Goal: Task Accomplishment & Management: Complete application form

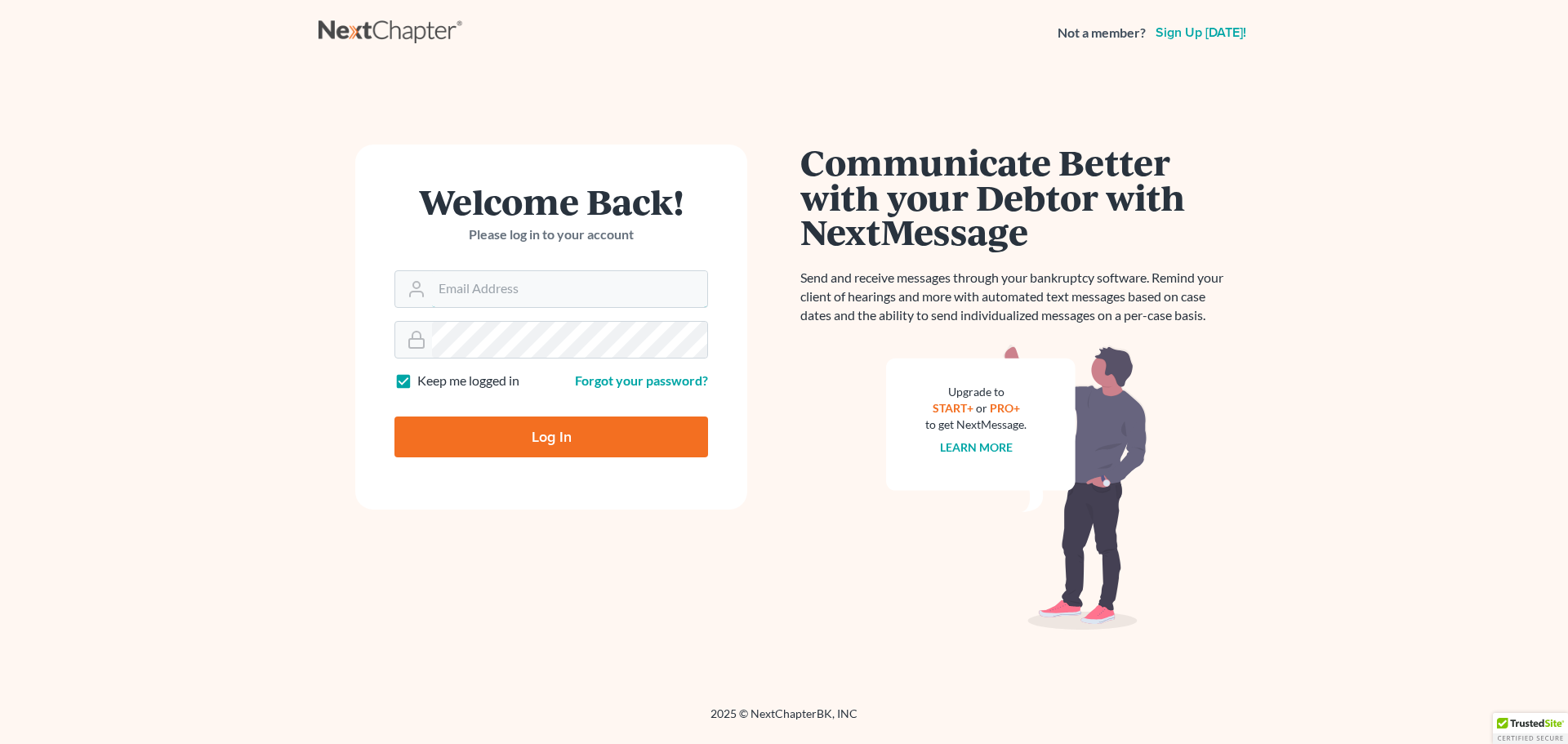
type input "[EMAIL_ADDRESS][DOMAIN_NAME]"
click at [541, 439] on input "Log In" at bounding box center [551, 437] width 314 height 41
type input "Thinking..."
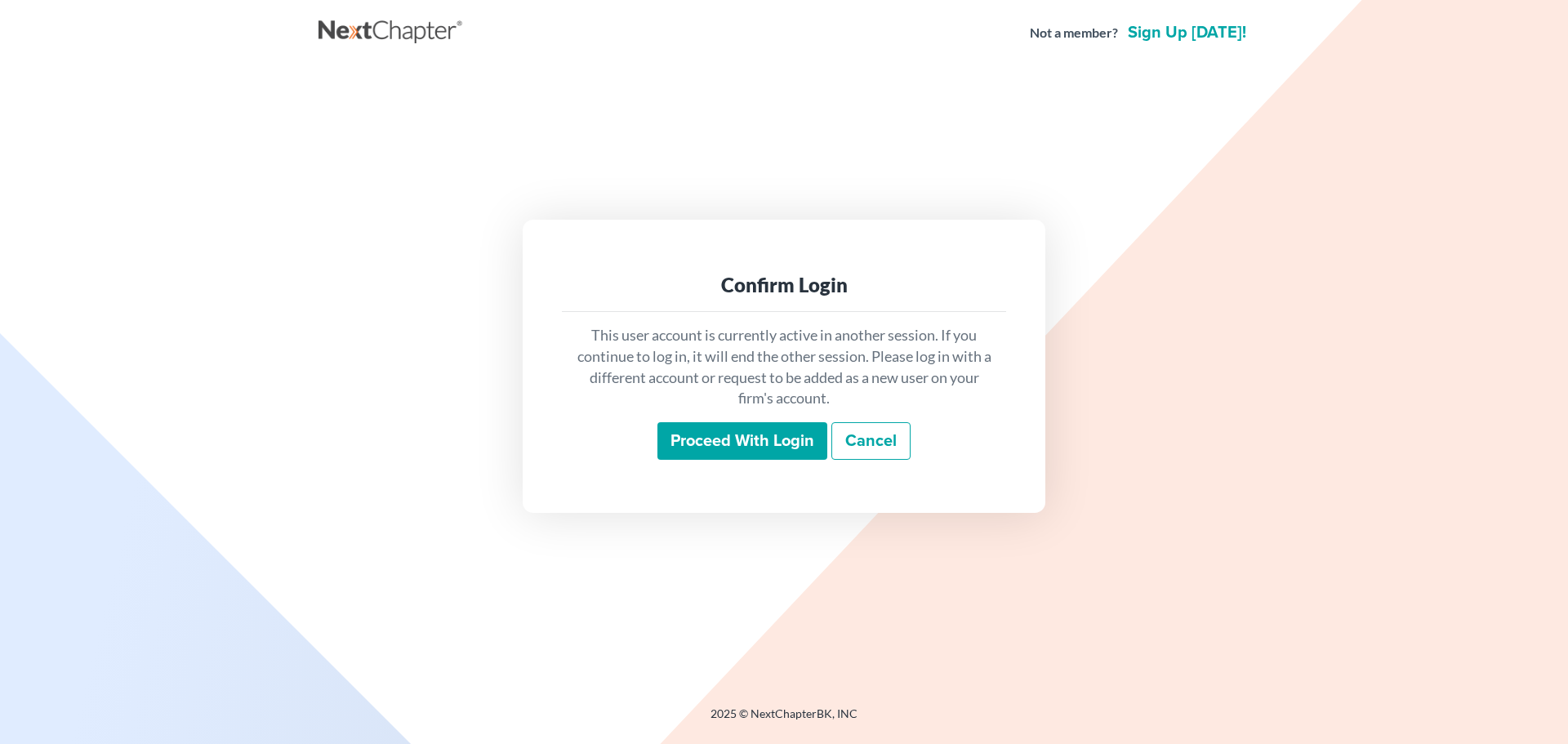
click at [733, 435] on input "Proceed with login" at bounding box center [742, 441] width 169 height 38
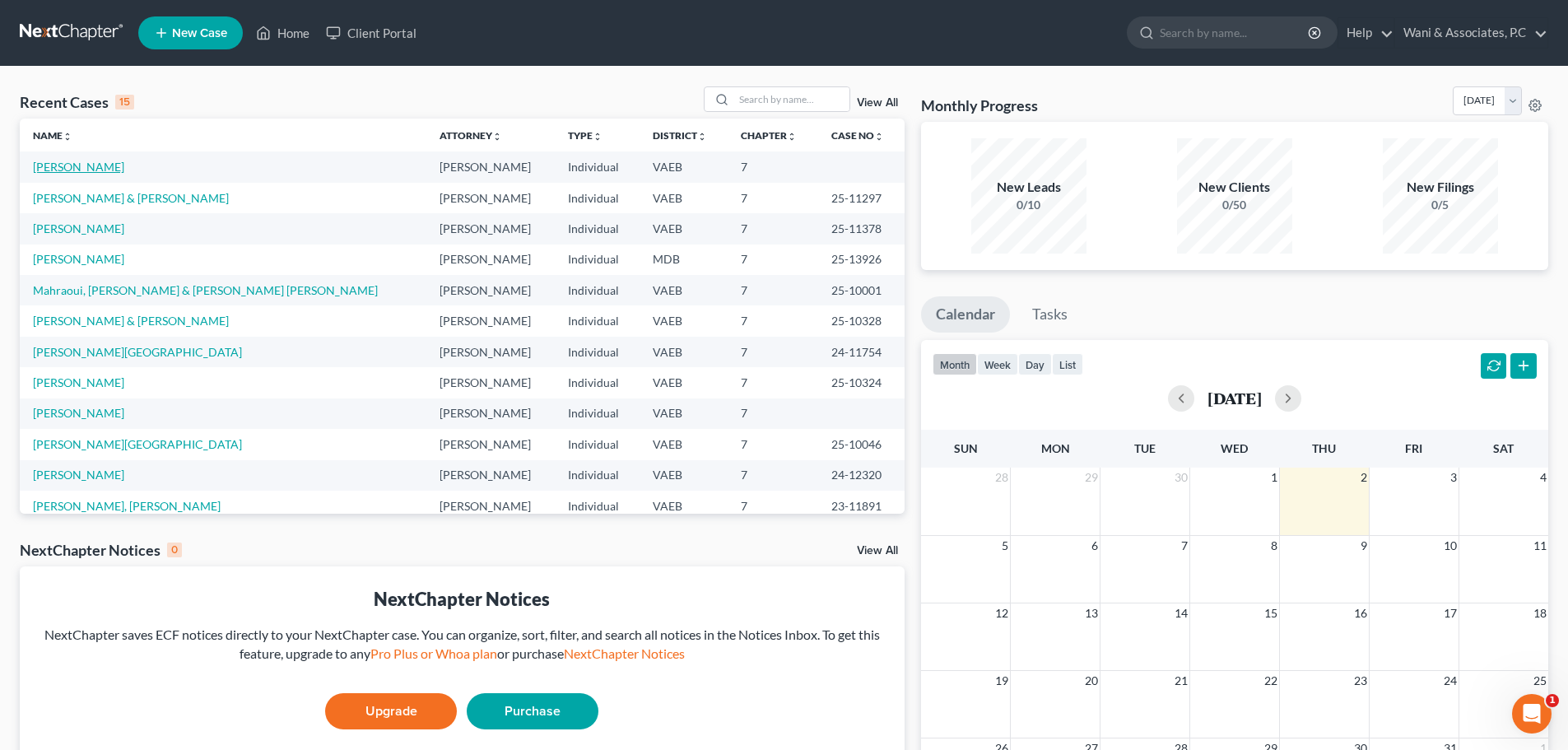
click at [117, 169] on link "[PERSON_NAME]" at bounding box center [78, 166] width 92 height 14
select select "10"
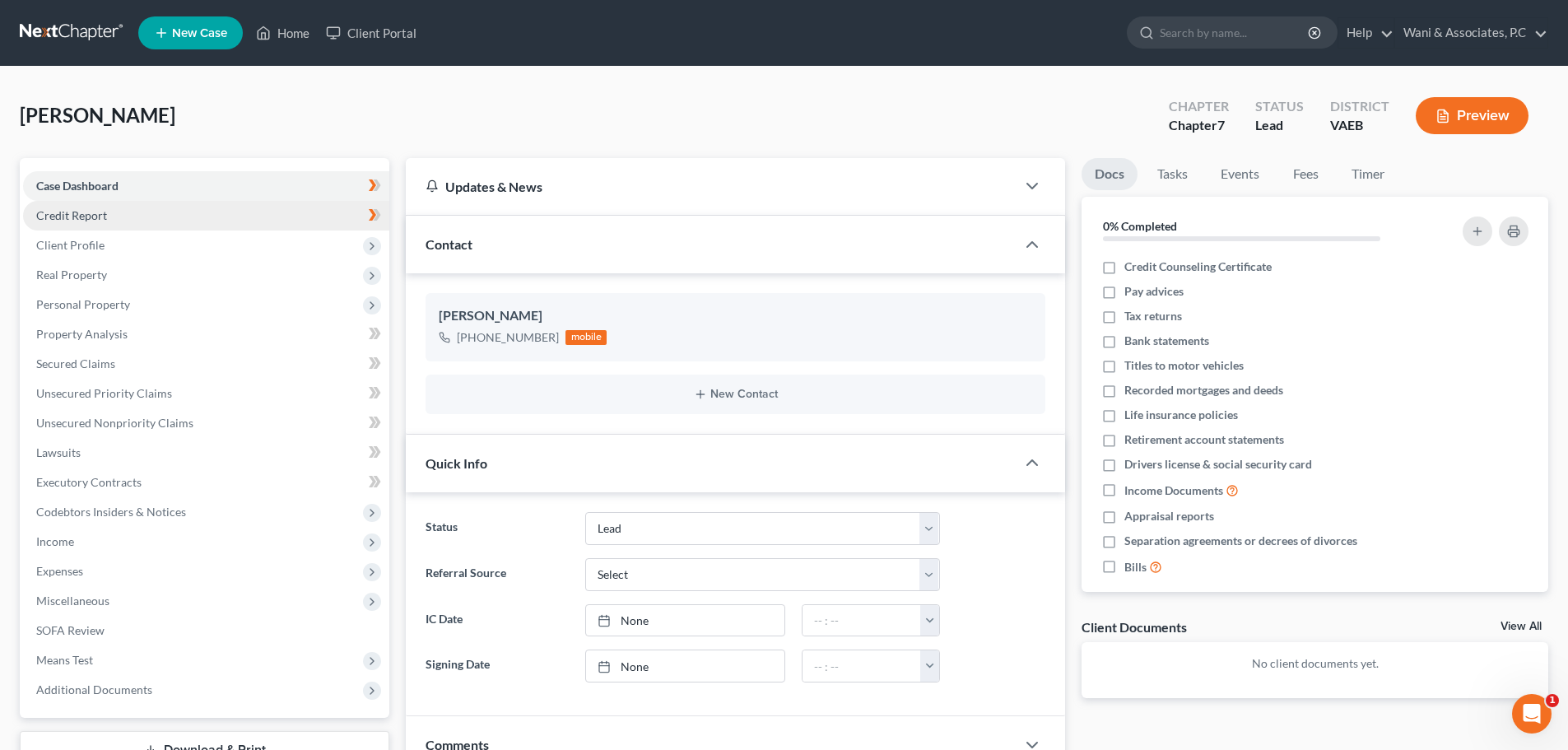
click at [177, 205] on link "Credit Report" at bounding box center [206, 215] width 366 height 30
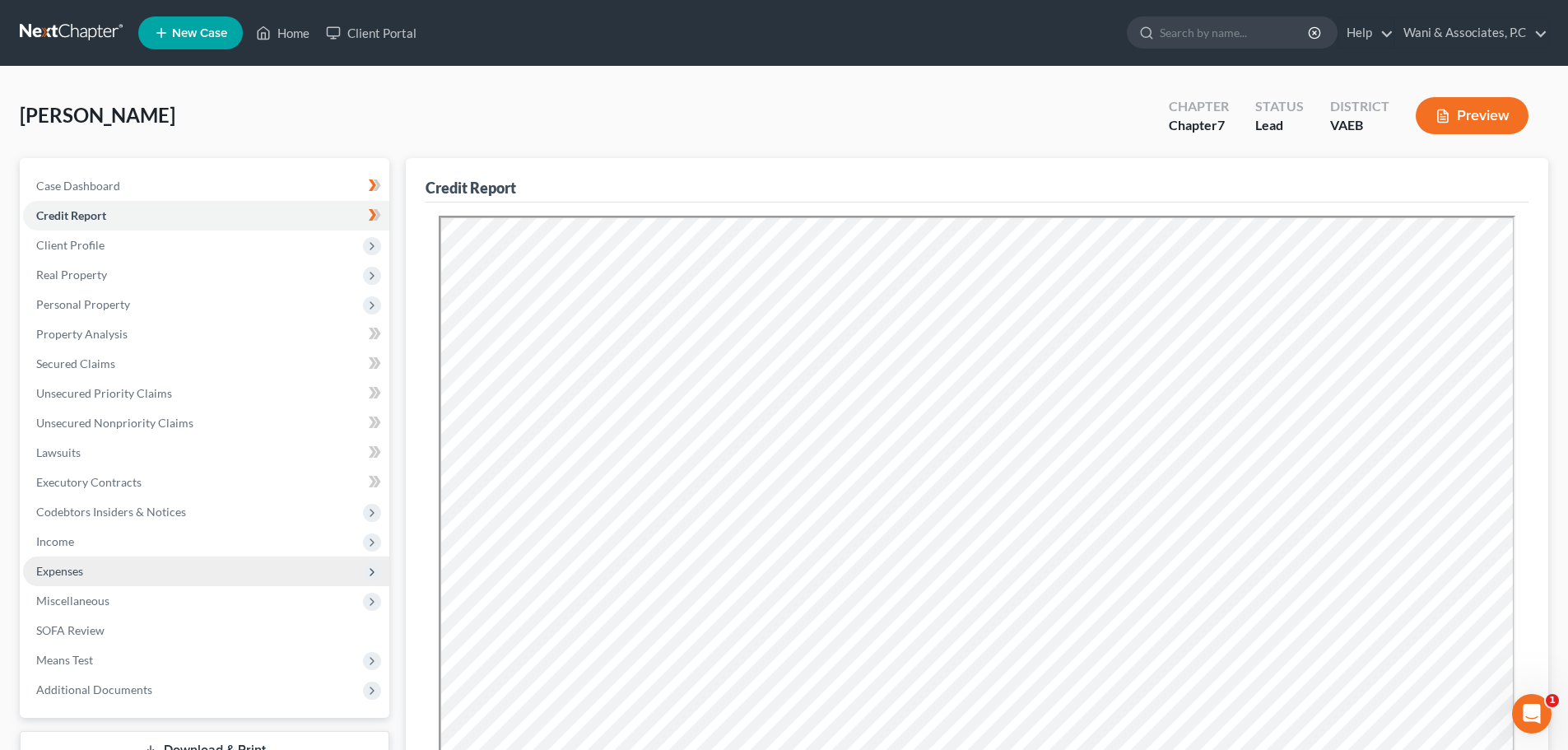
click at [137, 564] on span "Expenses" at bounding box center [206, 571] width 366 height 30
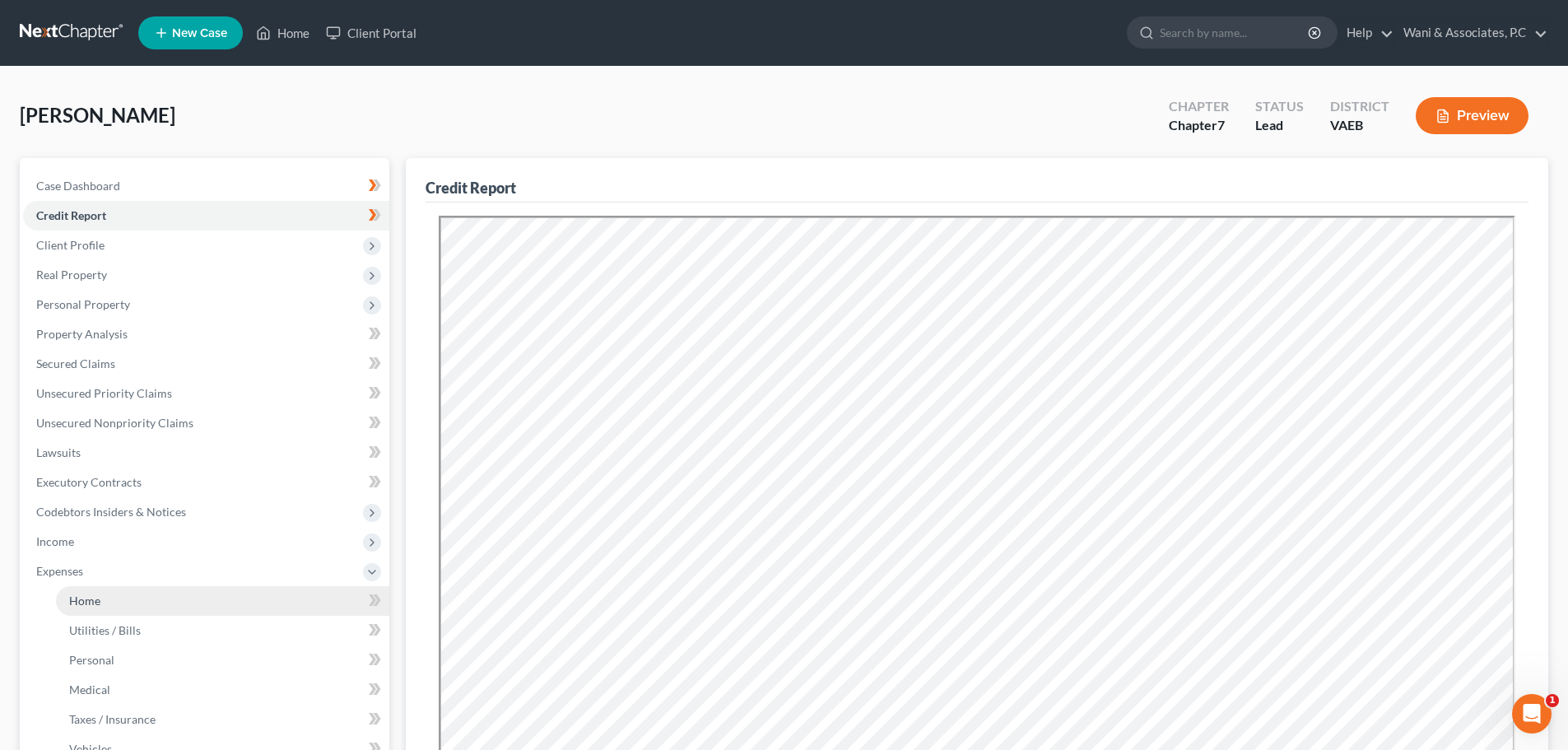
click at [152, 594] on link "Home" at bounding box center [223, 601] width 333 height 30
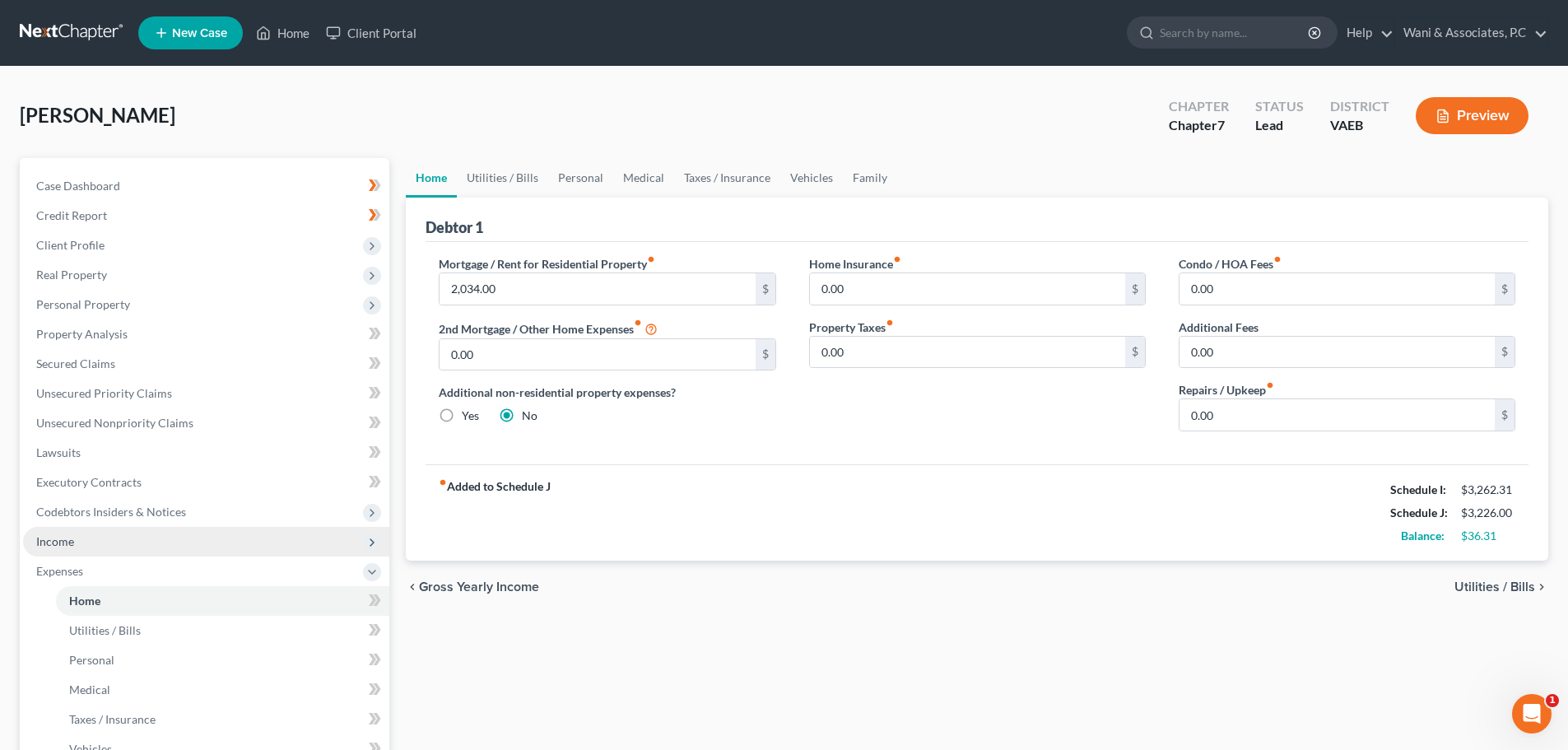
click at [205, 530] on span "Income" at bounding box center [206, 541] width 366 height 30
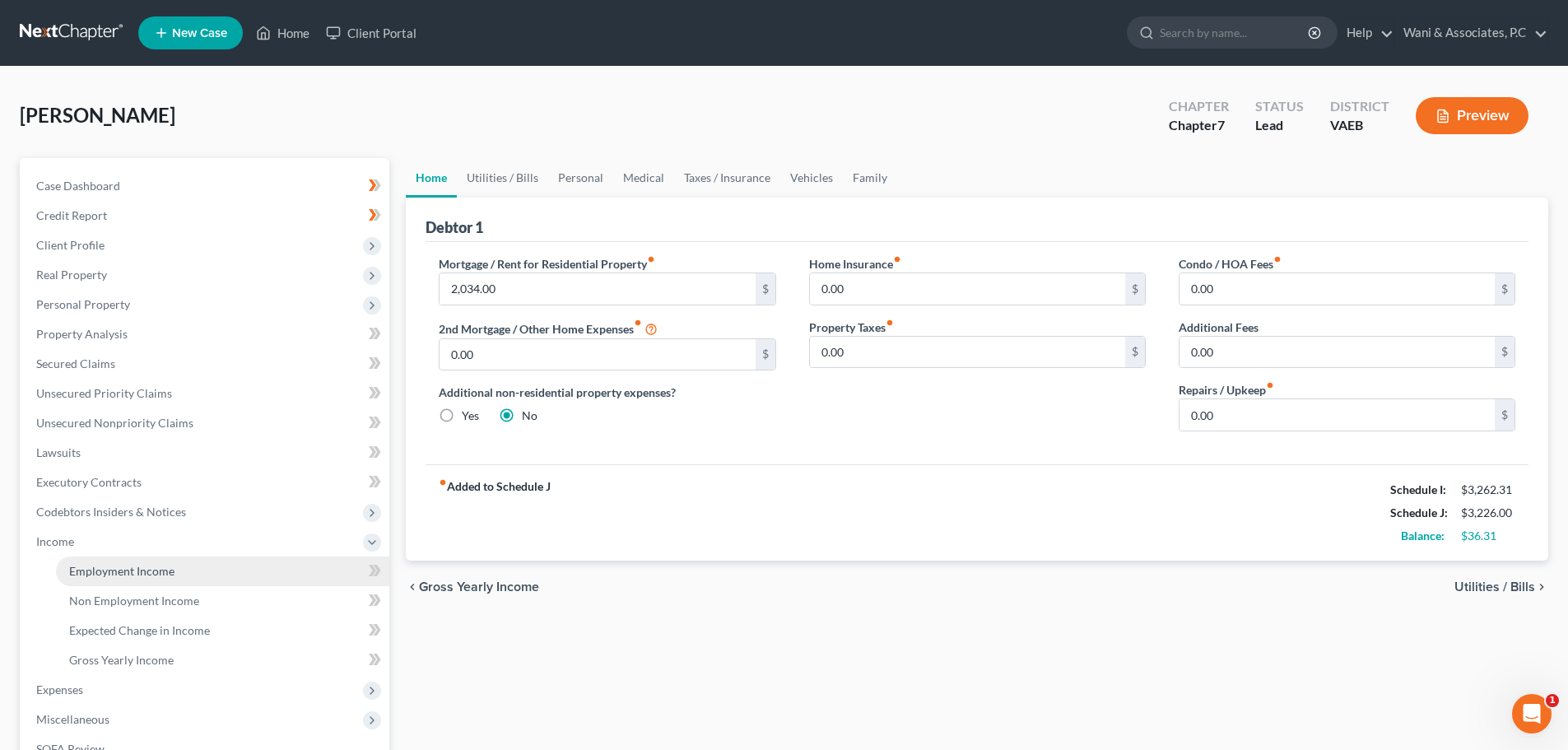
click at [276, 570] on link "Employment Income" at bounding box center [223, 571] width 333 height 30
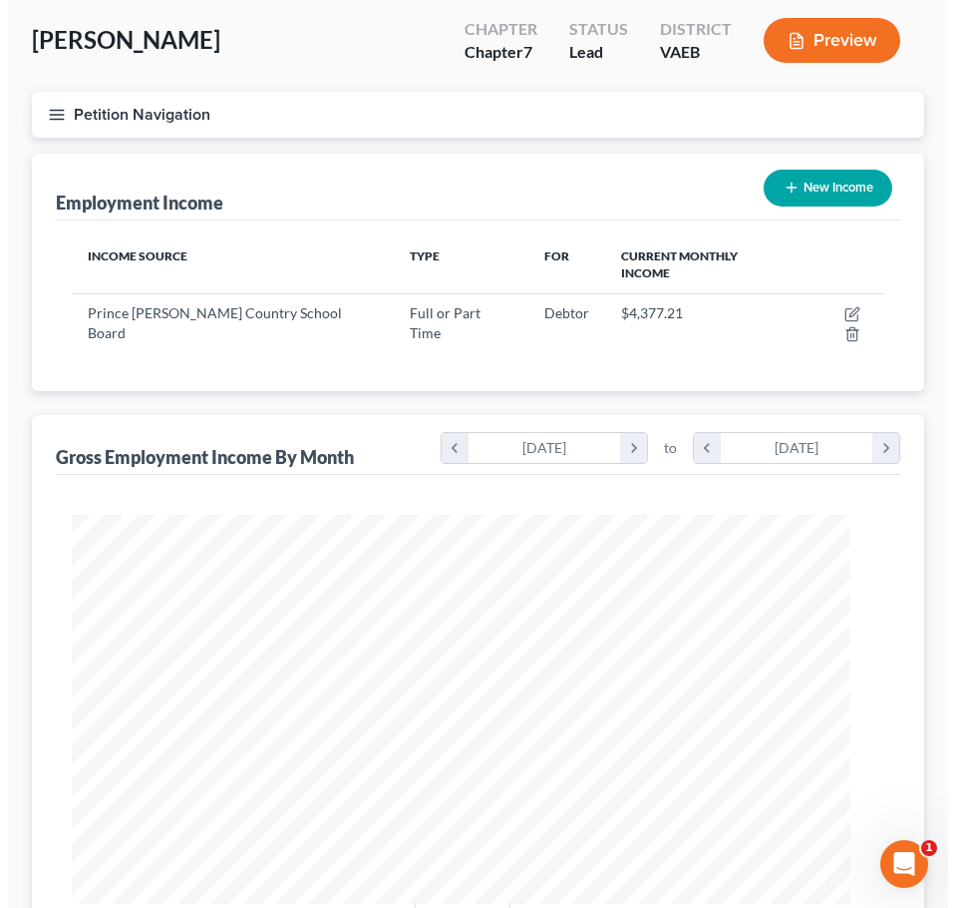
scroll to position [406, 853]
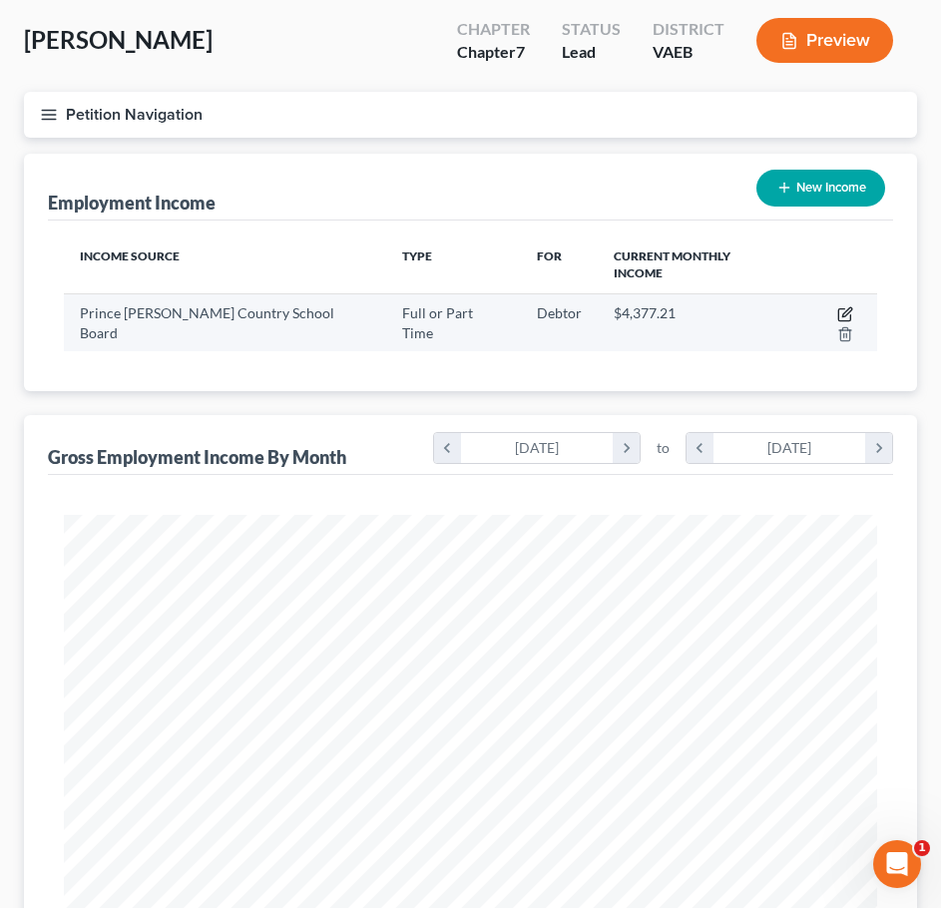
click at [837, 306] on icon "button" at bounding box center [845, 314] width 16 height 16
select select "0"
select select "48"
select select "2"
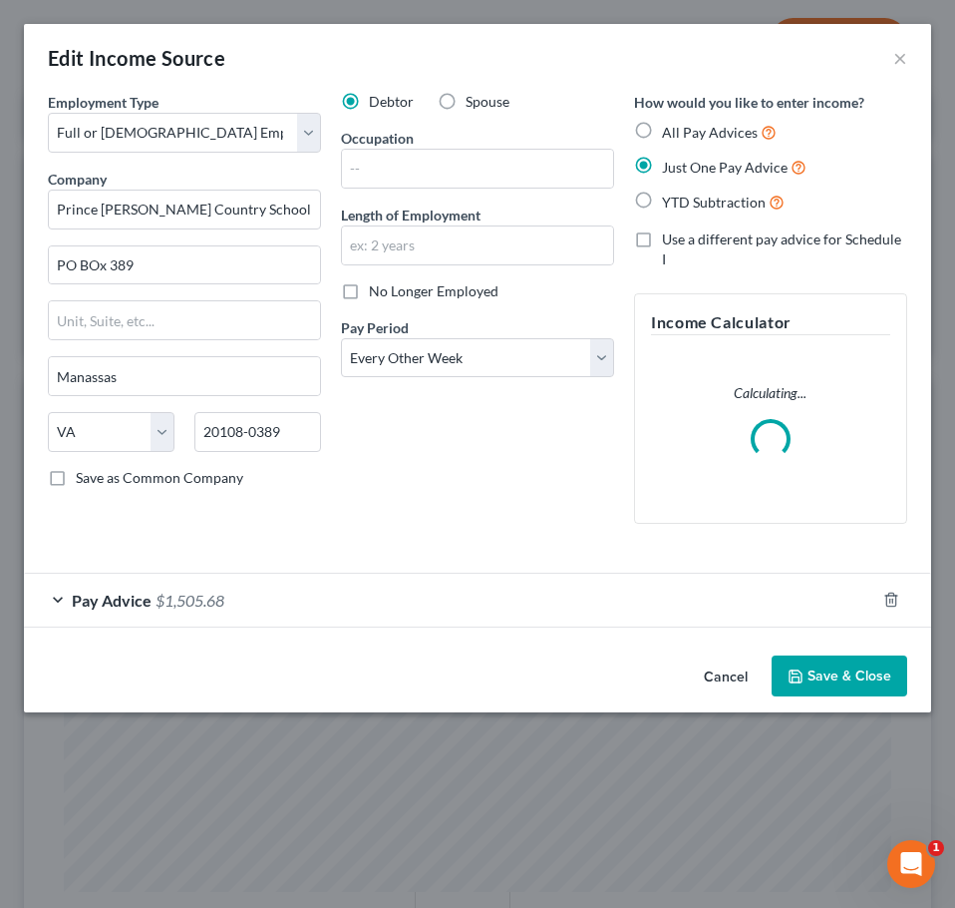
scroll to position [414, 868]
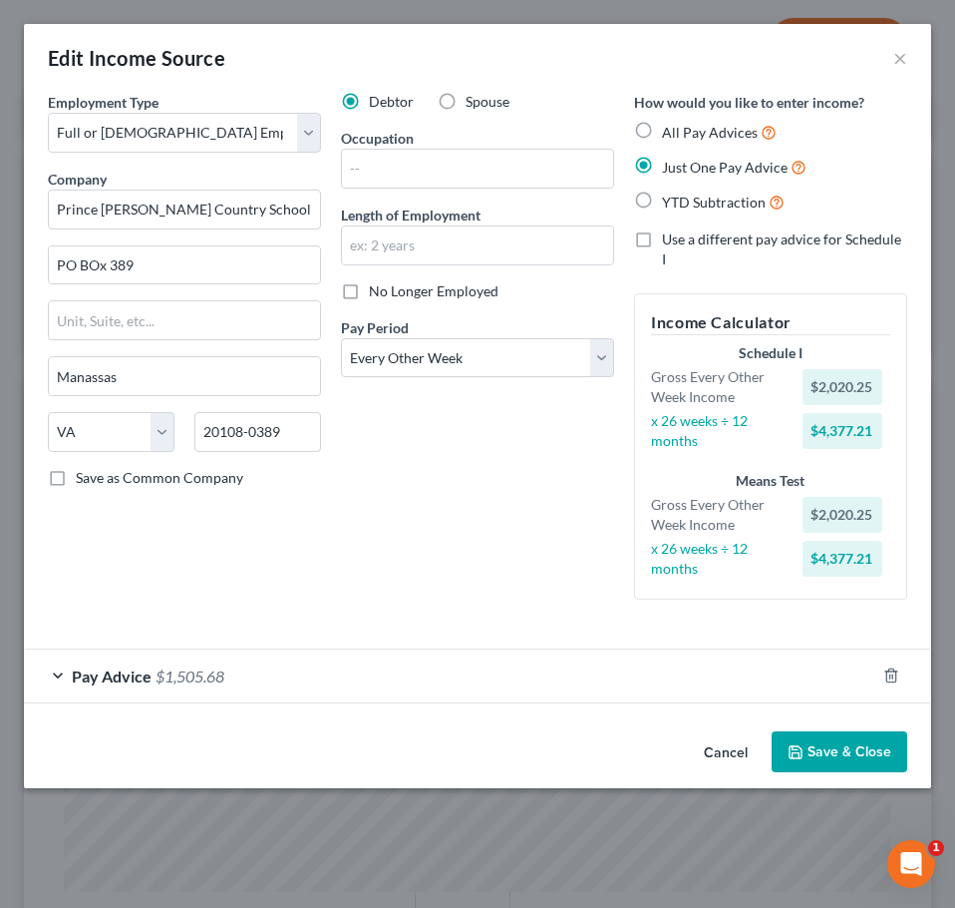
click at [499, 649] on div "Pay Advice $1,505.68" at bounding box center [450, 675] width 852 height 53
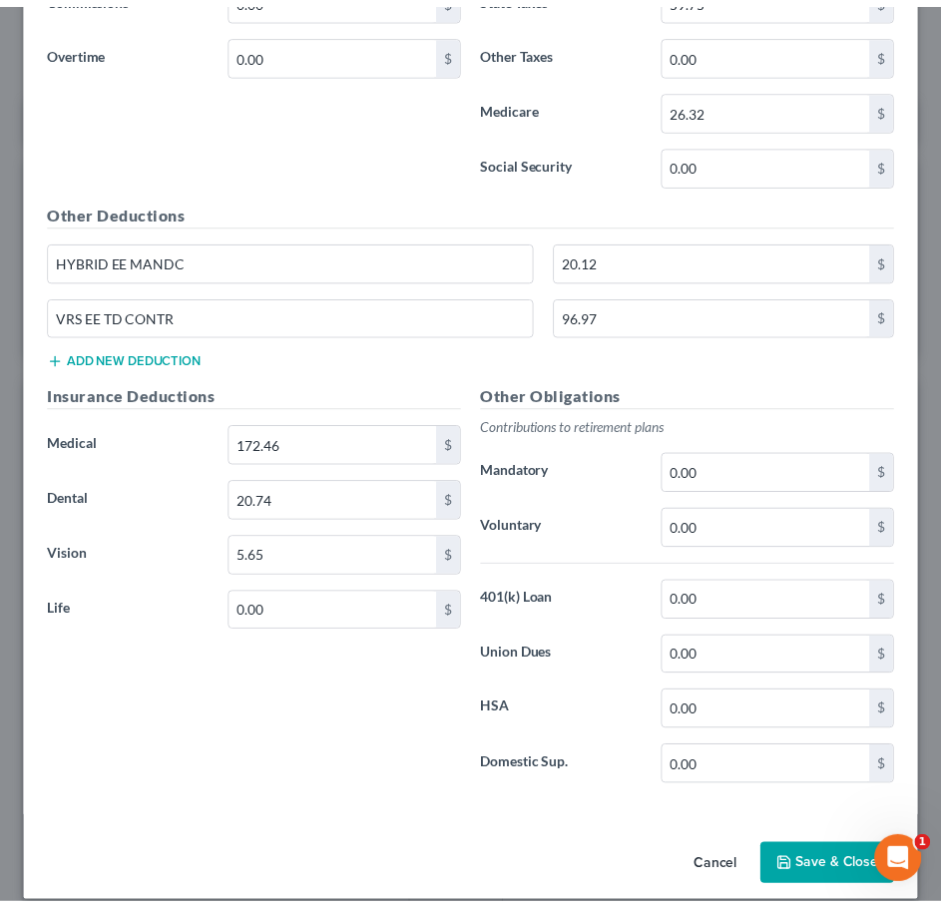
scroll to position [868, 0]
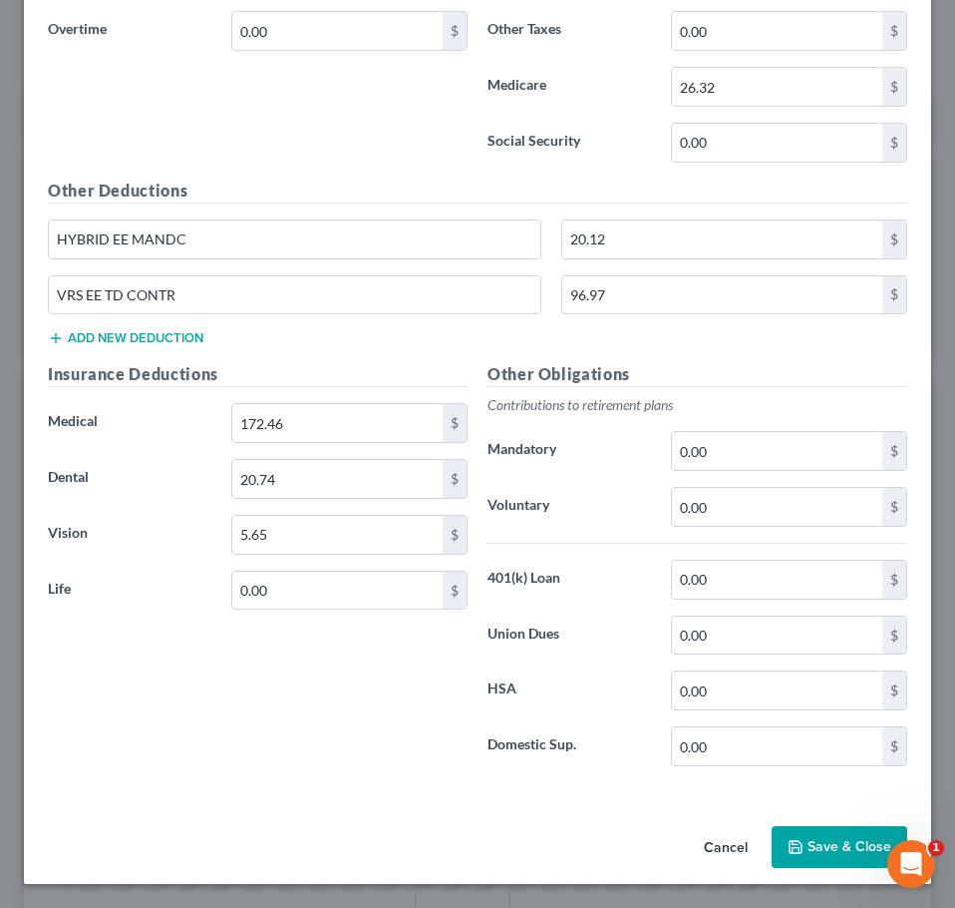
click at [791, 838] on button "Save & Close" at bounding box center [840, 847] width 136 height 42
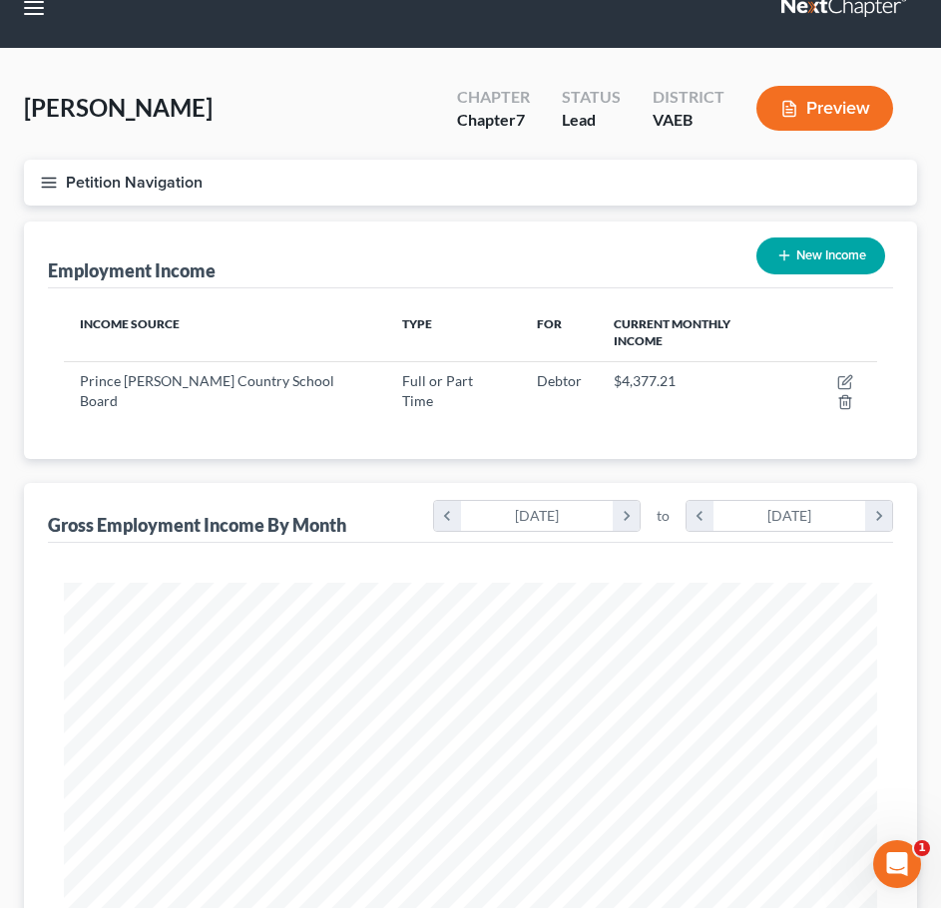
scroll to position [0, 0]
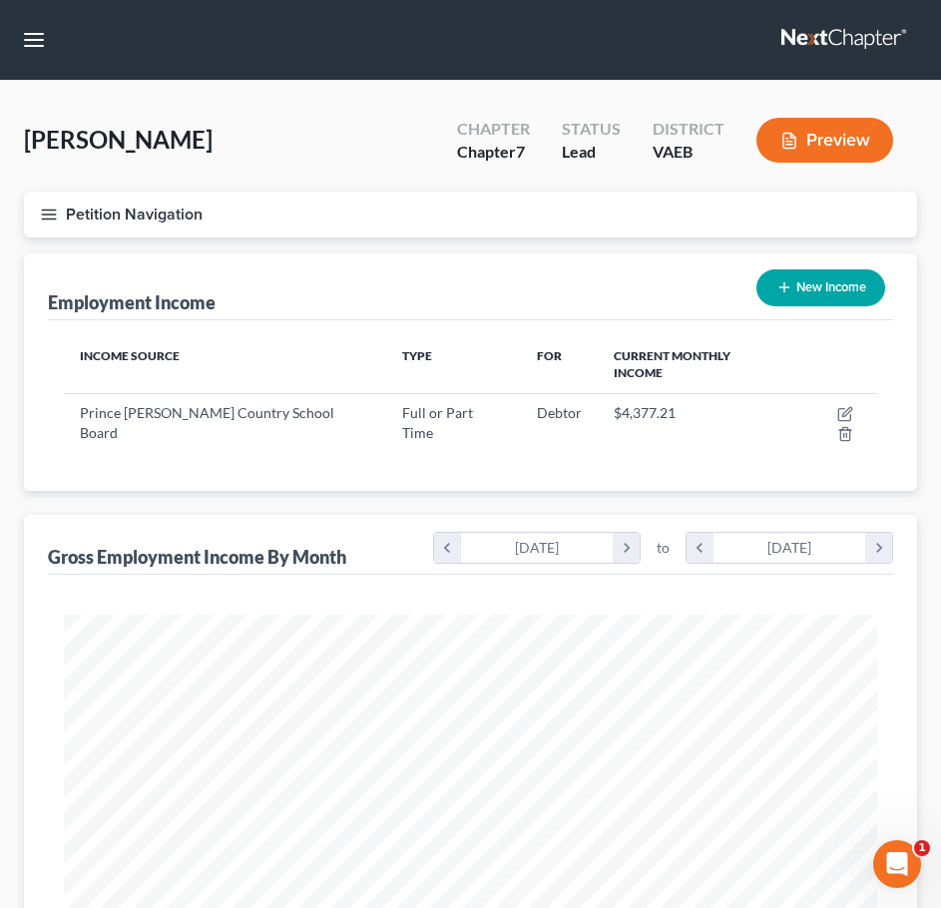
click at [25, 63] on nav "Home New Case Client Portal Wani & Associates, P.C wani@wanilaw.com My Account …" at bounding box center [470, 40] width 941 height 80
click at [34, 38] on button "button" at bounding box center [34, 40] width 36 height 36
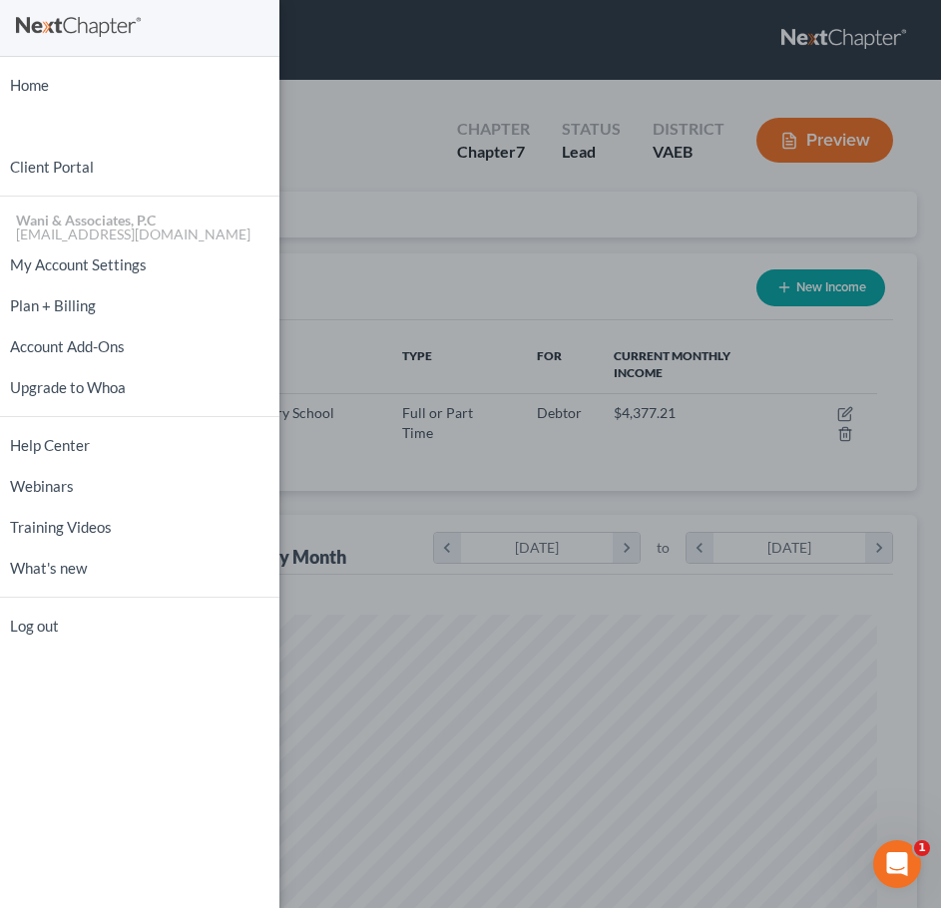
click at [344, 148] on div "Home New Case Client Portal Wani & Associates, P.C wani@wanilaw.com My Account …" at bounding box center [470, 454] width 941 height 908
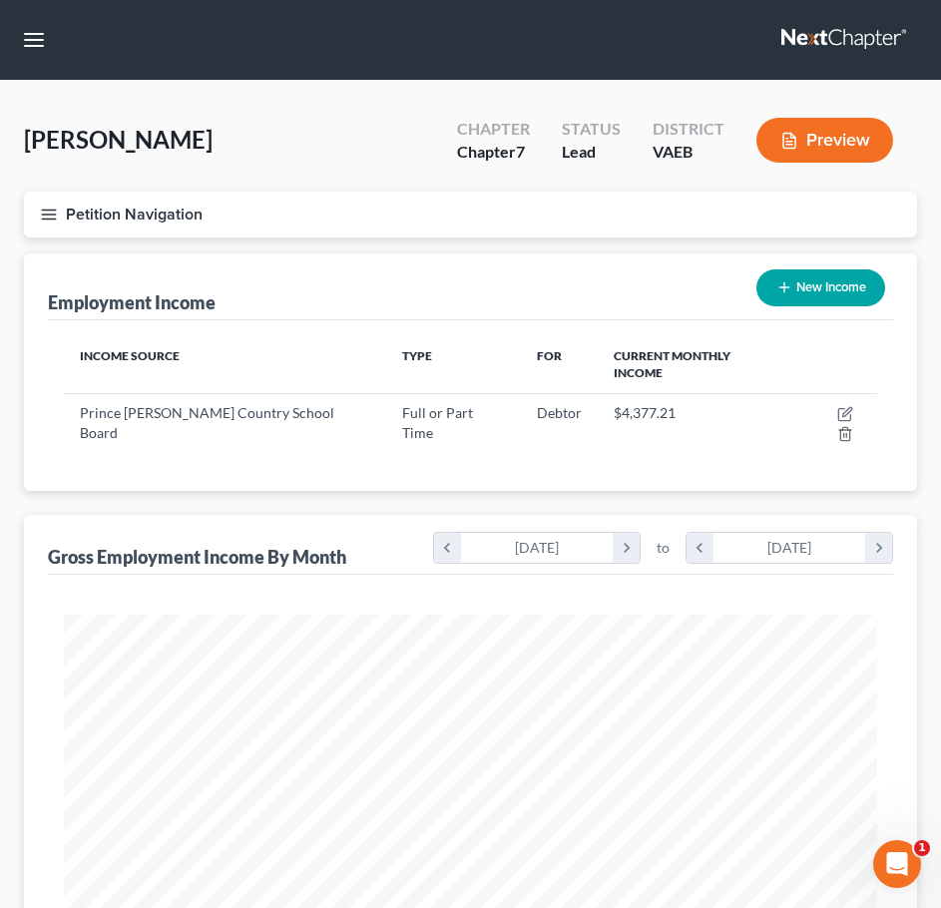
click at [35, 220] on button "Petition Navigation" at bounding box center [470, 214] width 893 height 46
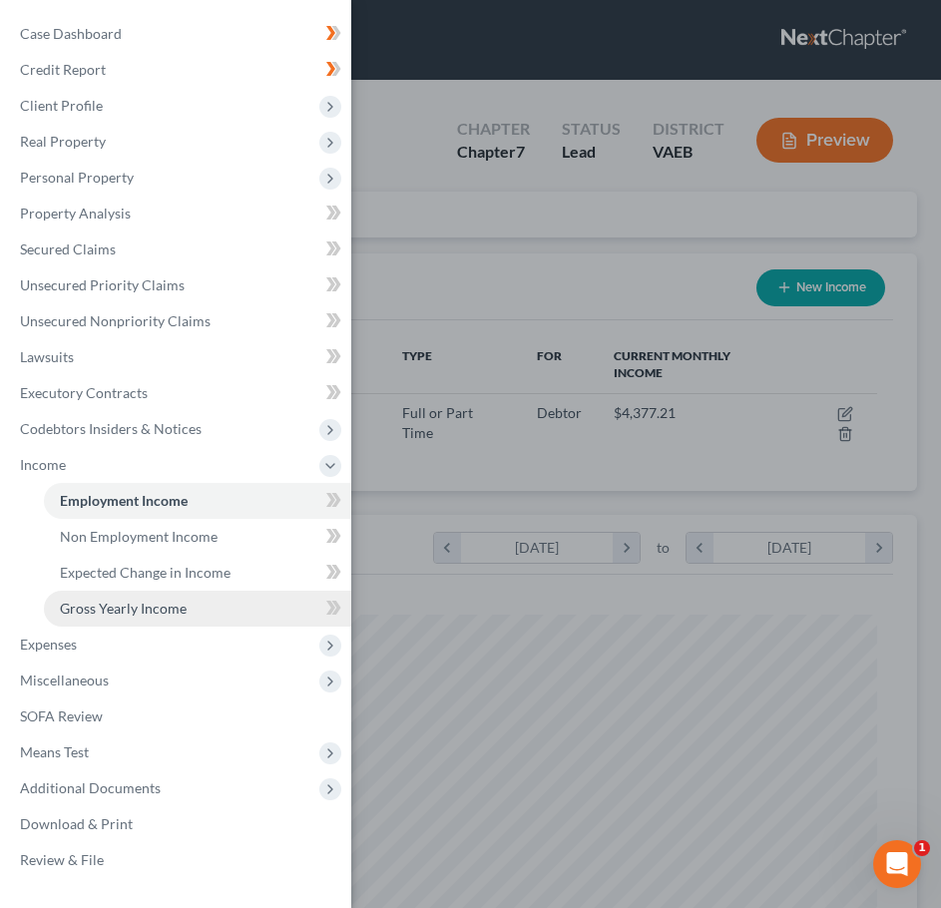
click at [154, 602] on span "Gross Yearly Income" at bounding box center [123, 607] width 127 height 17
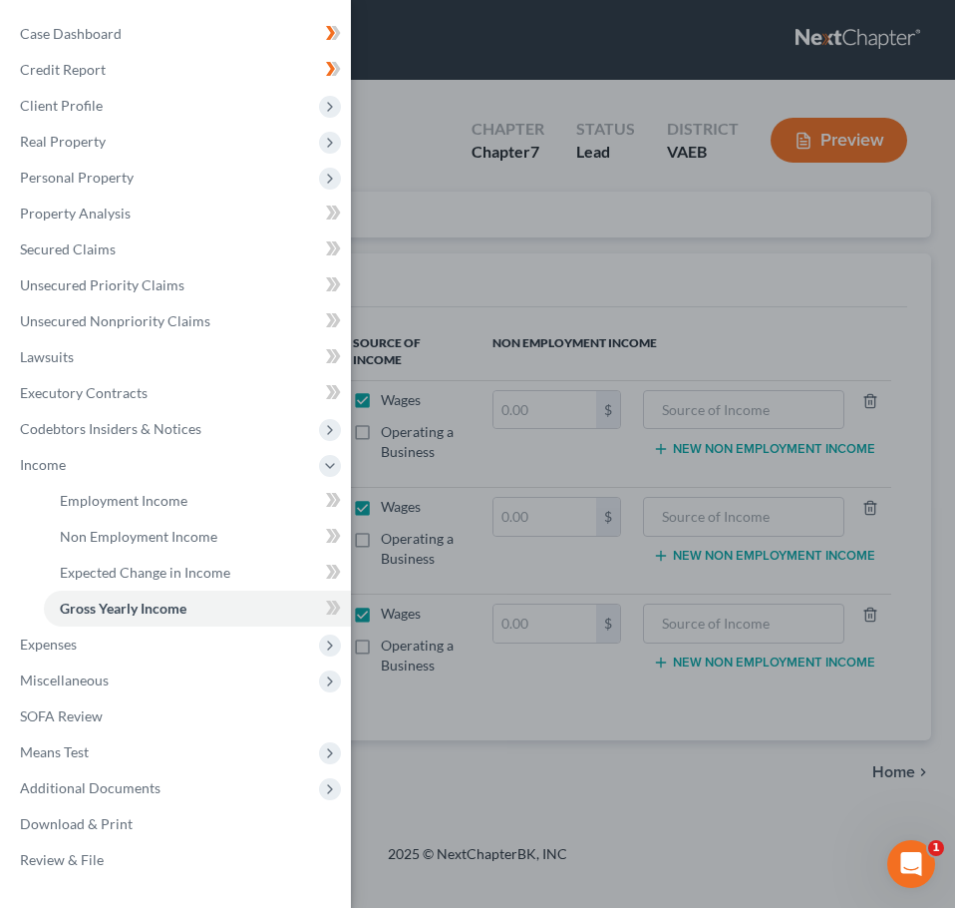
click at [569, 722] on div "Case Dashboard Payments Invoices Payments Payments Credit Report Client Profile" at bounding box center [477, 454] width 955 height 908
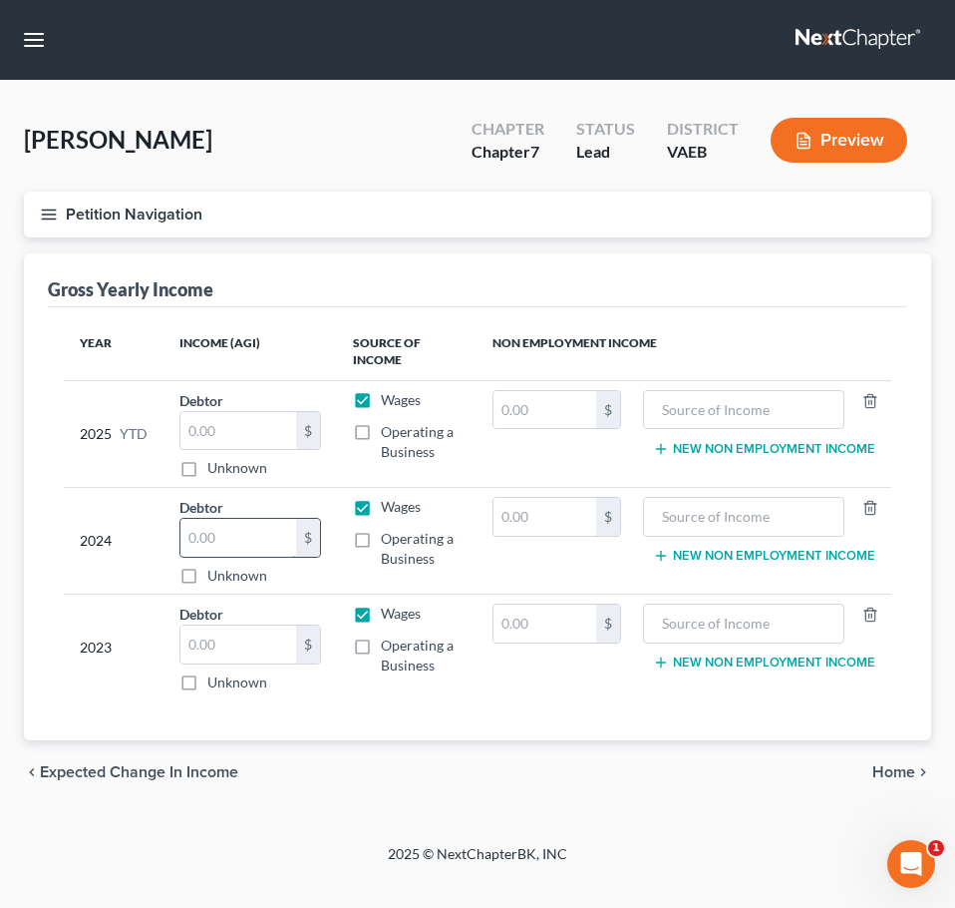
click at [240, 543] on input "text" at bounding box center [239, 538] width 116 height 38
type input "5"
type input "54,824"
click at [695, 519] on input "text" at bounding box center [744, 517] width 181 height 38
type input "k"
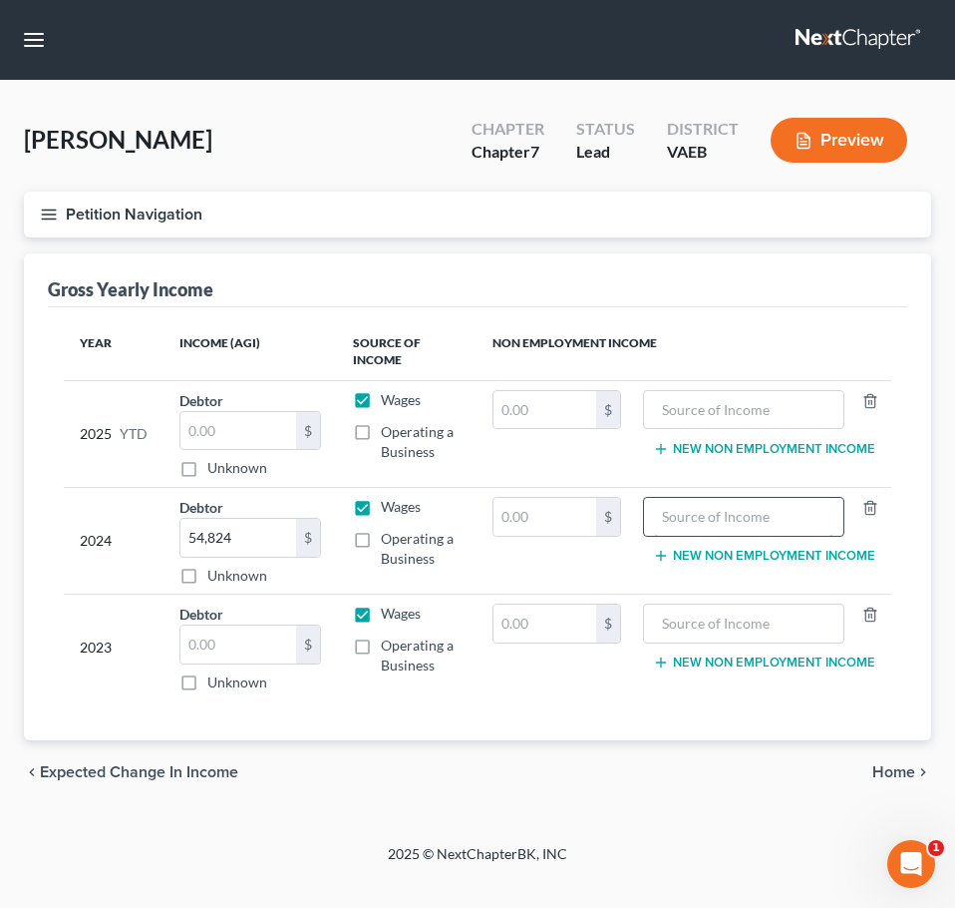
click at [798, 523] on input "text" at bounding box center [744, 517] width 181 height 38
click at [918, 775] on icon "chevron_right" at bounding box center [924, 772] width 16 height 16
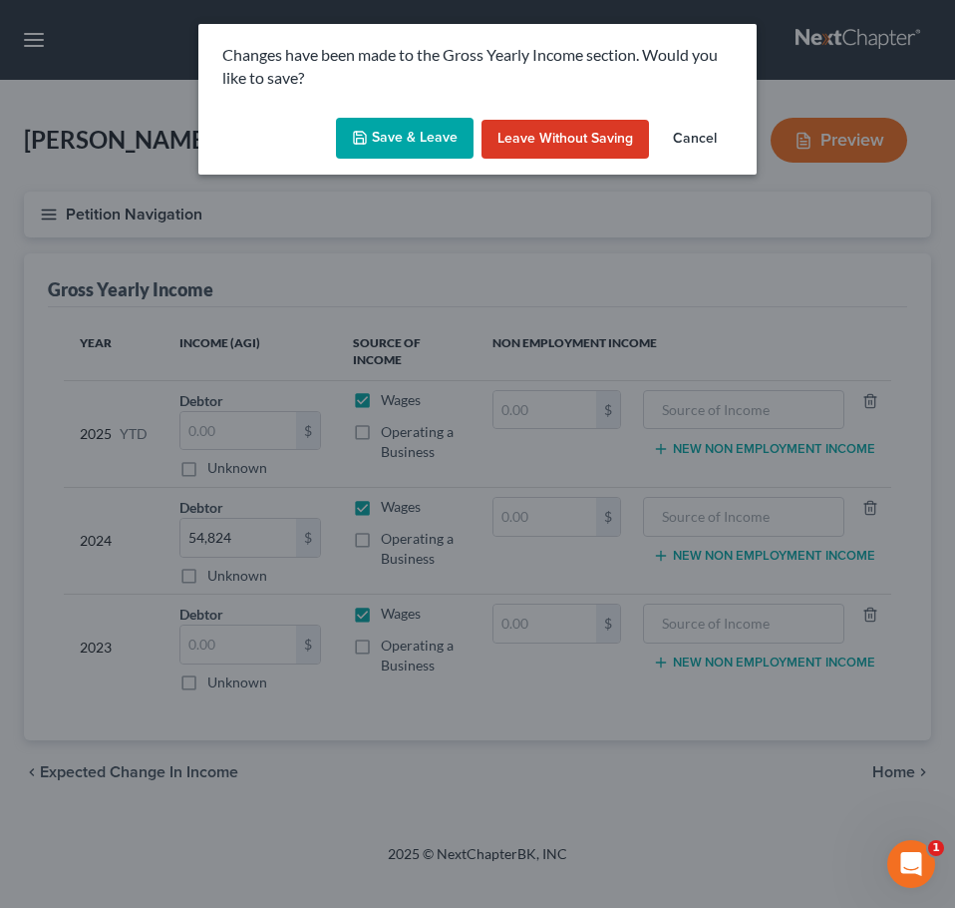
click at [413, 135] on button "Save & Leave" at bounding box center [405, 139] width 138 height 42
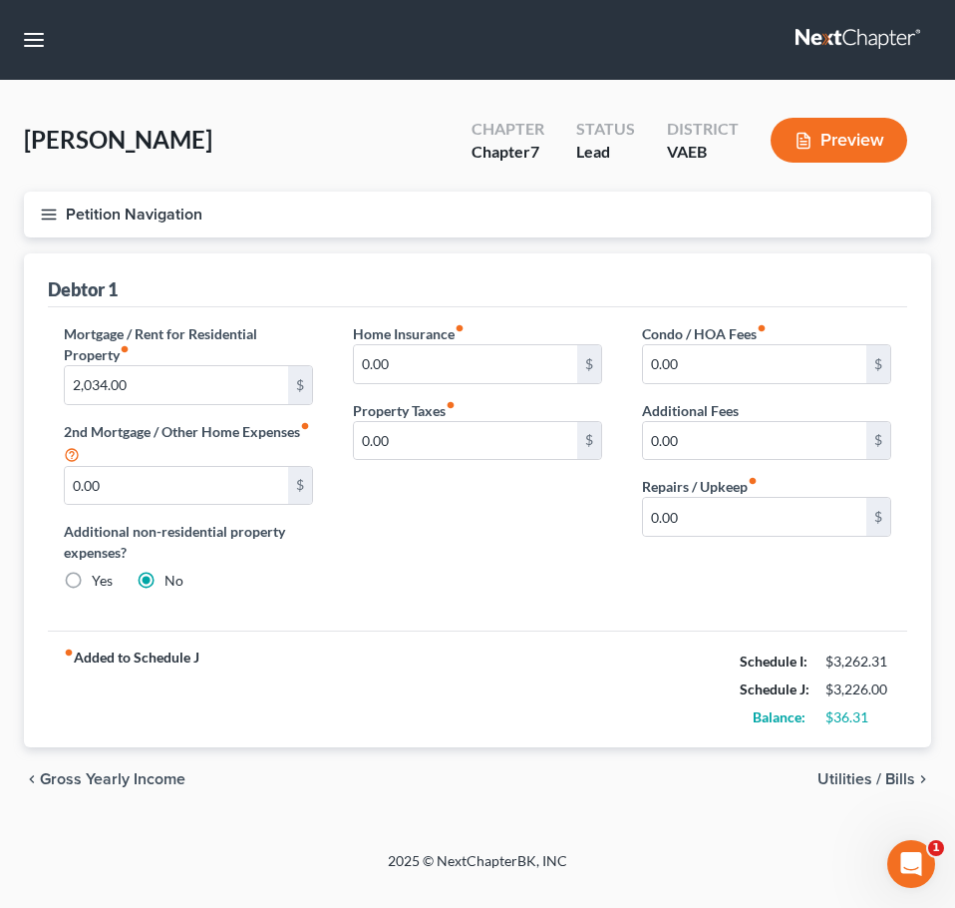
click at [48, 215] on icon "button" at bounding box center [49, 214] width 18 height 18
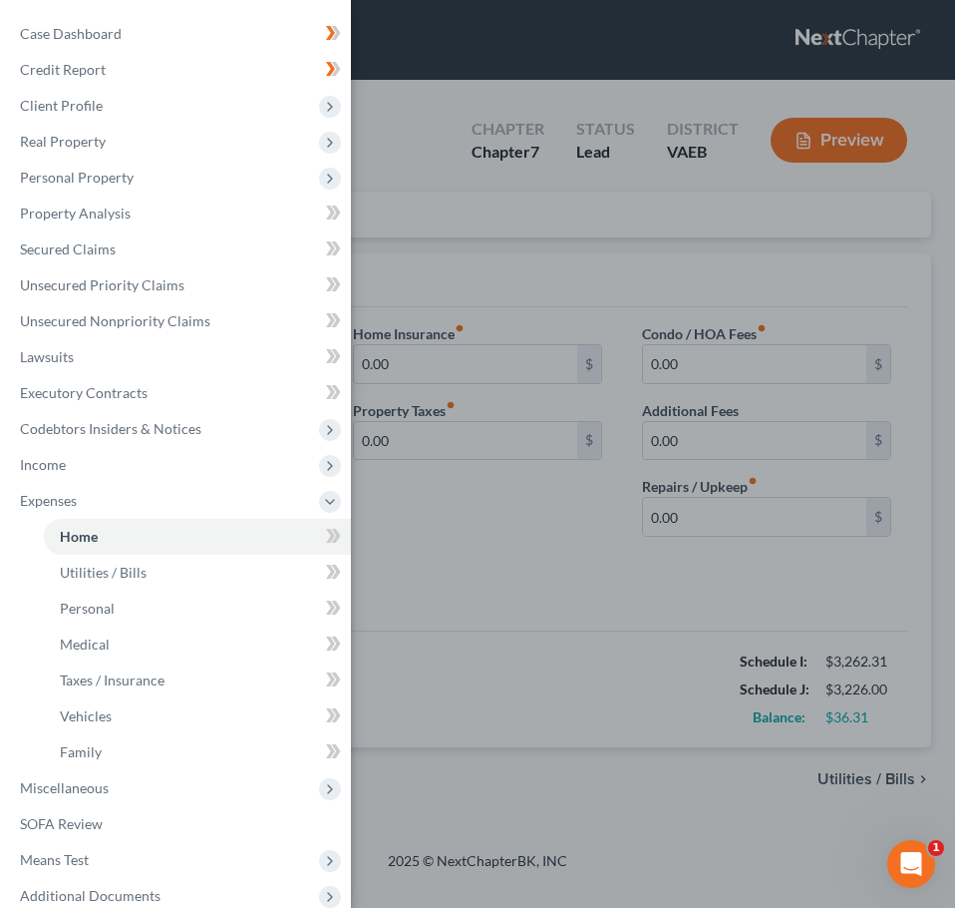
click at [569, 519] on div "Case Dashboard Payments Invoices Payments Payments Credit Report Client Profile" at bounding box center [477, 454] width 955 height 908
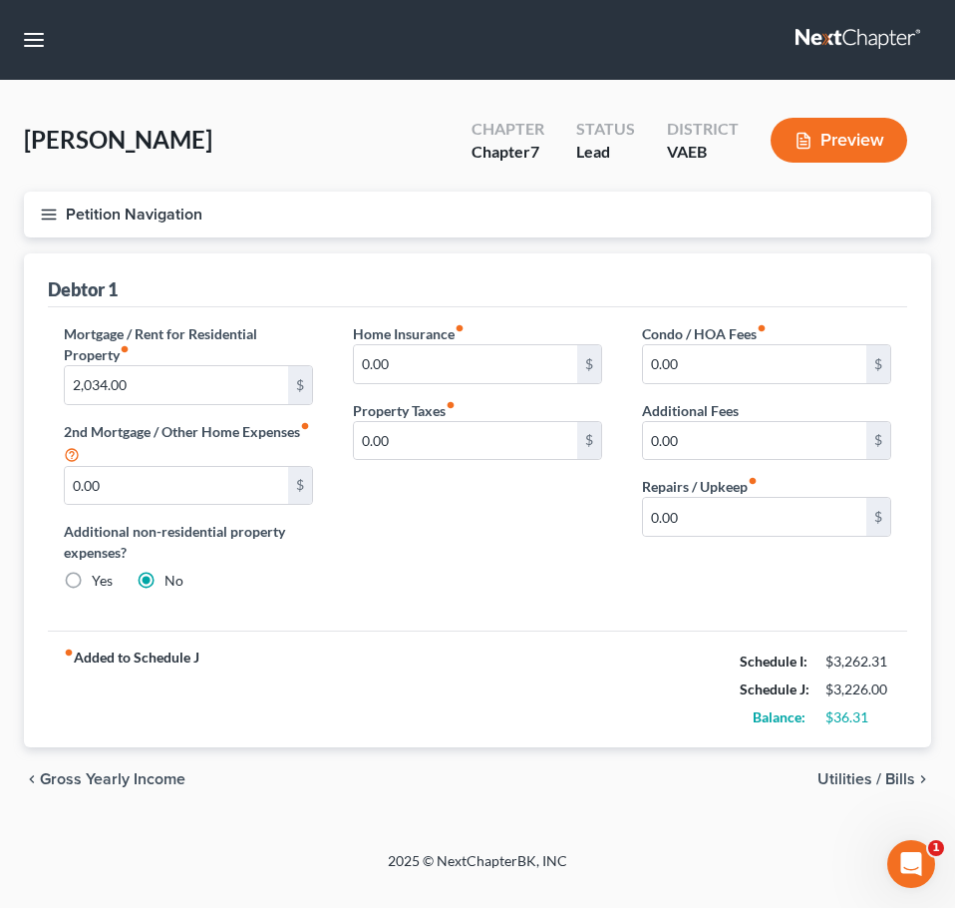
click at [46, 209] on line "button" at bounding box center [49, 209] width 14 height 0
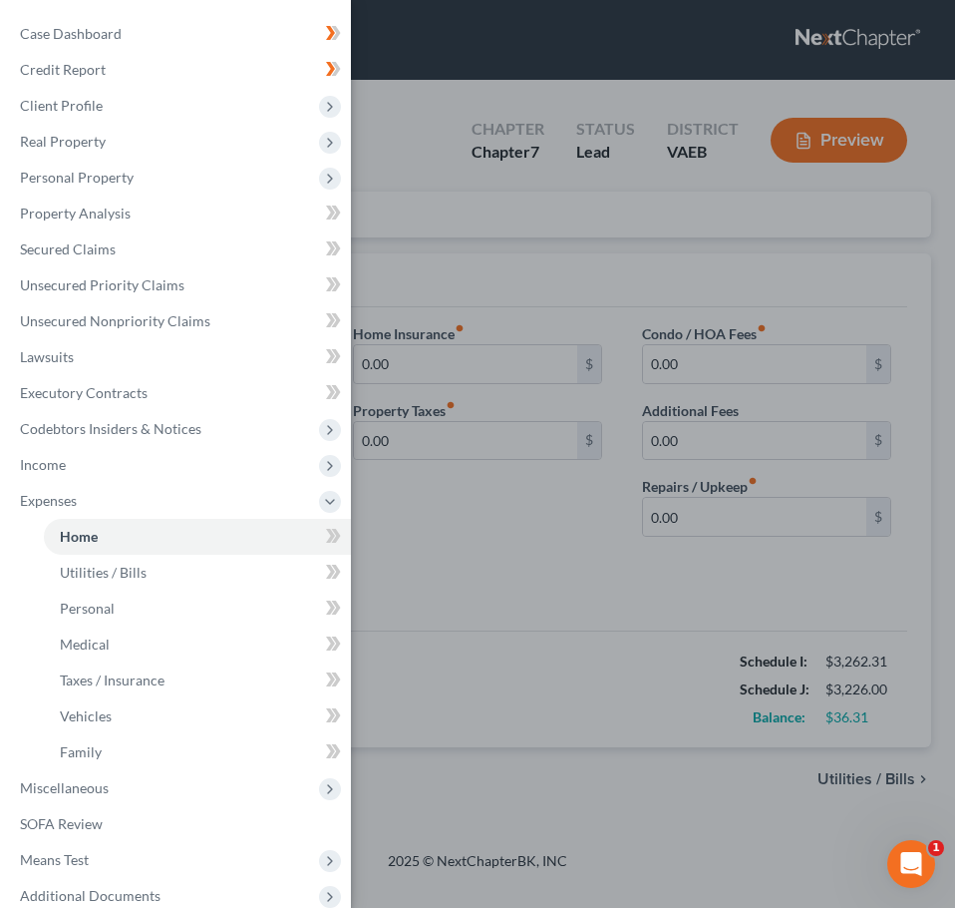
click at [514, 533] on div "Case Dashboard Payments Invoices Payments Payments Credit Report Client Profile" at bounding box center [477, 454] width 955 height 908
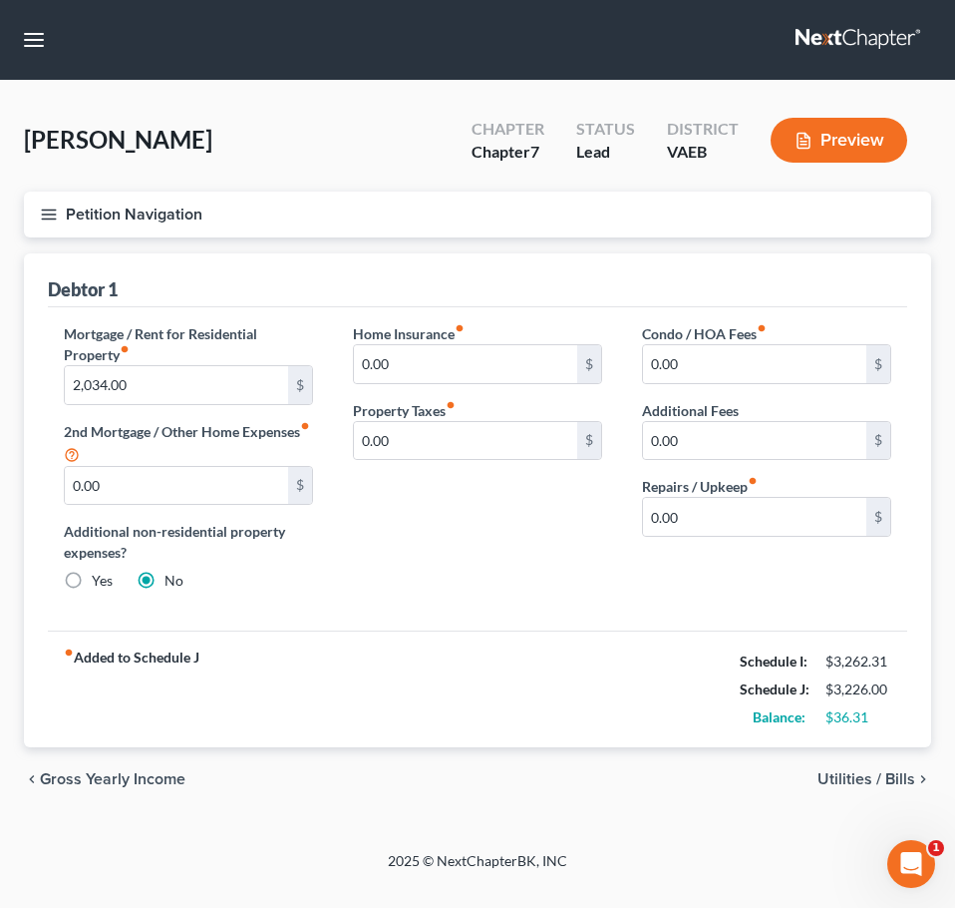
click at [34, 215] on button "Petition Navigation" at bounding box center [478, 214] width 908 height 46
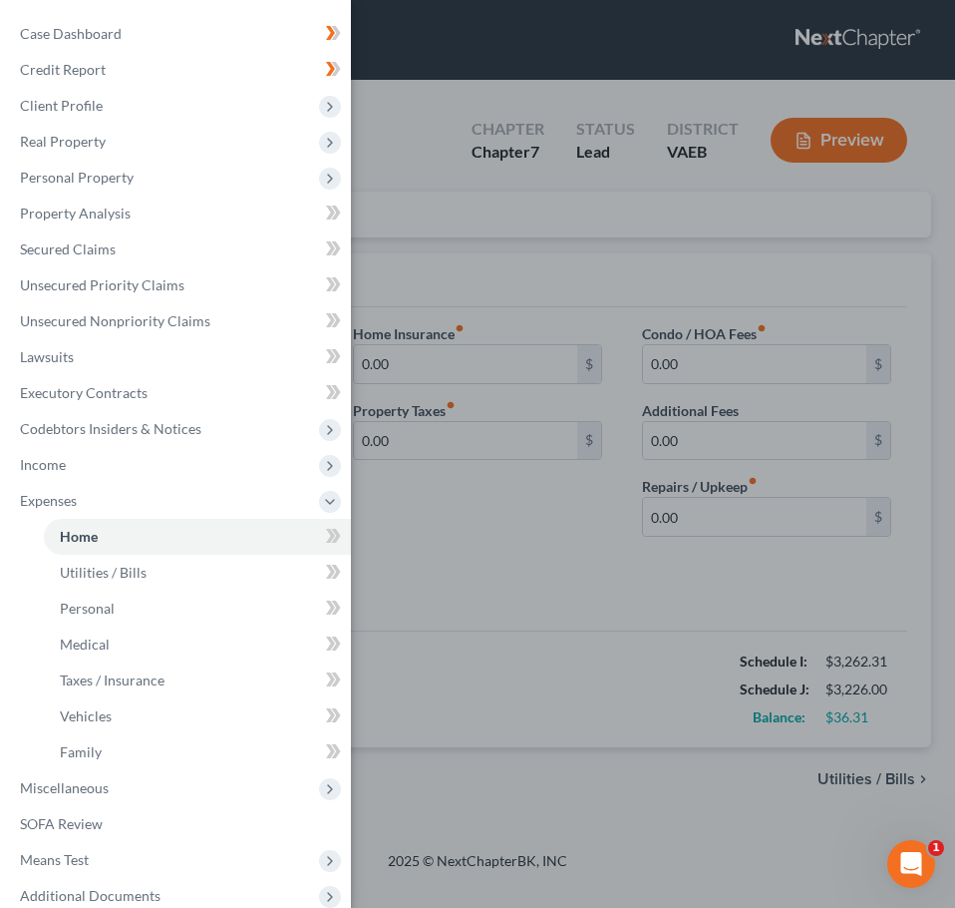
click at [483, 558] on div "Case Dashboard Payments Invoices Payments Payments Credit Report Client Profile" at bounding box center [477, 454] width 955 height 908
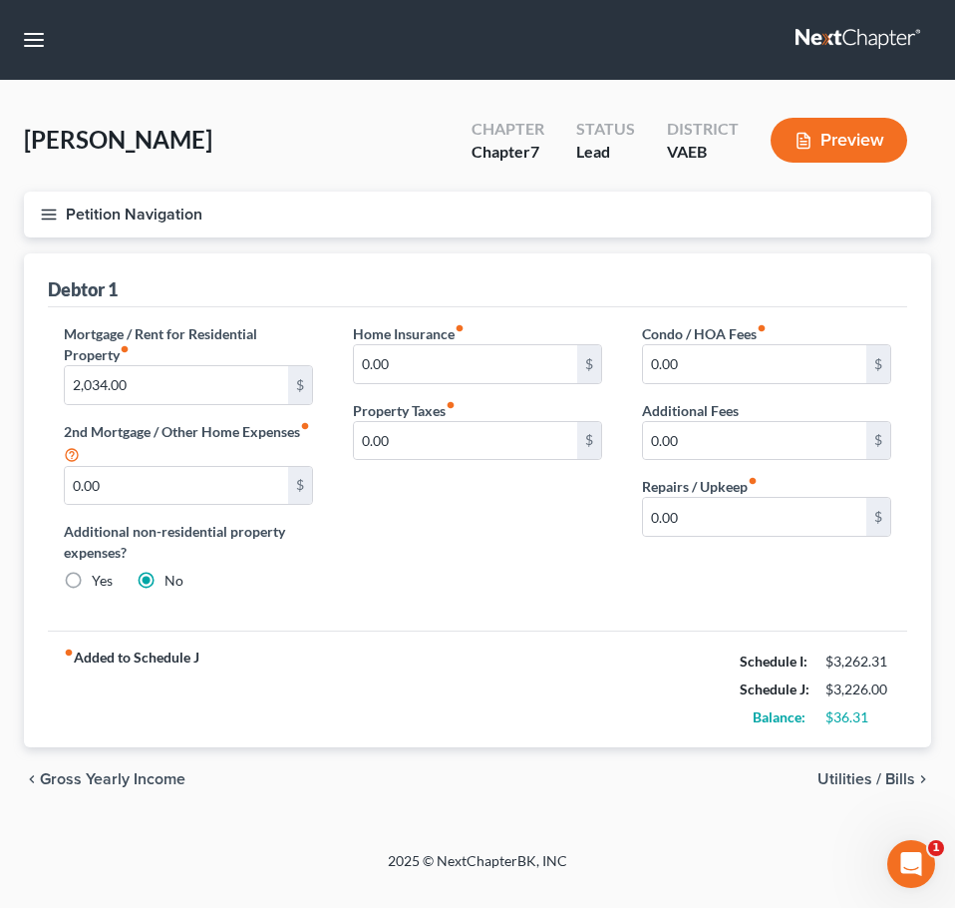
click at [848, 779] on span "Utilities / Bills" at bounding box center [867, 779] width 98 height 16
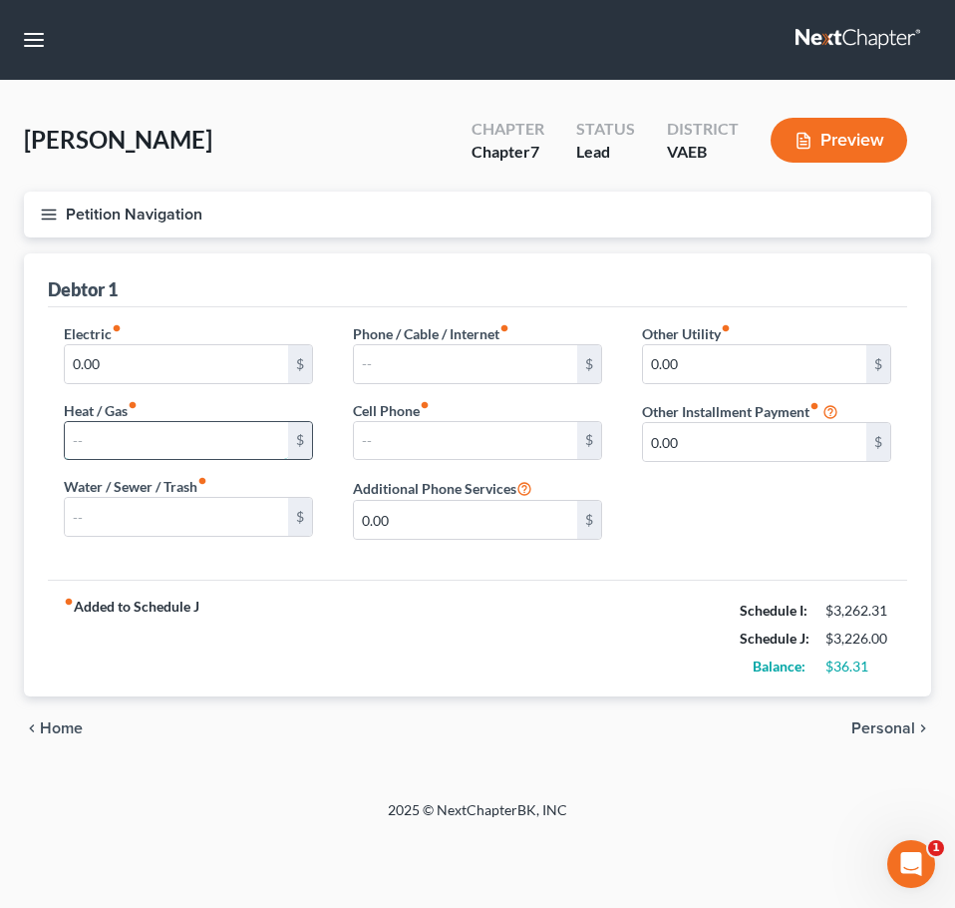
click at [253, 455] on input "text" at bounding box center [176, 441] width 223 height 38
type input "150"
click at [367, 369] on input "text" at bounding box center [465, 364] width 223 height 38
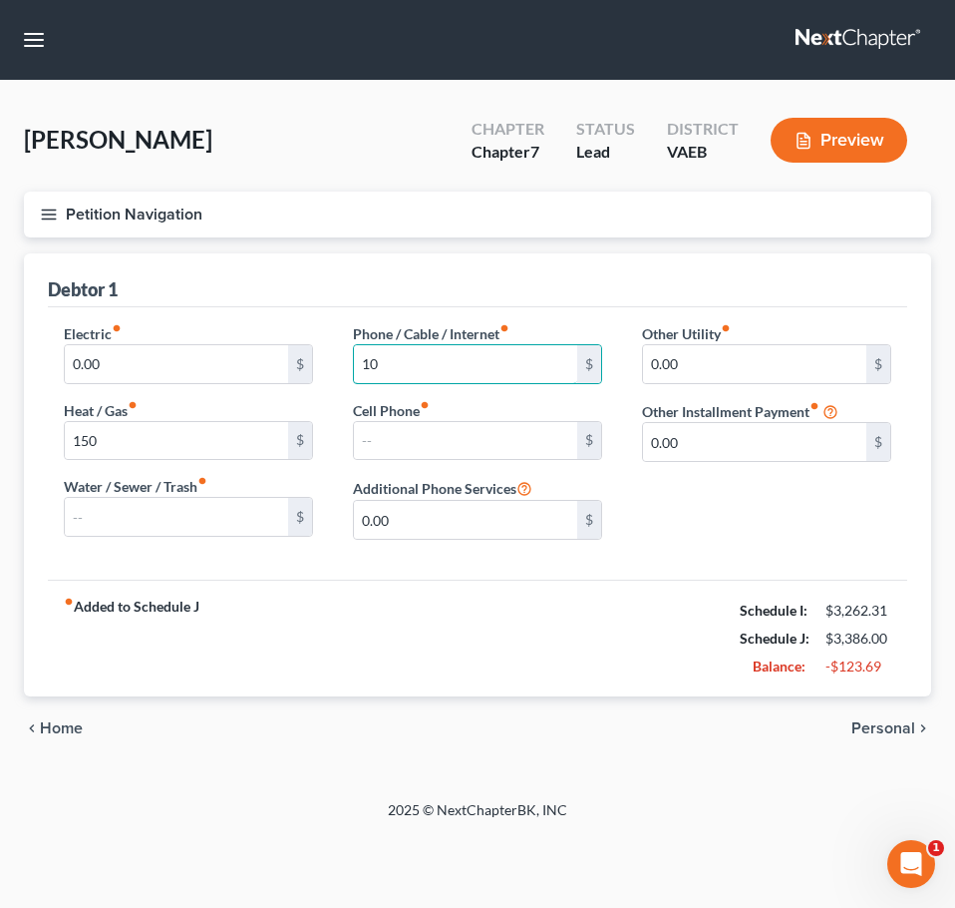
type input "1"
type input "250"
click at [243, 515] on input "text" at bounding box center [176, 517] width 223 height 38
type input "120"
click at [883, 731] on span "Personal" at bounding box center [884, 728] width 64 height 16
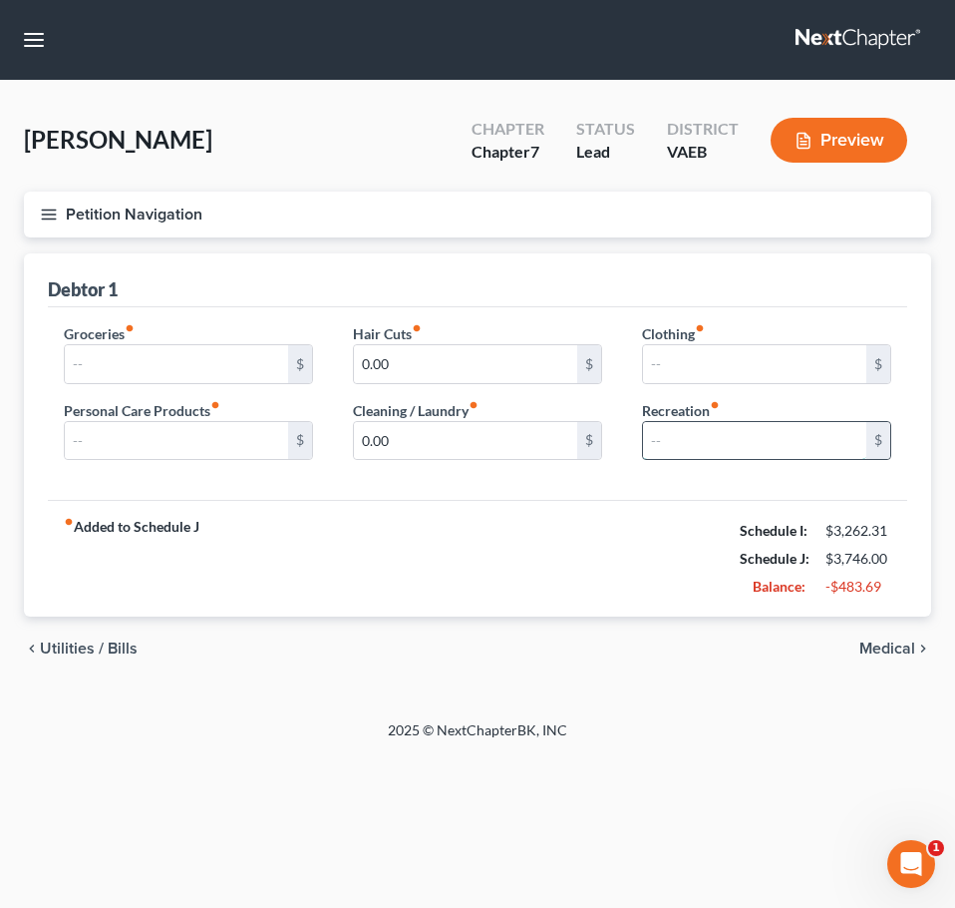
click at [651, 427] on input "text" at bounding box center [754, 441] width 223 height 38
type input "150"
click at [223, 380] on input "text" at bounding box center [176, 364] width 223 height 38
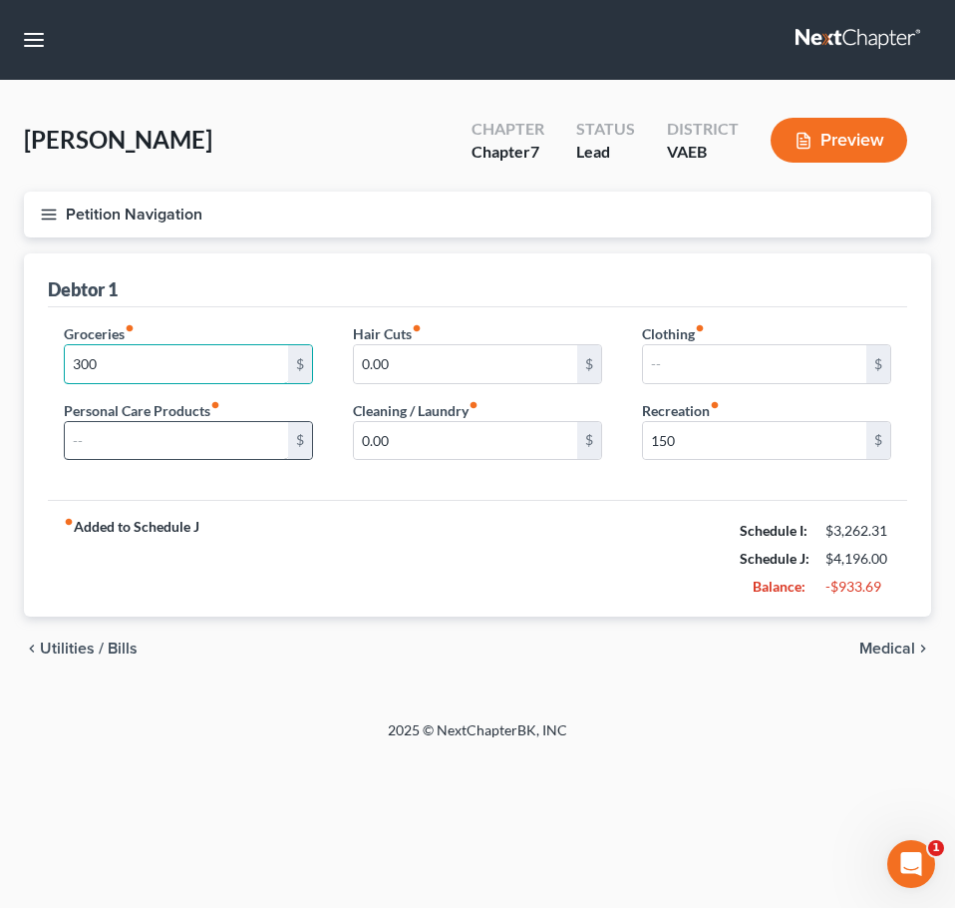
type input "300"
click at [123, 453] on input "text" at bounding box center [176, 441] width 223 height 38
type input "100"
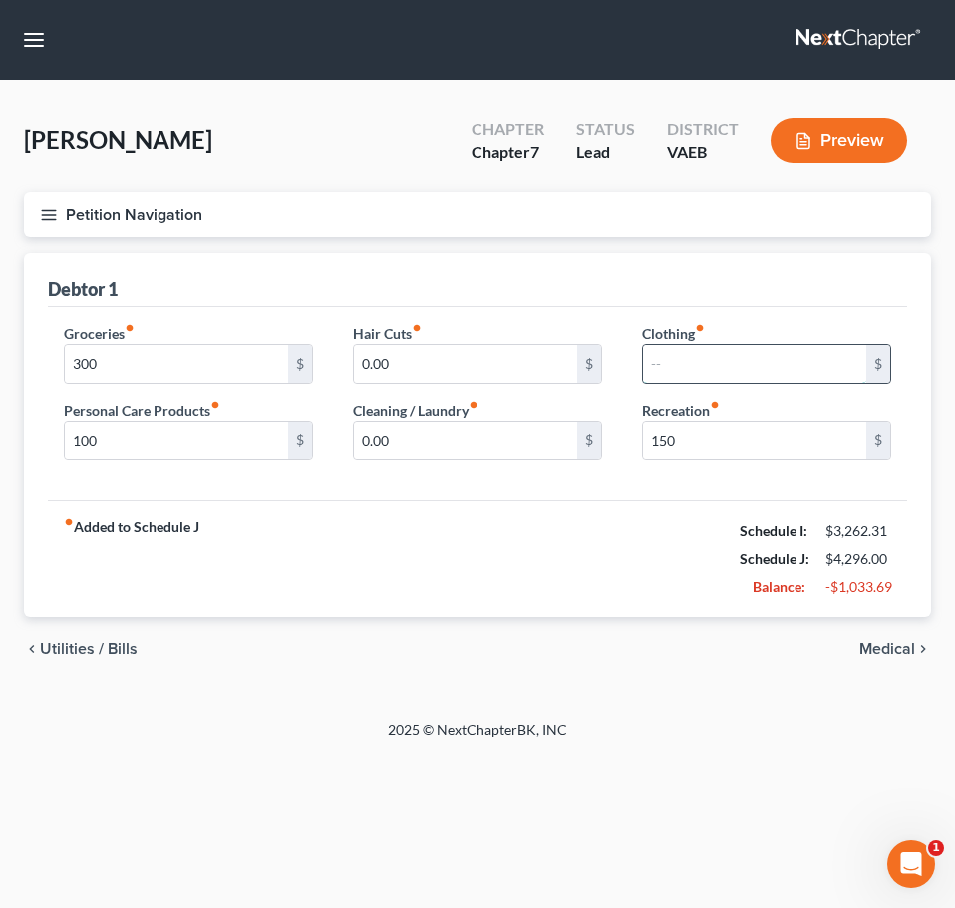
click at [679, 374] on input "text" at bounding box center [754, 364] width 223 height 38
type input "200"
click at [923, 641] on icon "chevron_right" at bounding box center [924, 648] width 16 height 16
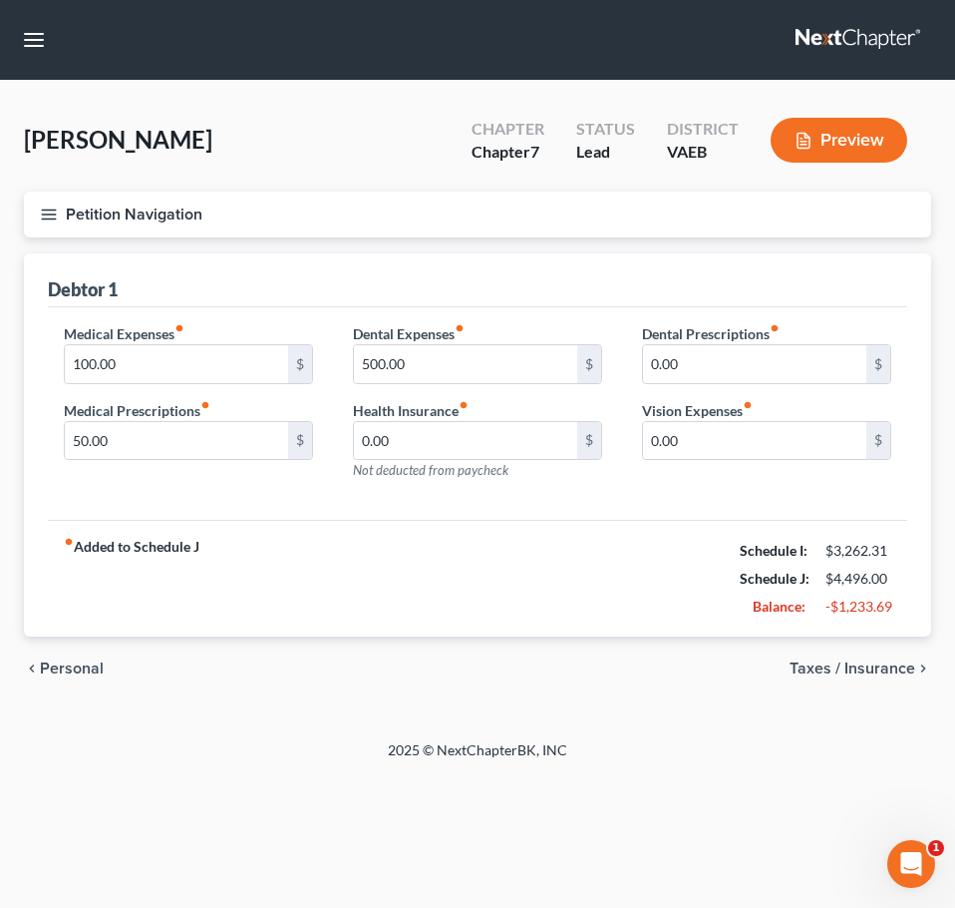
click at [891, 667] on span "Taxes / Insurance" at bounding box center [853, 668] width 126 height 16
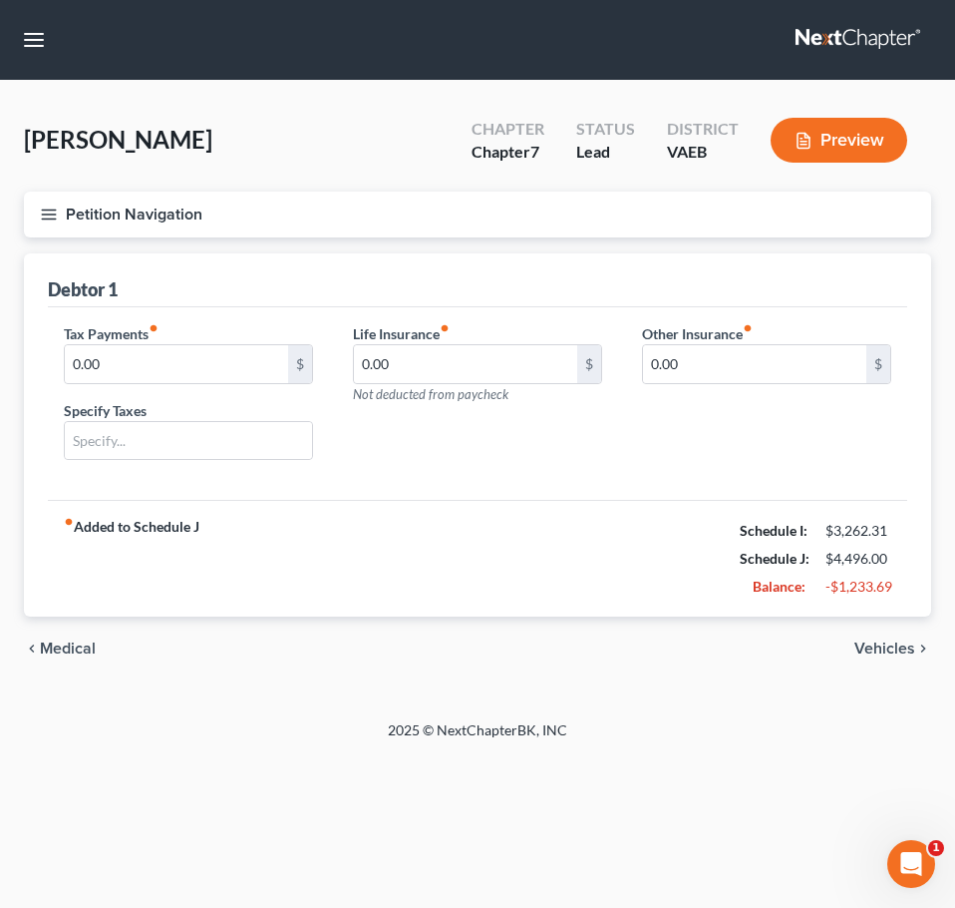
click at [891, 667] on div "chevron_left Medical Vehicles chevron_right" at bounding box center [478, 648] width 908 height 64
click at [875, 642] on span "Vehicles" at bounding box center [885, 648] width 61 height 16
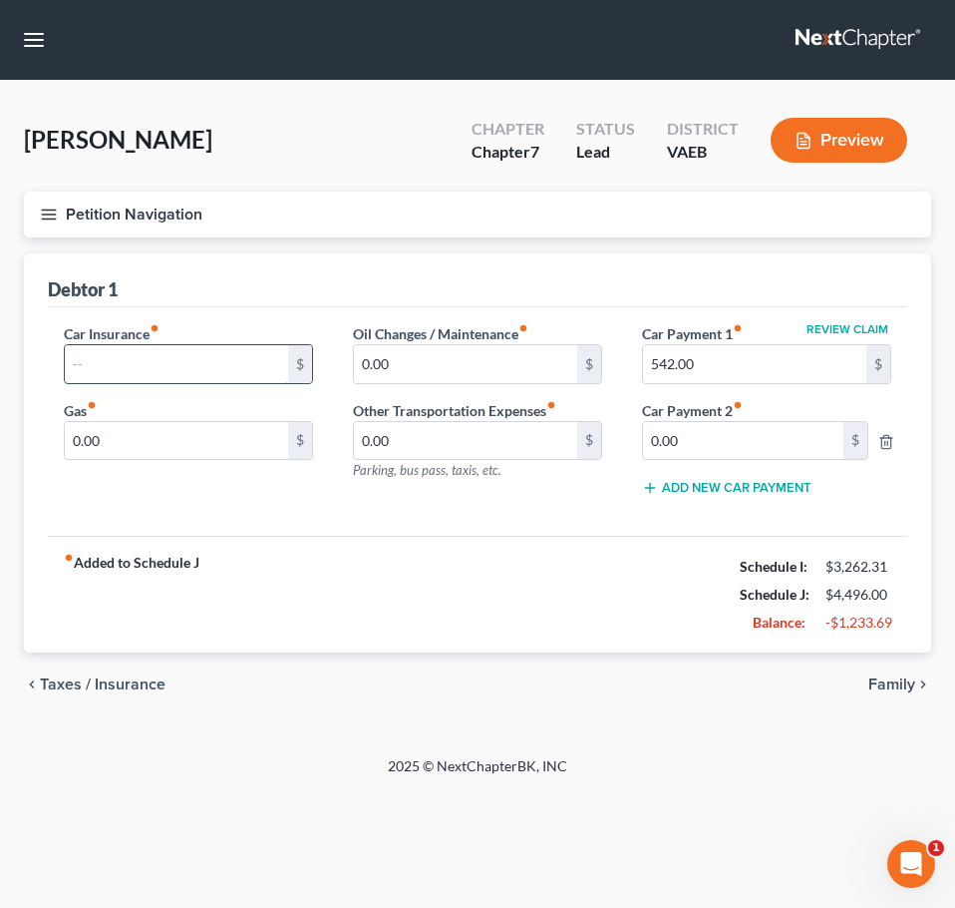
click at [207, 370] on input "text" at bounding box center [176, 364] width 223 height 38
click at [743, 360] on input "542.00" at bounding box center [754, 364] width 223 height 38
click at [236, 352] on input "text" at bounding box center [176, 364] width 223 height 38
type input "350"
click at [201, 427] on input "0.00" at bounding box center [176, 441] width 223 height 38
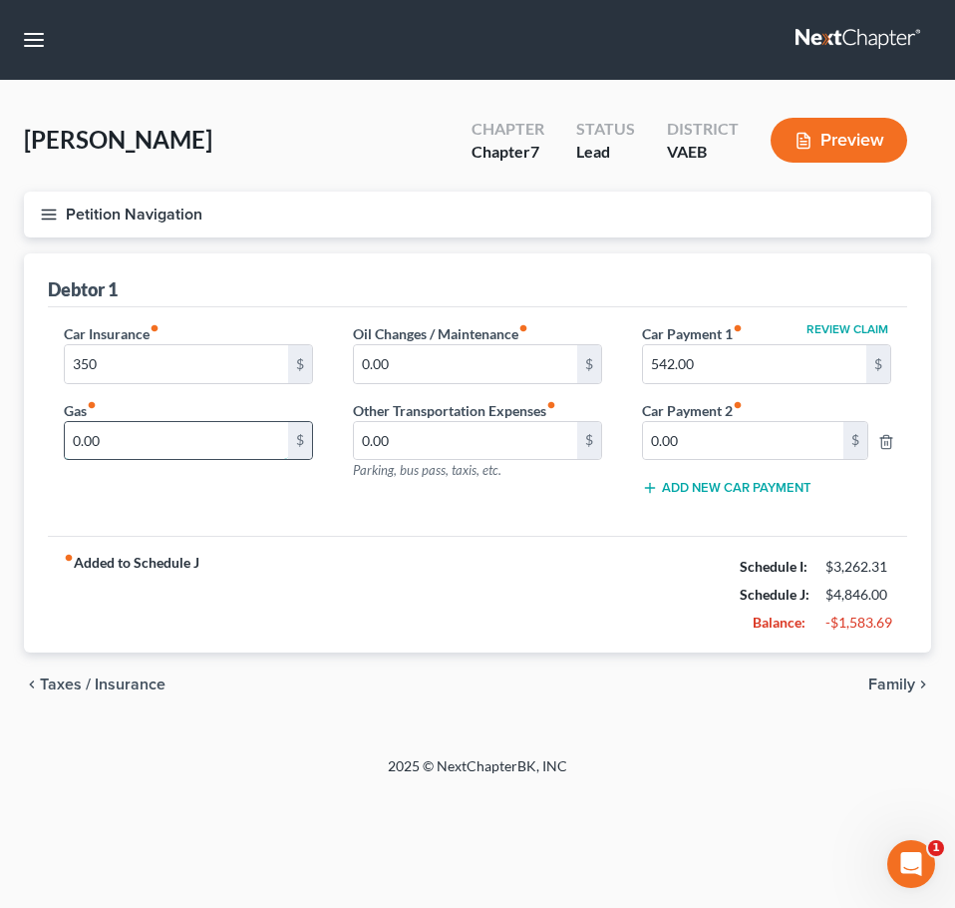
click at [201, 427] on input "0.00" at bounding box center [176, 441] width 223 height 38
type input "200"
click at [163, 433] on input "200" at bounding box center [176, 441] width 223 height 38
click at [918, 683] on icon "chevron_right" at bounding box center [924, 684] width 16 height 16
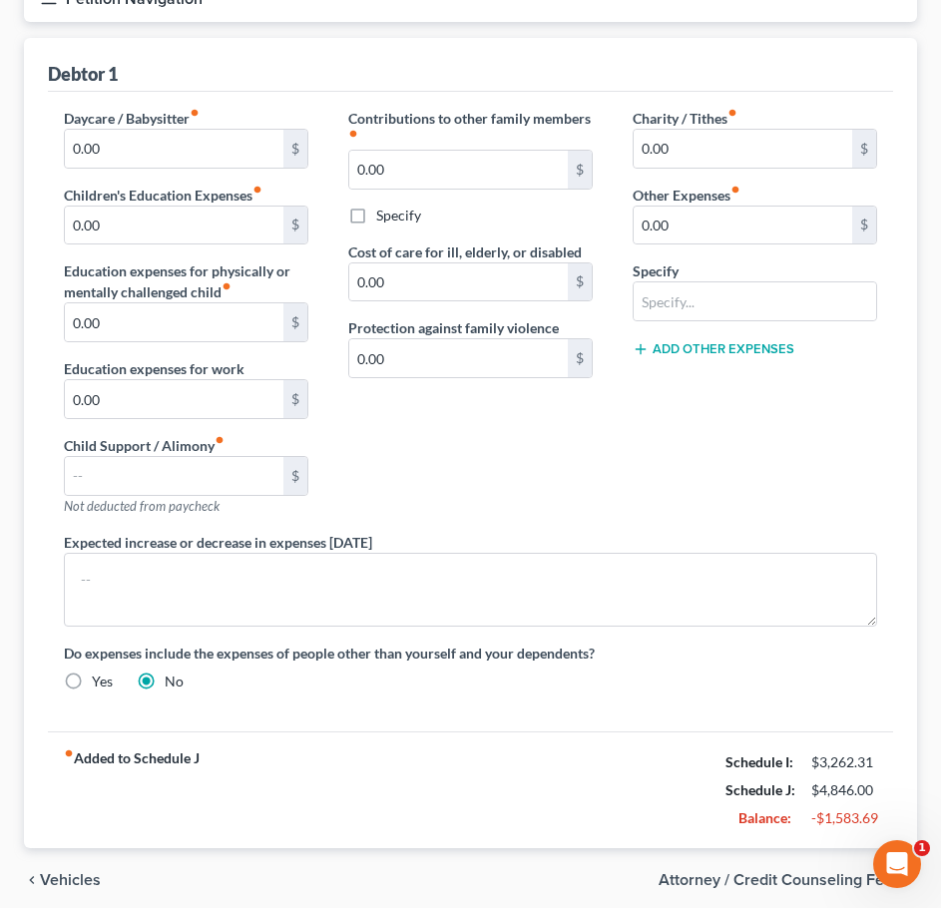
scroll to position [295, 0]
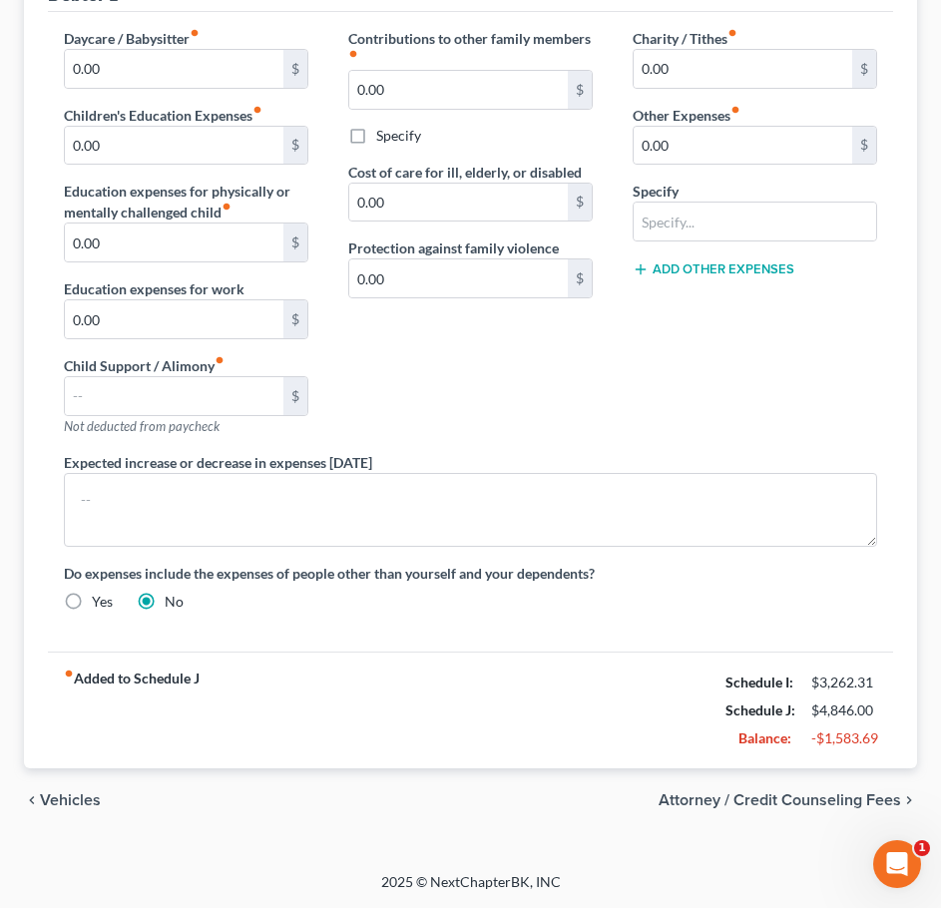
click at [66, 801] on span "Vehicles" at bounding box center [70, 800] width 61 height 16
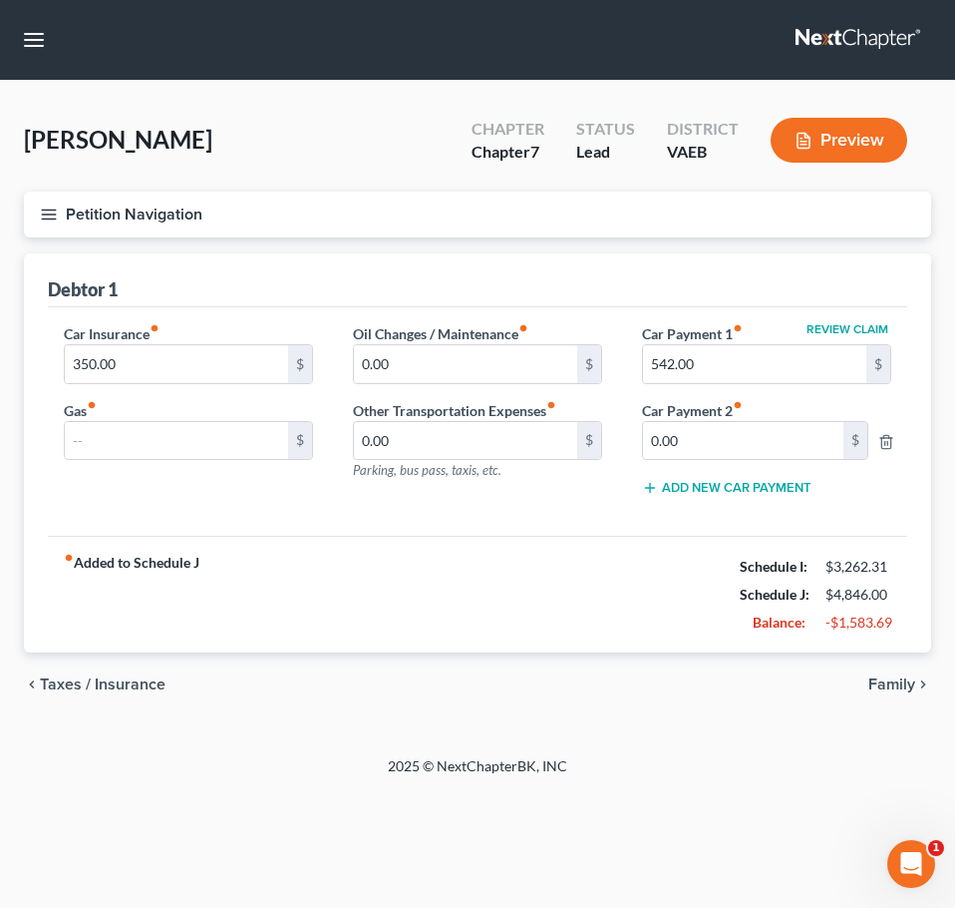
click at [85, 688] on span "Taxes / Insurance" at bounding box center [103, 684] width 126 height 16
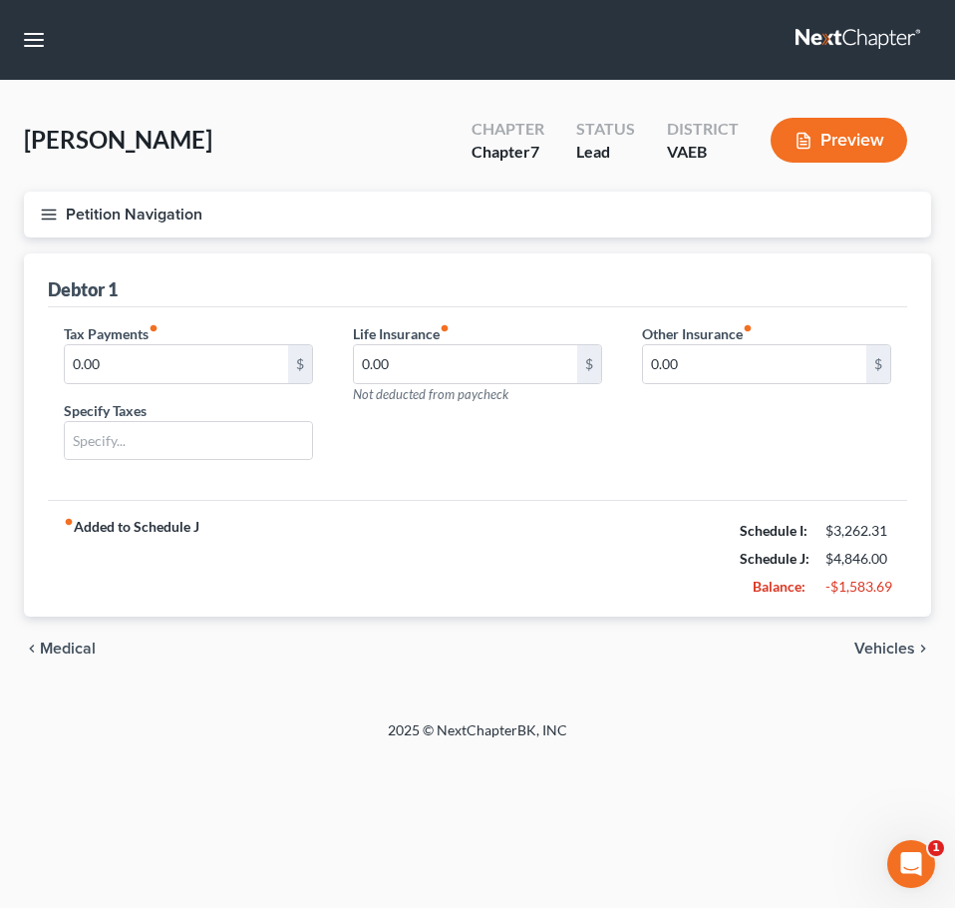
click at [60, 640] on span "Medical" at bounding box center [68, 648] width 56 height 16
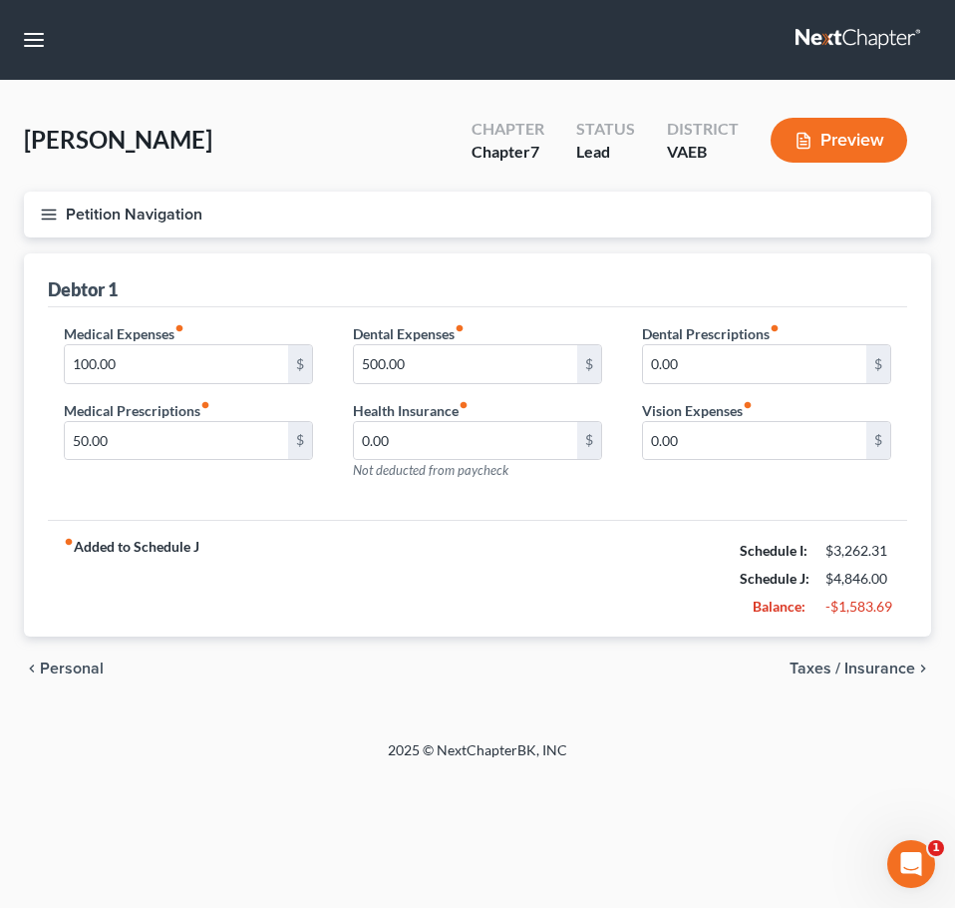
click at [63, 661] on span "Personal" at bounding box center [72, 668] width 64 height 16
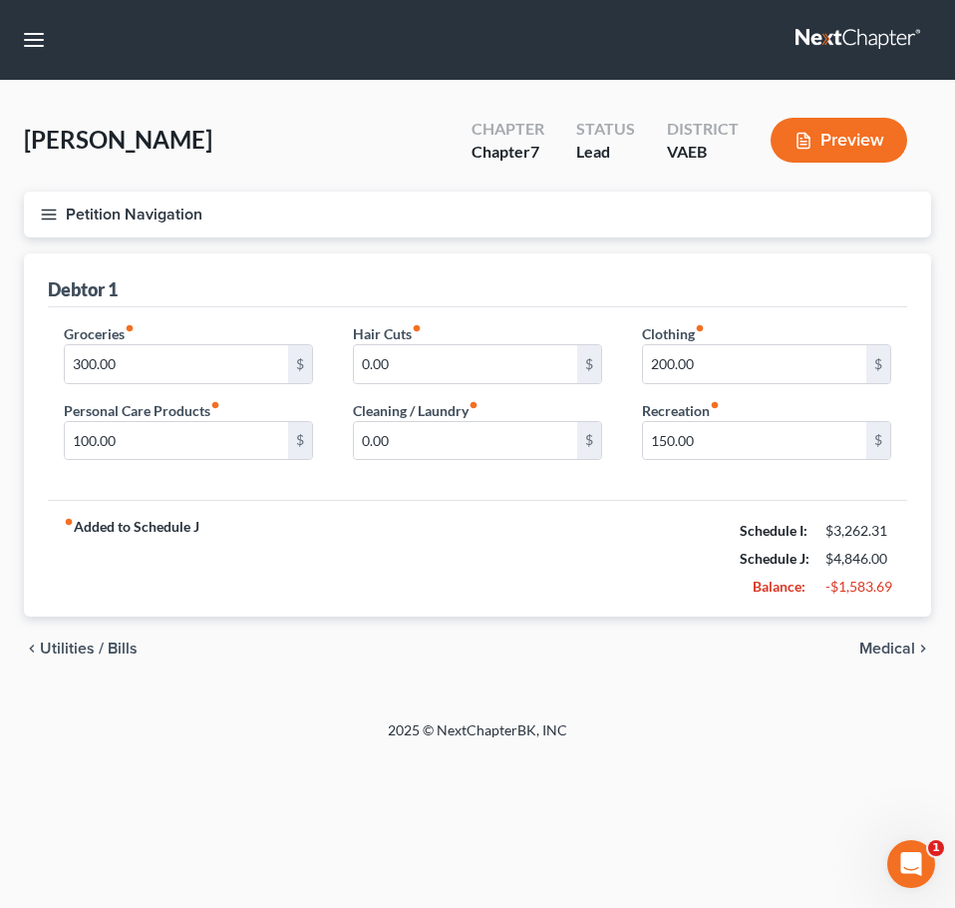
click at [79, 656] on span "Utilities / Bills" at bounding box center [89, 648] width 98 height 16
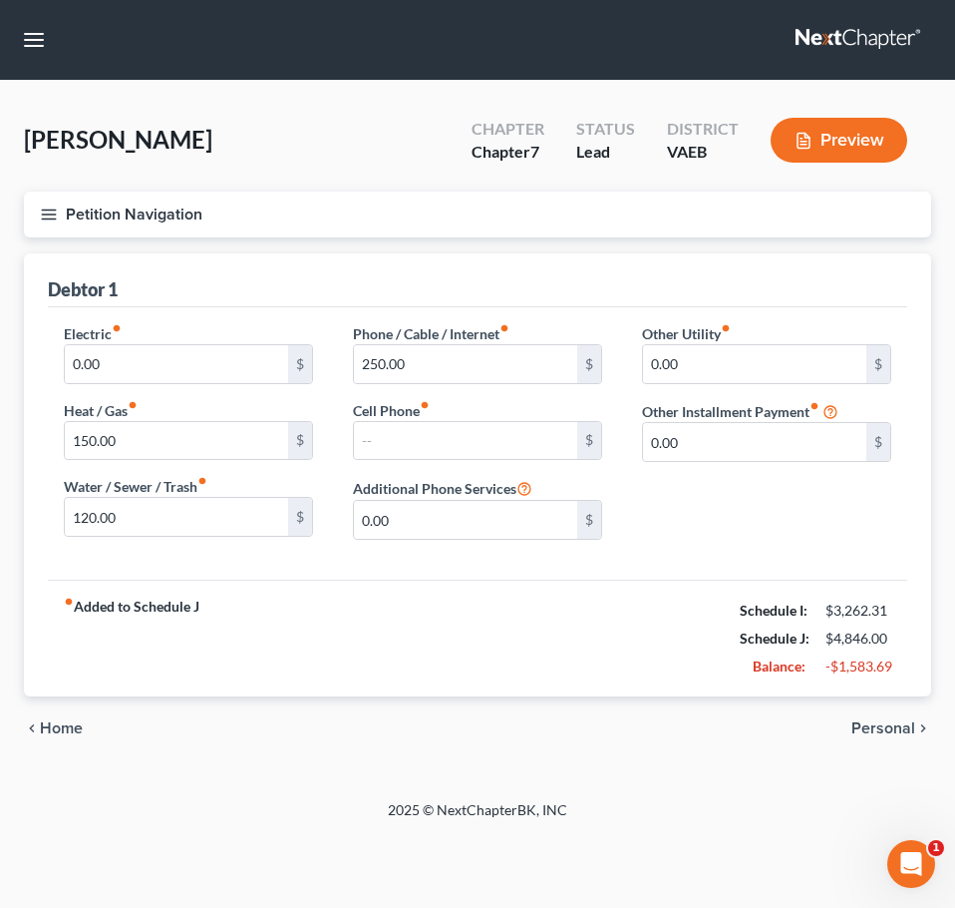
click at [65, 725] on span "Home" at bounding box center [61, 728] width 43 height 16
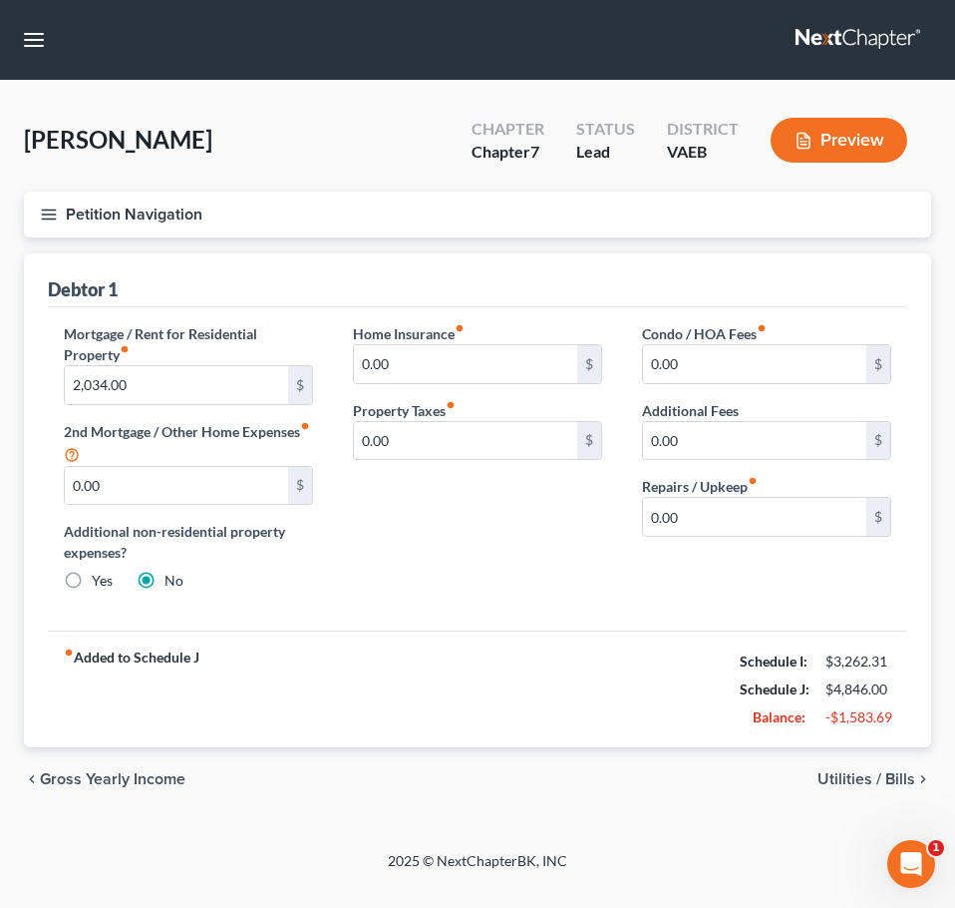
click at [856, 784] on span "Utilities / Bills" at bounding box center [867, 779] width 98 height 16
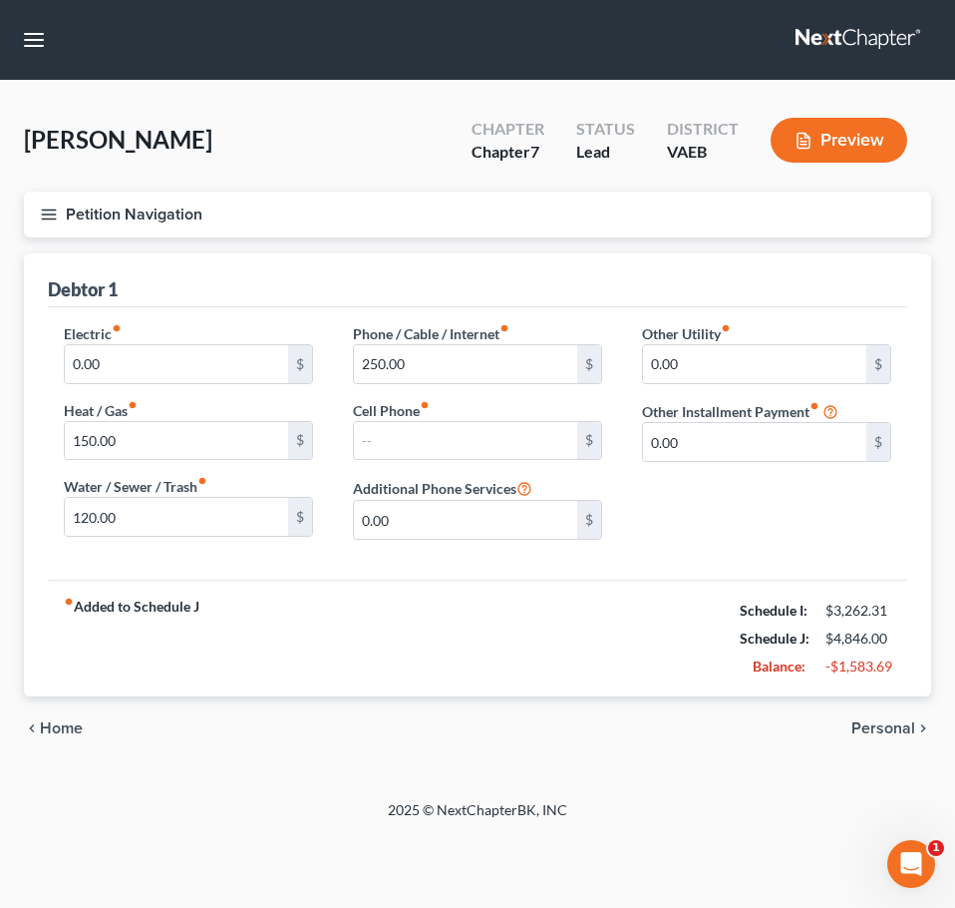
click at [856, 784] on div "Wynder, Brittnie Upgraded Chapter Chapter 7 Status Lead District VAEB Preview P…" at bounding box center [477, 440] width 955 height 719
click at [888, 722] on span "Personal" at bounding box center [884, 728] width 64 height 16
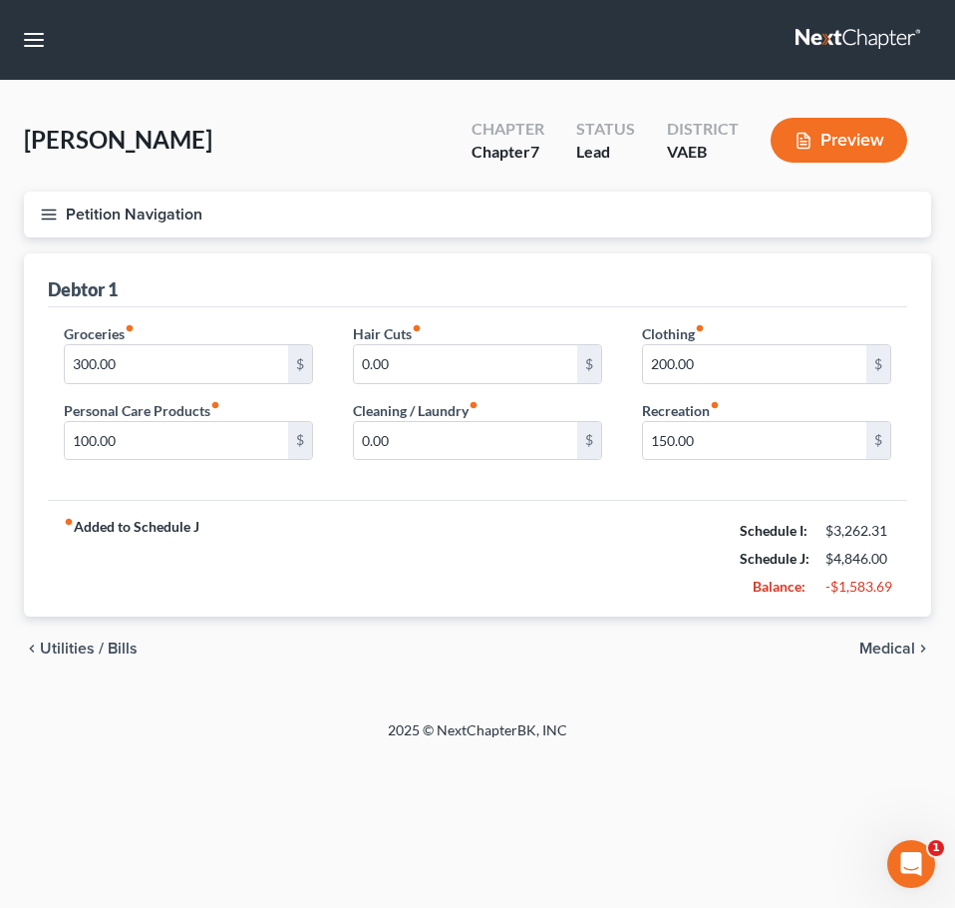
click at [882, 649] on span "Medical" at bounding box center [888, 648] width 56 height 16
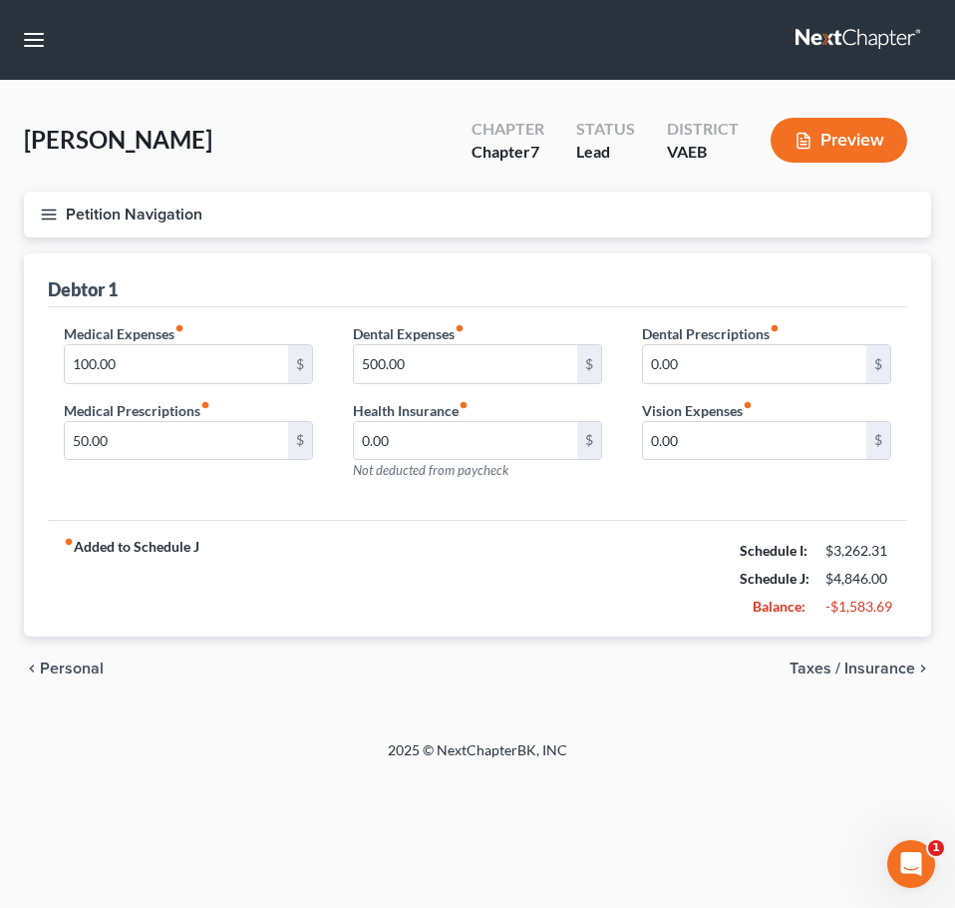
click at [885, 668] on span "Taxes / Insurance" at bounding box center [853, 668] width 126 height 16
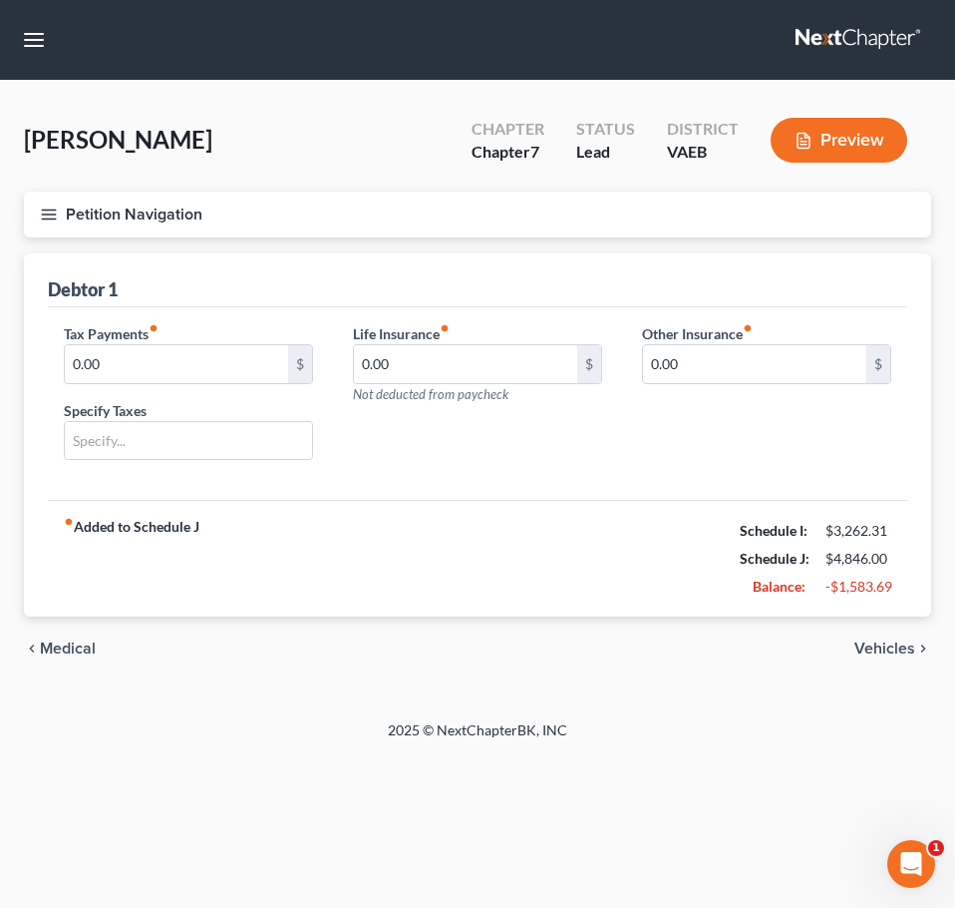
click at [922, 658] on div "chevron_left Medical Vehicles chevron_right" at bounding box center [478, 648] width 908 height 64
click at [902, 648] on span "Vehicles" at bounding box center [885, 648] width 61 height 16
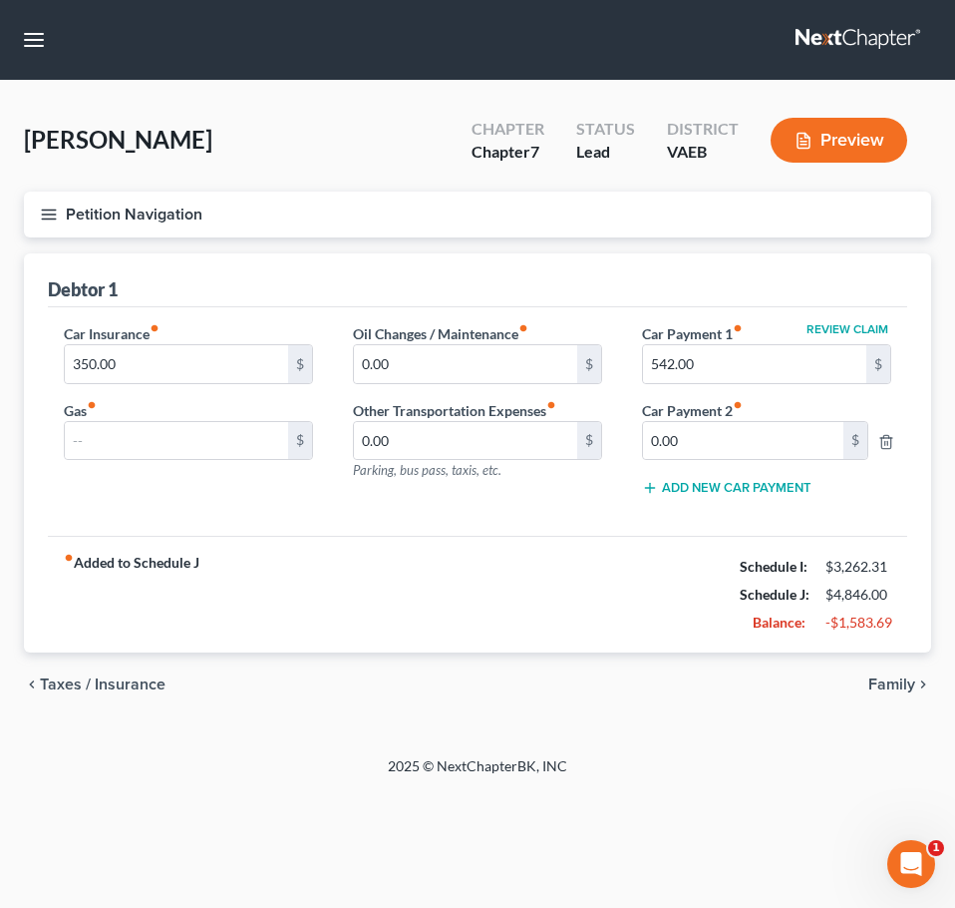
click at [905, 676] on span "Family" at bounding box center [892, 684] width 47 height 16
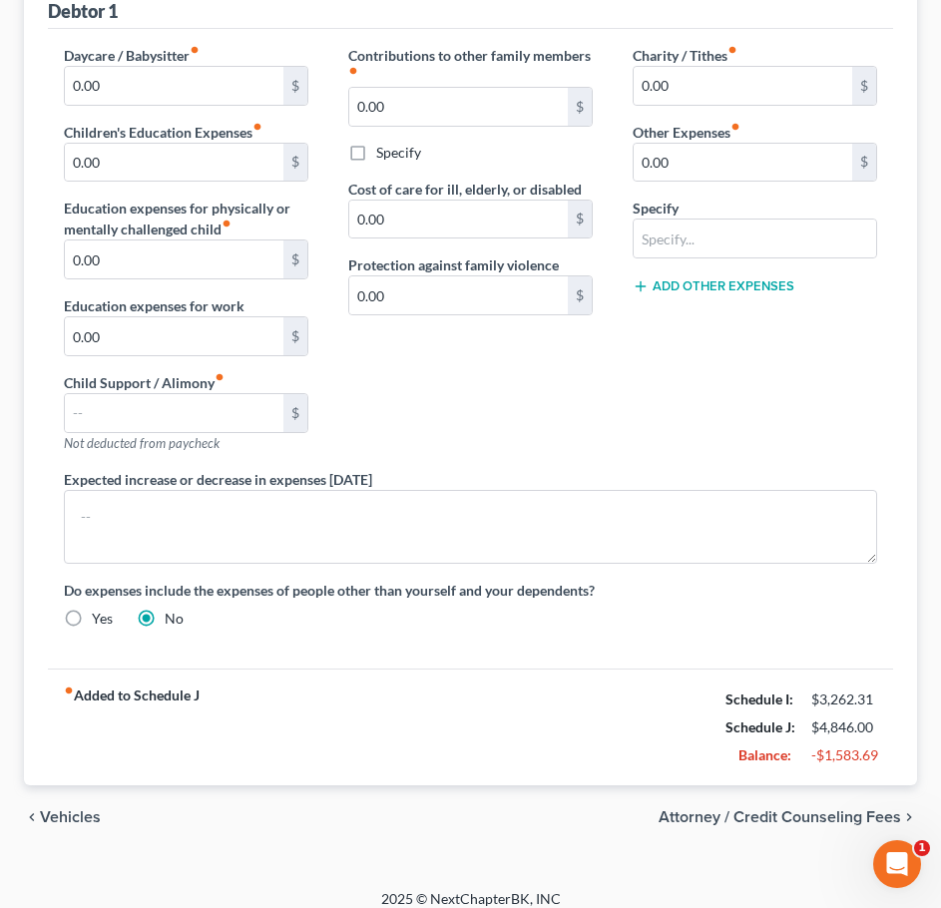
scroll to position [295, 0]
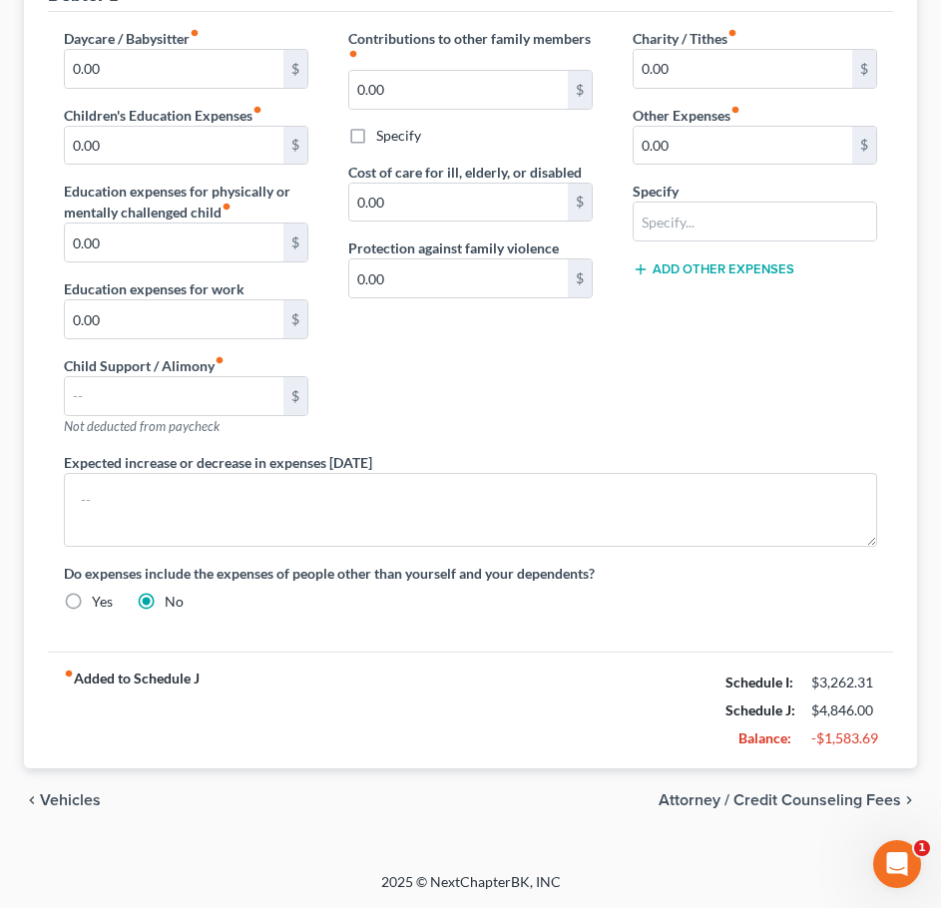
click at [733, 796] on span "Attorney / Credit Counseling Fees" at bounding box center [779, 800] width 242 height 16
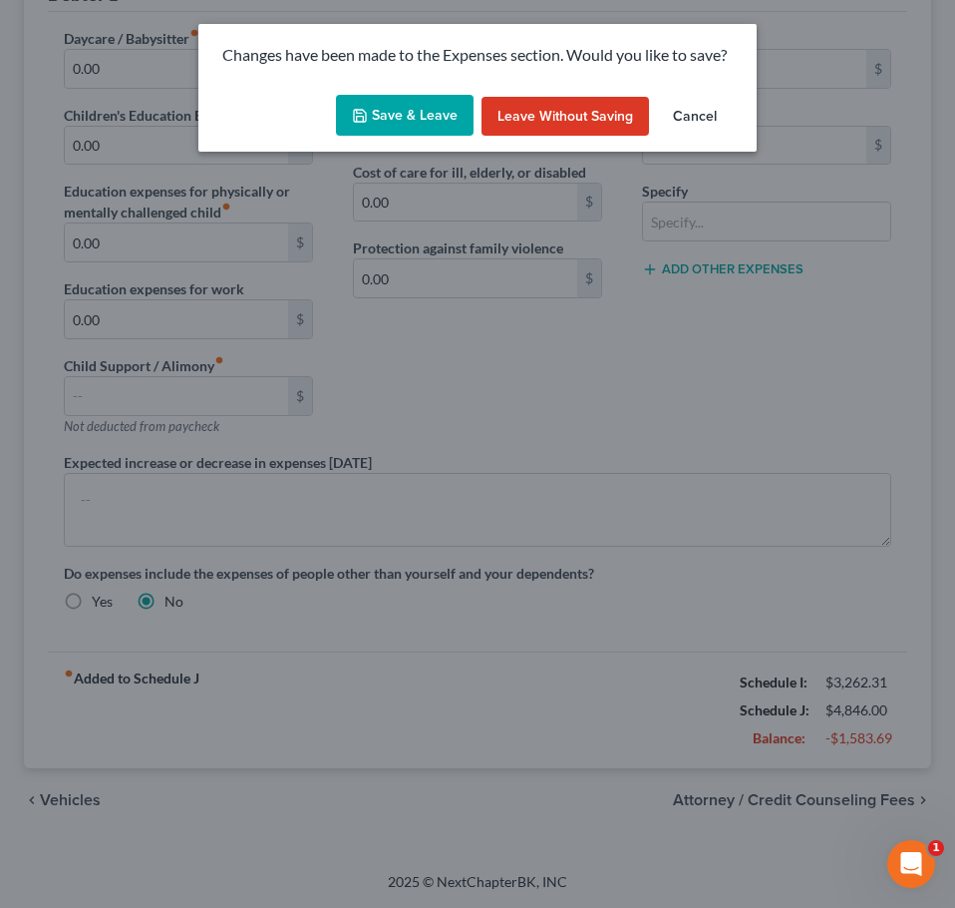
click at [415, 105] on button "Save & Leave" at bounding box center [405, 116] width 138 height 42
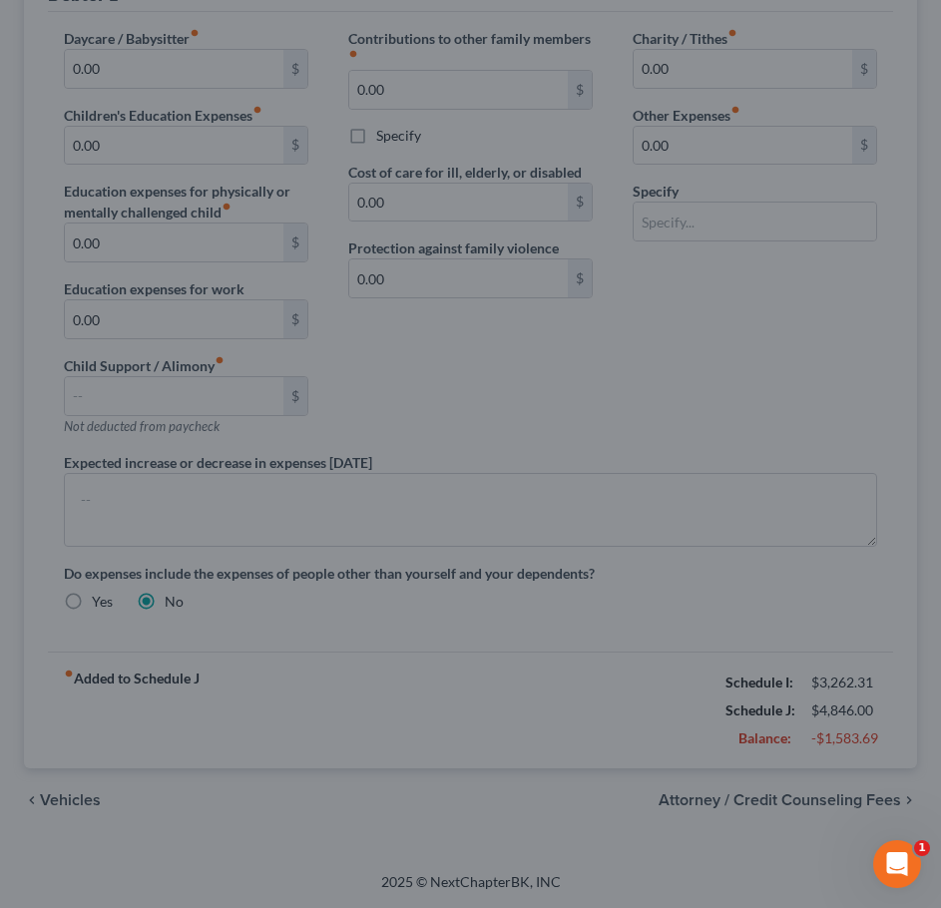
select select "0"
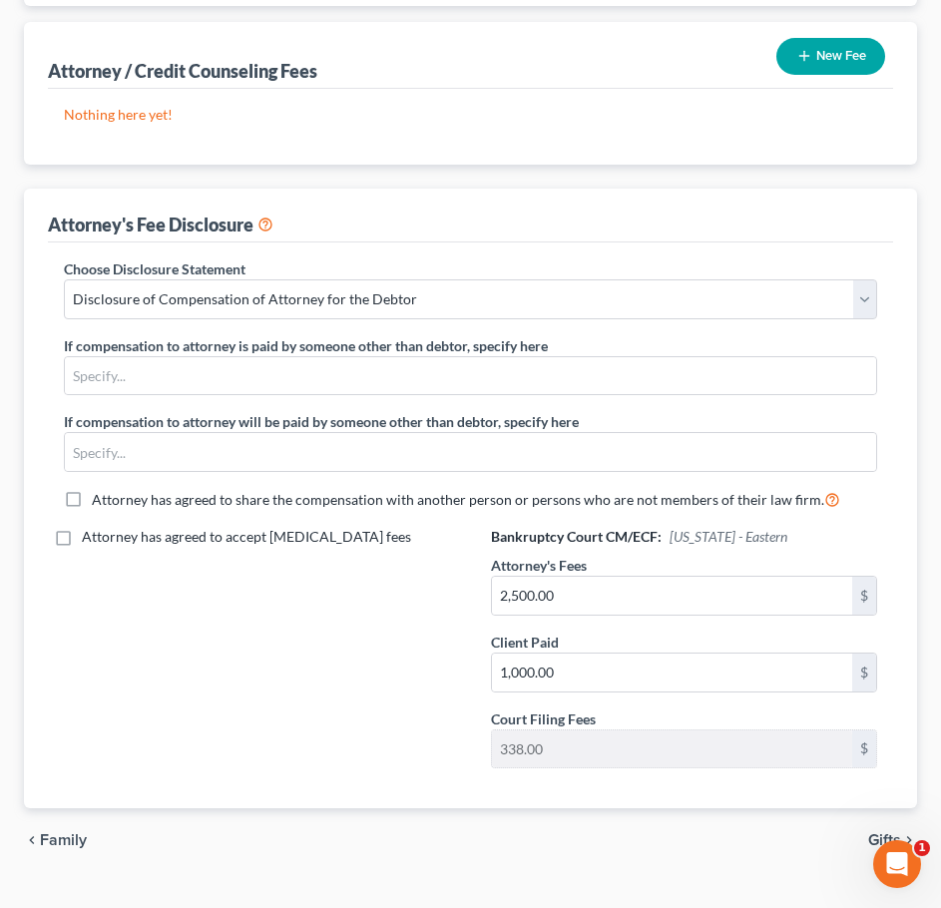
scroll to position [271, 0]
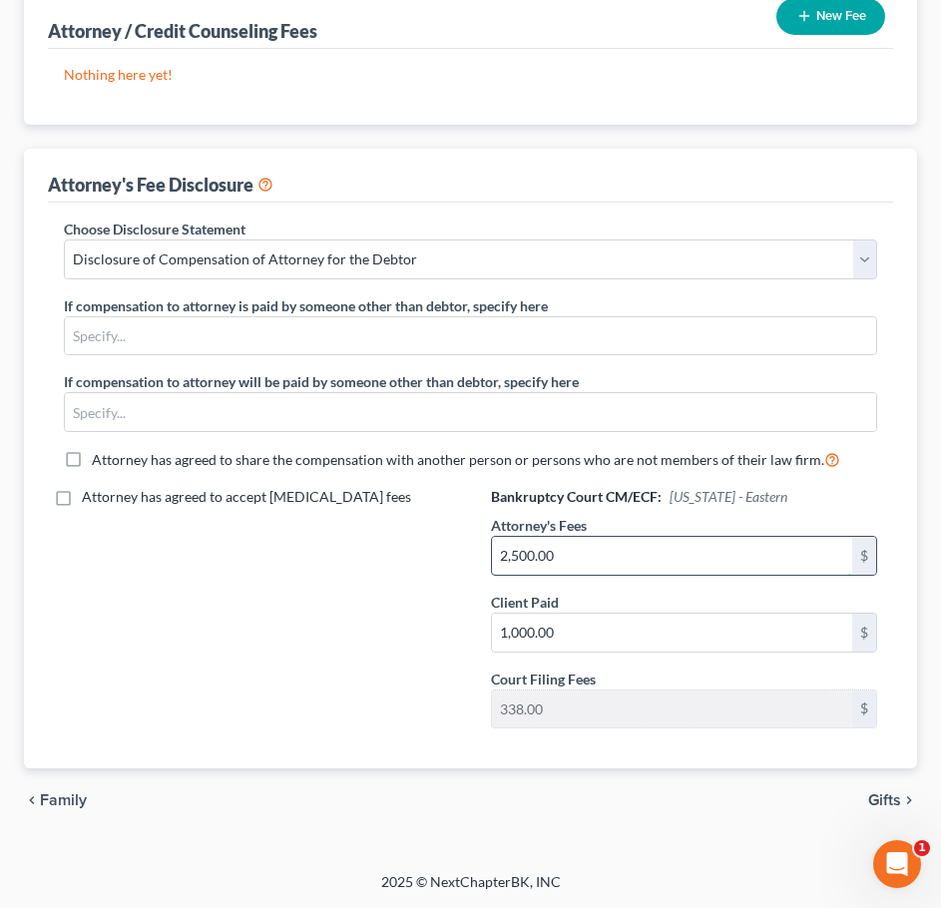
click at [517, 546] on input "2,500.00" at bounding box center [672, 556] width 361 height 38
click at [517, 547] on input "2,500.00" at bounding box center [672, 556] width 361 height 38
click at [521, 553] on input "2,500.00" at bounding box center [672, 556] width 361 height 38
click at [522, 557] on input "200.00" at bounding box center [672, 556] width 361 height 38
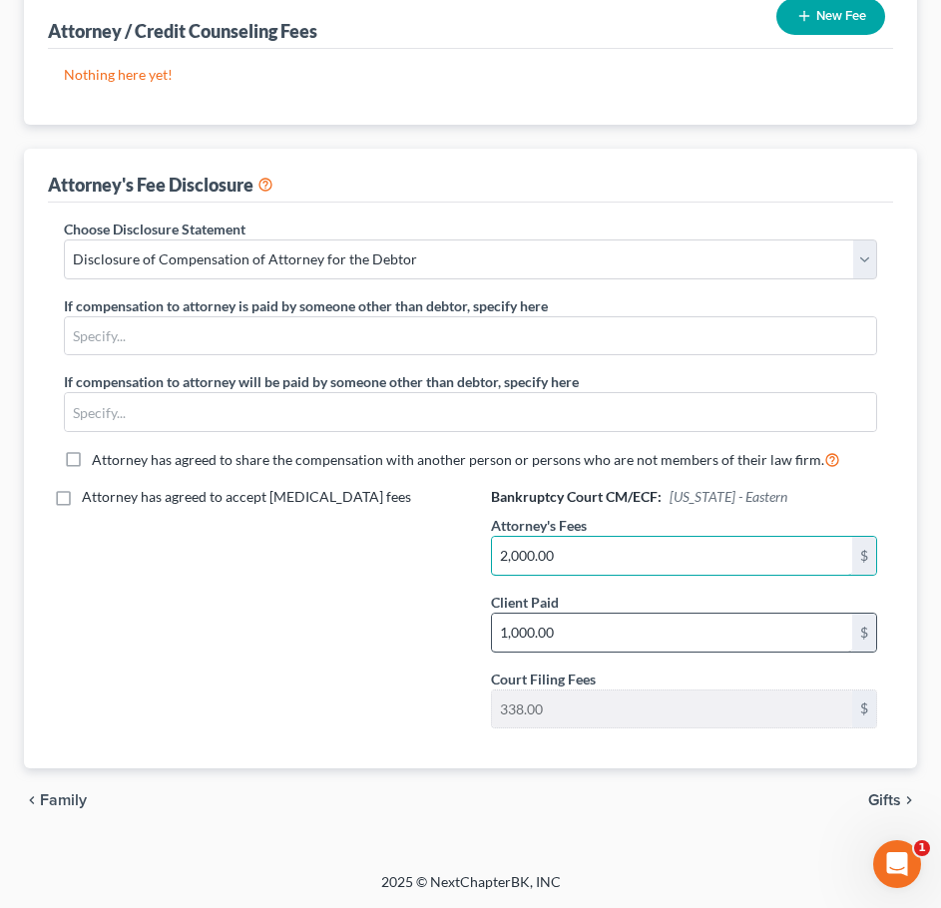
type input "2,000.00"
click at [574, 634] on input "1,000.00" at bounding box center [672, 632] width 361 height 38
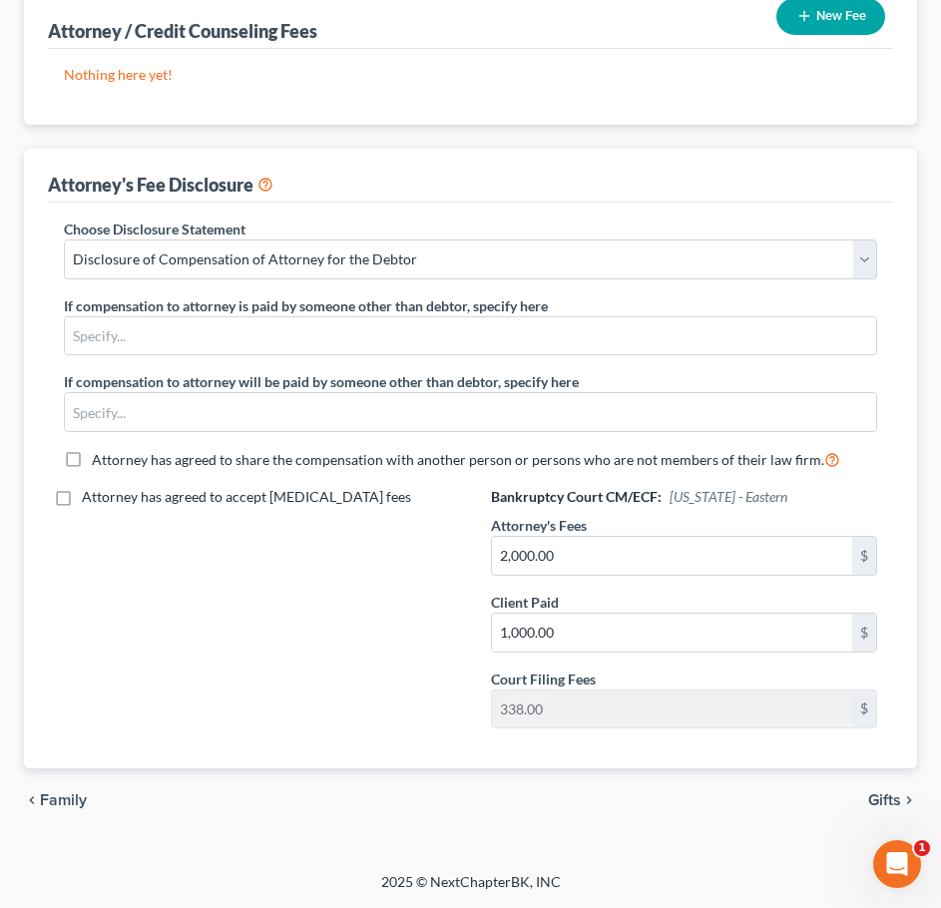
click at [378, 620] on div "Attorney has agreed to accept [MEDICAL_DATA] fees" at bounding box center [257, 615] width 427 height 257
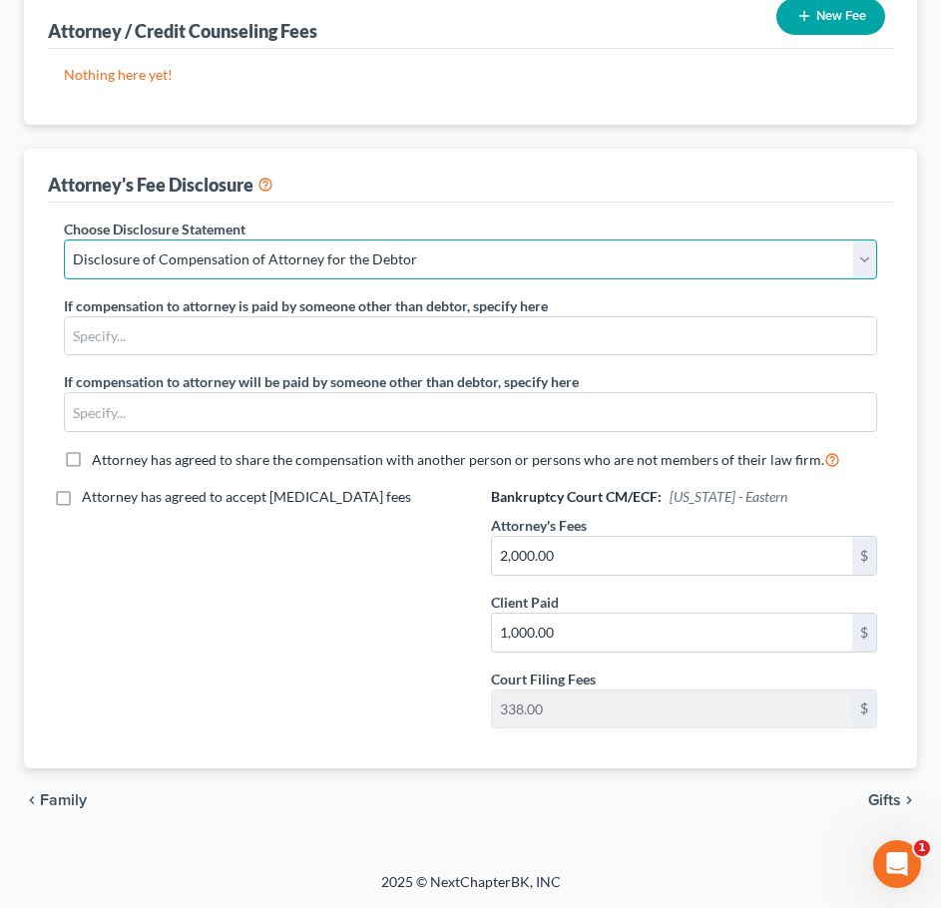
click at [425, 257] on select "Select Disclosure of Compensation of Attorney for the Debtor Disclosure of Comp…" at bounding box center [470, 259] width 813 height 40
click at [471, 239] on select "Select Disclosure of Compensation of Attorney for the Debtor Disclosure of Comp…" at bounding box center [470, 259] width 813 height 40
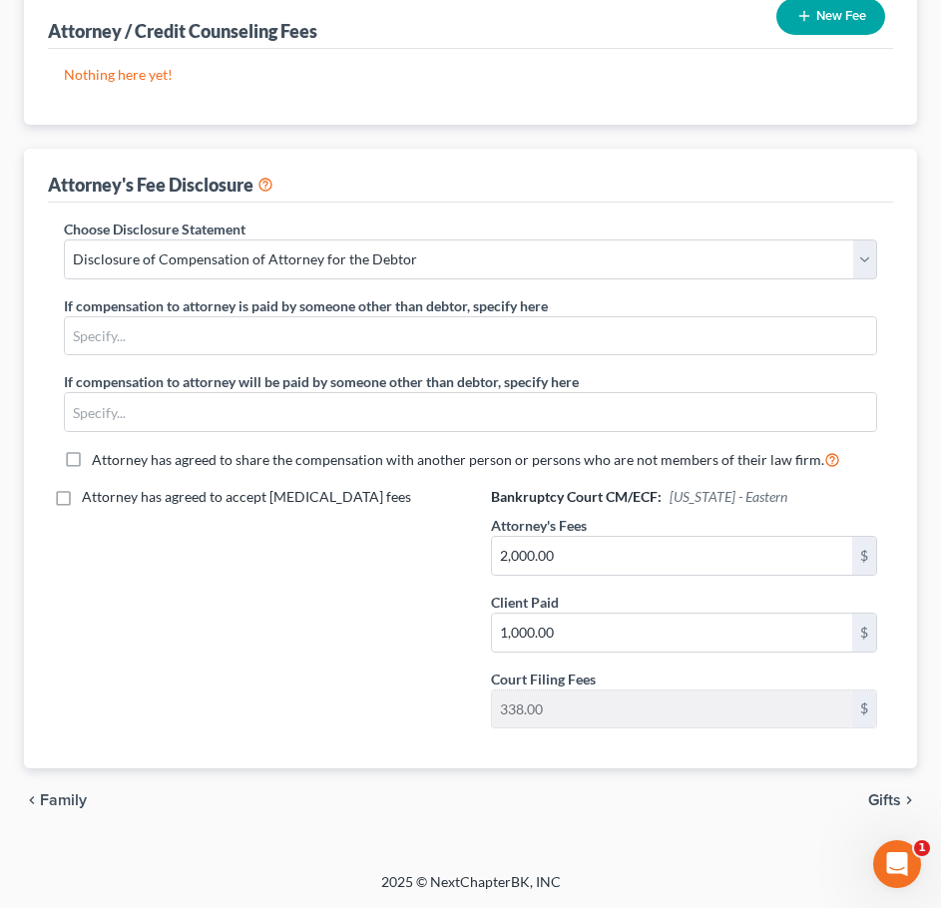
click at [872, 792] on span "Gifts" at bounding box center [884, 800] width 33 height 16
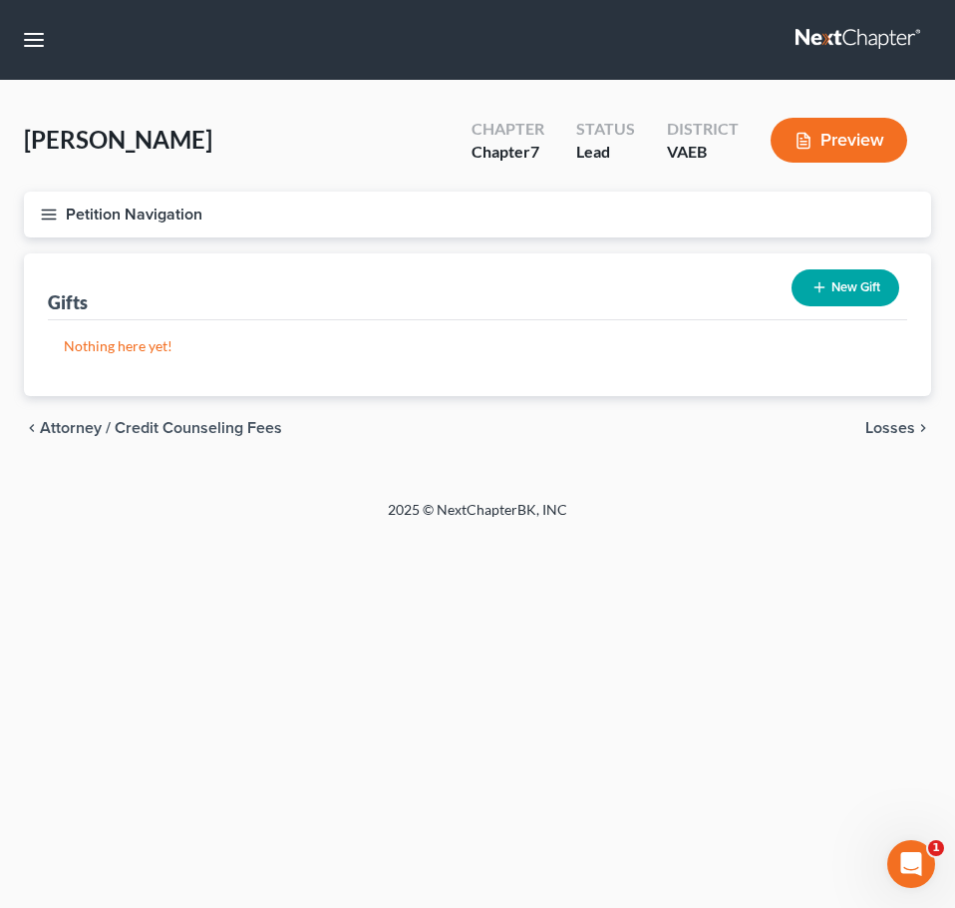
click at [876, 420] on span "Losses" at bounding box center [891, 428] width 50 height 16
click at [885, 420] on span "Environmental Hazards" at bounding box center [832, 428] width 168 height 16
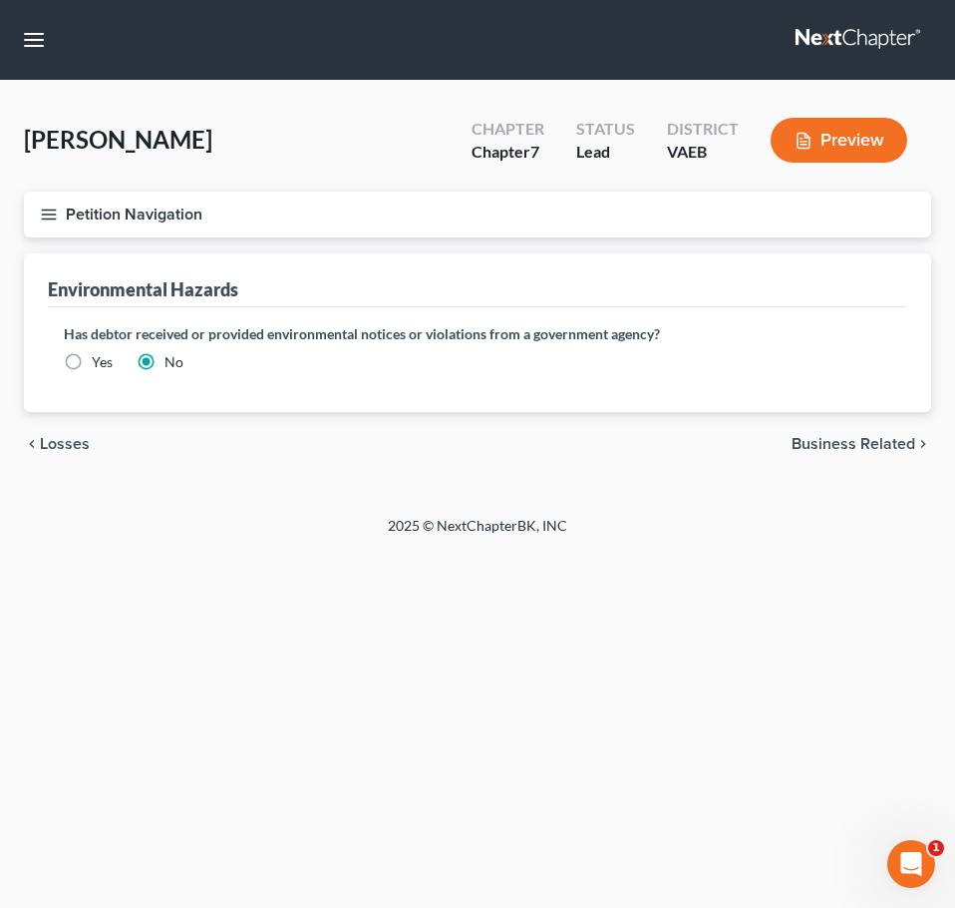
click at [892, 433] on div "chevron_left Losses Business Related chevron_right" at bounding box center [478, 444] width 908 height 64
click at [894, 447] on span "Business Related" at bounding box center [854, 444] width 124 height 16
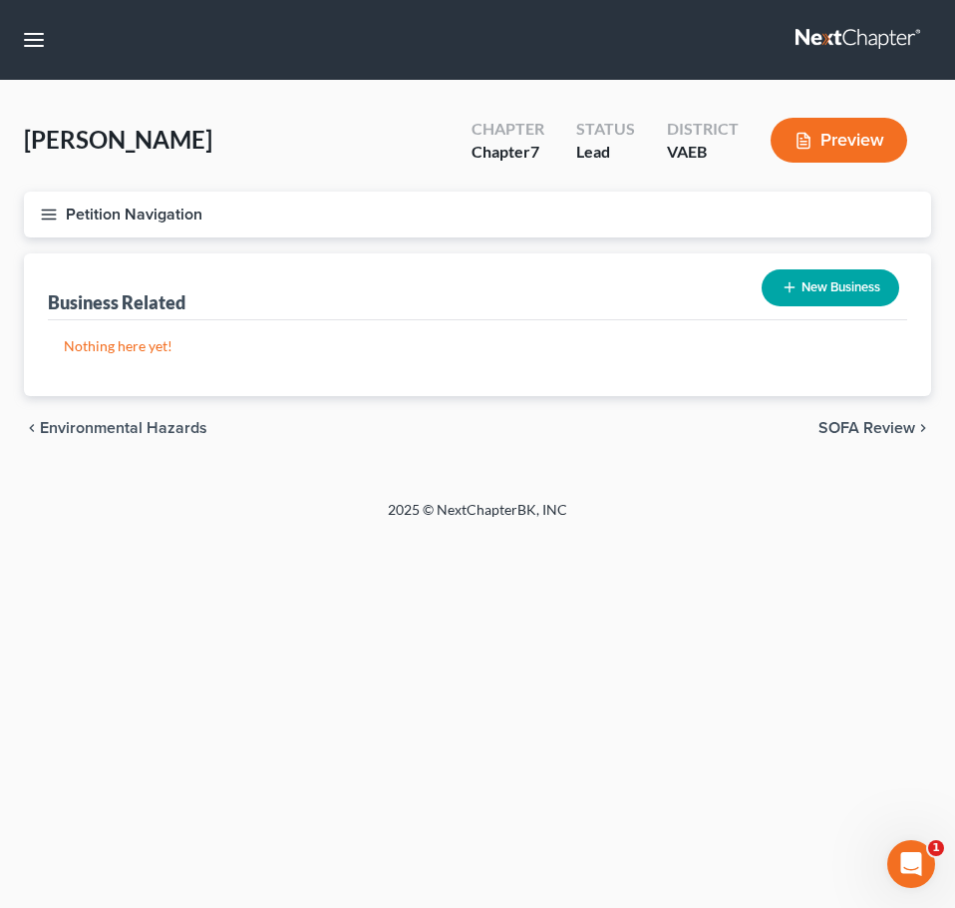
click at [878, 420] on span "SOFA Review" at bounding box center [867, 428] width 97 height 16
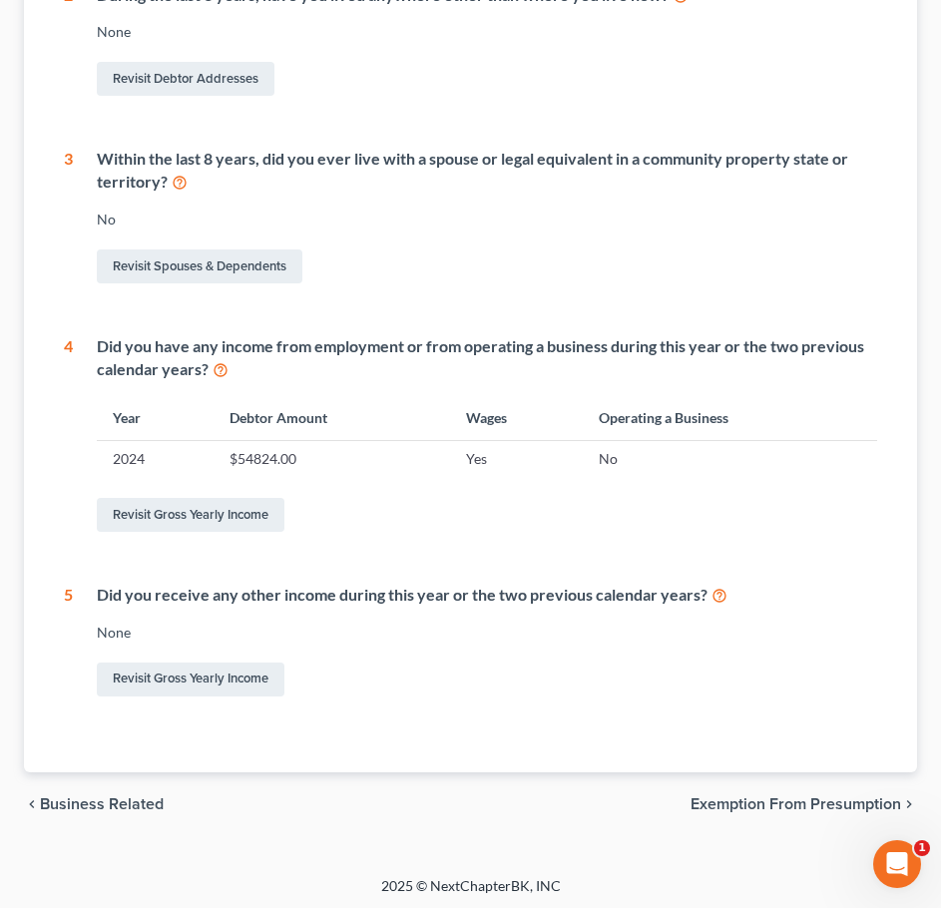
scroll to position [623, 0]
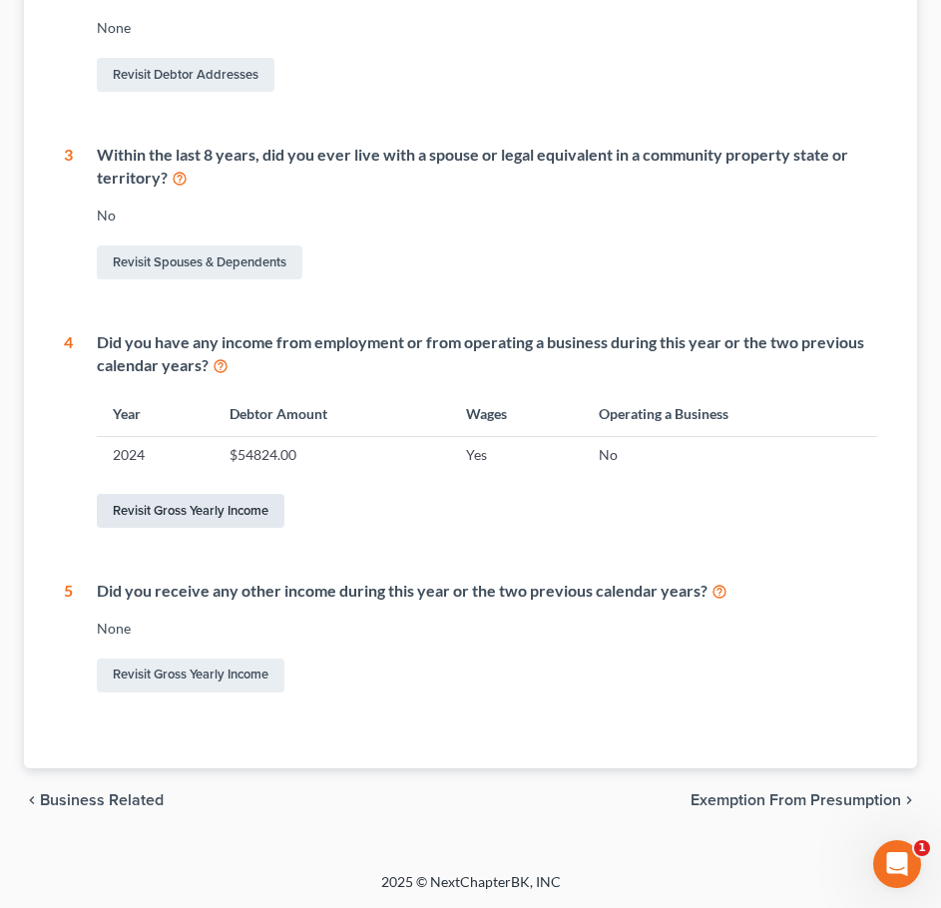
click at [248, 515] on link "Revisit Gross Yearly Income" at bounding box center [191, 511] width 188 height 34
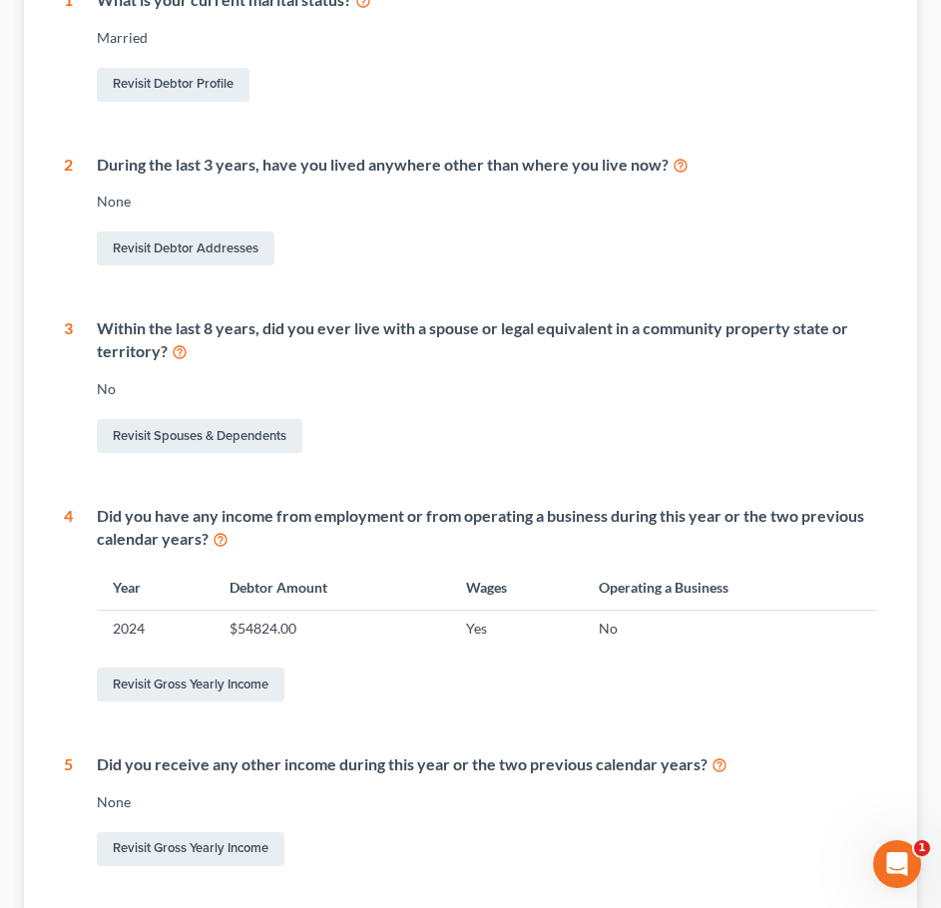
scroll to position [598, 0]
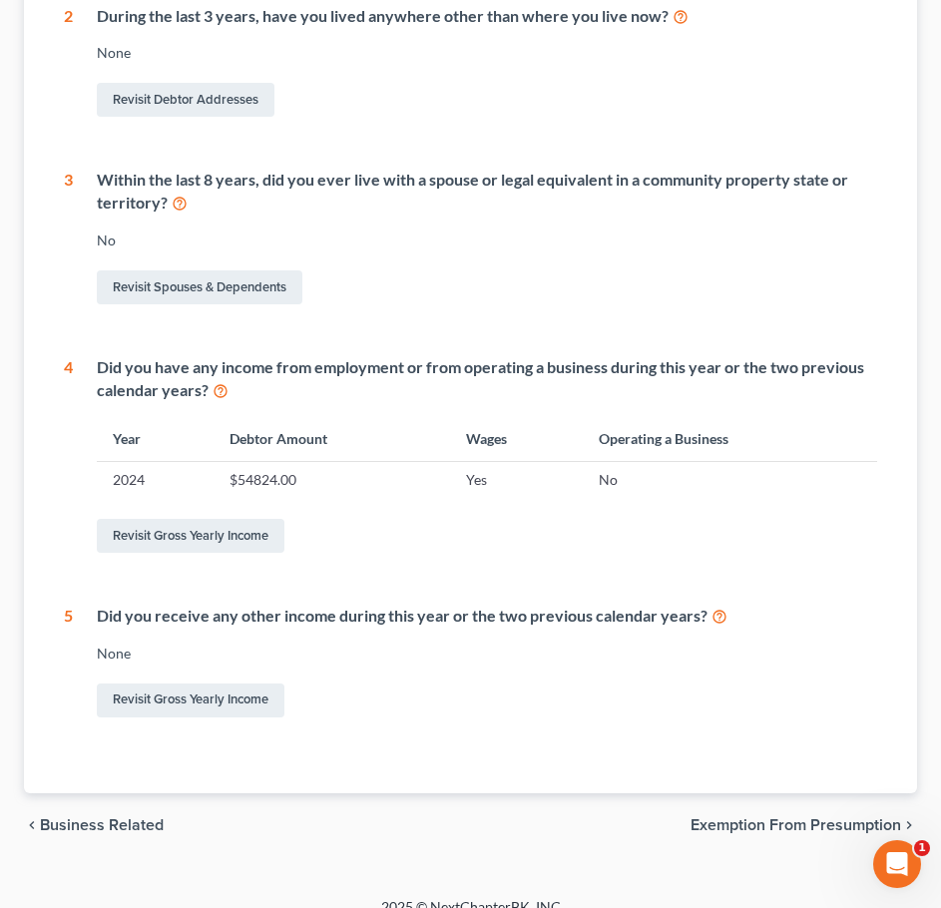
click at [767, 827] on span "Exemption from Presumption" at bounding box center [795, 825] width 210 height 16
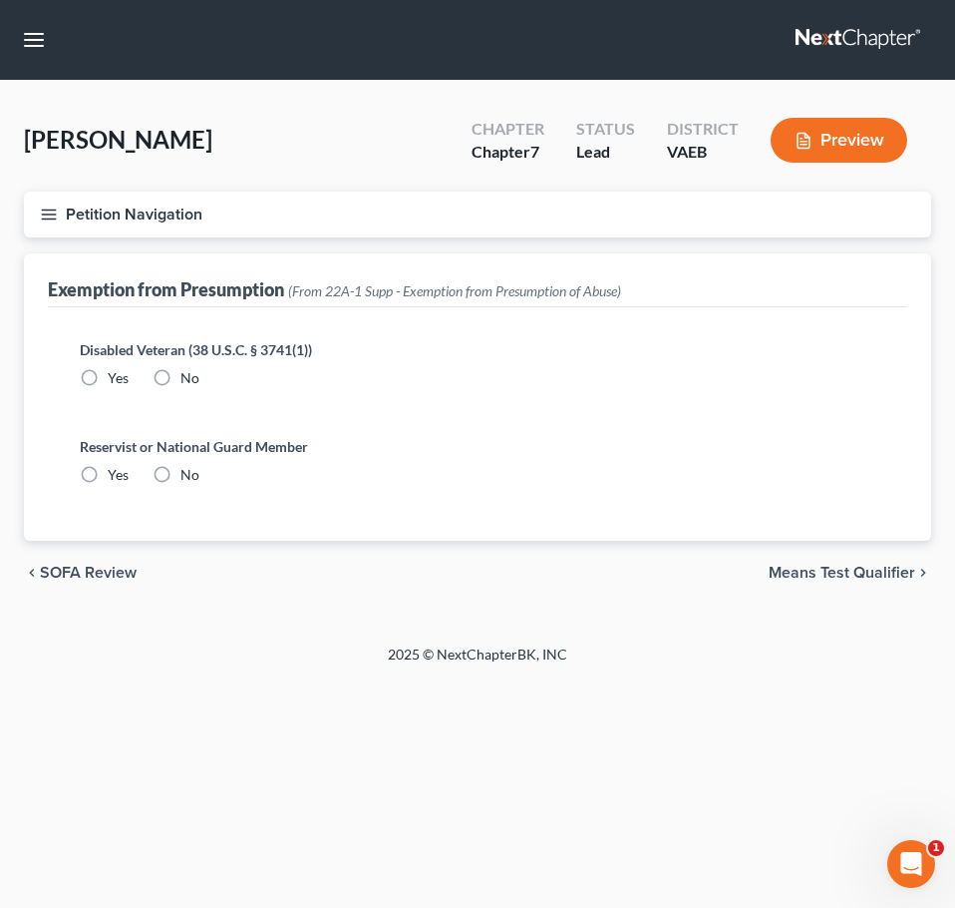
click at [814, 566] on span "Means Test Qualifier" at bounding box center [842, 573] width 147 height 16
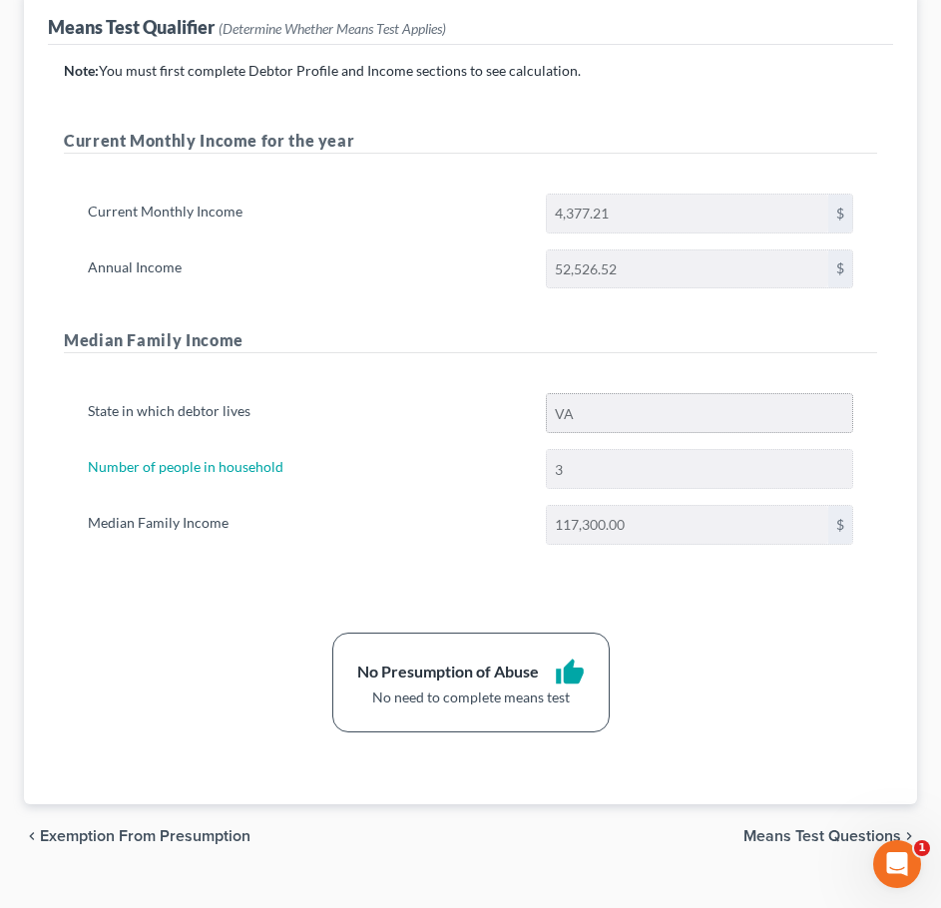
scroll to position [298, 0]
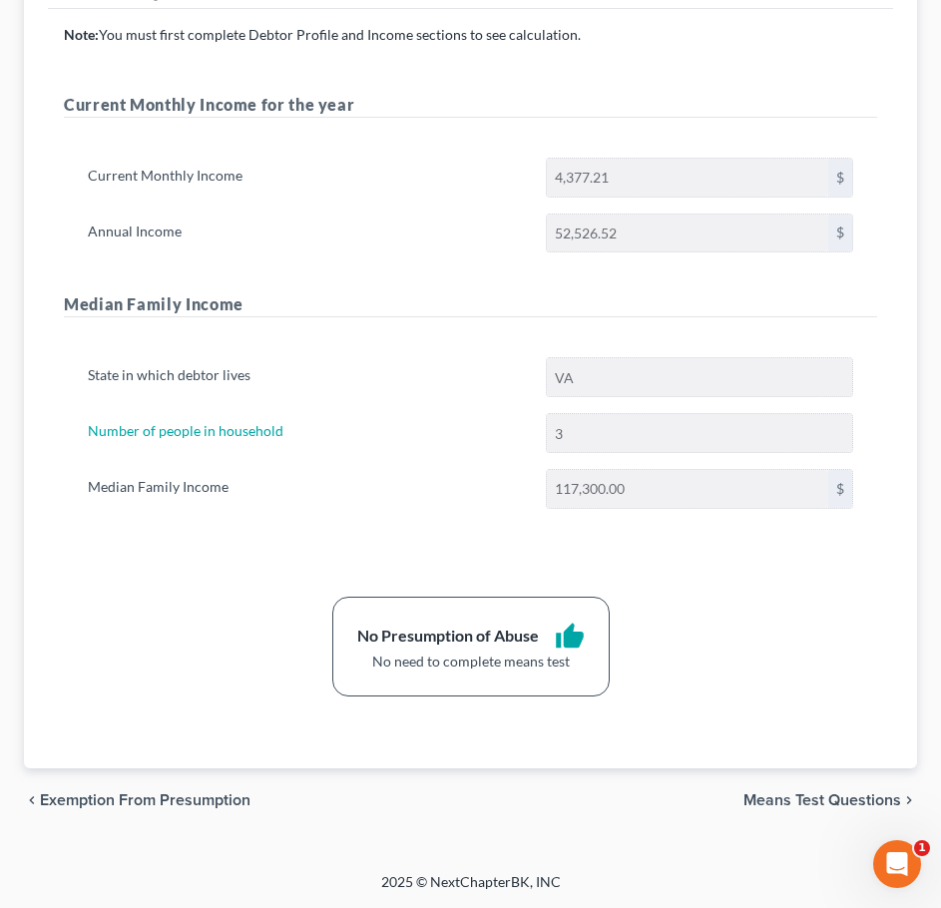
click at [776, 802] on span "Means Test Questions" at bounding box center [822, 800] width 158 height 16
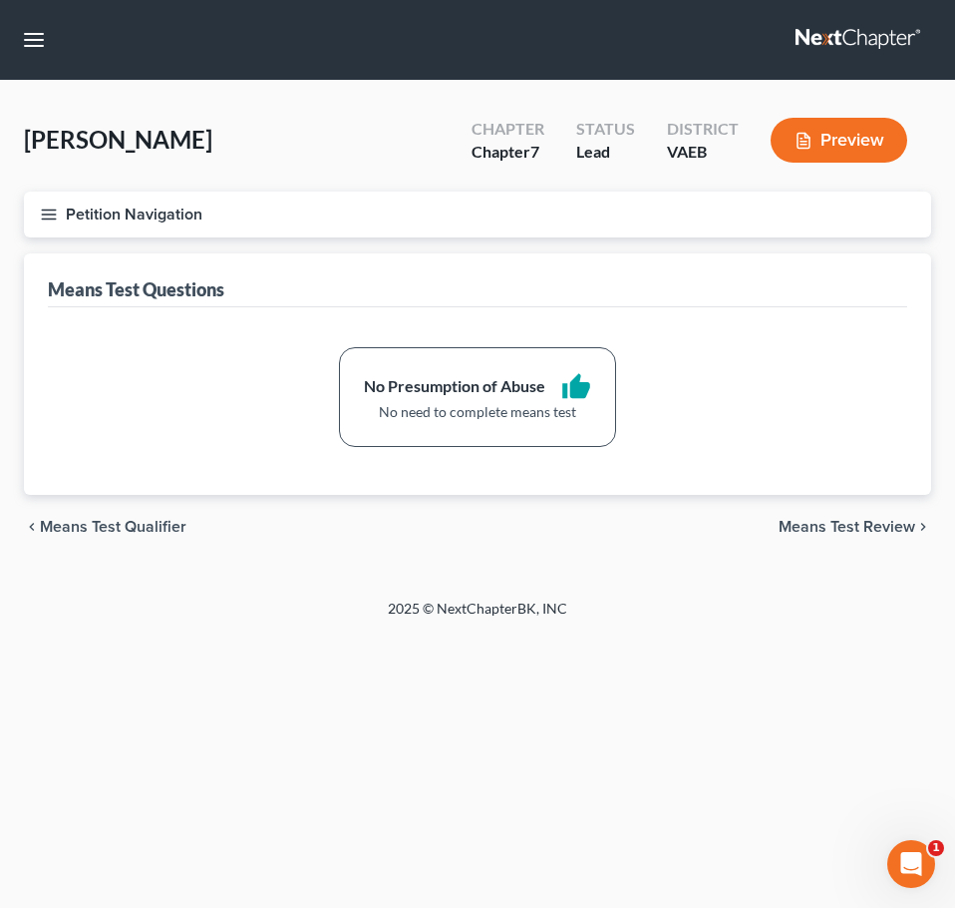
click at [809, 523] on span "Means Test Review" at bounding box center [847, 527] width 137 height 16
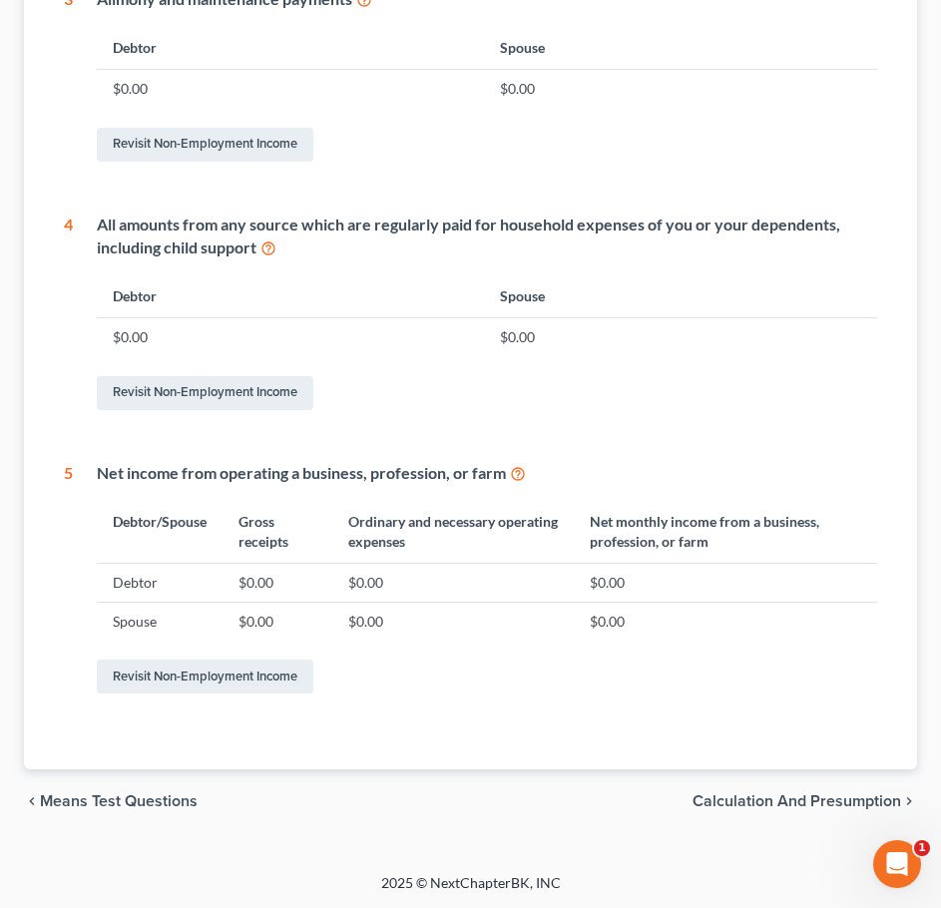
scroll to position [844, 0]
click at [812, 807] on span "Calculation and Presumption" at bounding box center [796, 800] width 208 height 16
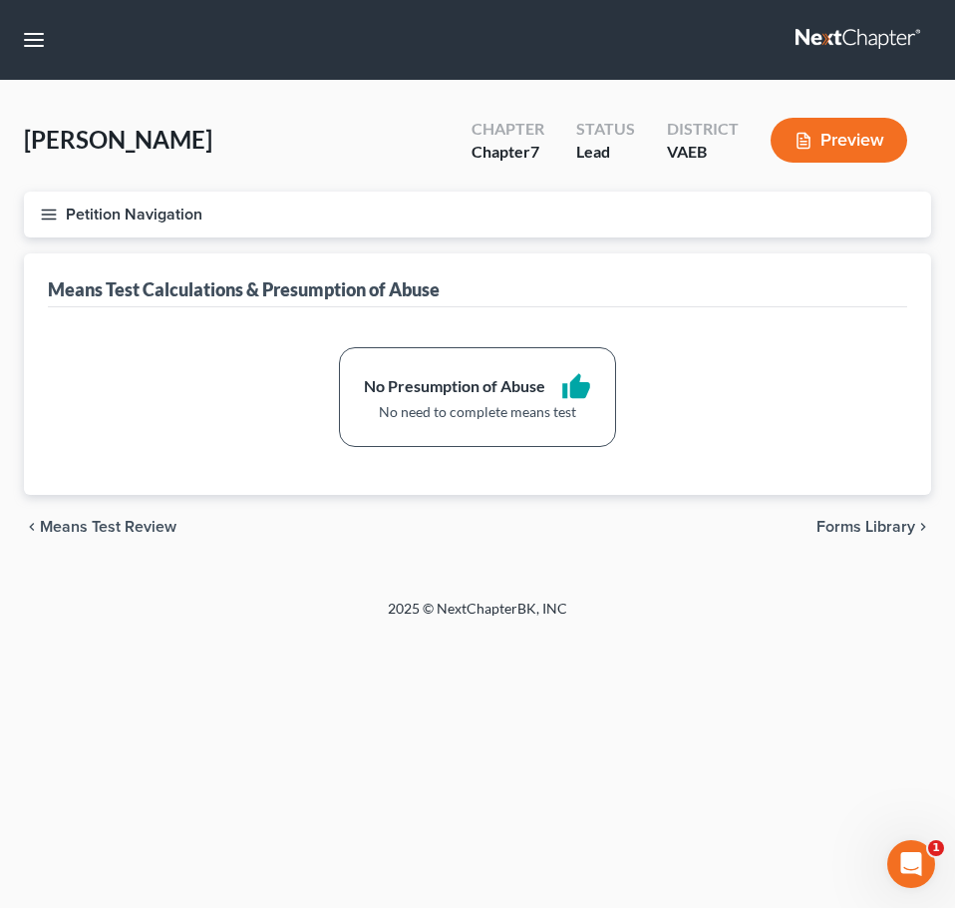
click at [844, 538] on div "chevron_left Means Test Review Forms Library chevron_right" at bounding box center [478, 527] width 908 height 64
click at [846, 532] on span "Forms Library" at bounding box center [866, 527] width 99 height 16
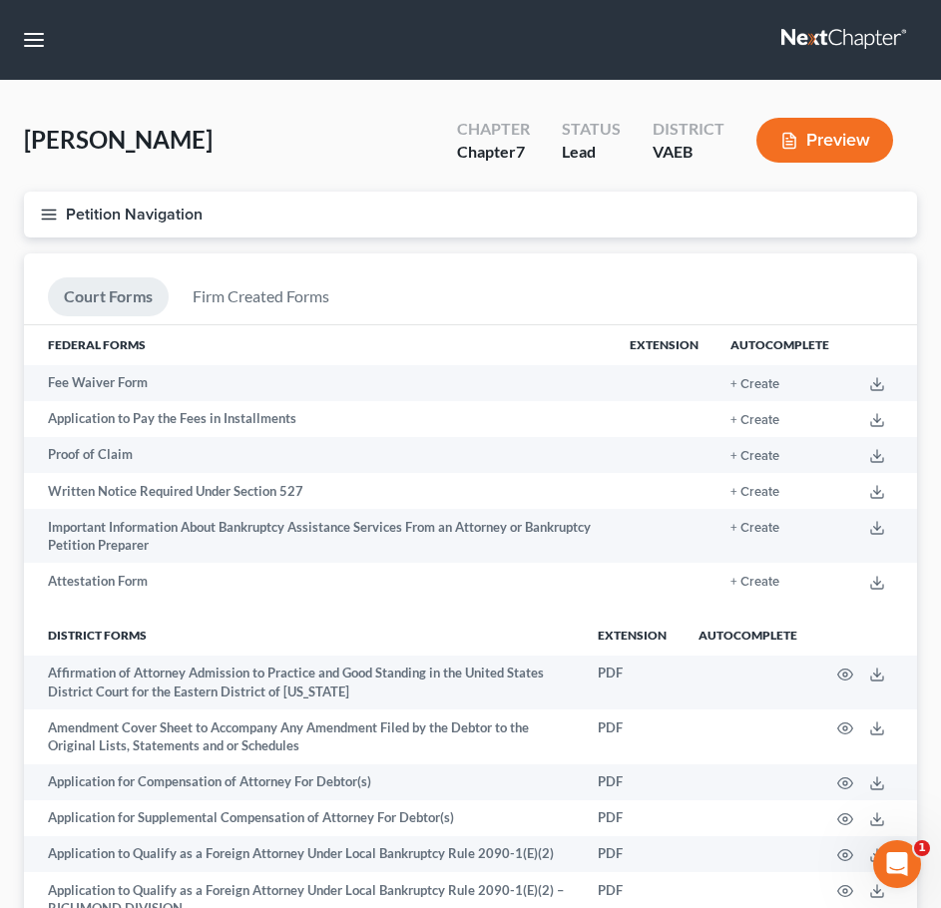
click at [49, 209] on line "button" at bounding box center [49, 209] width 14 height 0
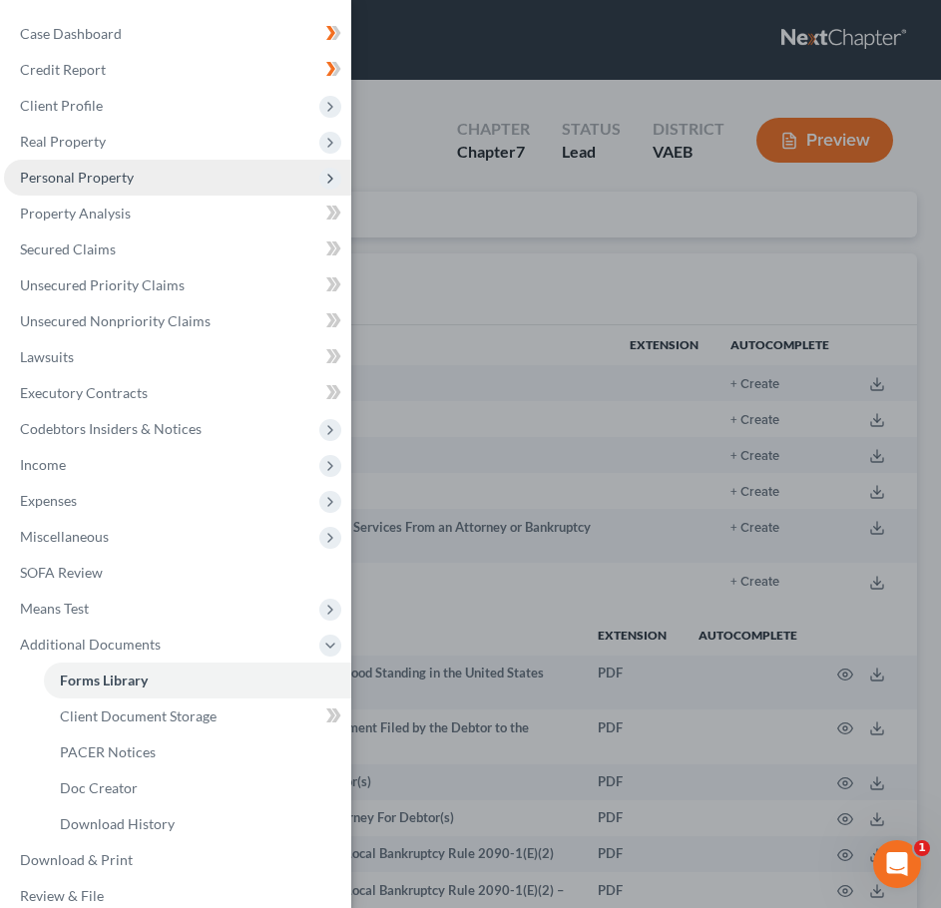
click at [216, 188] on span "Personal Property" at bounding box center [177, 178] width 347 height 36
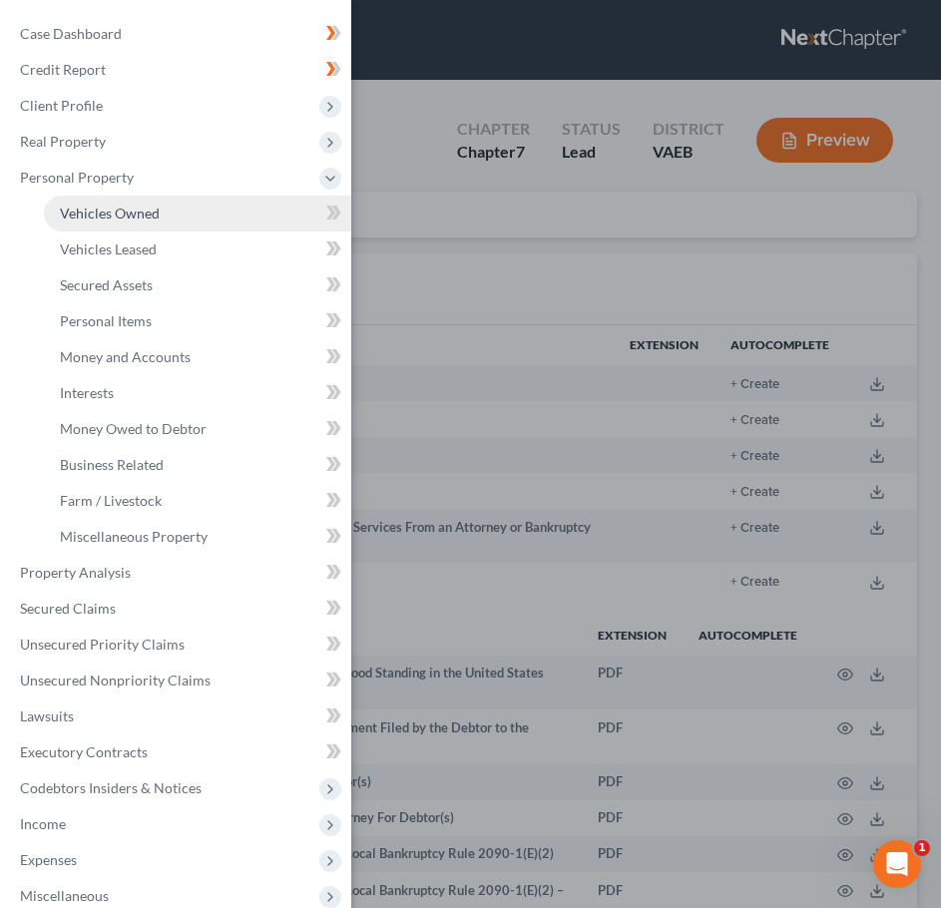
click at [199, 209] on link "Vehicles Owned" at bounding box center [197, 213] width 307 height 36
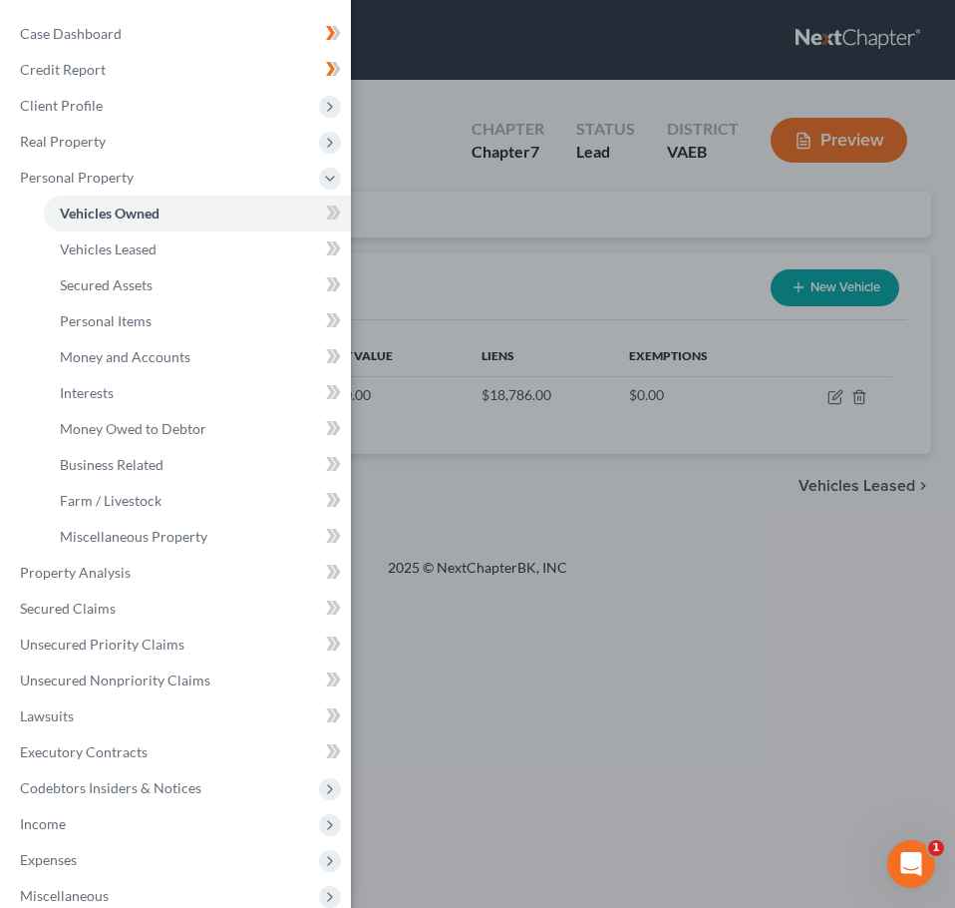
click at [533, 471] on div "Case Dashboard Payments Invoices Payments Payments Credit Report Client Profile" at bounding box center [477, 454] width 955 height 908
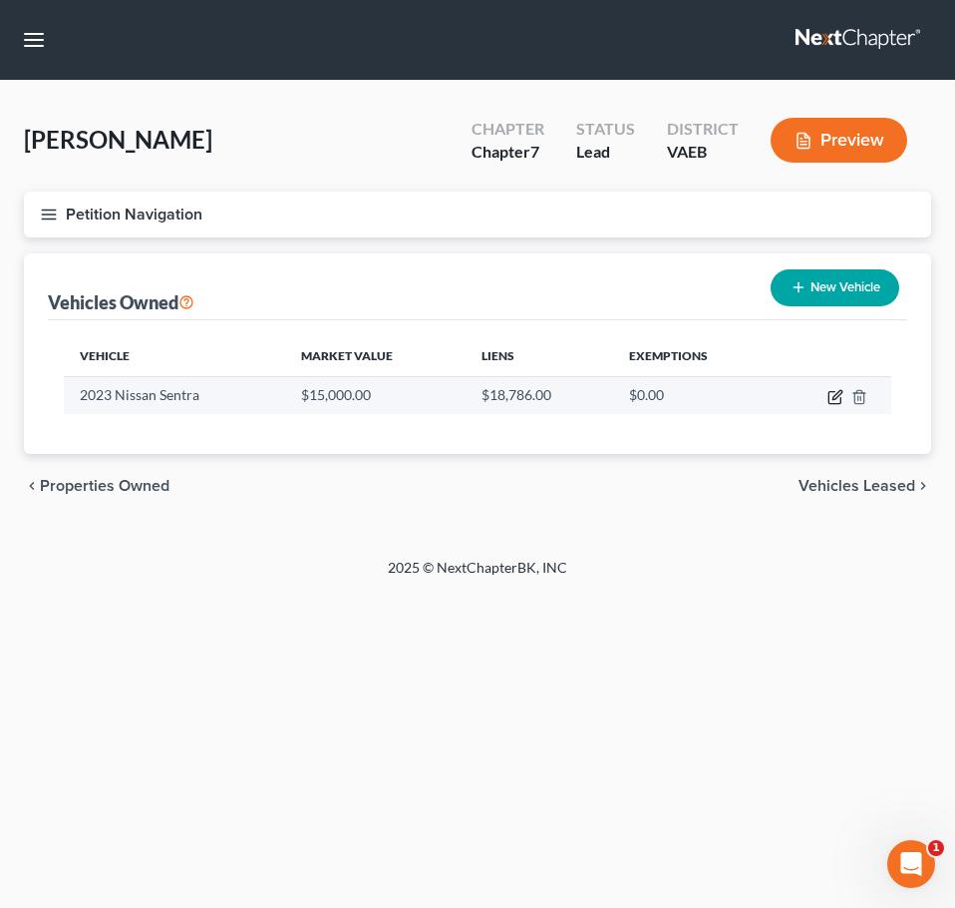
click at [832, 395] on icon "button" at bounding box center [836, 397] width 16 height 16
select select "0"
select select "3"
select select "0"
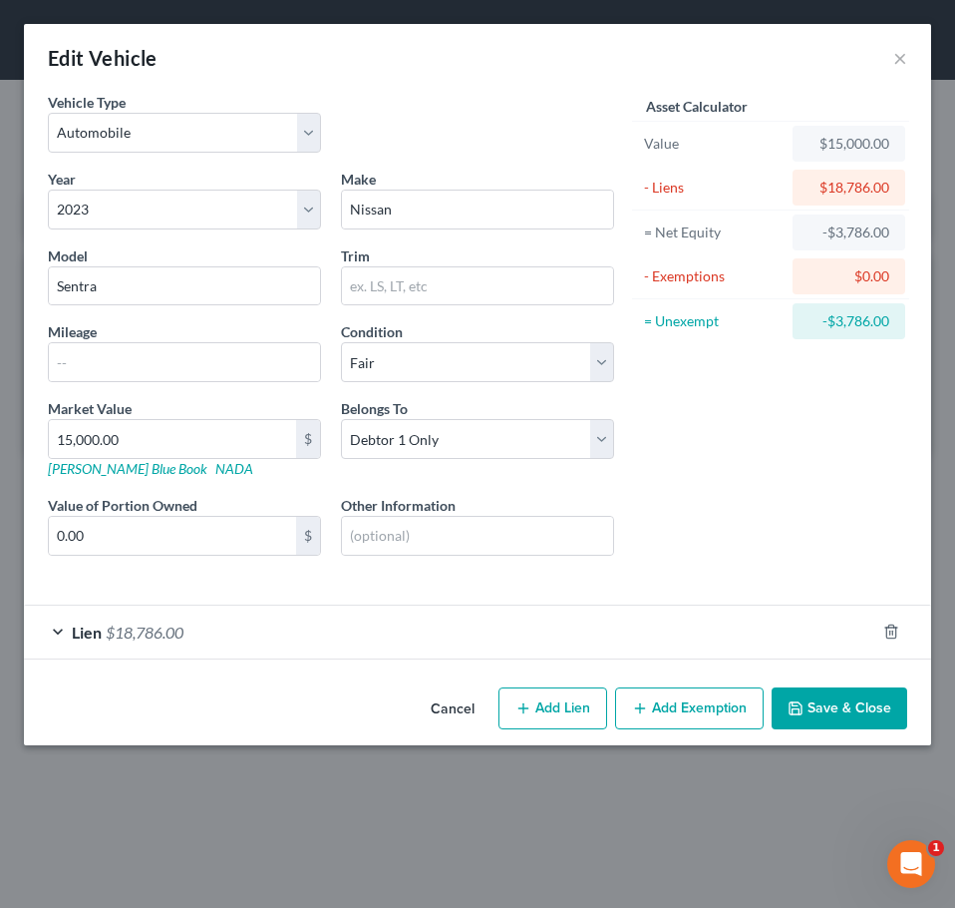
click at [322, 630] on div "Lien $18,786.00" at bounding box center [450, 631] width 852 height 53
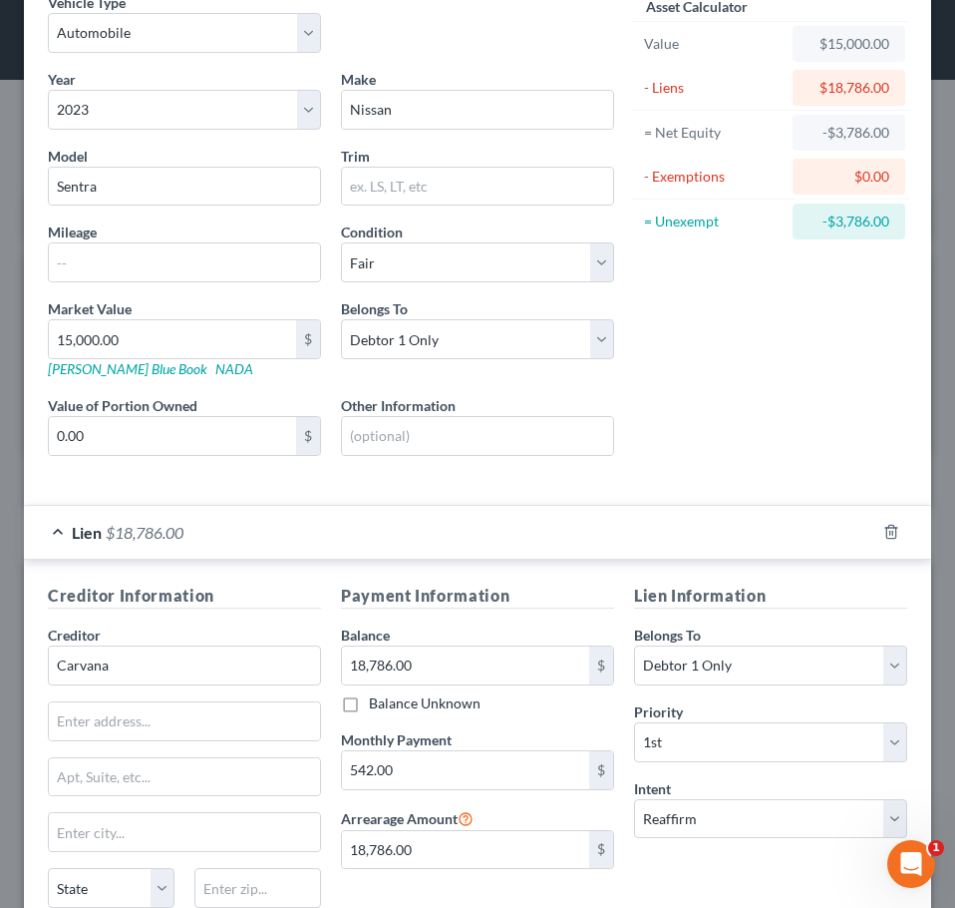
scroll to position [199, 0]
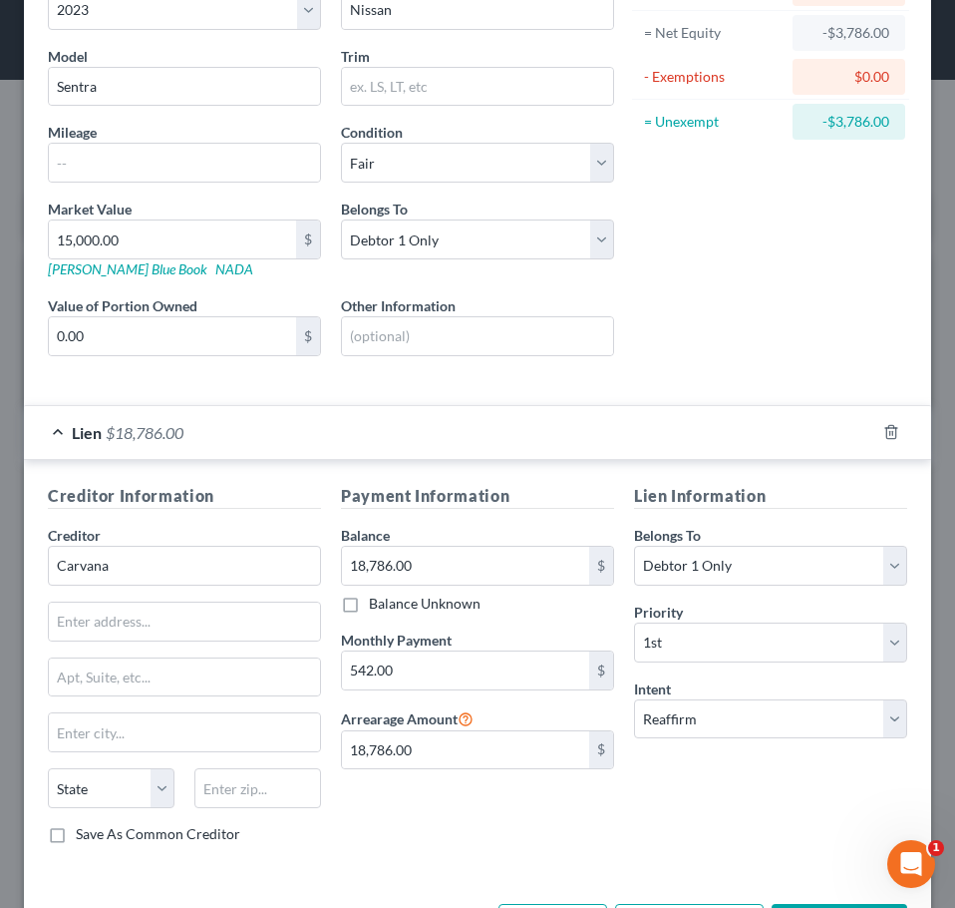
click at [189, 443] on div "Lien $18,786.00" at bounding box center [450, 432] width 852 height 53
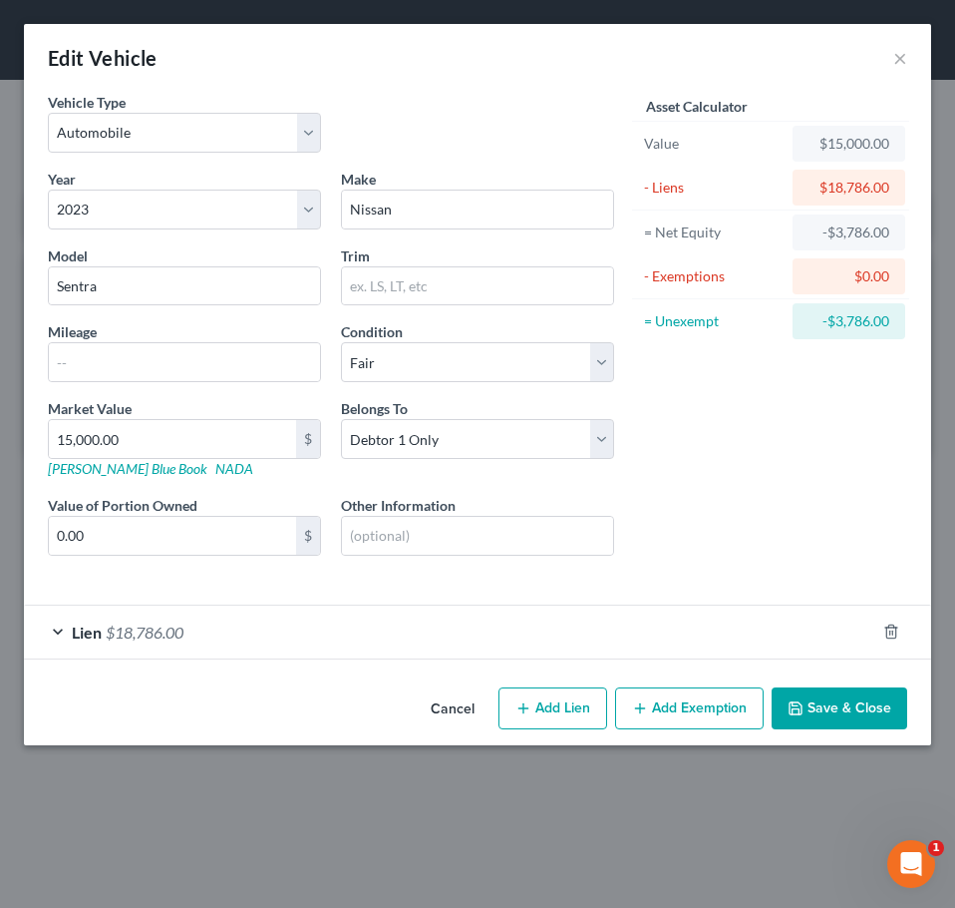
scroll to position [0, 0]
click at [705, 708] on button "Add Exemption" at bounding box center [689, 708] width 149 height 42
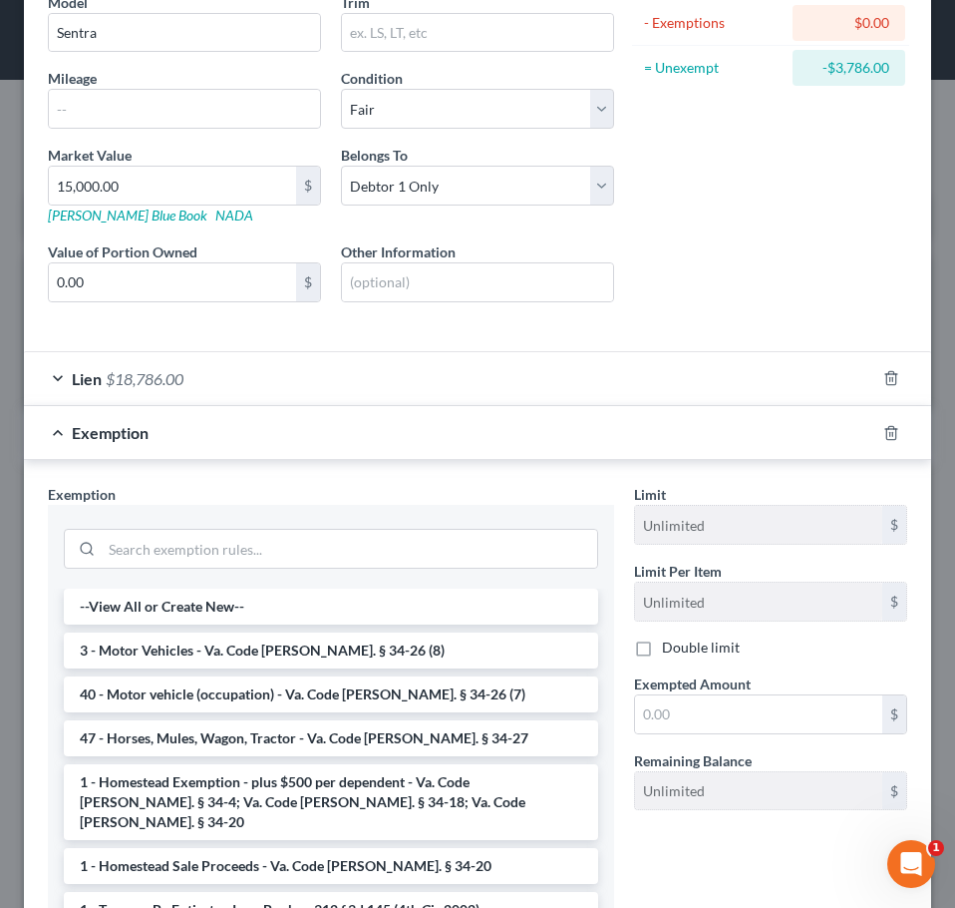
scroll to position [299, 0]
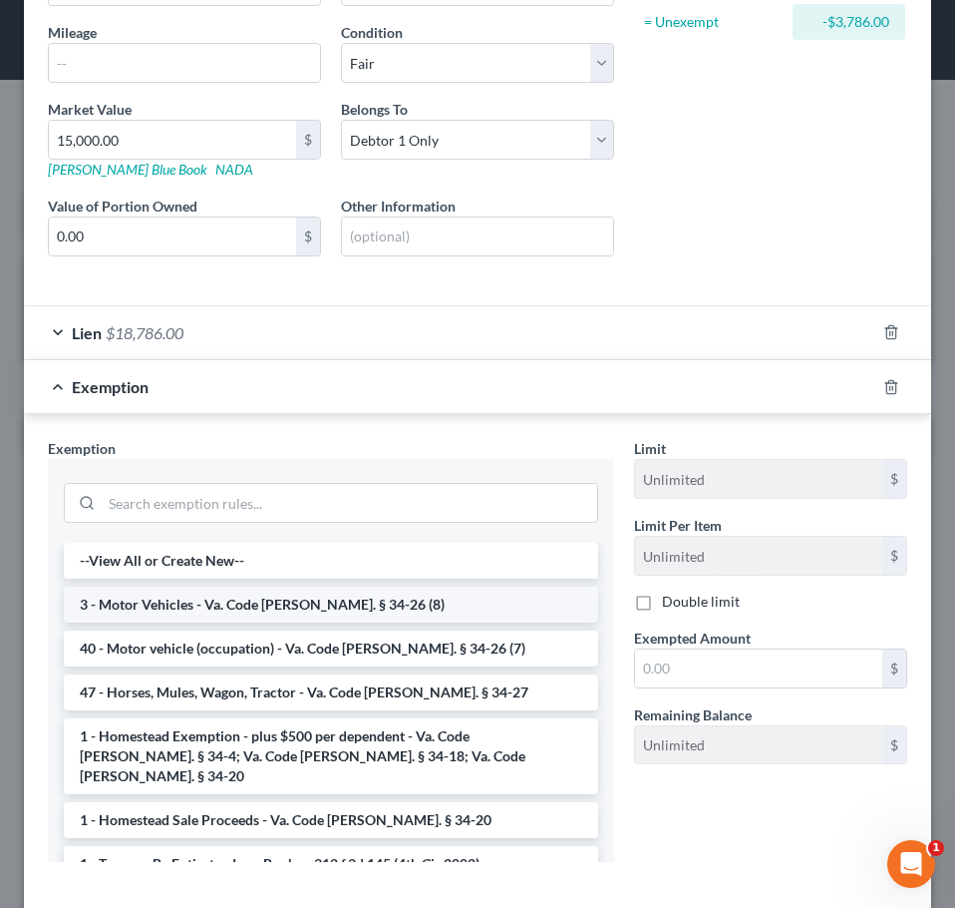
click at [359, 597] on li "3 - Motor Vehicles - Va. Code Ann. § 34-26 (8)" at bounding box center [331, 604] width 535 height 36
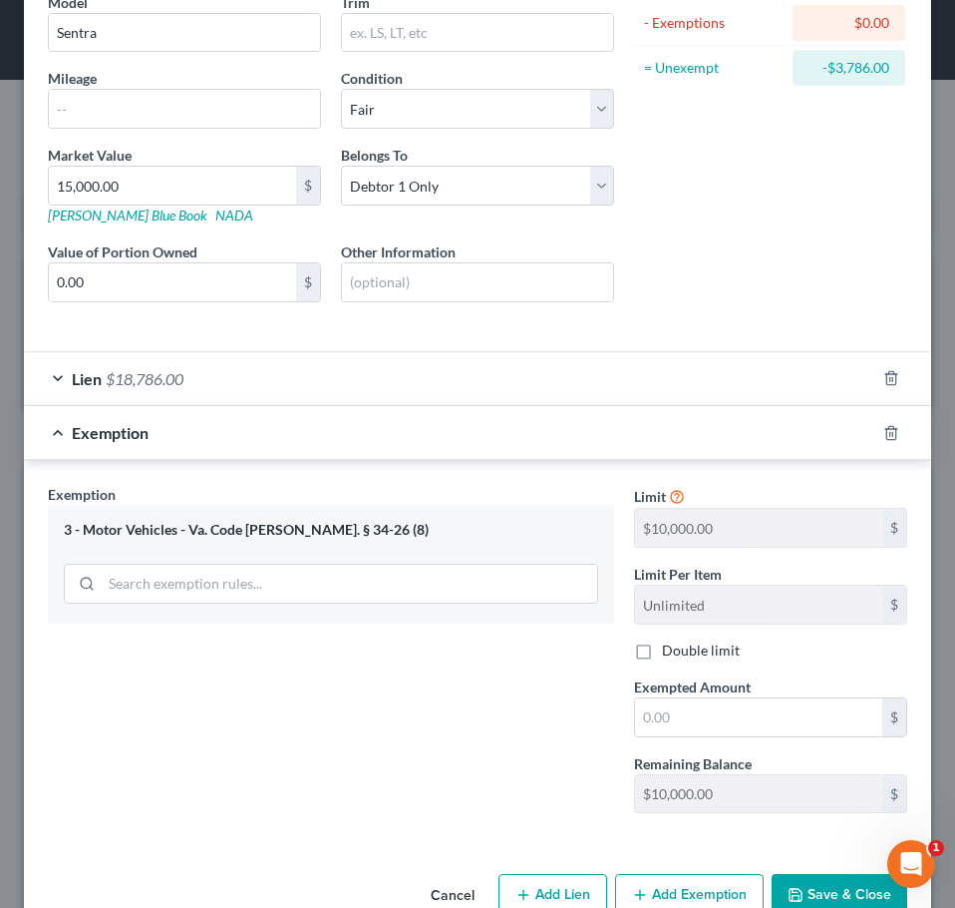
scroll to position [301, 0]
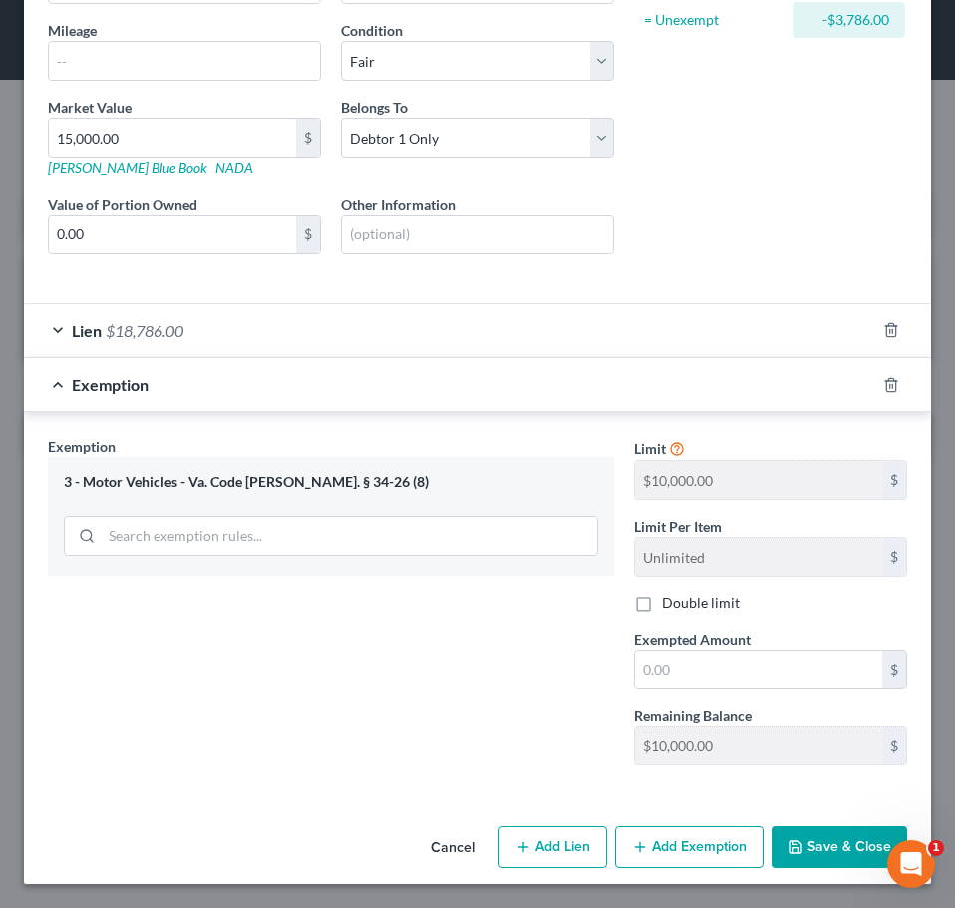
click at [821, 845] on button "Save & Close" at bounding box center [840, 847] width 136 height 42
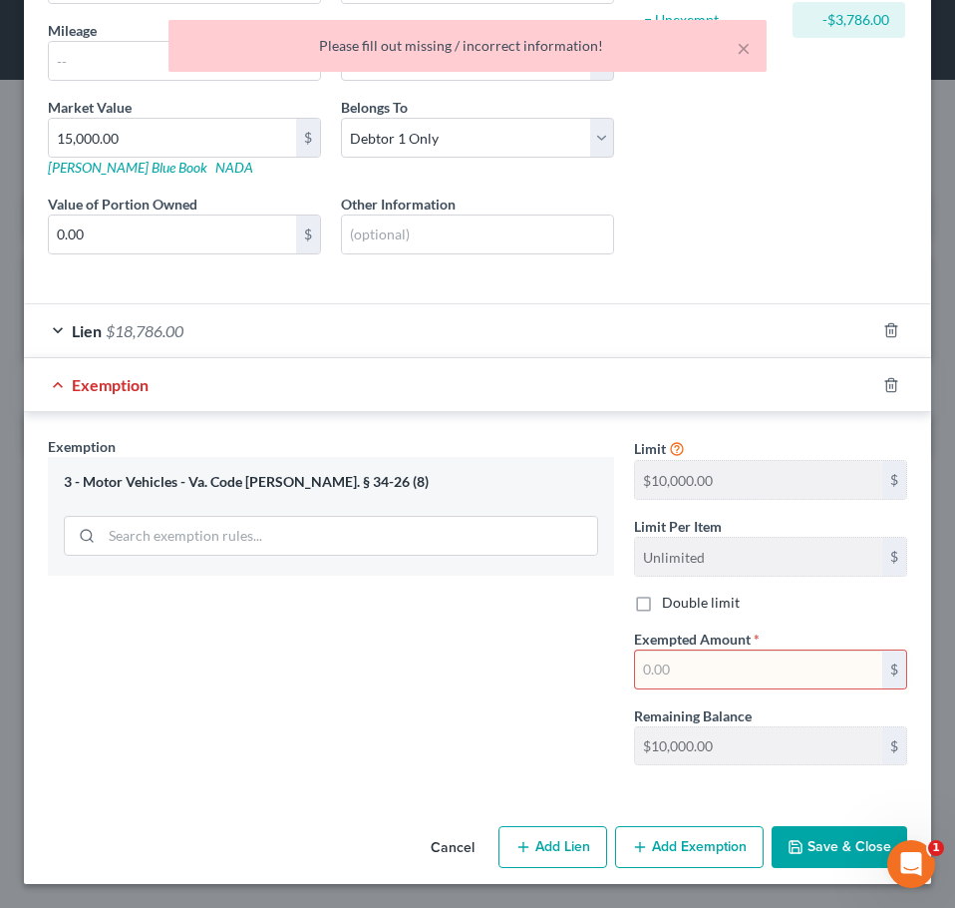
click at [694, 667] on input "text" at bounding box center [758, 669] width 247 height 38
click at [551, 637] on div "Exemption Set must be selected for CA. Exemption * 3 - Motor Vehicles - Va. Cod…" at bounding box center [331, 608] width 586 height 345
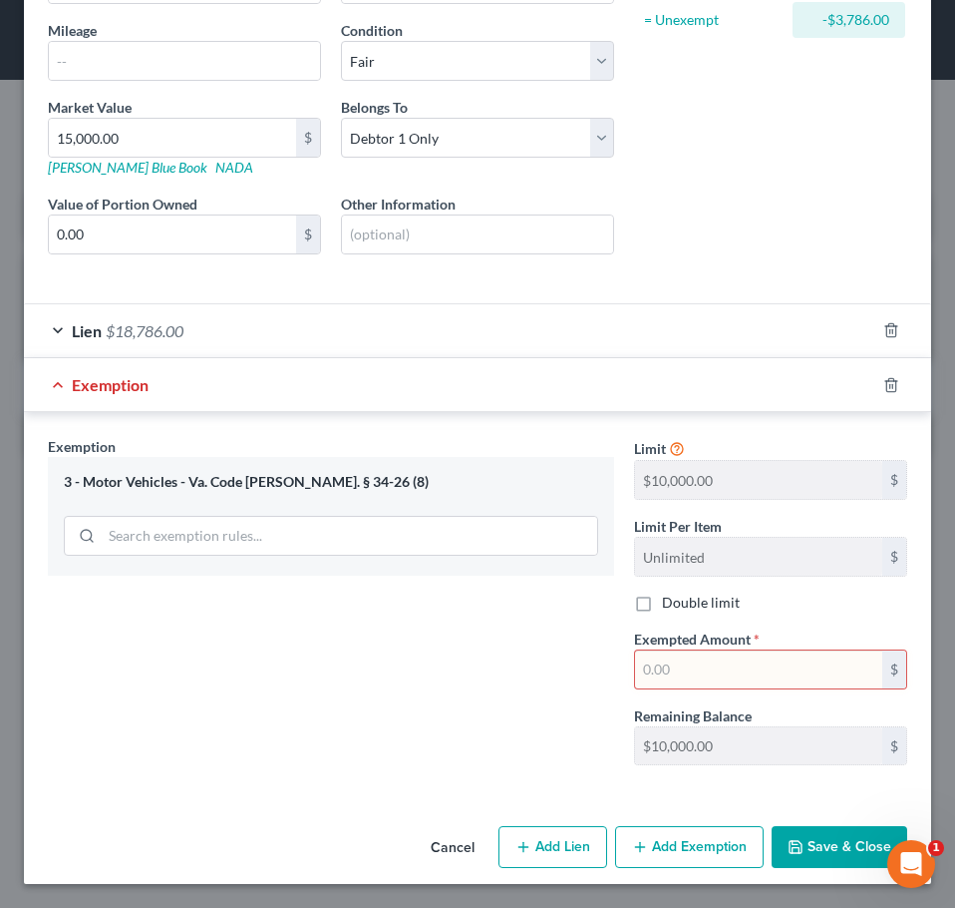
click at [651, 671] on input "text" at bounding box center [758, 669] width 247 height 38
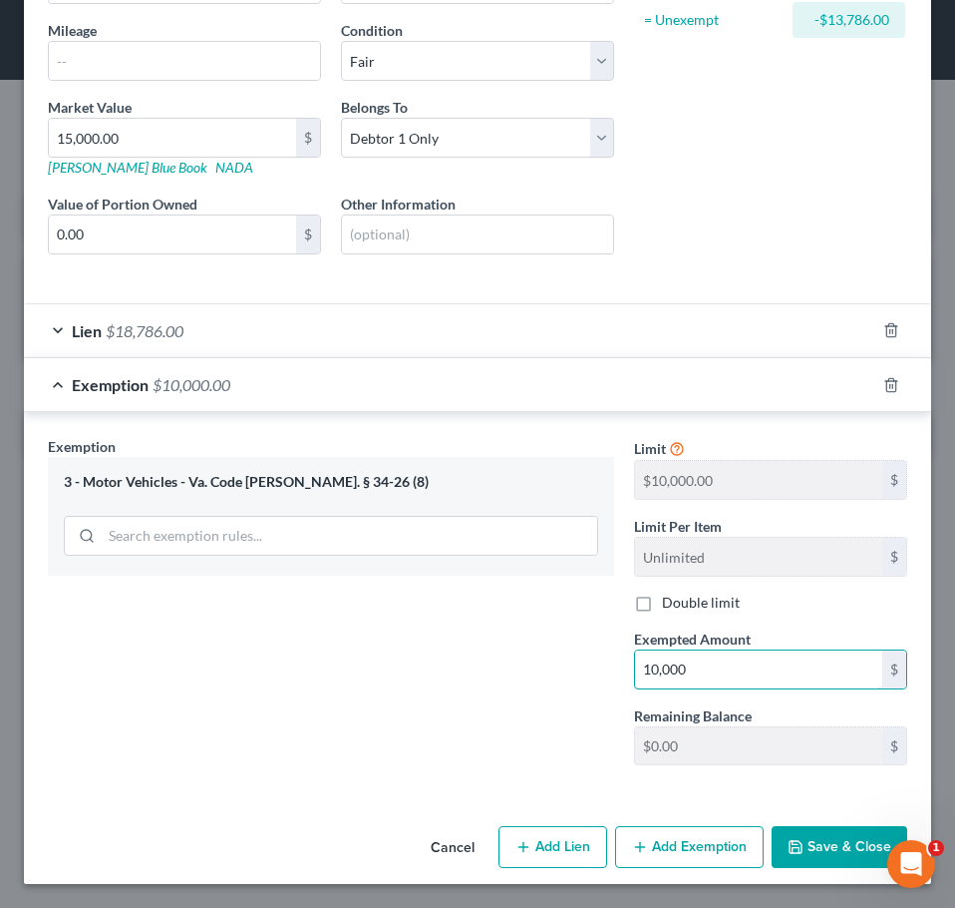
type input "10,000"
click at [790, 834] on button "Save & Close" at bounding box center [840, 847] width 136 height 42
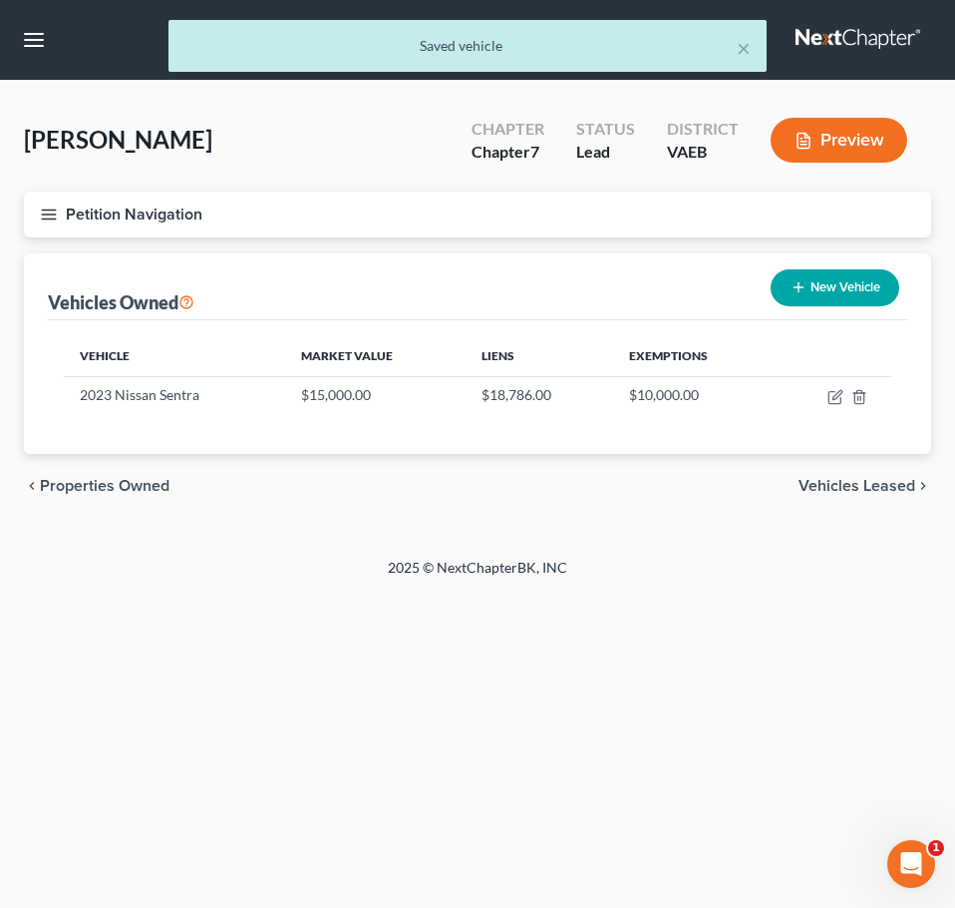
click at [38, 203] on button "Petition Navigation" at bounding box center [478, 214] width 908 height 46
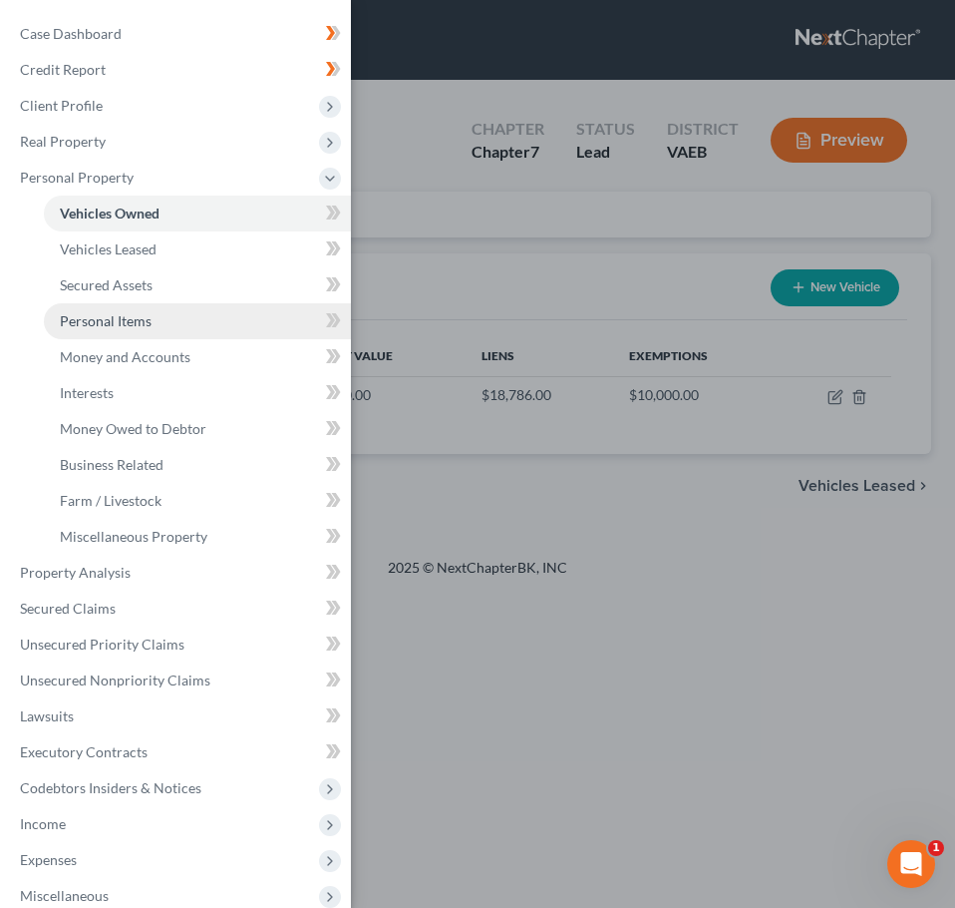
click at [137, 315] on span "Personal Items" at bounding box center [106, 320] width 92 height 17
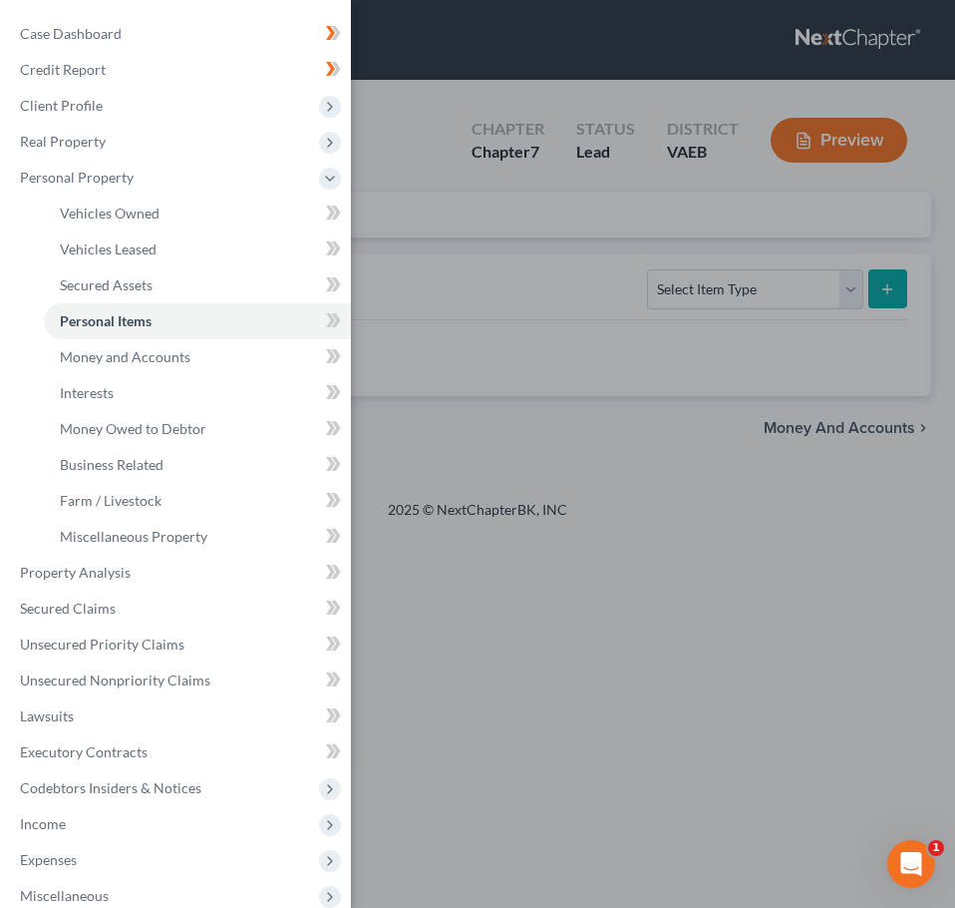
click at [443, 445] on div "Case Dashboard Payments Invoices Payments Payments Credit Report Client Profile" at bounding box center [477, 454] width 955 height 908
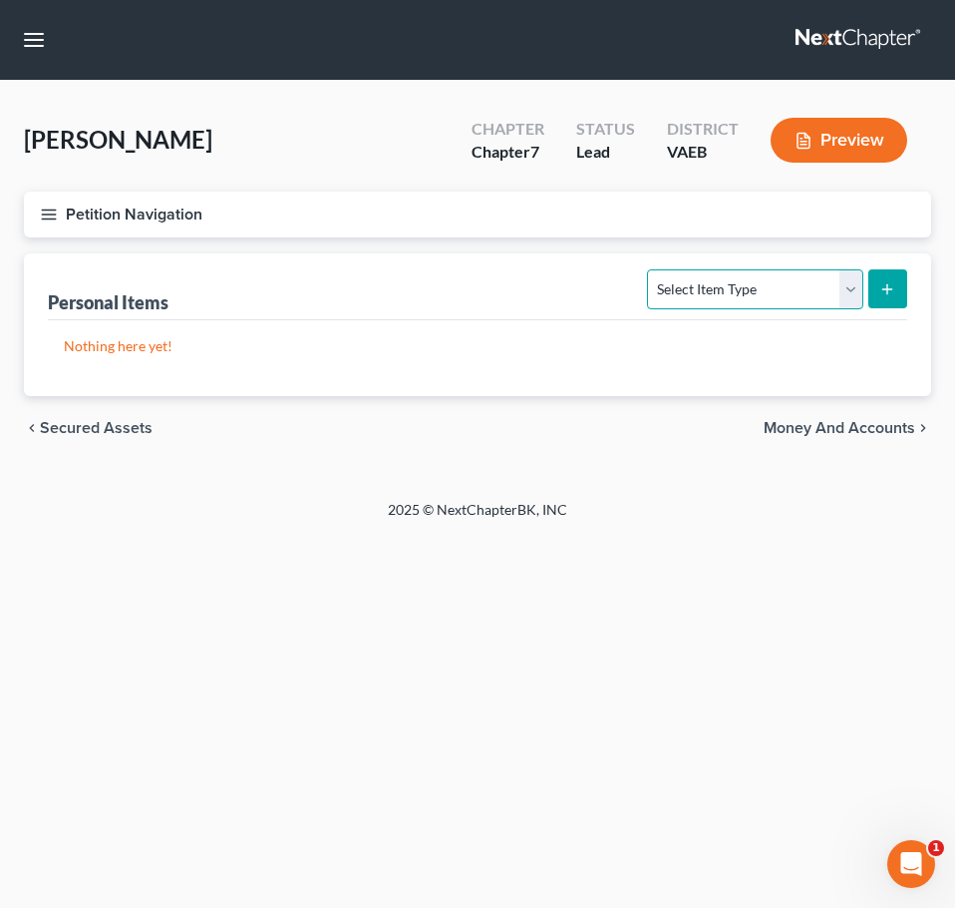
click at [838, 283] on select "Select Item Type Clothing Collectibles Of Value Electronics Firearms Household …" at bounding box center [754, 289] width 215 height 40
select select "clothing"
click at [650, 269] on select "Select Item Type Clothing Collectibles Of Value Electronics Firearms Household …" at bounding box center [754, 289] width 215 height 40
click at [901, 273] on button "submit" at bounding box center [888, 288] width 39 height 39
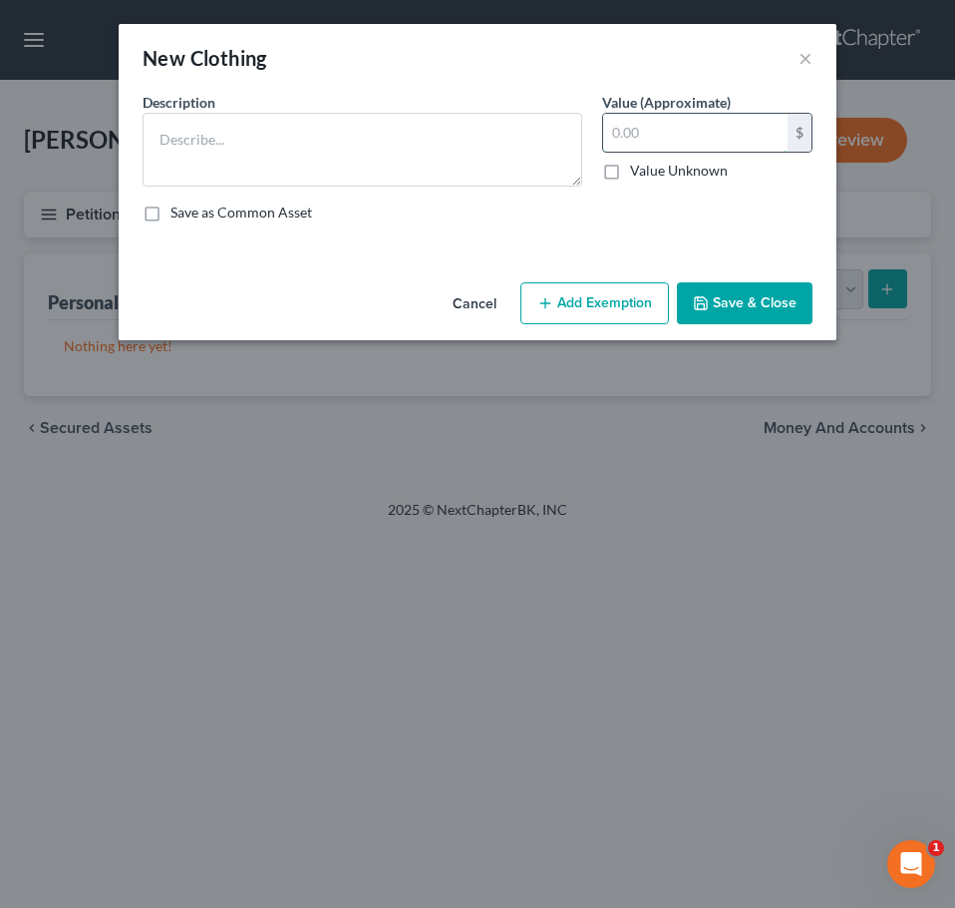
click at [647, 134] on input "text" at bounding box center [695, 133] width 185 height 38
type input "300"
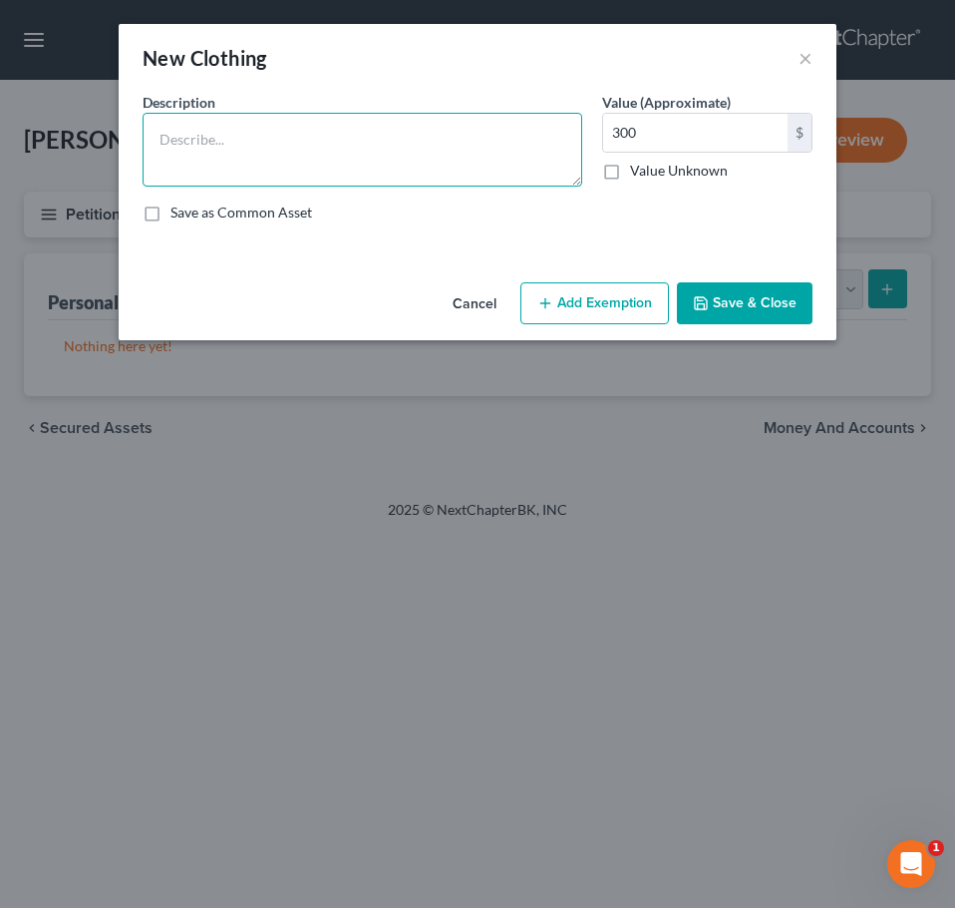
click at [538, 147] on textarea at bounding box center [363, 150] width 440 height 74
type textarea "Clothing"
click at [599, 306] on button "Add Exemption" at bounding box center [595, 303] width 149 height 42
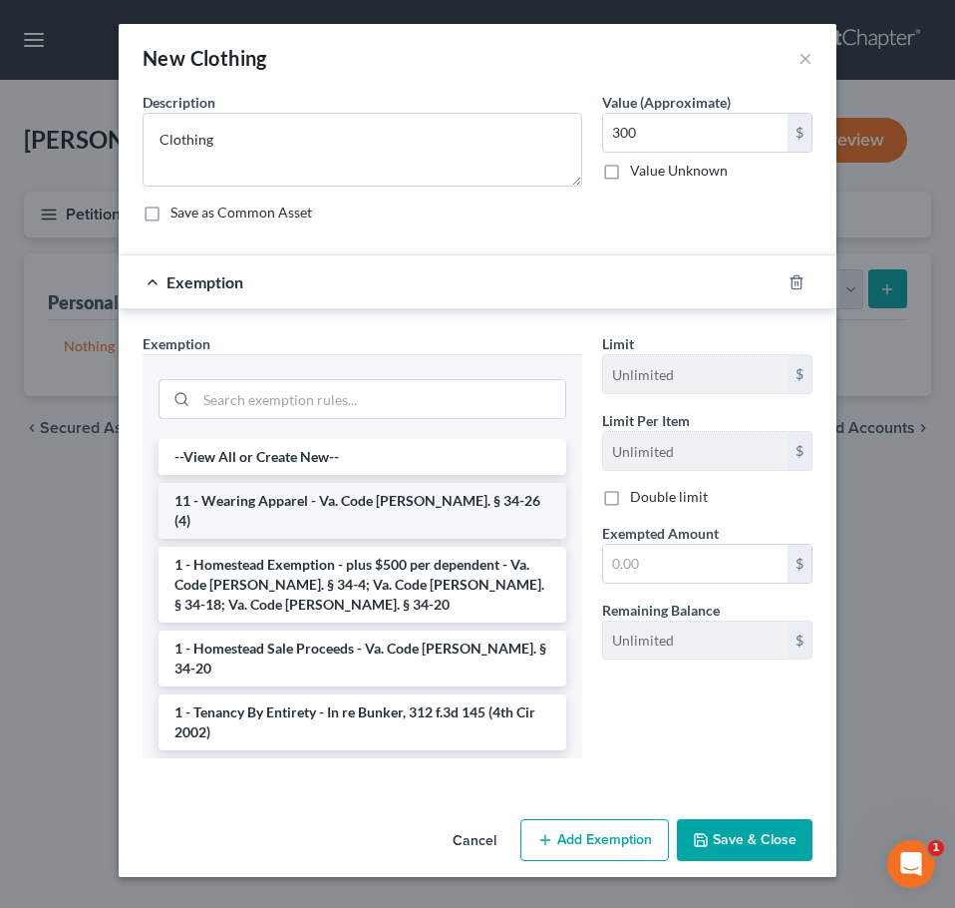
click at [411, 500] on li "11 - Wearing Apparel - Va. Code Ann. § 34-26 (4)" at bounding box center [363, 511] width 408 height 56
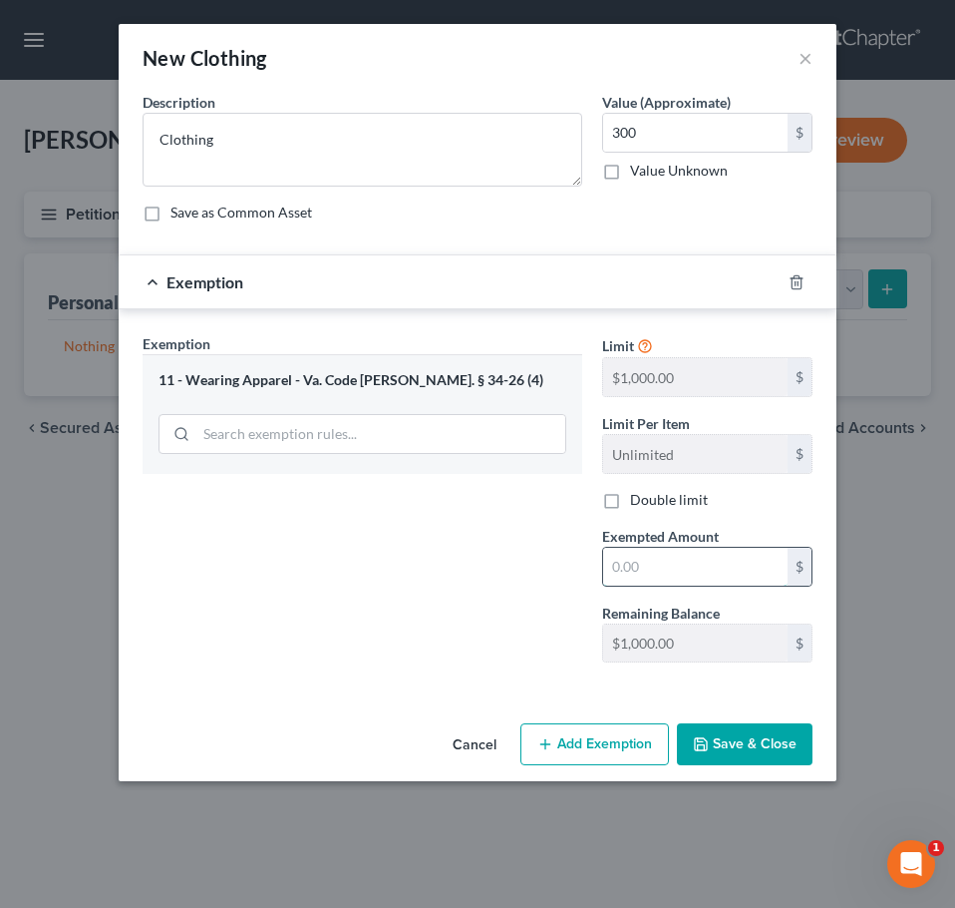
click at [669, 577] on input "text" at bounding box center [695, 567] width 185 height 38
type input "300"
click at [752, 738] on button "Save & Close" at bounding box center [745, 744] width 136 height 42
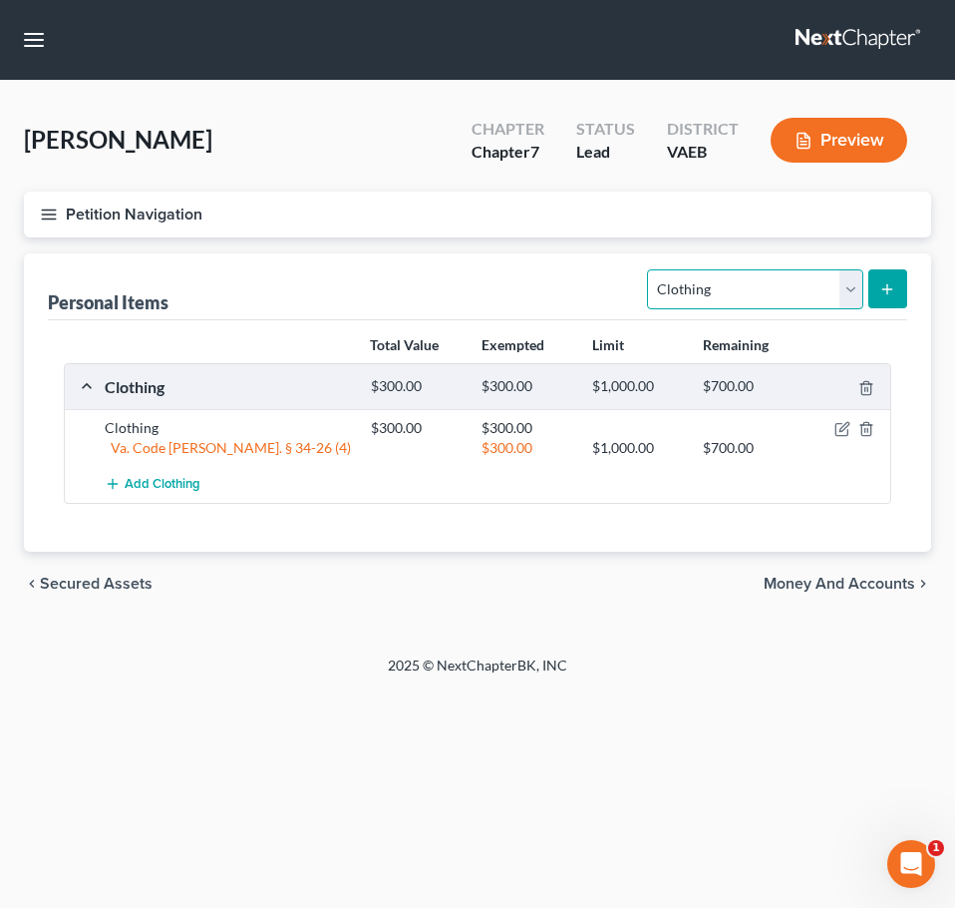
click at [855, 284] on select "Select Item Type Clothing Collectibles Of Value Electronics Firearms Household …" at bounding box center [754, 289] width 215 height 40
select select "household_goods"
click at [650, 269] on select "Select Item Type Clothing Collectibles Of Value Electronics Firearms Household …" at bounding box center [754, 289] width 215 height 40
click at [897, 295] on button "submit" at bounding box center [888, 288] width 39 height 39
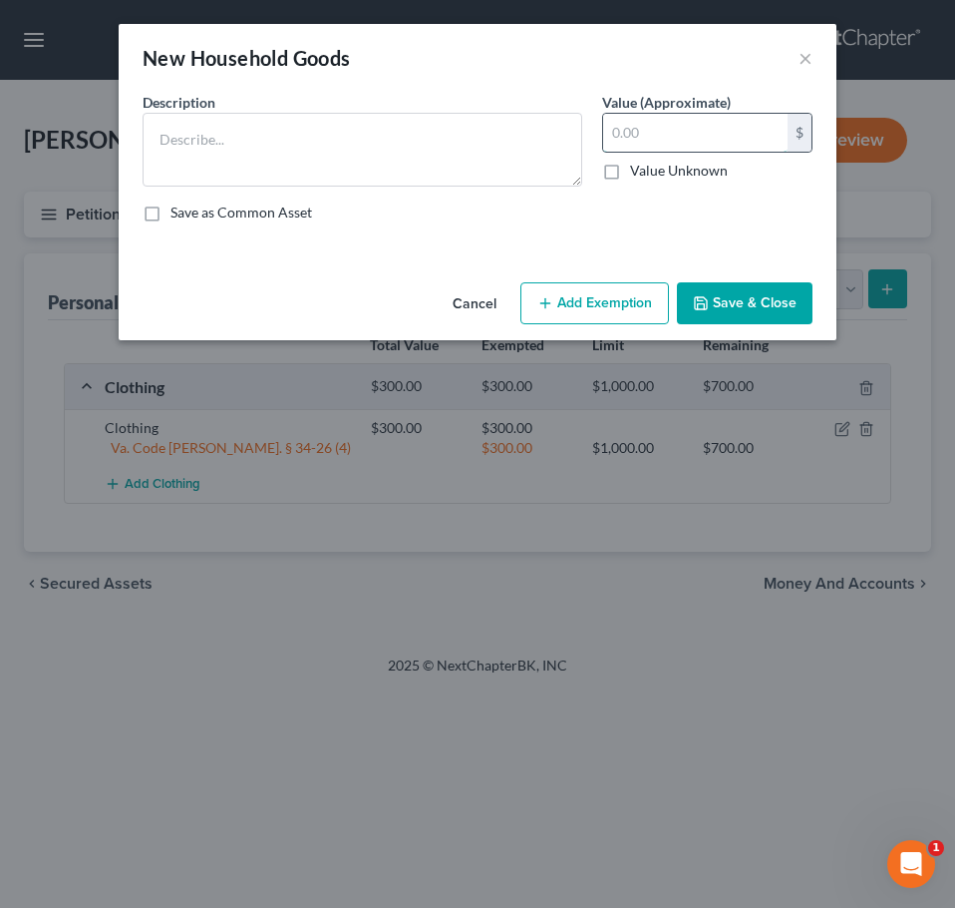
click at [658, 133] on input "text" at bounding box center [695, 133] width 185 height 38
click at [812, 63] on button "×" at bounding box center [806, 58] width 14 height 24
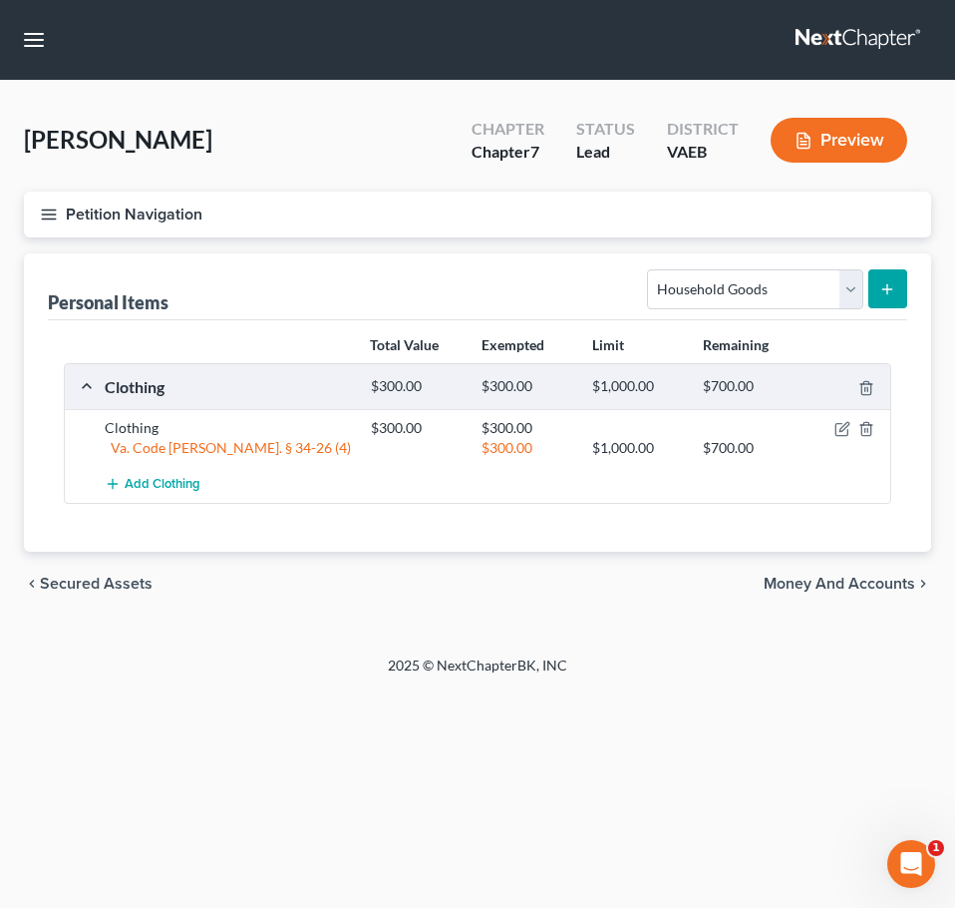
click at [36, 218] on button "Petition Navigation" at bounding box center [478, 214] width 908 height 46
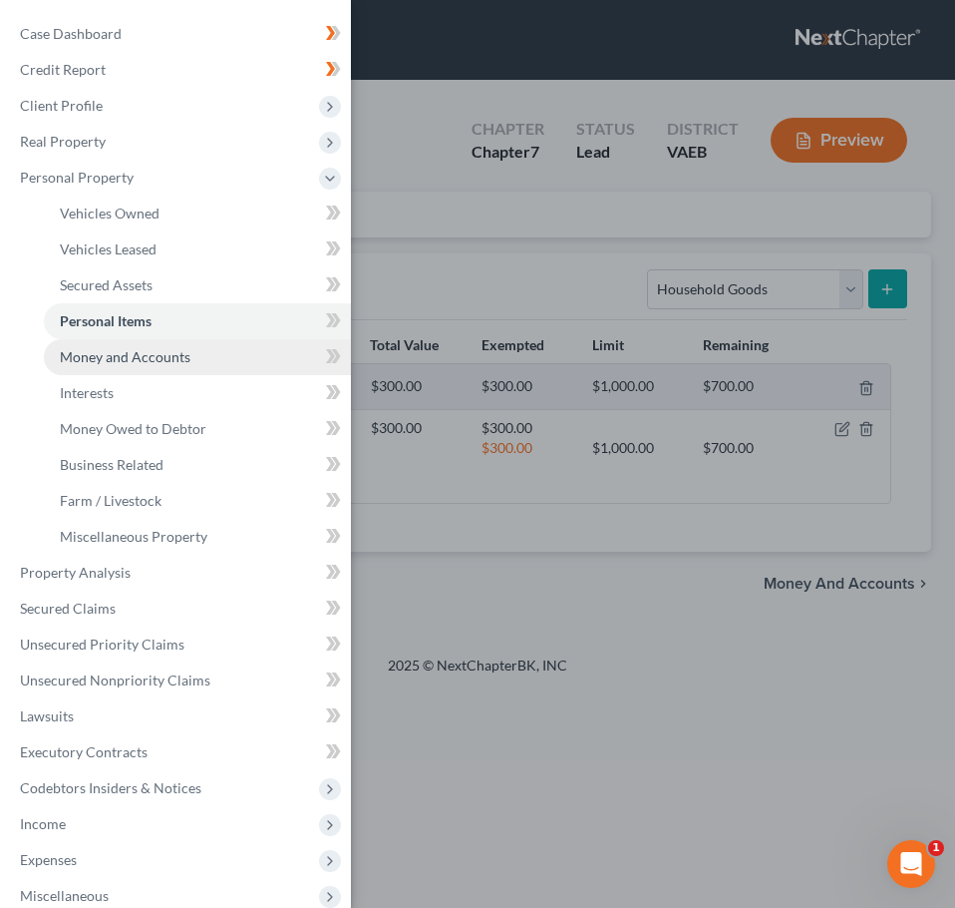
click at [127, 357] on span "Money and Accounts" at bounding box center [125, 356] width 131 height 17
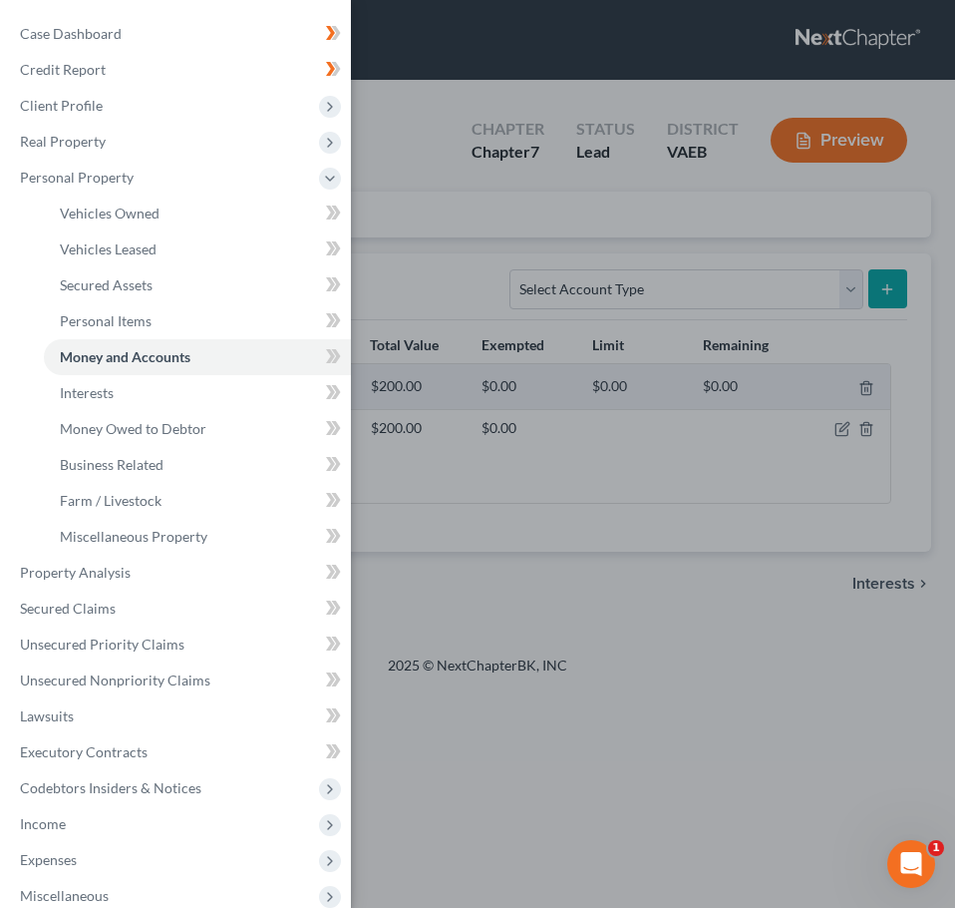
click at [465, 547] on div "Case Dashboard Payments Invoices Payments Payments Credit Report Client Profile" at bounding box center [477, 454] width 955 height 908
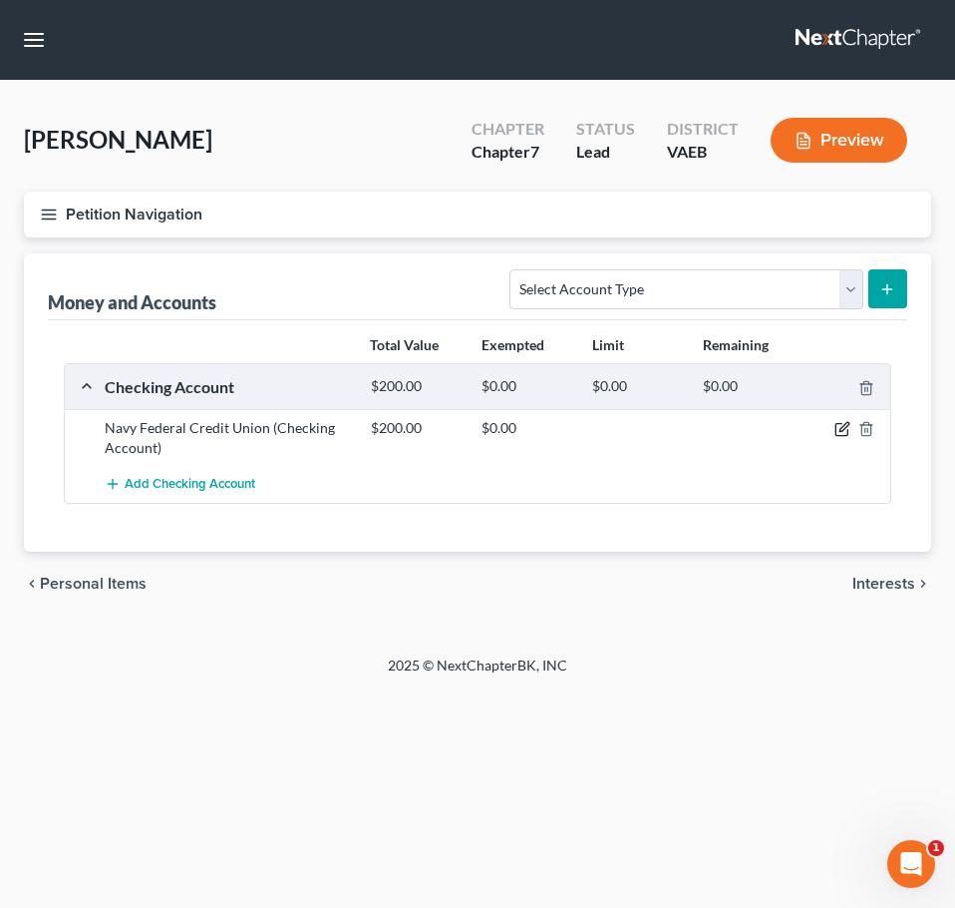
click at [839, 430] on icon "button" at bounding box center [843, 429] width 16 height 16
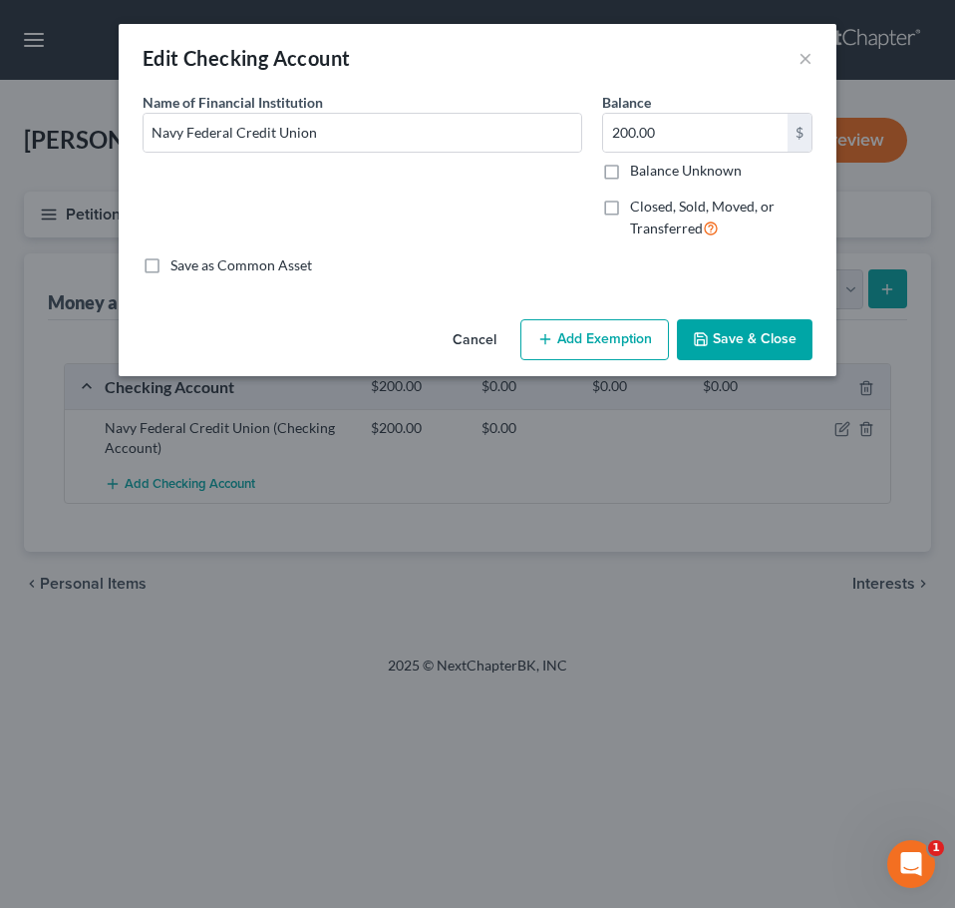
click at [619, 330] on button "Add Exemption" at bounding box center [595, 340] width 149 height 42
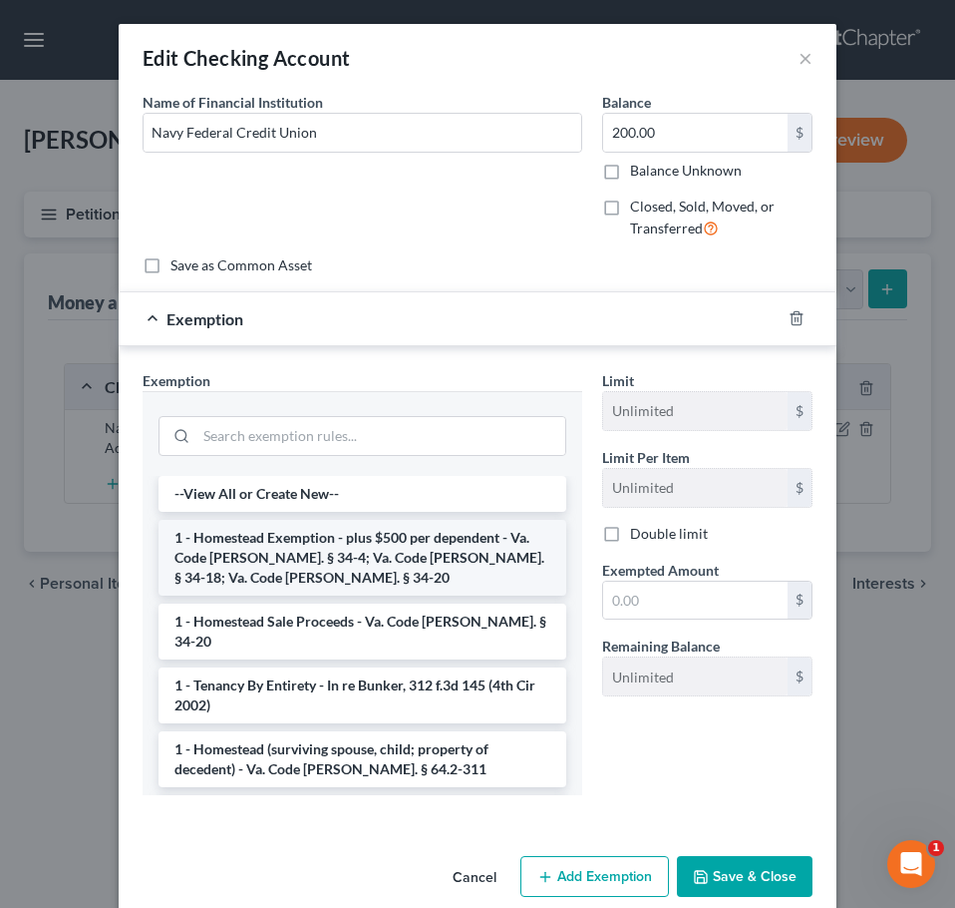
click at [336, 547] on li "1 - Homestead Exemption - plus $500 per dependent - Va. Code Ann. § 34-4; Va. C…" at bounding box center [363, 558] width 408 height 76
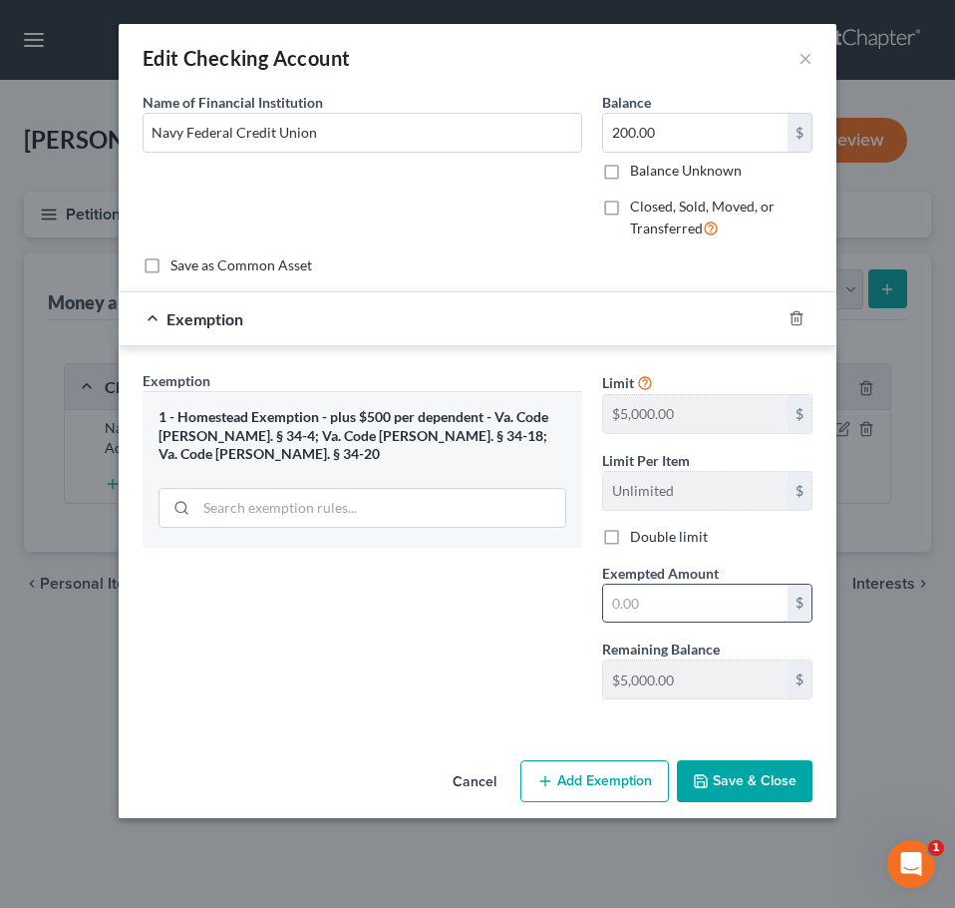
click at [678, 599] on input "text" at bounding box center [695, 603] width 185 height 38
type input "200"
click at [775, 780] on button "Save & Close" at bounding box center [745, 781] width 136 height 42
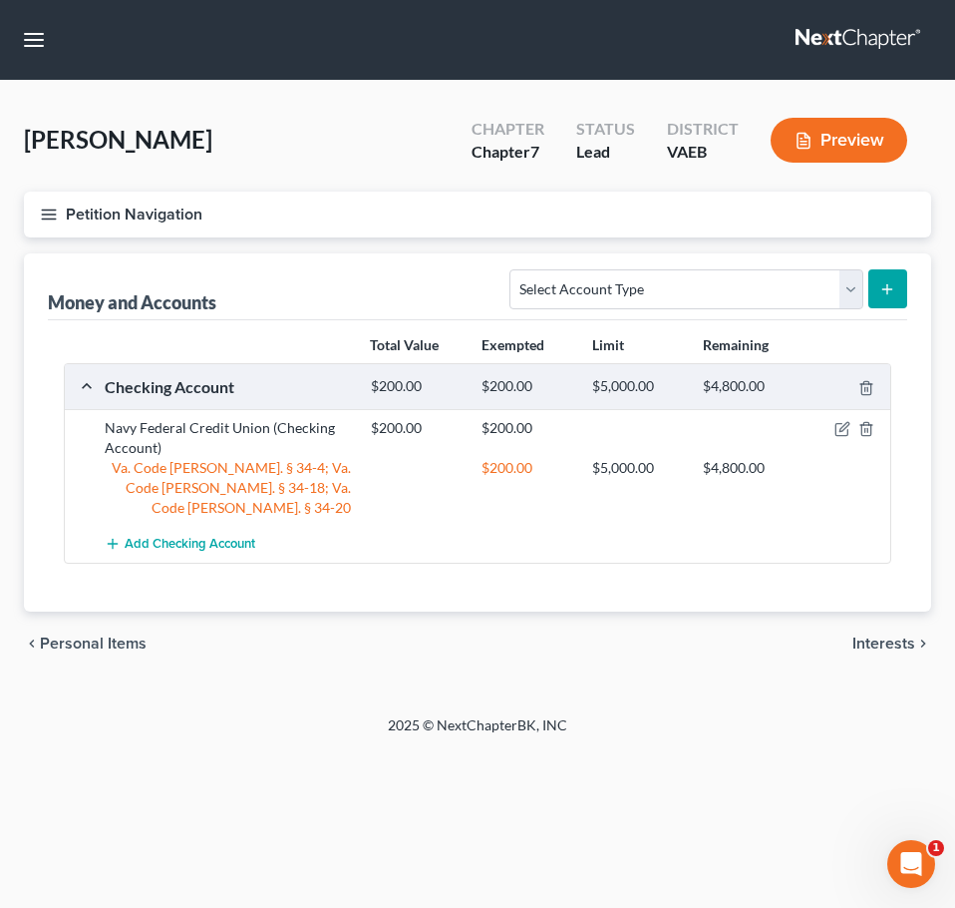
click at [56, 210] on icon "button" at bounding box center [49, 214] width 18 height 18
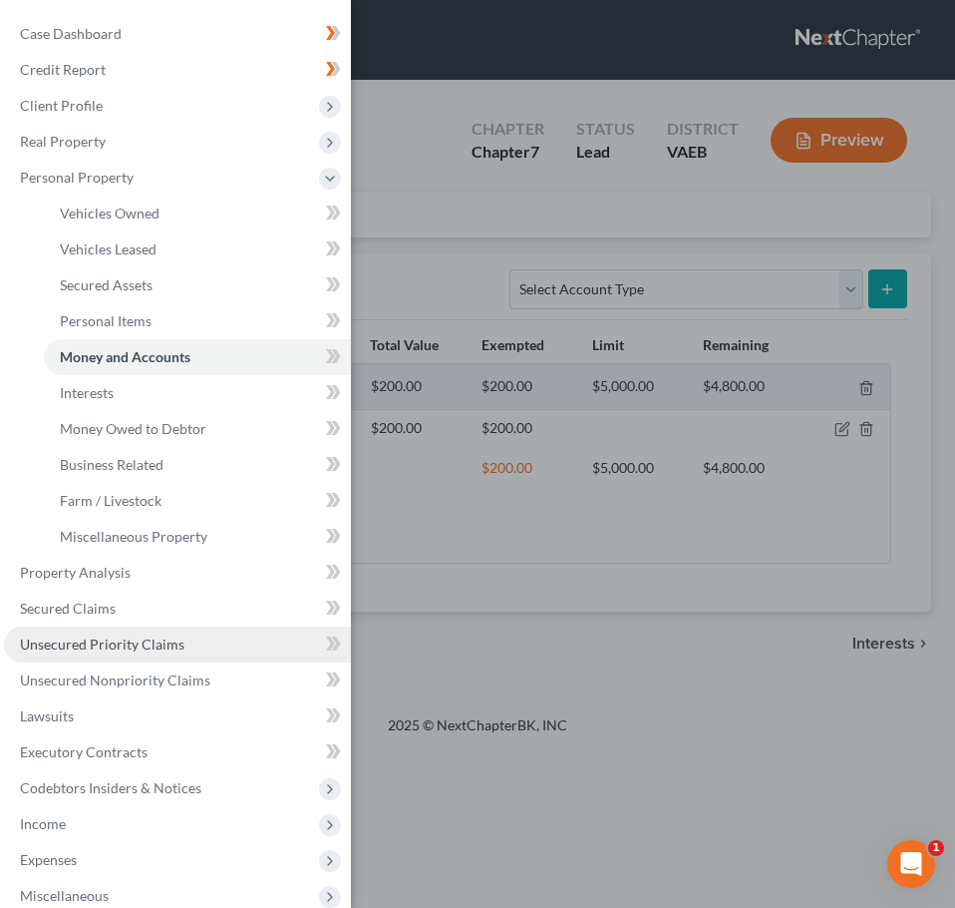
click at [137, 635] on span "Unsecured Priority Claims" at bounding box center [102, 643] width 165 height 17
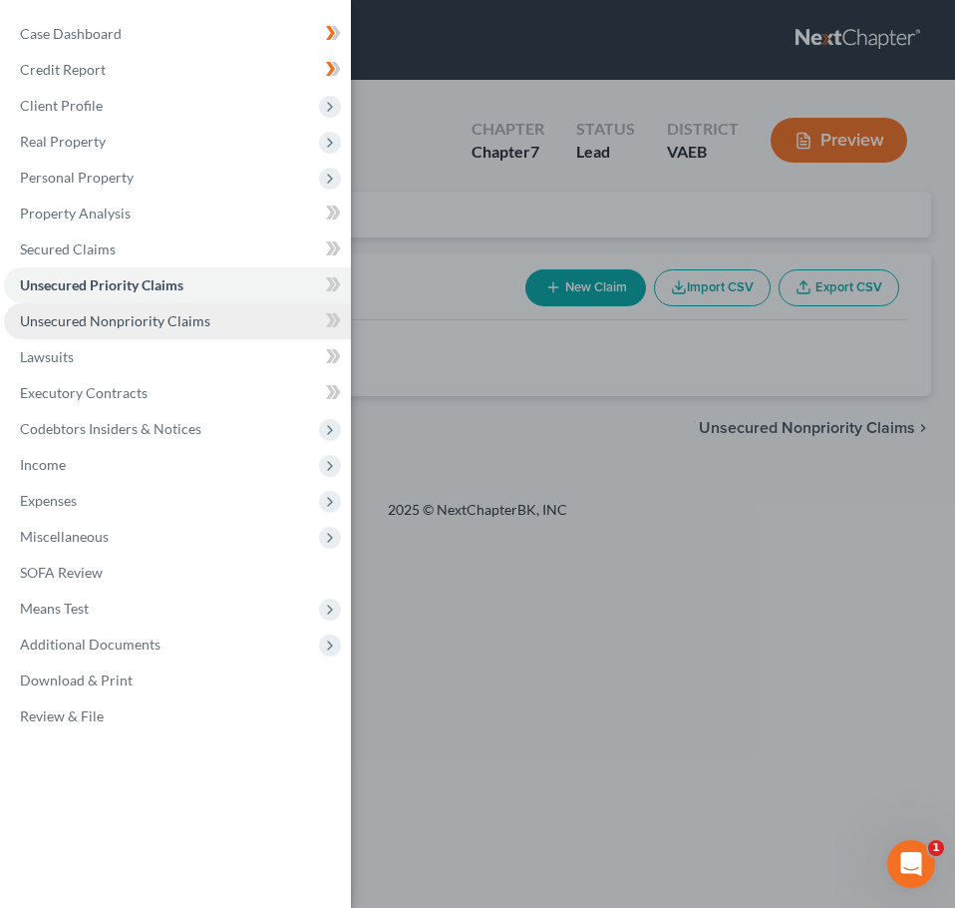
click at [105, 326] on span "Unsecured Nonpriority Claims" at bounding box center [115, 320] width 190 height 17
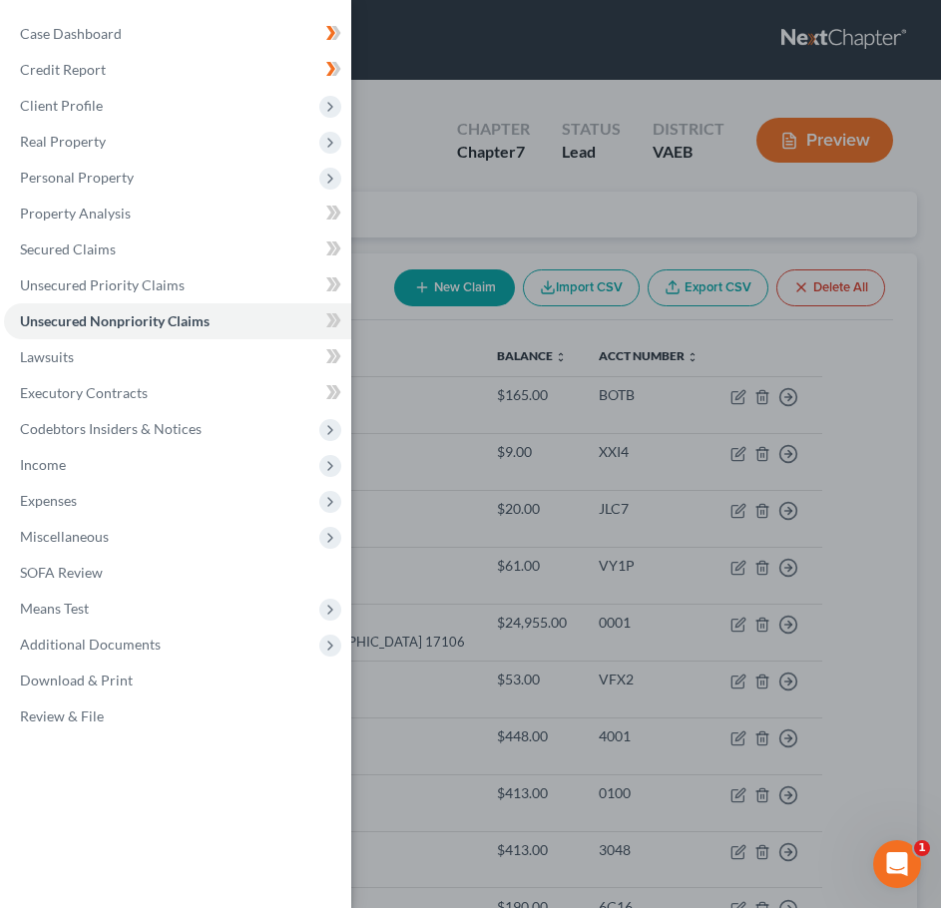
click at [798, 345] on div "Case Dashboard Payments Invoices Payments Payments Credit Report Client Profile" at bounding box center [470, 454] width 941 height 908
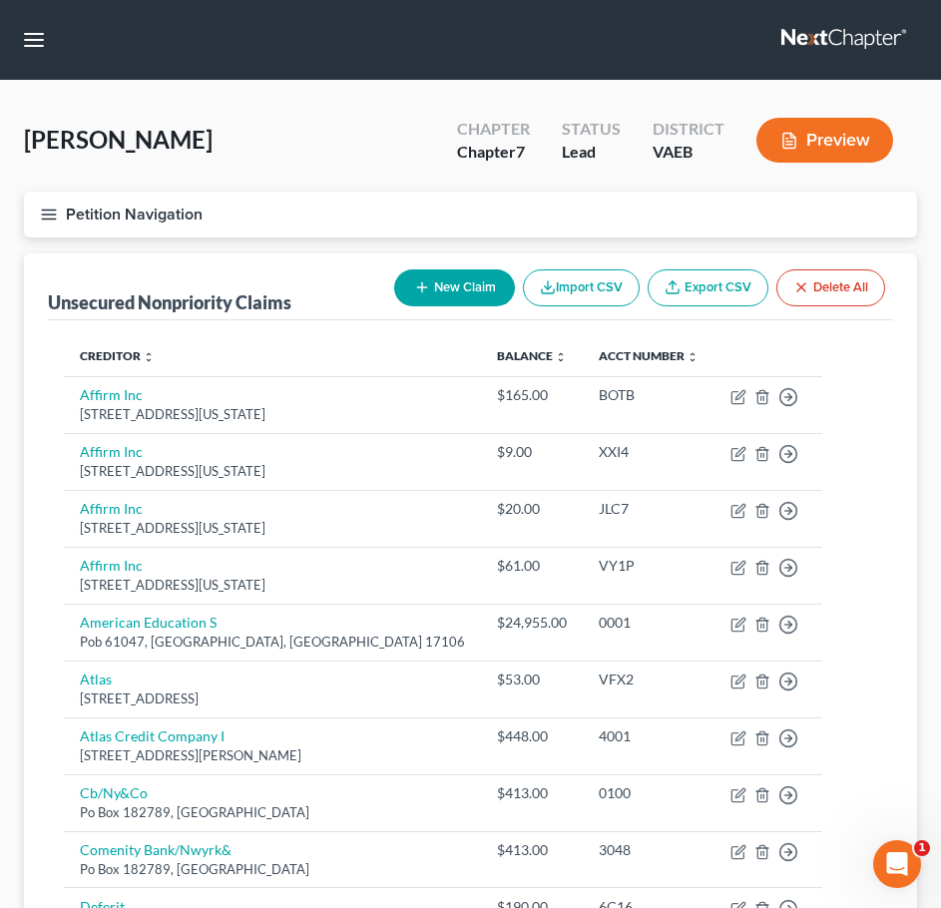
click at [44, 213] on icon "button" at bounding box center [49, 214] width 18 height 18
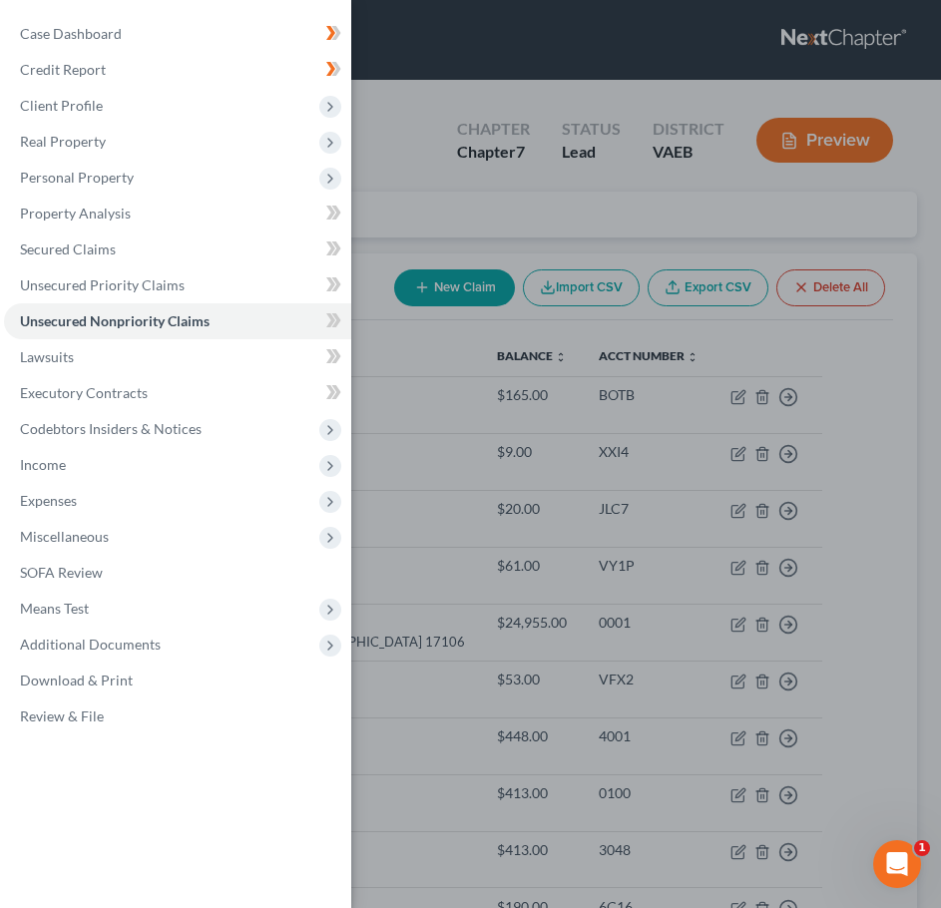
click at [861, 134] on div "Case Dashboard Payments Invoices Payments Payments Credit Report Client Profile" at bounding box center [470, 454] width 941 height 908
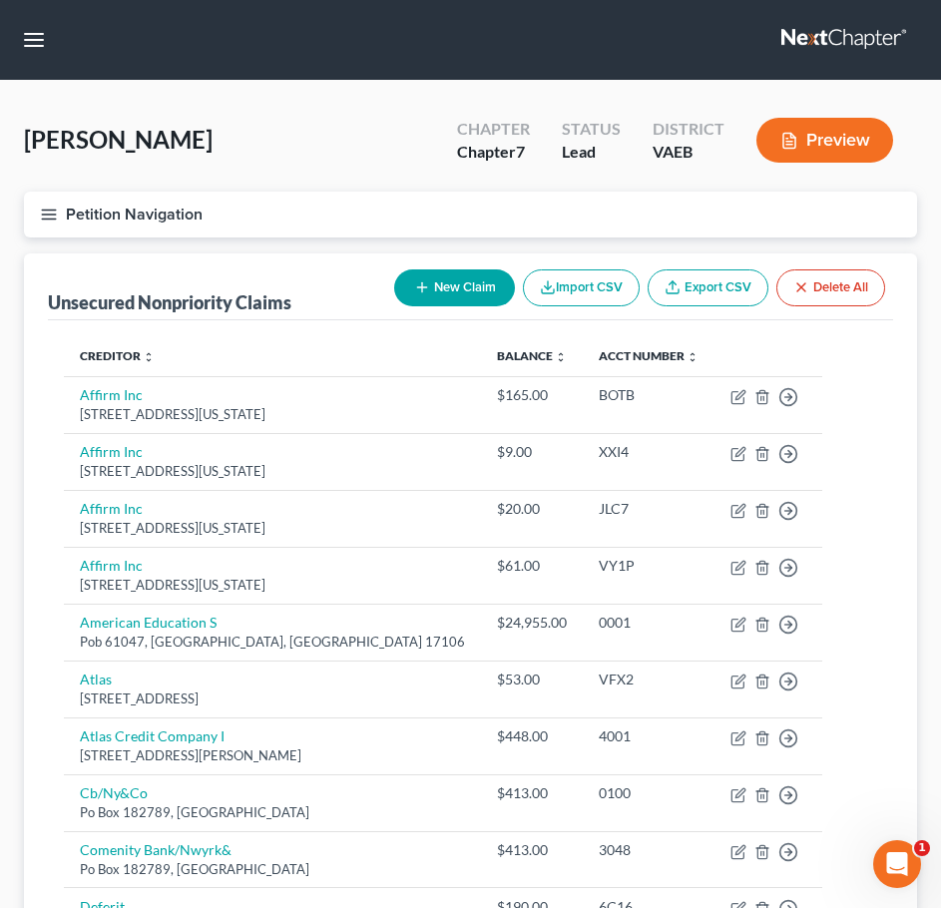
click at [841, 134] on button "Preview" at bounding box center [824, 140] width 137 height 45
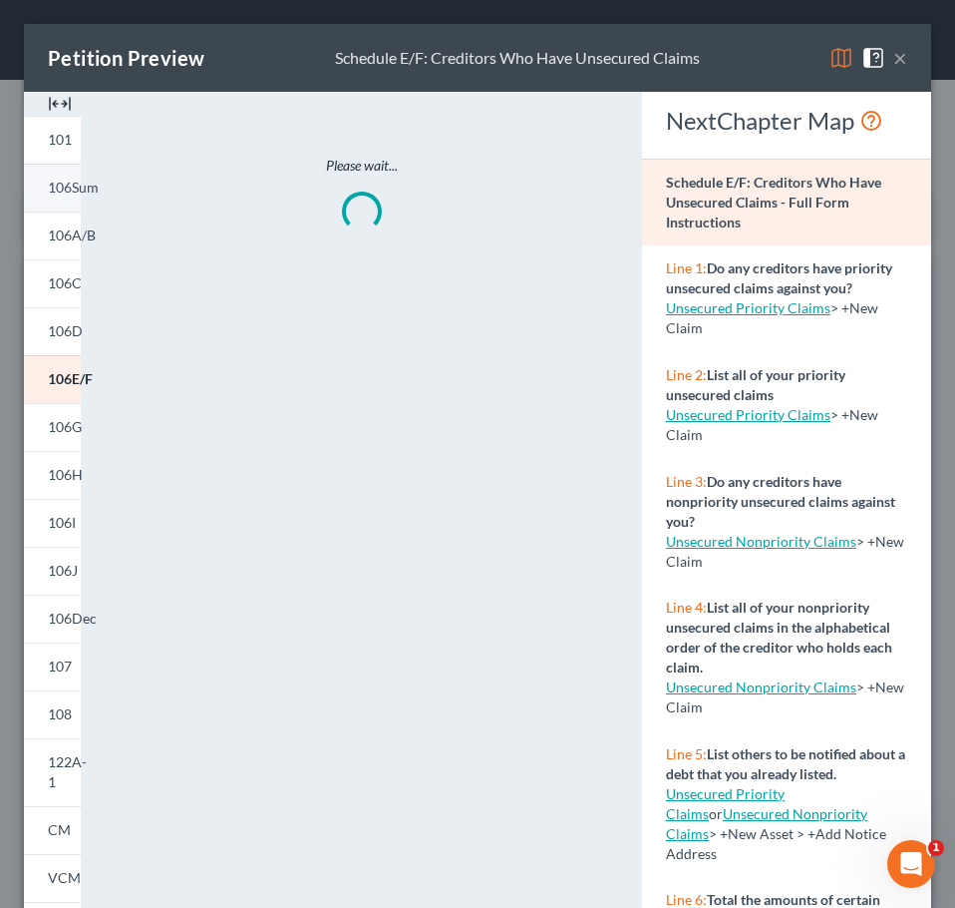
click at [65, 187] on span "106Sum" at bounding box center [73, 187] width 51 height 17
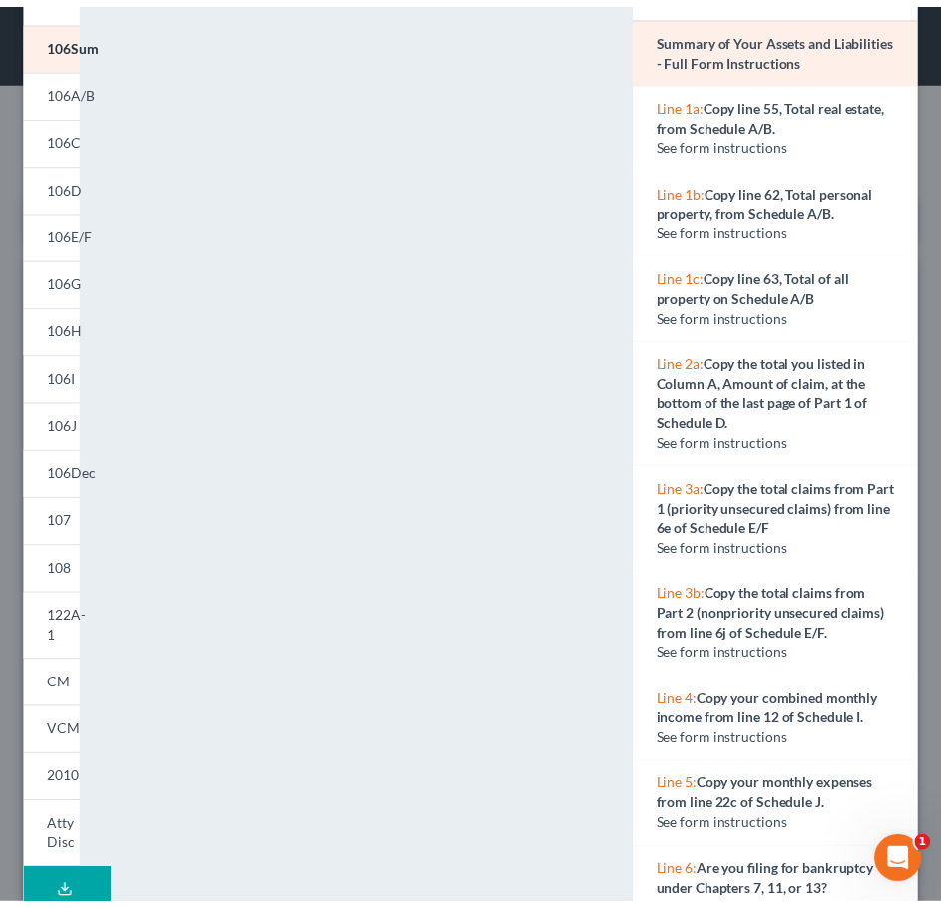
scroll to position [118, 0]
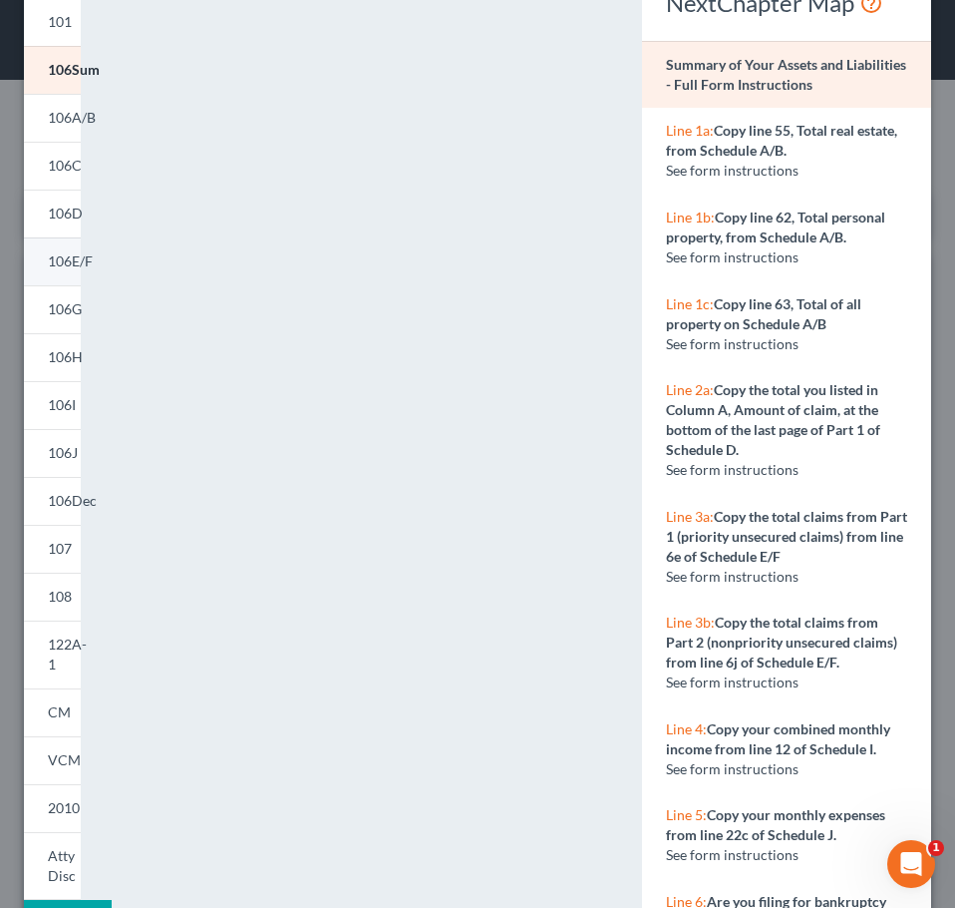
click at [66, 268] on span "106E/F" at bounding box center [70, 260] width 45 height 17
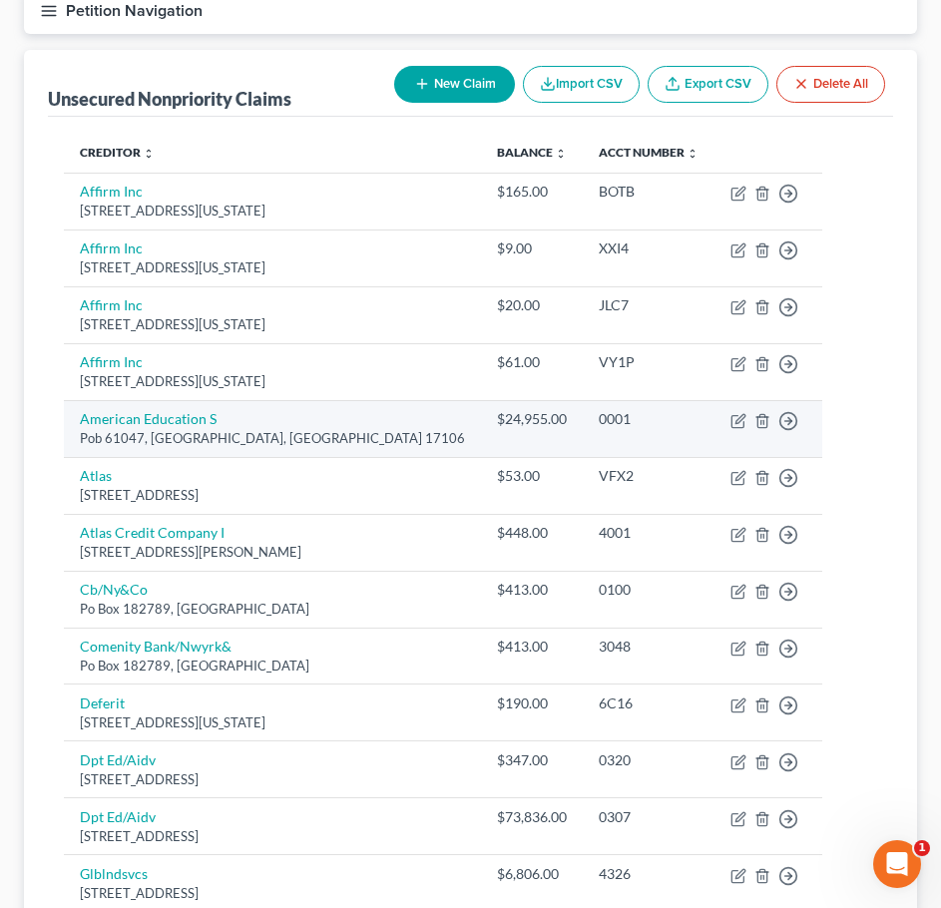
scroll to position [0, 0]
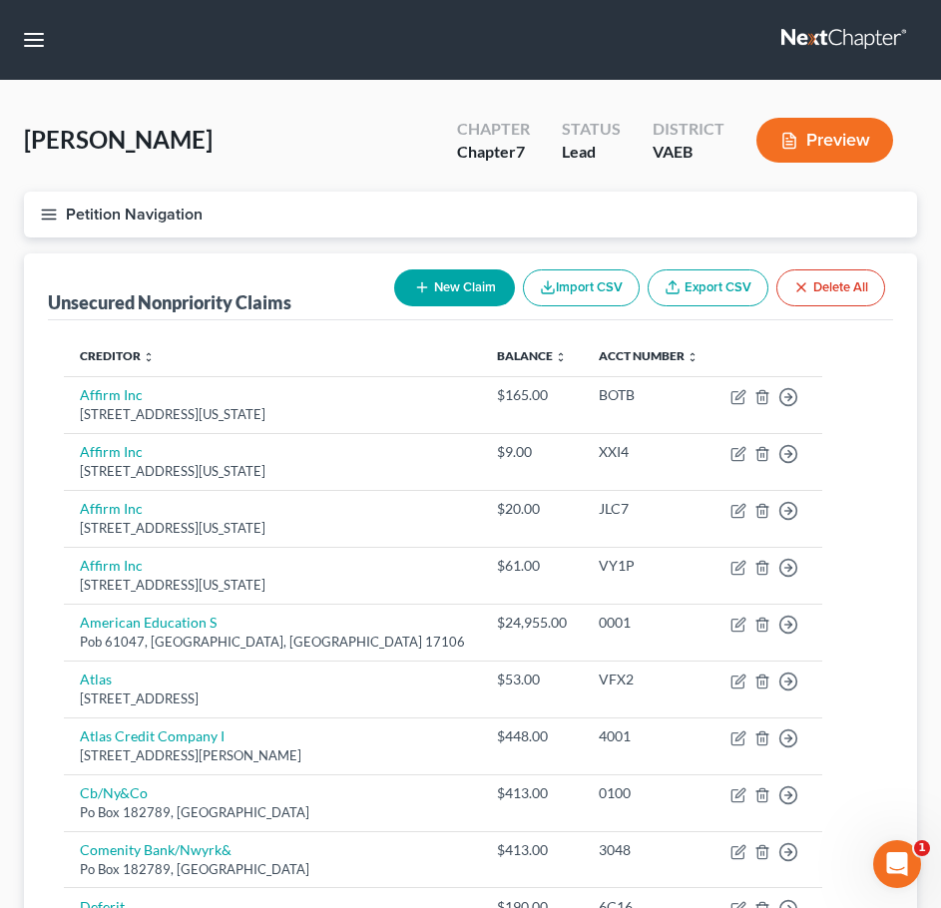
click at [37, 204] on button "Petition Navigation" at bounding box center [470, 214] width 893 height 46
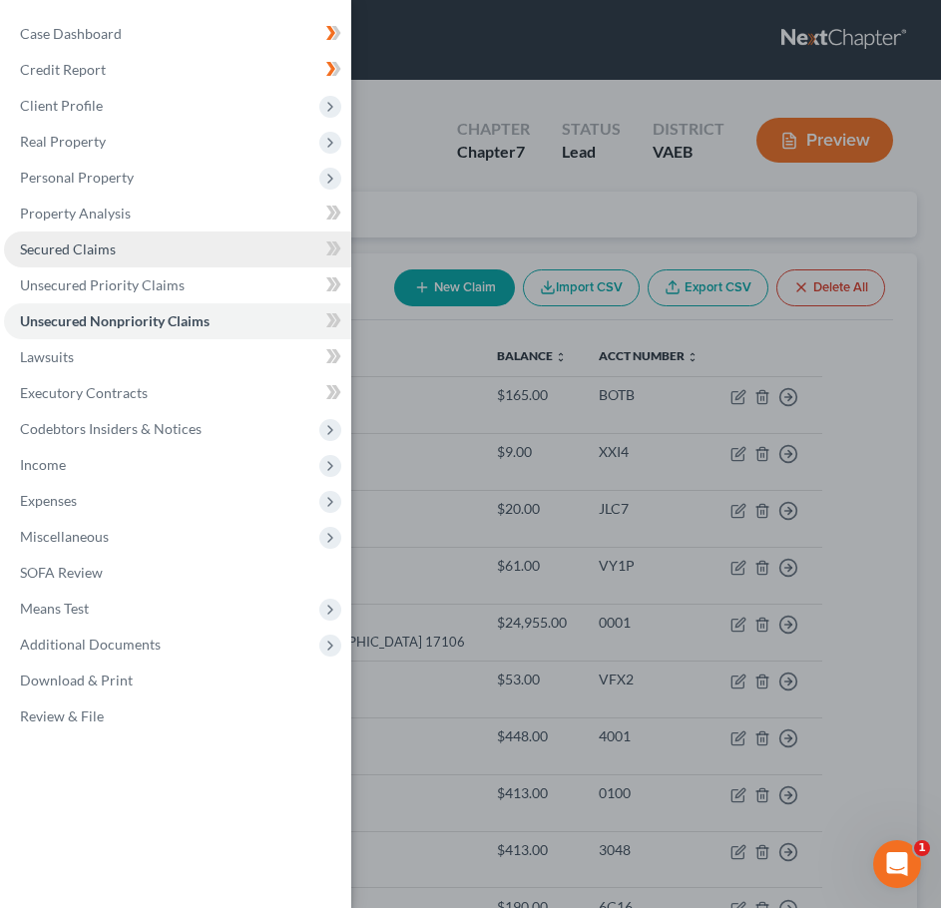
click at [115, 258] on link "Secured Claims" at bounding box center [177, 249] width 347 height 36
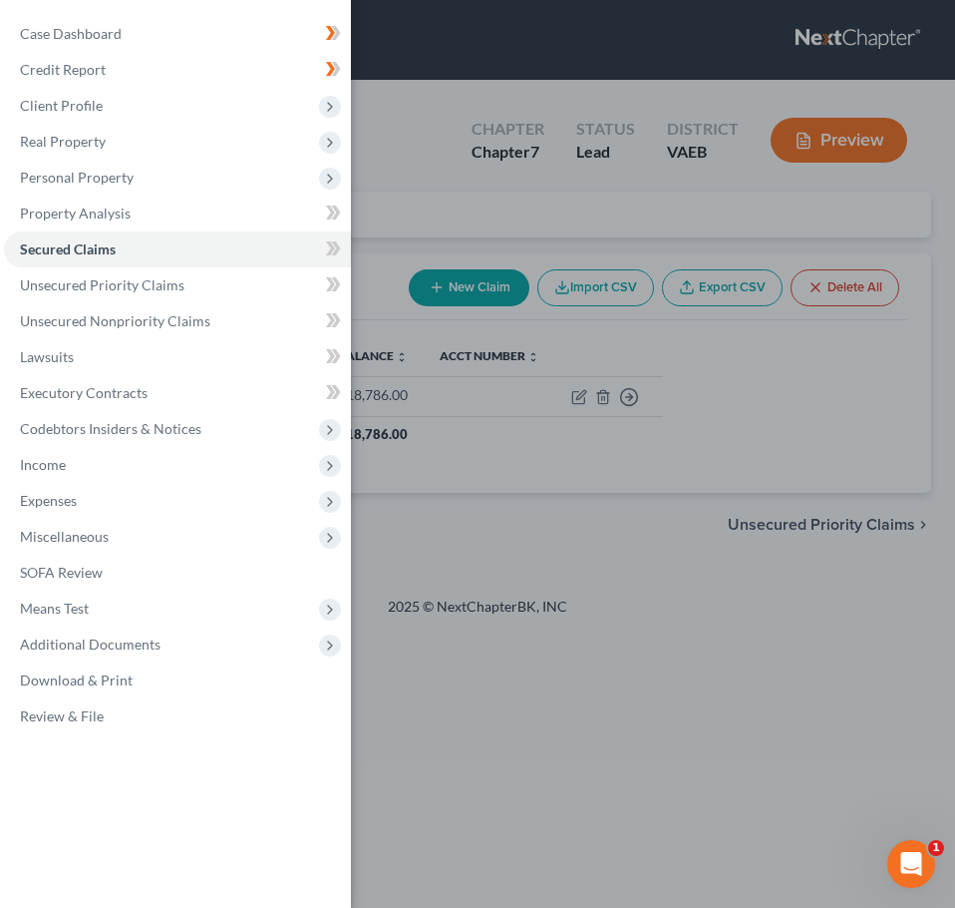
click at [441, 449] on div "Case Dashboard Payments Invoices Payments Payments Credit Report Client Profile" at bounding box center [477, 454] width 955 height 908
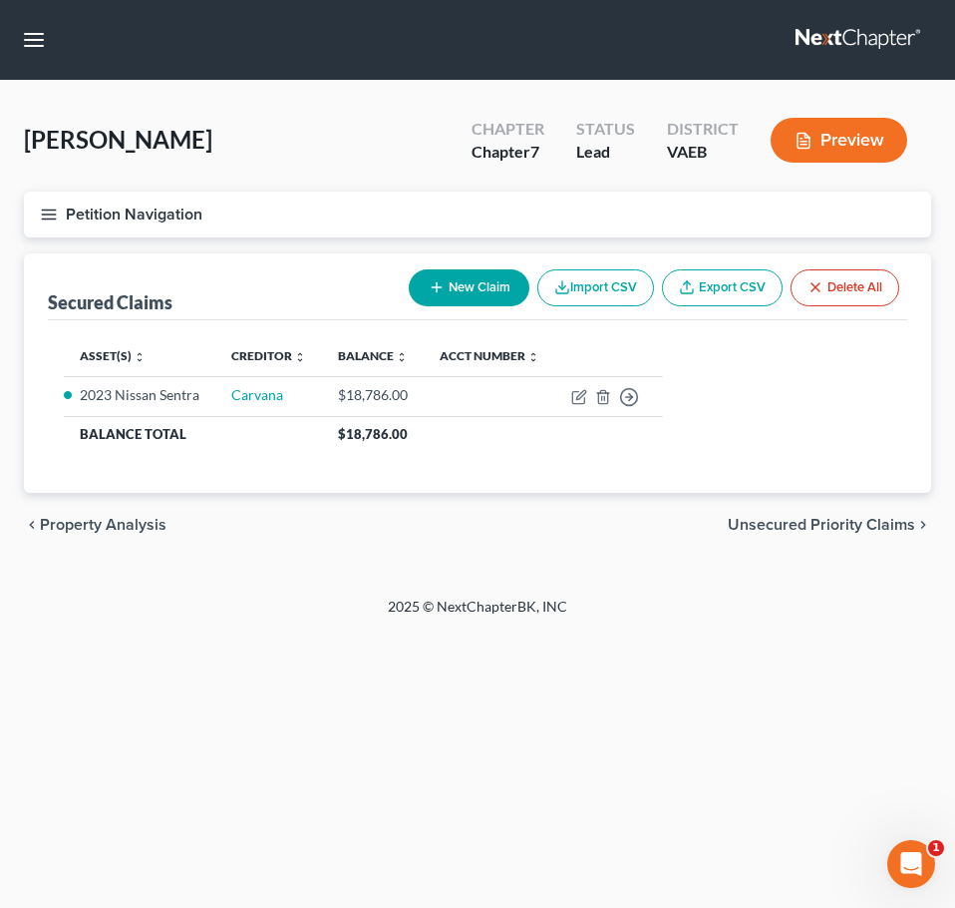
click at [50, 198] on button "Petition Navigation" at bounding box center [478, 214] width 908 height 46
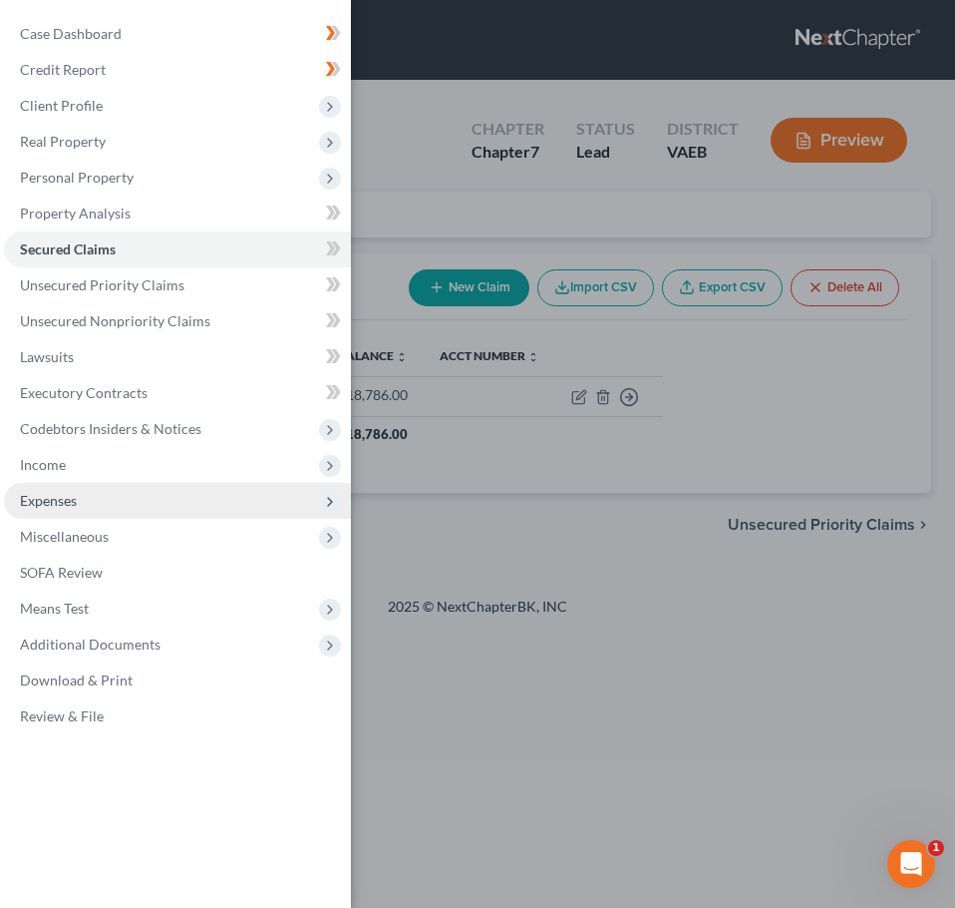
click at [96, 491] on span "Expenses" at bounding box center [177, 501] width 347 height 36
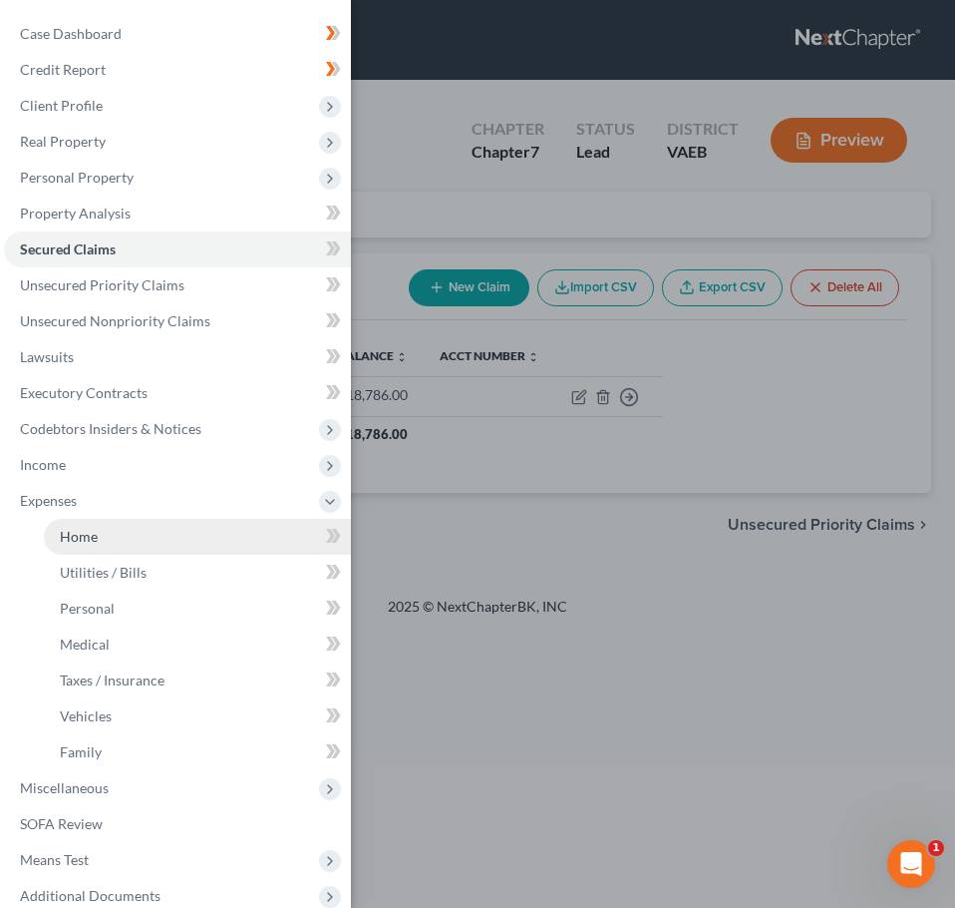
click at [115, 536] on link "Home" at bounding box center [197, 537] width 307 height 36
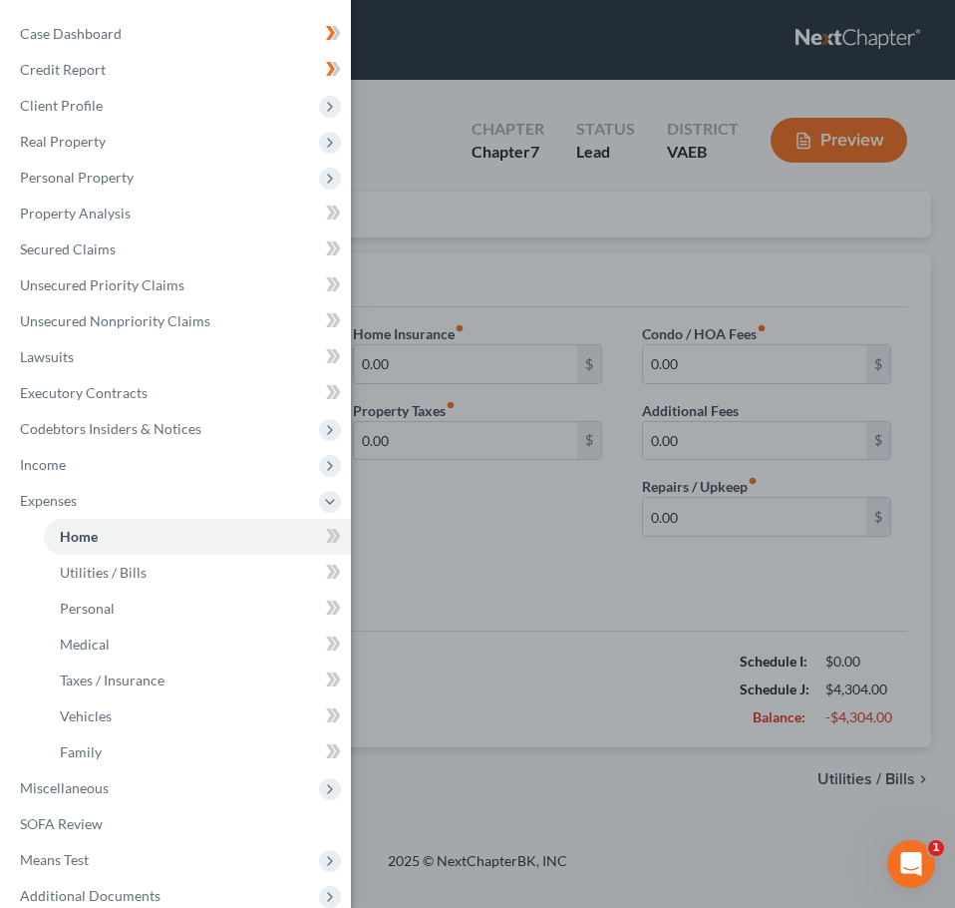
click at [494, 550] on div "Case Dashboard Payments Invoices Payments Payments Credit Report Client Profile" at bounding box center [477, 454] width 955 height 908
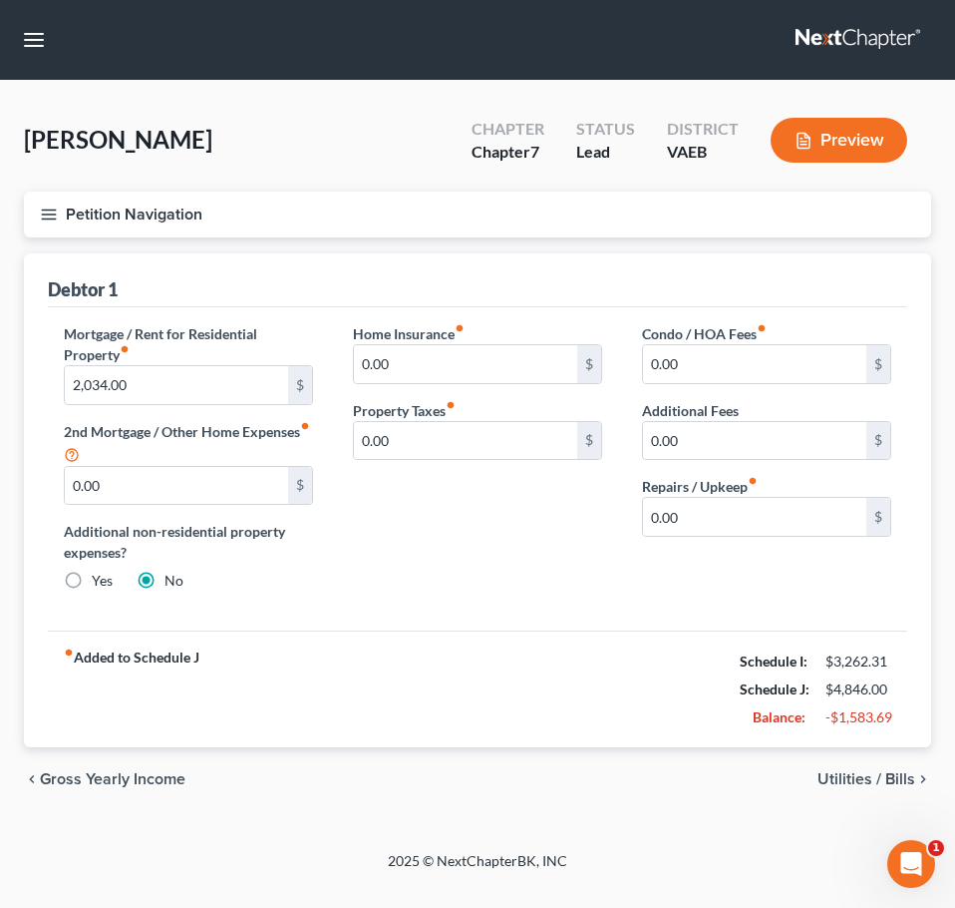
click at [840, 780] on span "Utilities / Bills" at bounding box center [867, 779] width 98 height 16
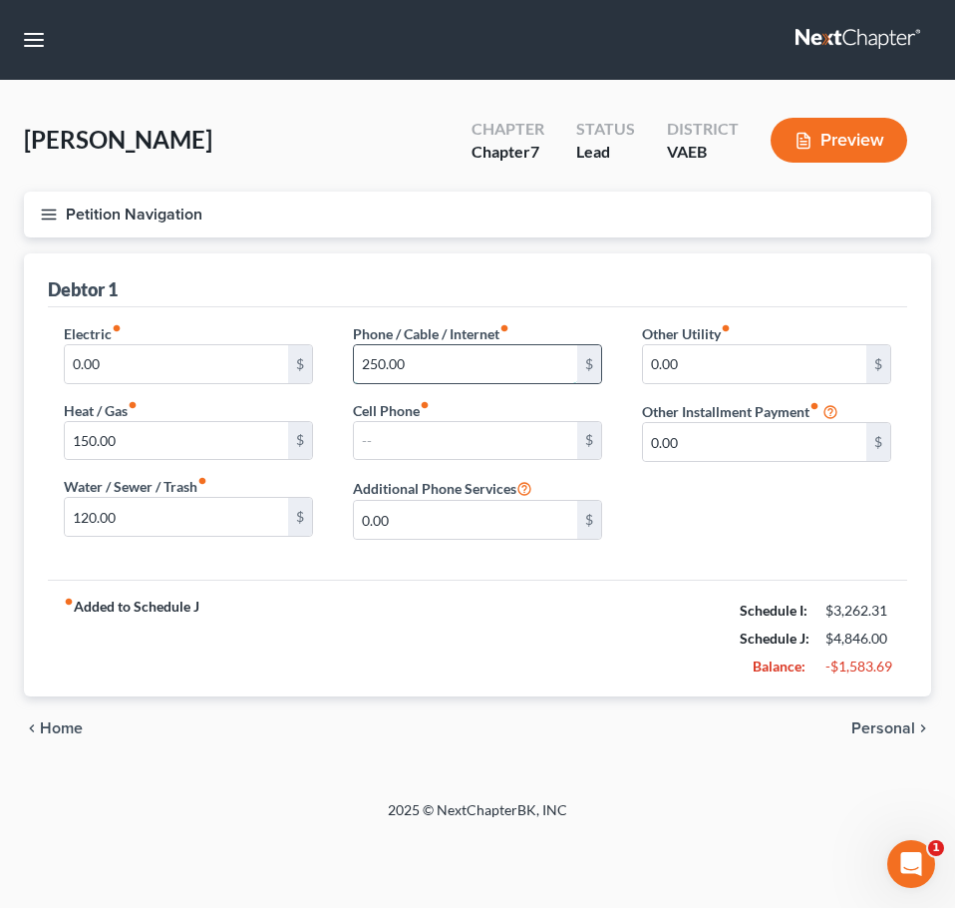
click at [466, 363] on input "250.00" at bounding box center [465, 364] width 223 height 38
type input "100"
click at [637, 517] on div "Other Utility fiber_manual_record 0.00 $ Other Installment Payment fiber_manual…" at bounding box center [766, 439] width 289 height 232
click at [873, 723] on span "Personal" at bounding box center [884, 728] width 64 height 16
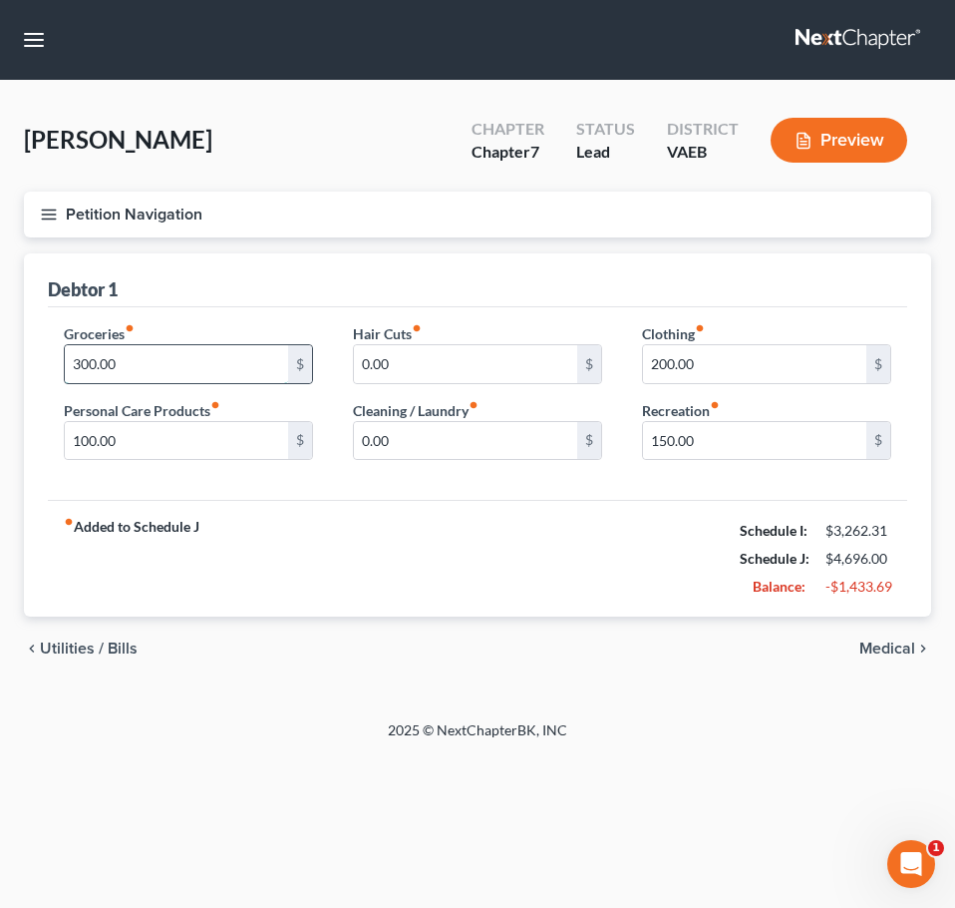
click at [199, 368] on input "300.00" at bounding box center [176, 364] width 223 height 38
click at [688, 443] on input "150.00" at bounding box center [754, 441] width 223 height 38
click at [494, 468] on div "Hair Cuts fiber_manual_record 0.00 $ Cleaning / Laundry fiber_manual_record 0.0…" at bounding box center [477, 400] width 289 height 154
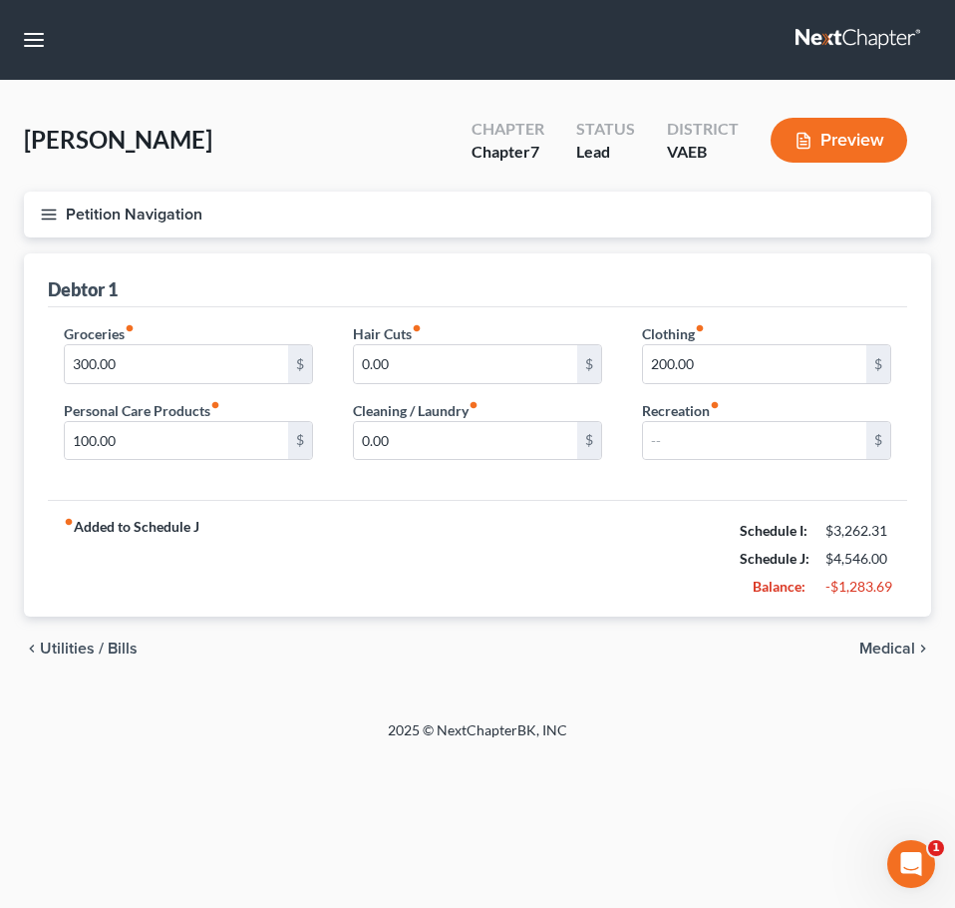
click at [883, 645] on span "Medical" at bounding box center [888, 648] width 56 height 16
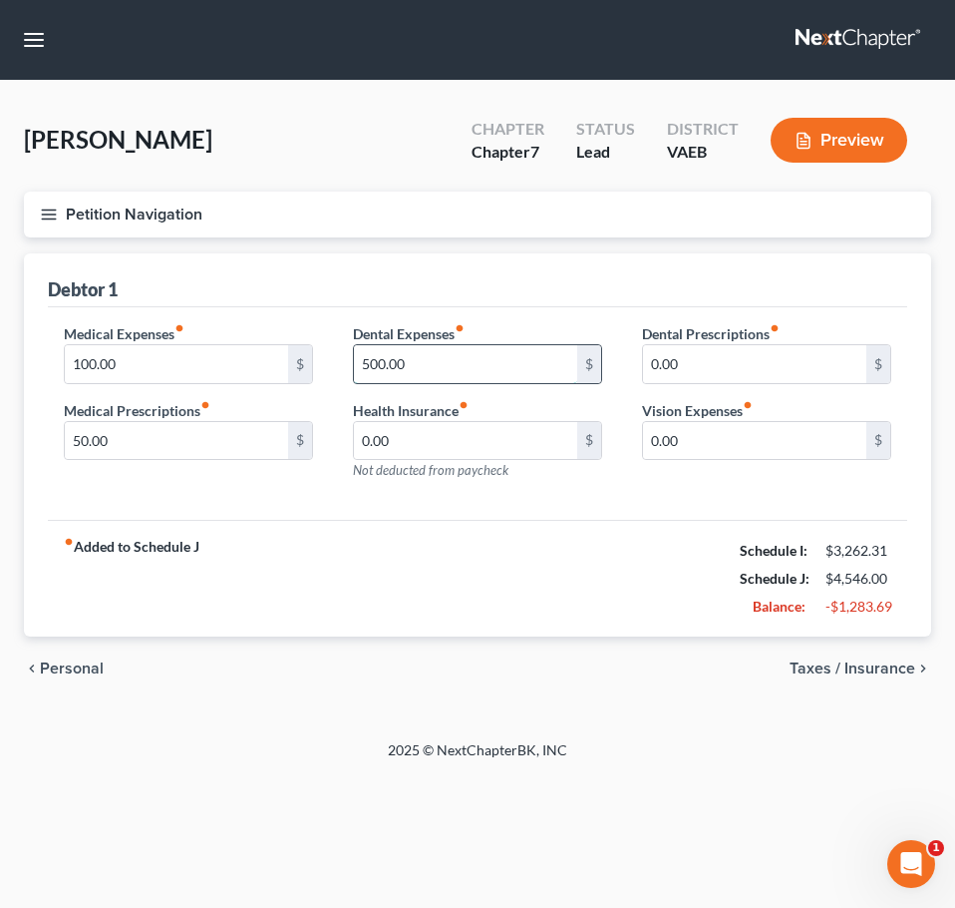
click at [430, 370] on input "500.00" at bounding box center [465, 364] width 223 height 38
type input "2"
click at [912, 672] on span "Taxes / Insurance" at bounding box center [853, 668] width 126 height 16
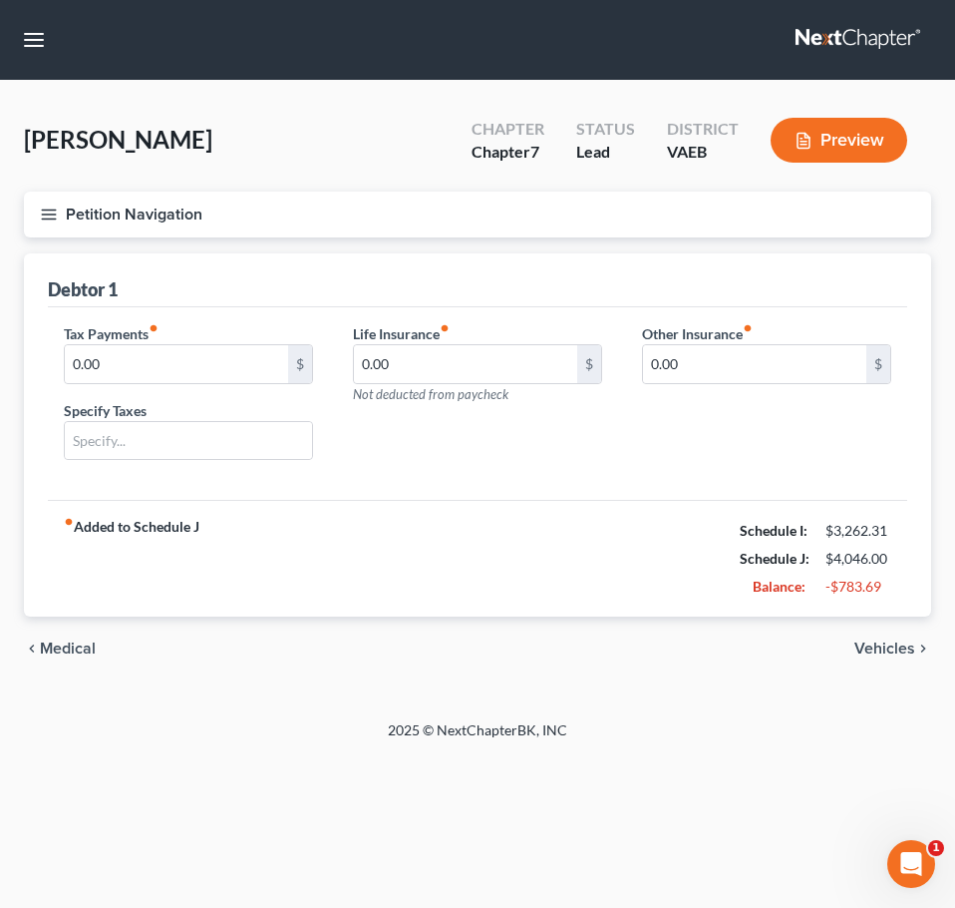
click at [879, 642] on span "Vehicles" at bounding box center [885, 648] width 61 height 16
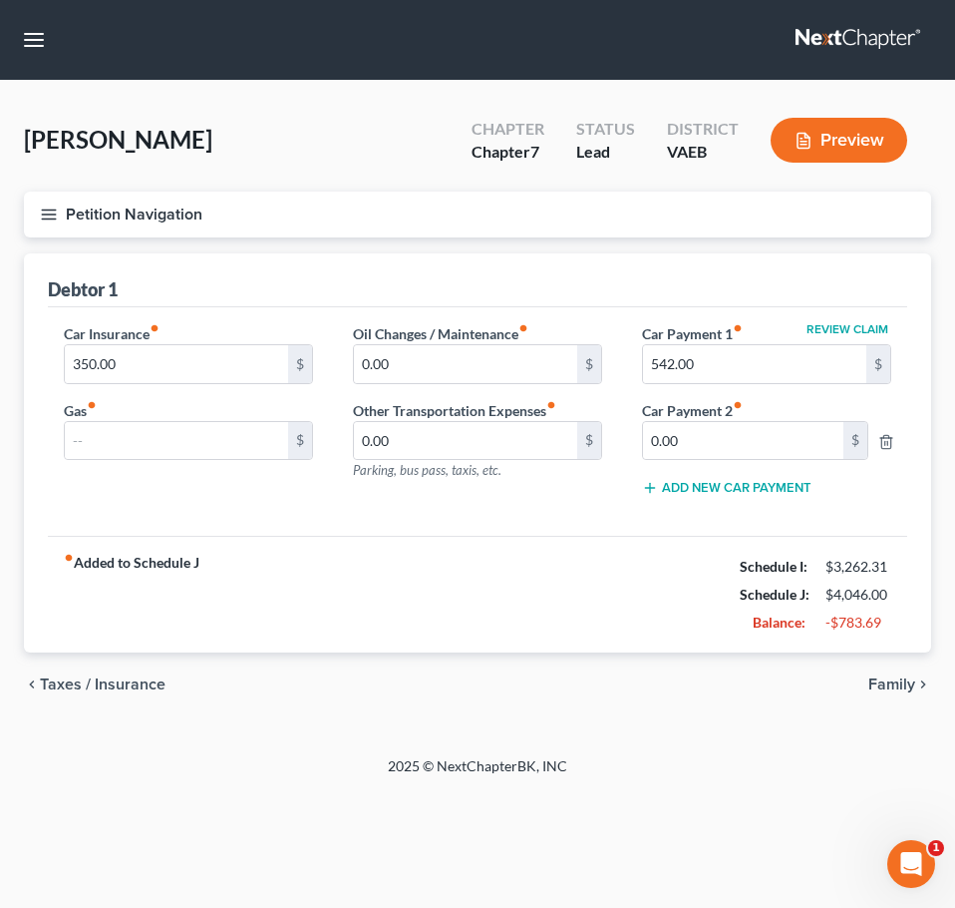
click at [898, 685] on span "Family" at bounding box center [892, 684] width 47 height 16
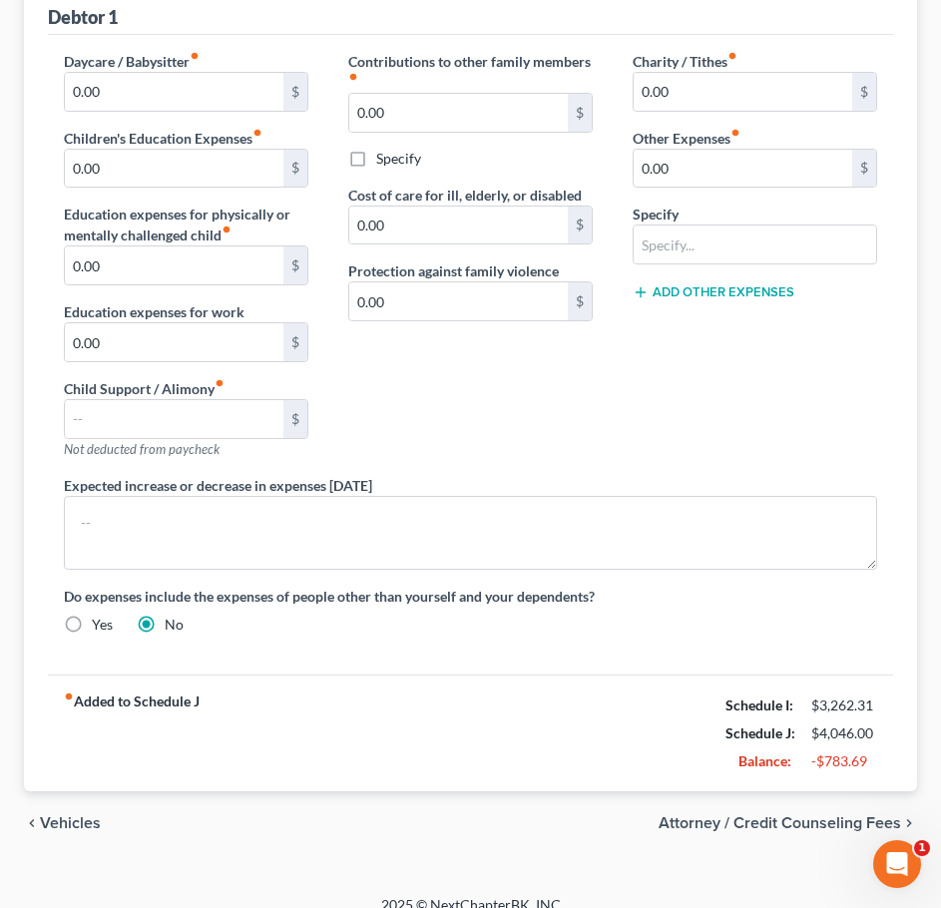
scroll to position [295, 0]
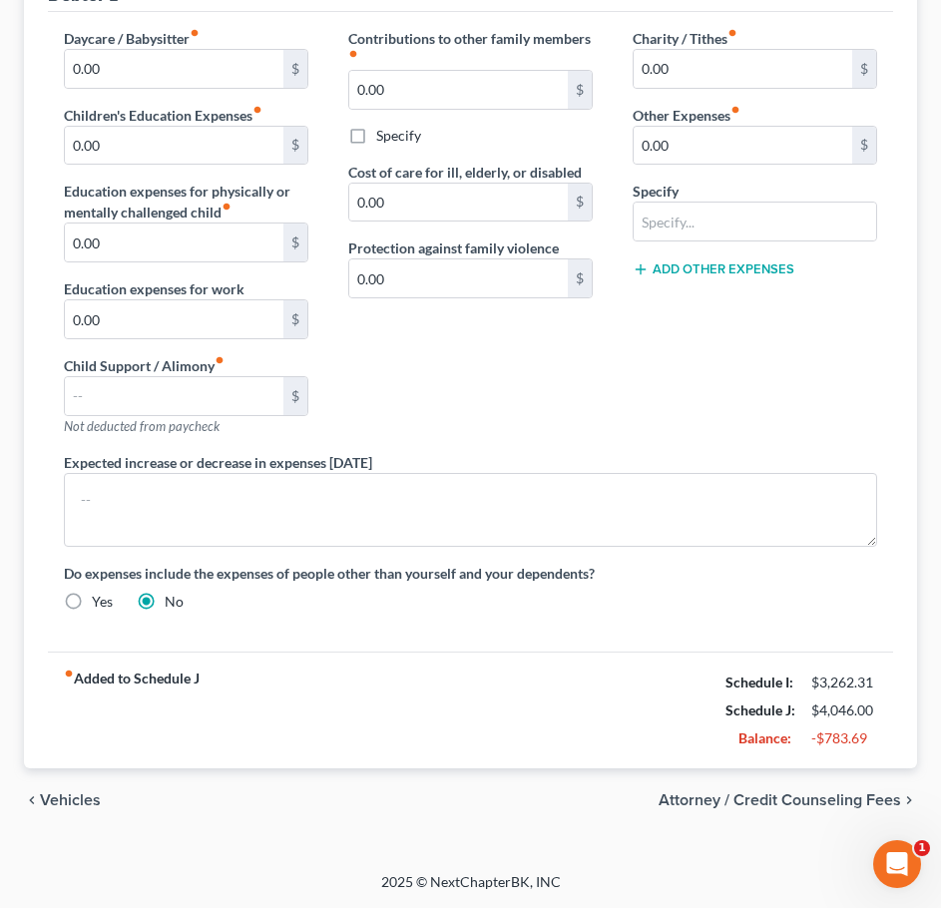
click at [90, 799] on span "Vehicles" at bounding box center [70, 800] width 61 height 16
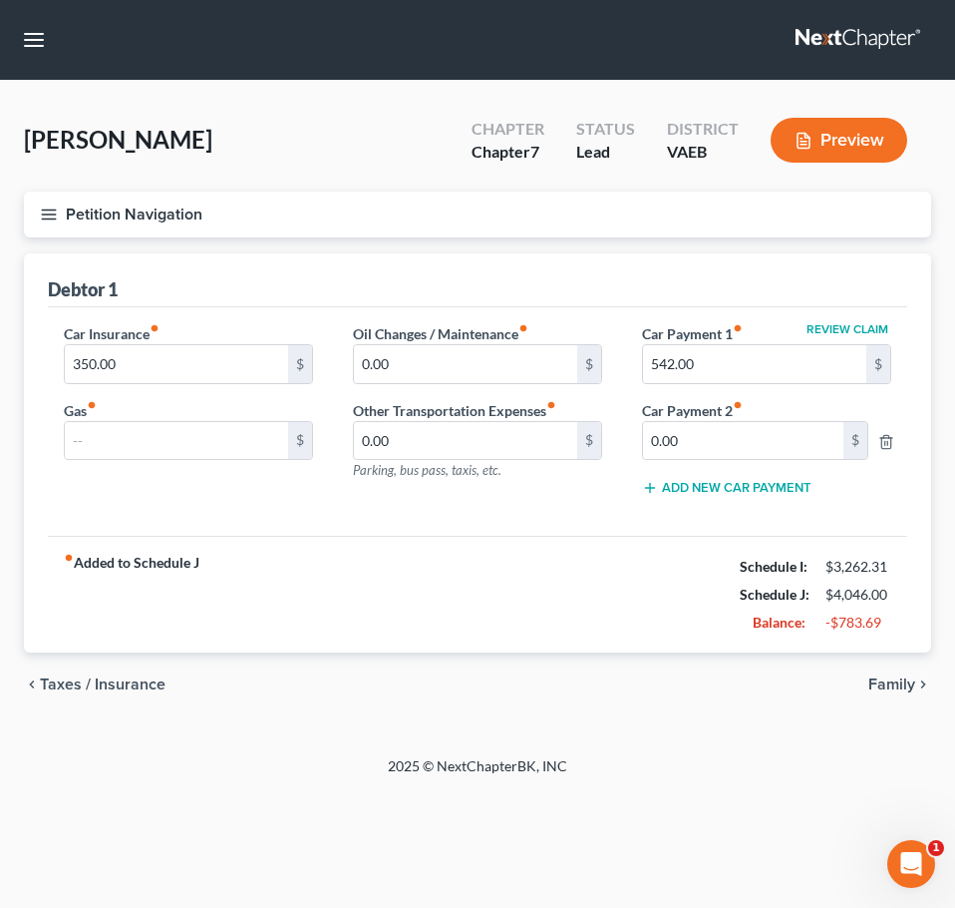
click at [72, 691] on span "Taxes / Insurance" at bounding box center [103, 684] width 126 height 16
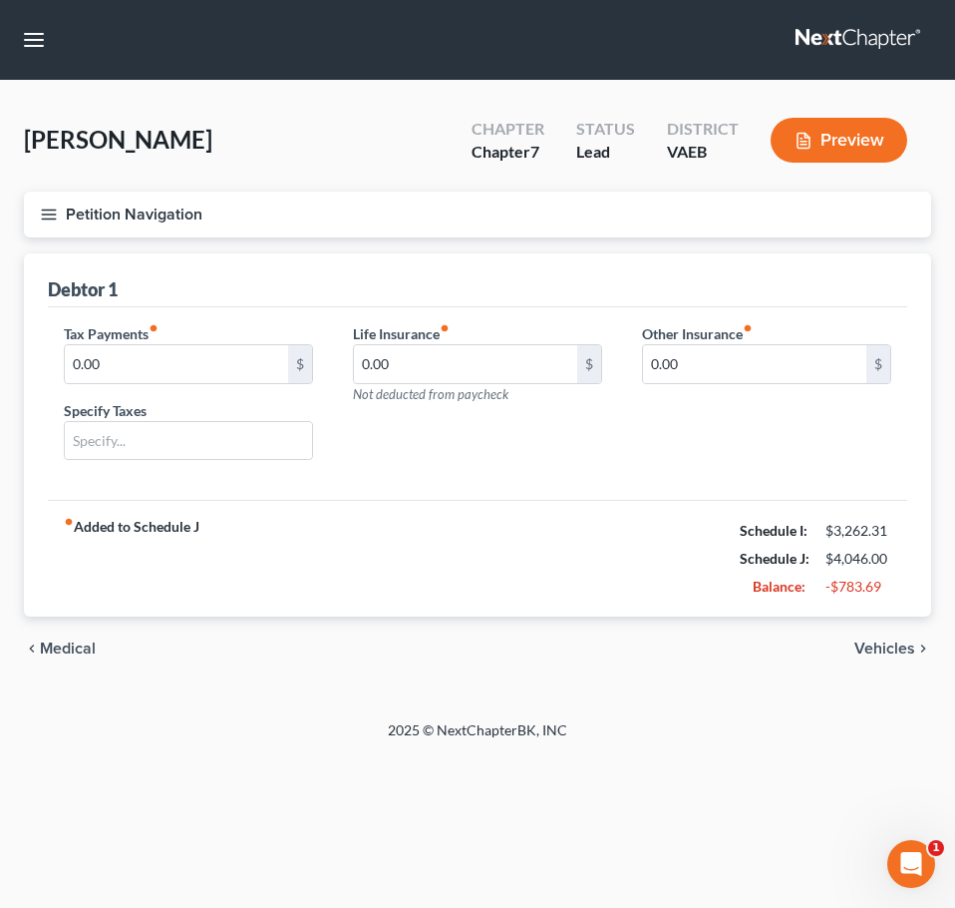
click at [74, 643] on span "Medical" at bounding box center [68, 648] width 56 height 16
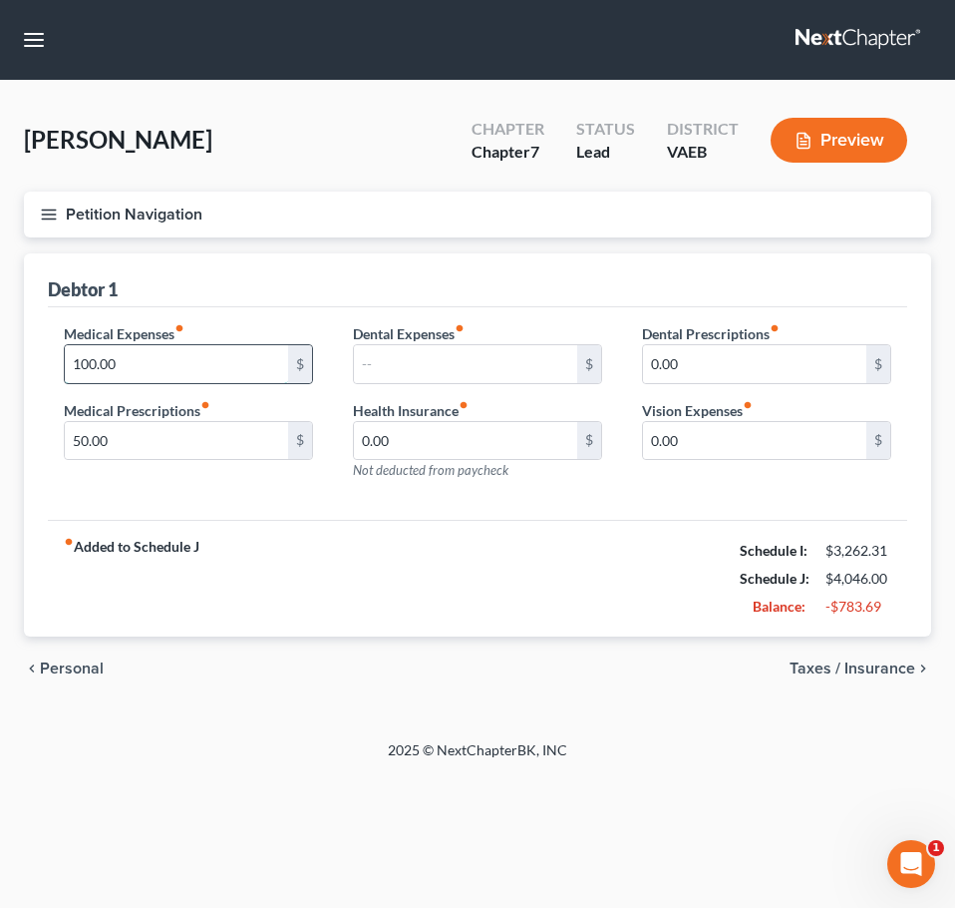
click at [132, 374] on input "100.00" at bounding box center [176, 364] width 223 height 38
type input "50"
click at [178, 449] on input "50.00" at bounding box center [176, 441] width 223 height 38
click at [64, 664] on span "Personal" at bounding box center [72, 668] width 64 height 16
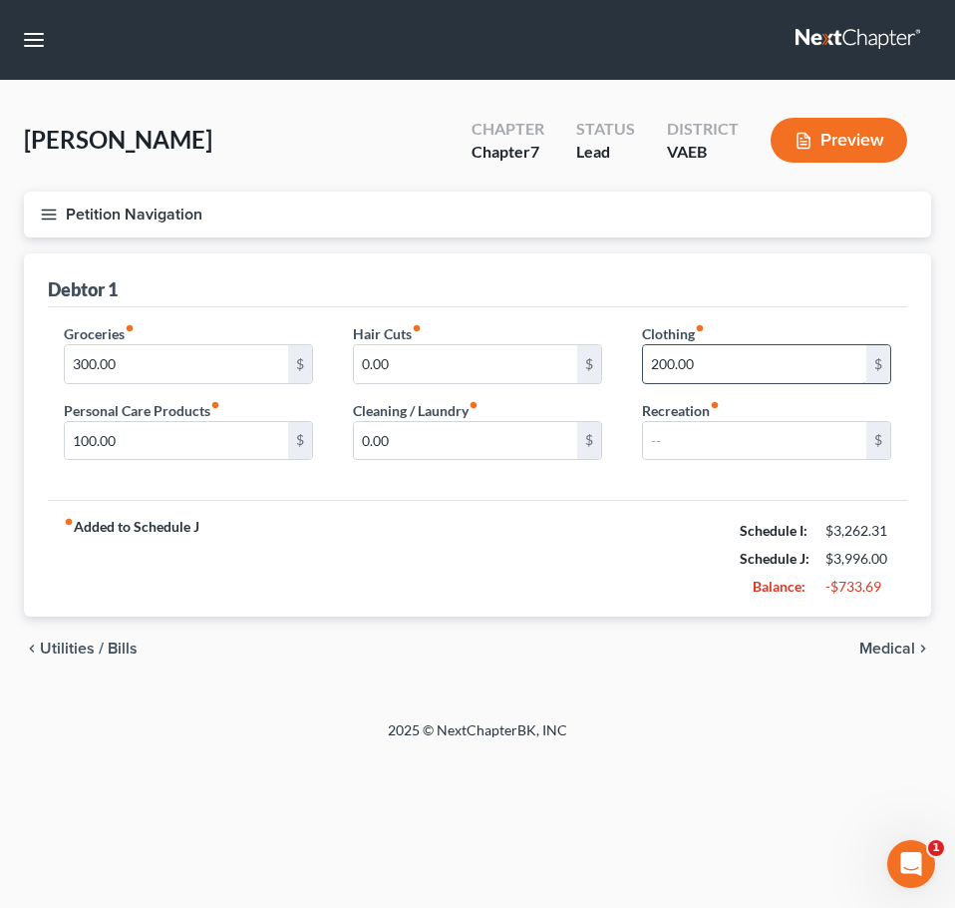
click at [670, 374] on input "200.00" at bounding box center [754, 364] width 223 height 38
click at [529, 373] on input "0.00" at bounding box center [465, 364] width 223 height 38
click at [707, 363] on input "50" at bounding box center [754, 364] width 223 height 38
type input "0"
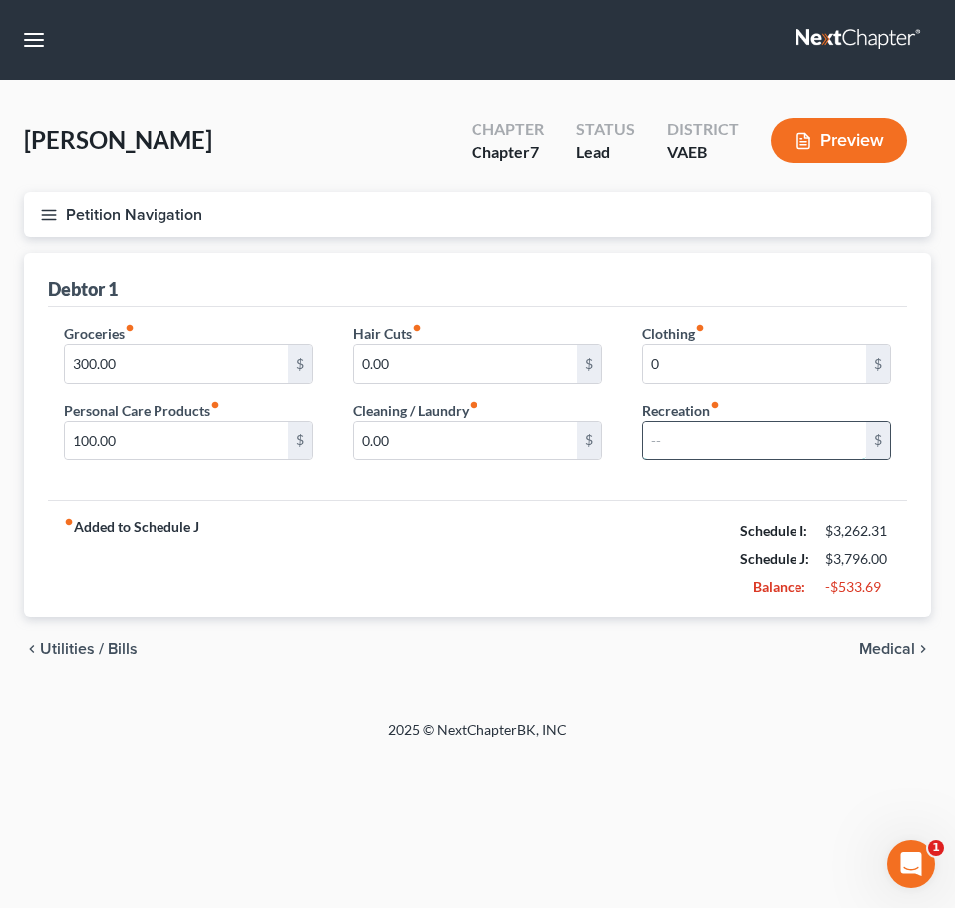
click at [696, 435] on input "text" at bounding box center [754, 441] width 223 height 38
click at [593, 490] on div "Groceries fiber_manual_record 300.00 $ Personal Care Products fiber_manual_reco…" at bounding box center [478, 403] width 860 height 193
click at [127, 440] on input "100.00" at bounding box center [176, 441] width 223 height 38
type input "50"
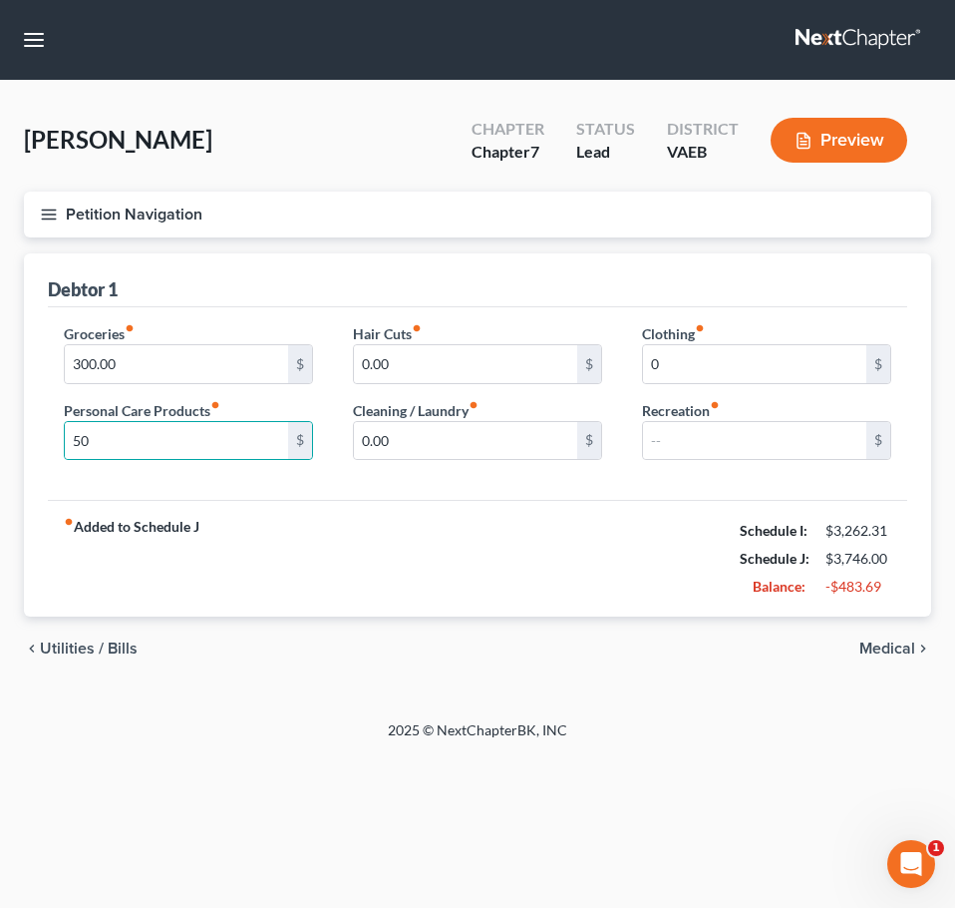
click at [339, 500] on div "fiber_manual_record Added to Schedule J Schedule I: $3,262.31 Schedule J: $3,74…" at bounding box center [478, 558] width 860 height 117
click at [122, 644] on span "Utilities / Bills" at bounding box center [89, 648] width 98 height 16
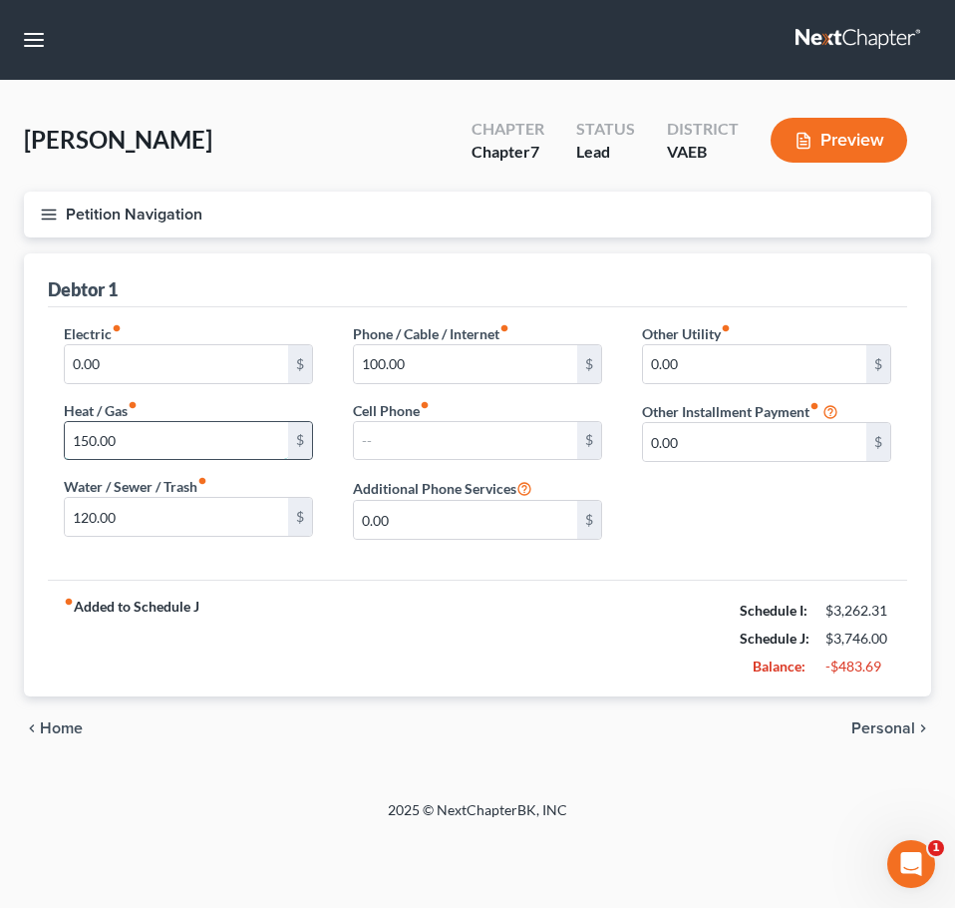
click at [142, 453] on input "150.00" at bounding box center [176, 441] width 223 height 38
type input "100"
click at [117, 521] on input "120.00" at bounding box center [176, 517] width 223 height 38
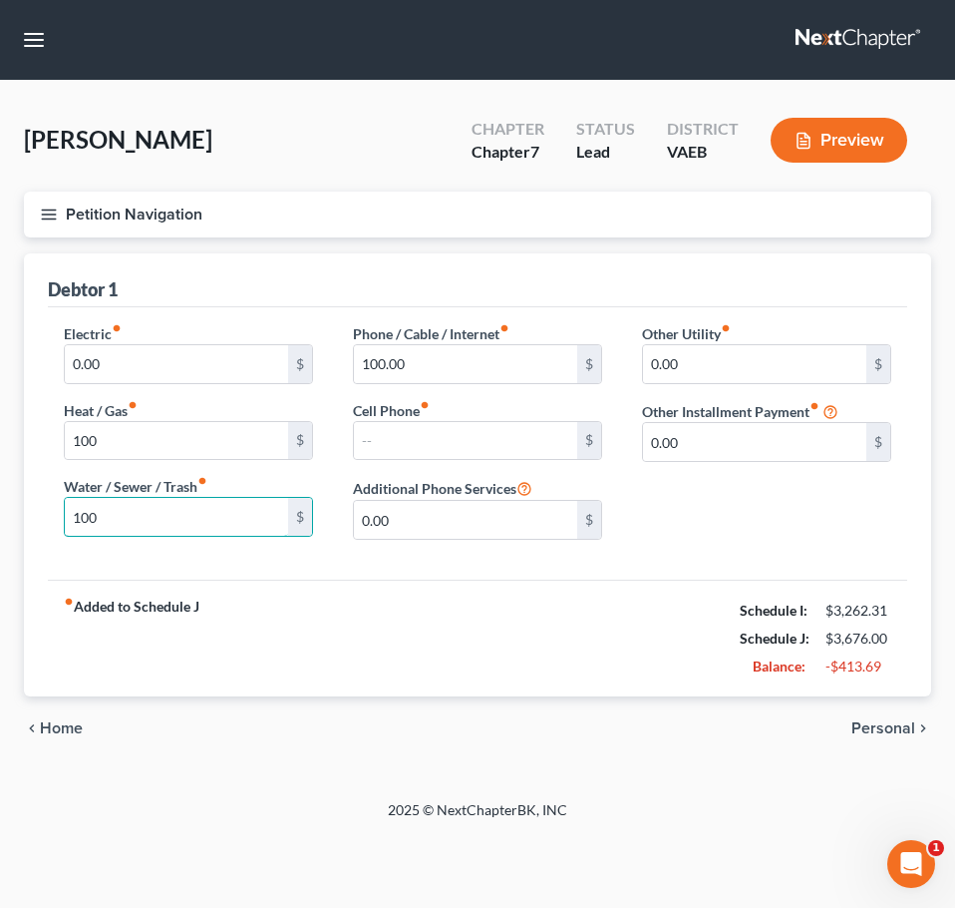
type input "100"
click at [280, 586] on div "fiber_manual_record Added to Schedule J Schedule I: $3,262.31 Schedule J: $3,67…" at bounding box center [478, 637] width 860 height 117
click at [62, 730] on span "Home" at bounding box center [61, 728] width 43 height 16
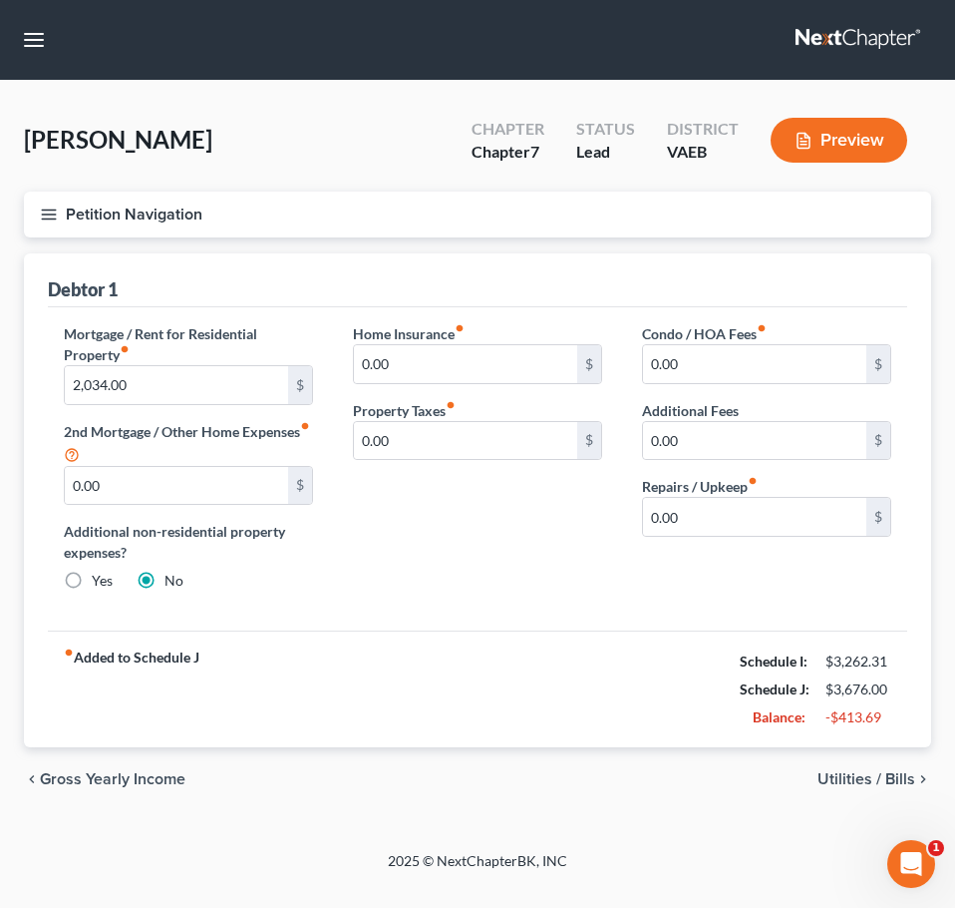
click at [855, 661] on div "$3,262.31" at bounding box center [859, 661] width 66 height 20
click at [56, 205] on icon "button" at bounding box center [49, 214] width 18 height 18
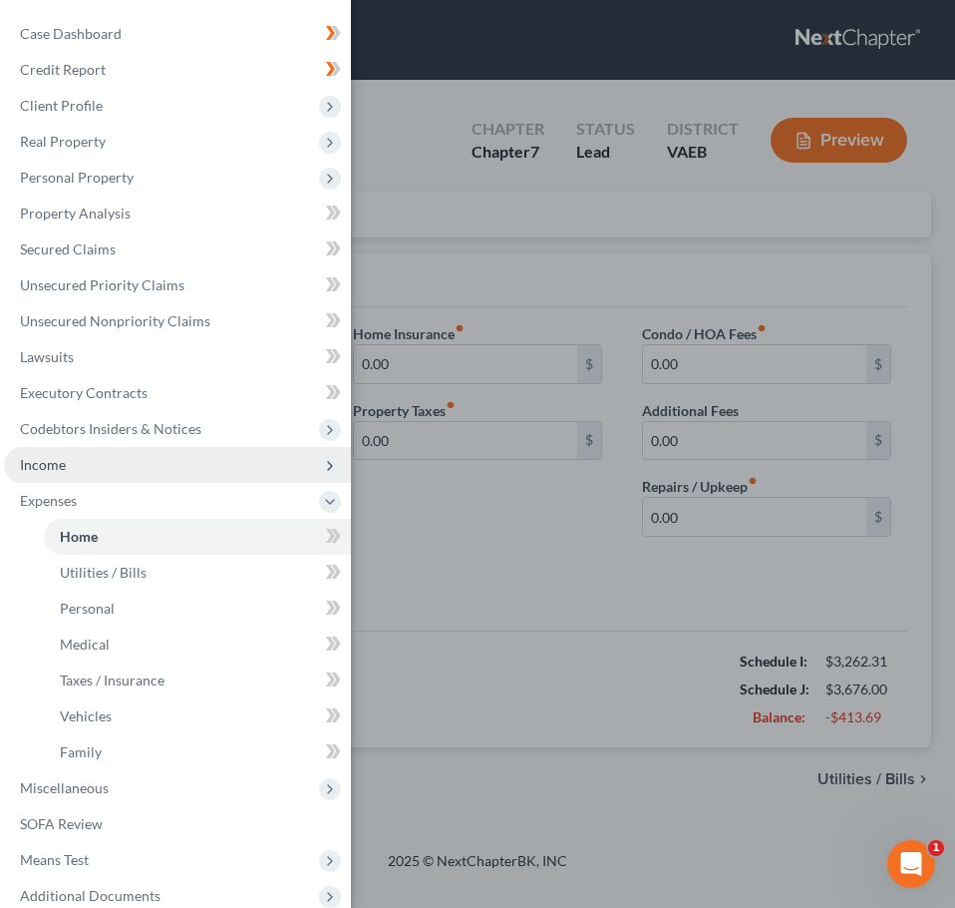
click at [78, 464] on span "Income" at bounding box center [177, 465] width 347 height 36
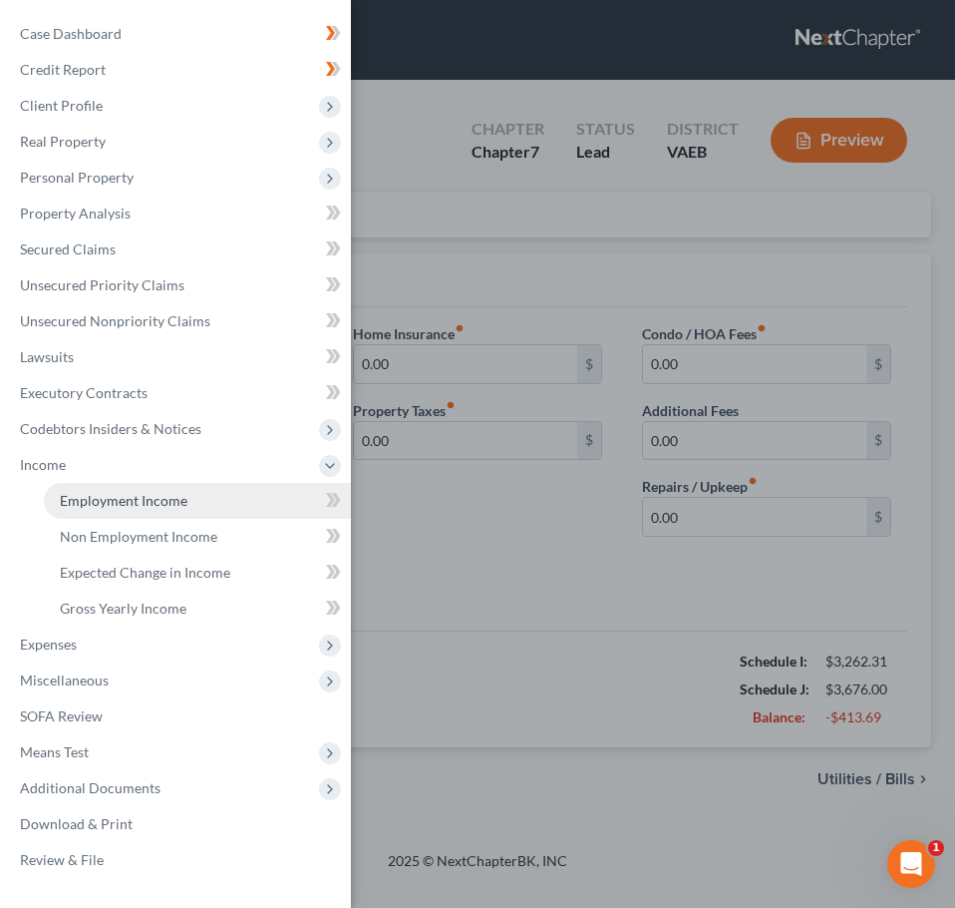
click at [113, 505] on span "Employment Income" at bounding box center [124, 500] width 128 height 17
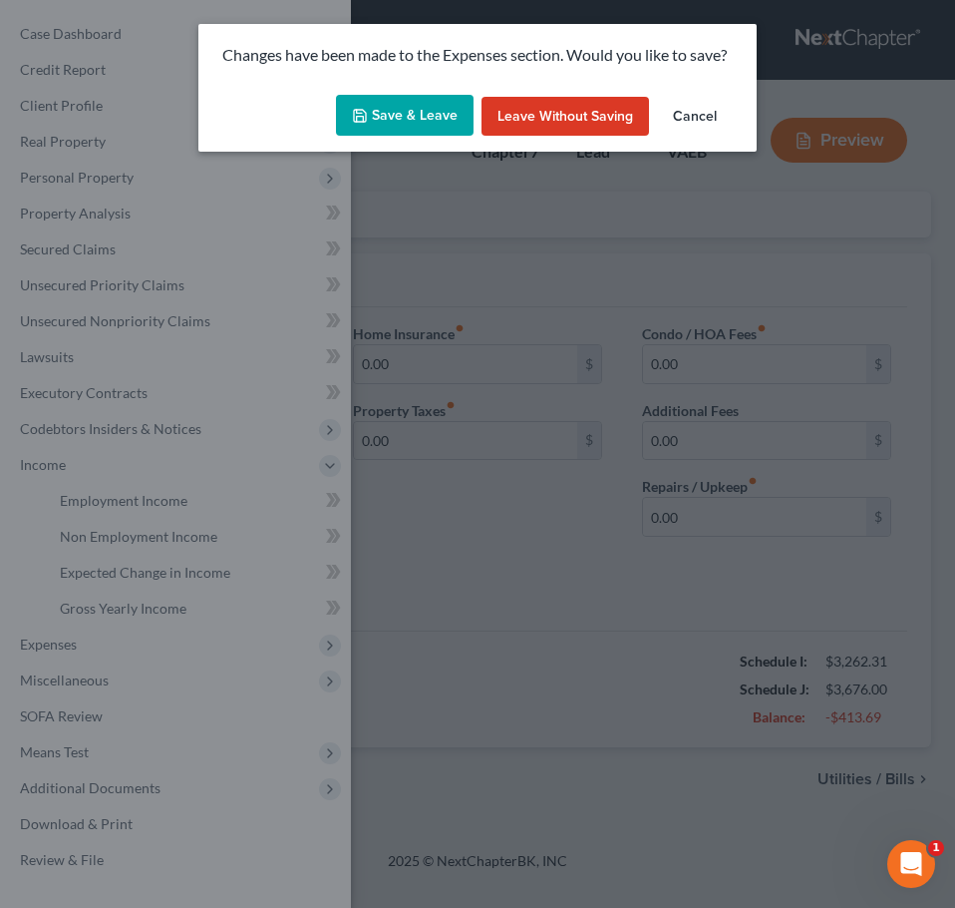
click at [425, 127] on button "Save & Leave" at bounding box center [405, 116] width 138 height 42
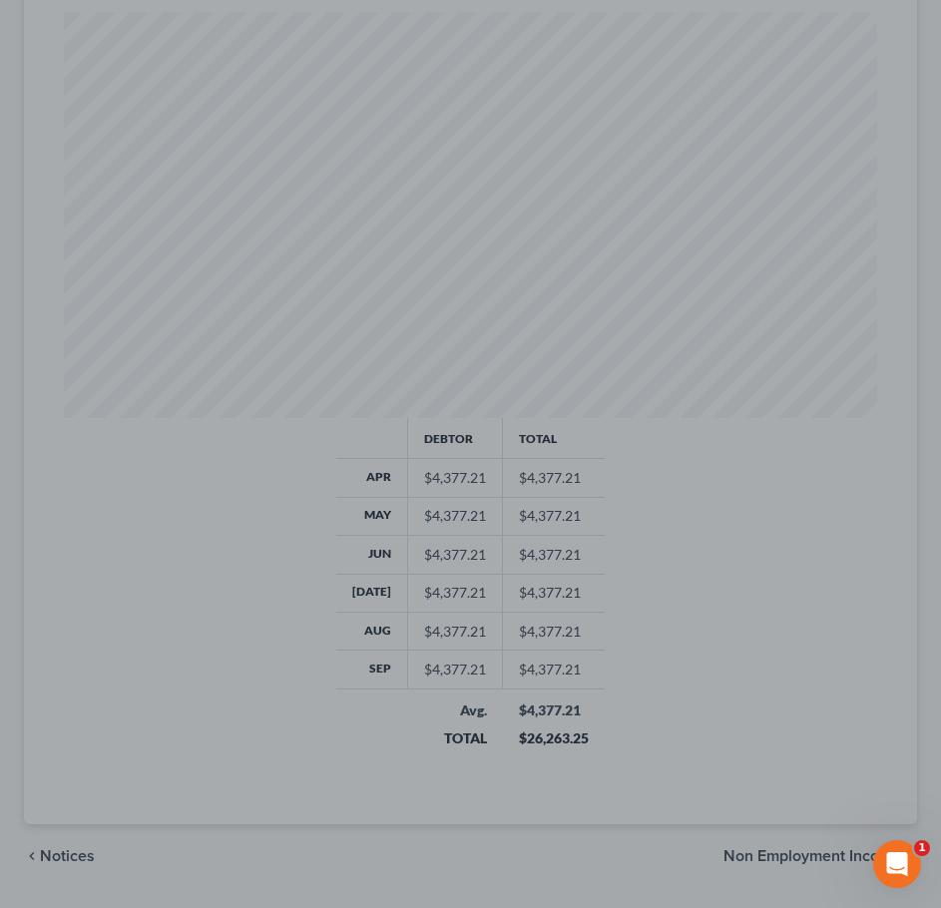
scroll to position [605, 0]
click at [512, 565] on div at bounding box center [470, 454] width 941 height 908
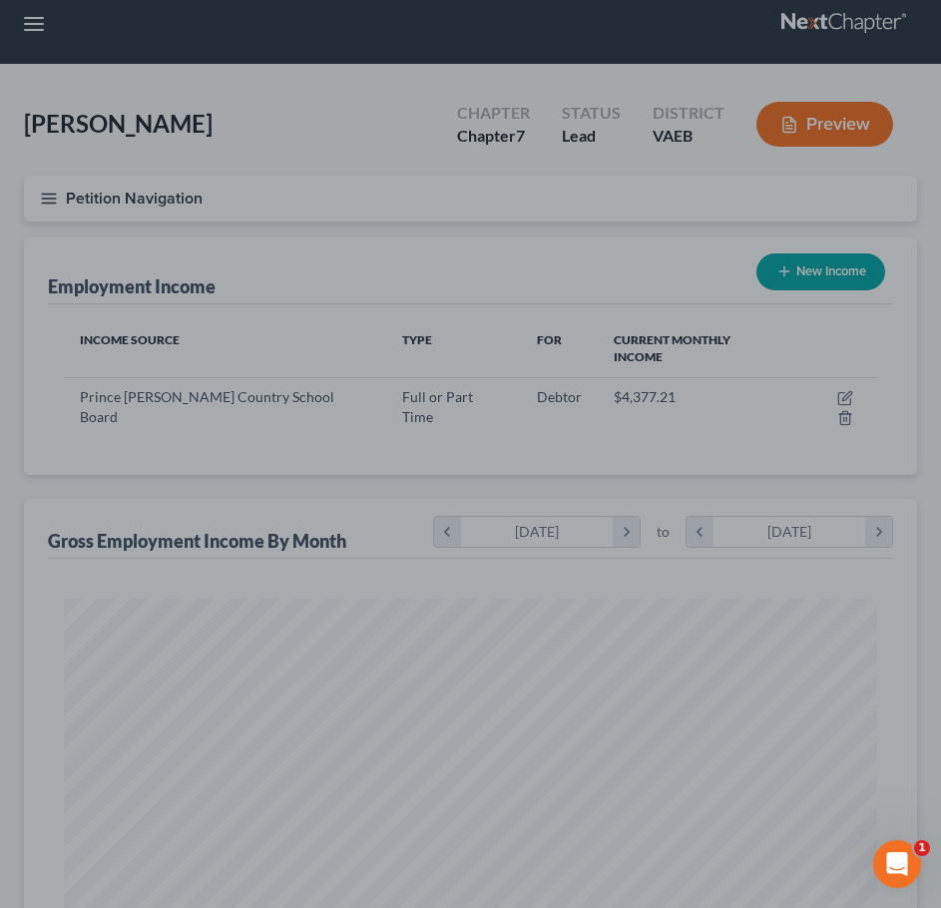
scroll to position [0, 0]
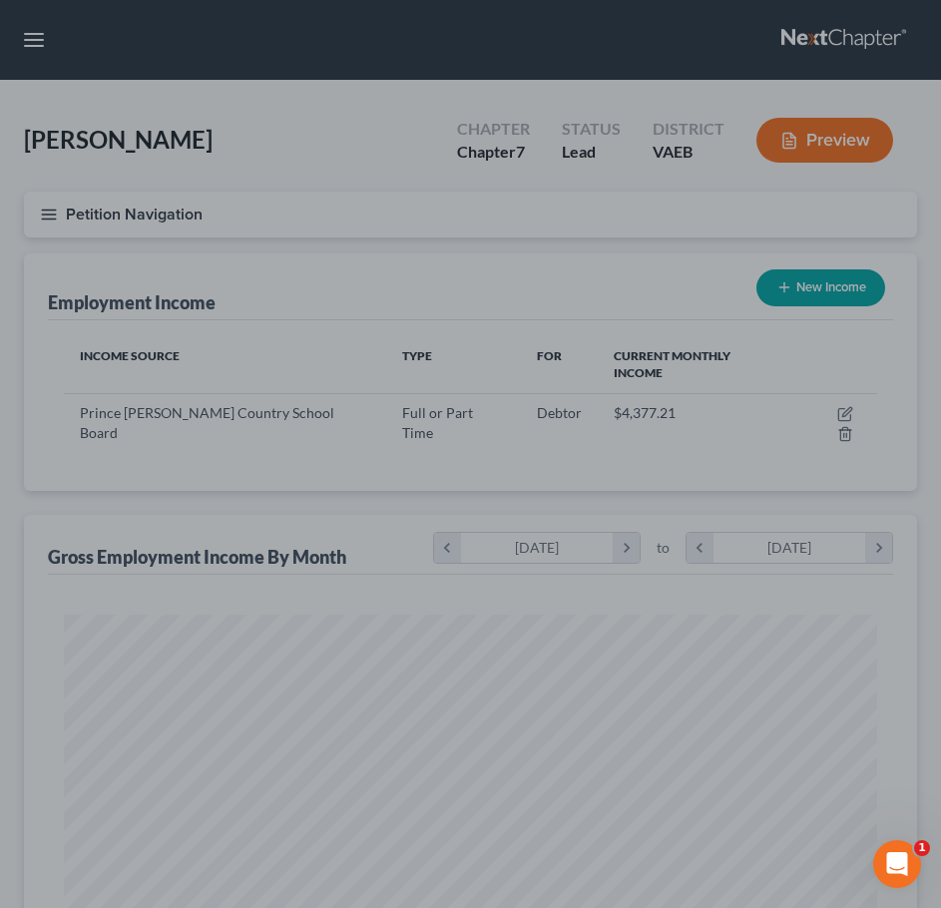
click at [781, 368] on div at bounding box center [470, 454] width 941 height 908
click at [822, 400] on div at bounding box center [470, 454] width 941 height 908
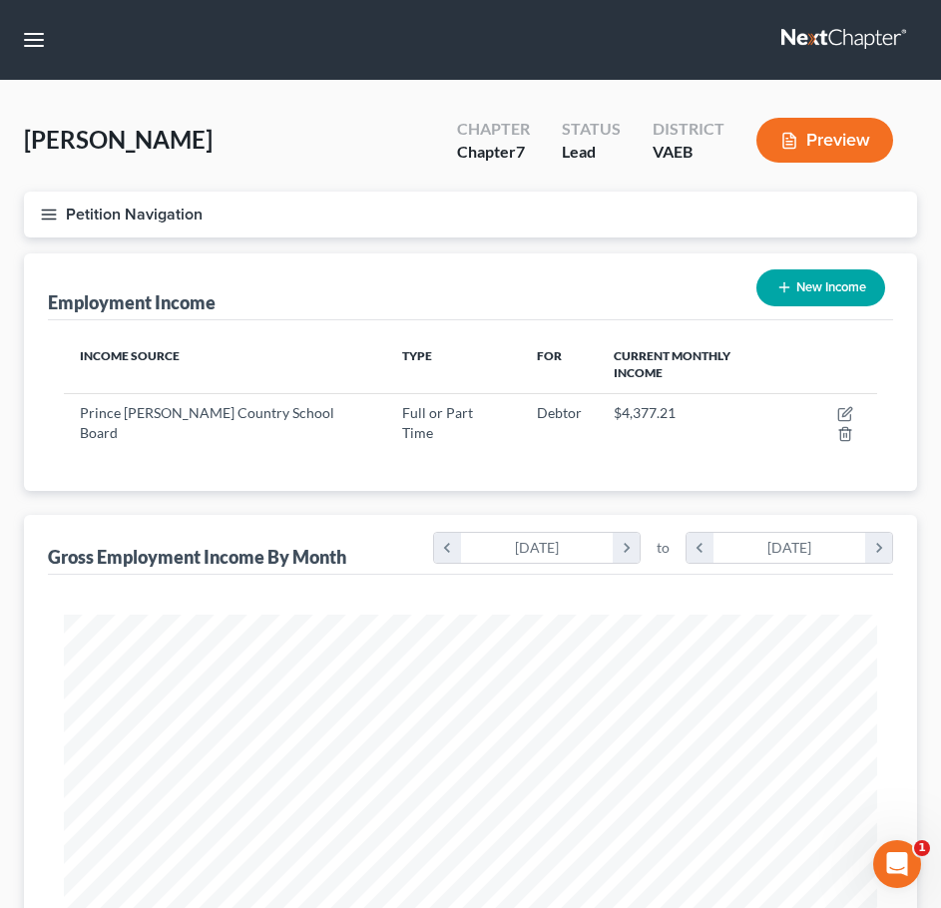
scroll to position [406, 853]
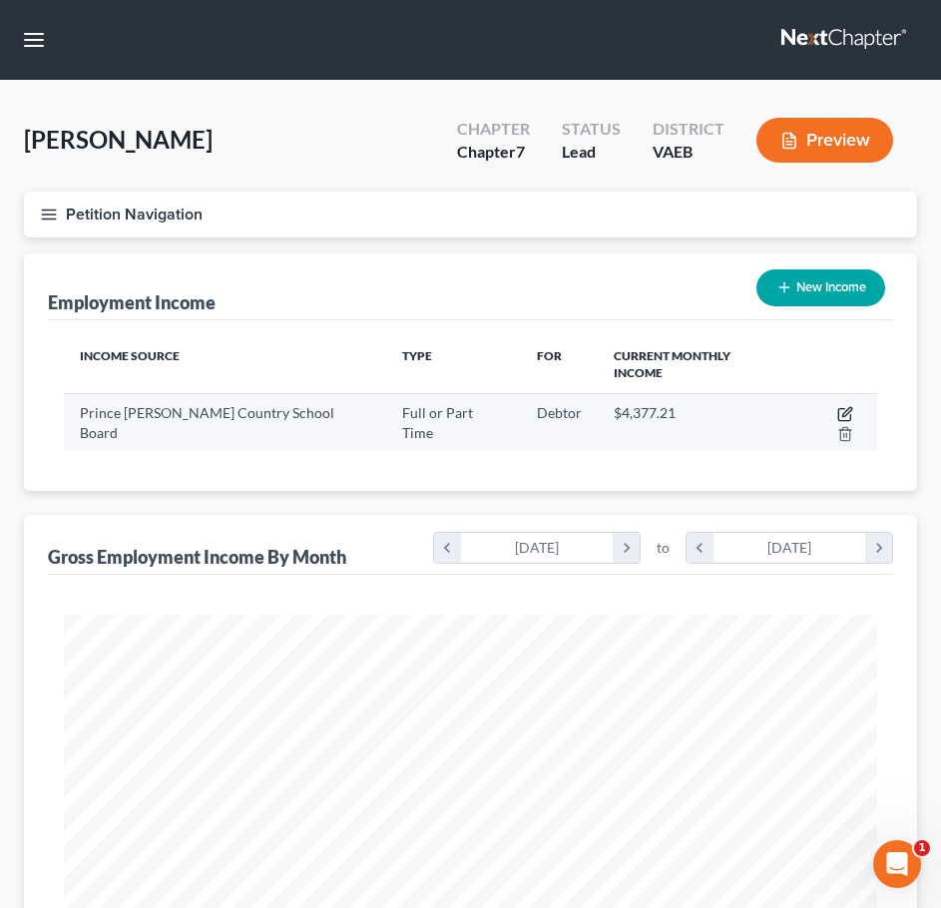
click at [837, 406] on icon "button" at bounding box center [845, 414] width 16 height 16
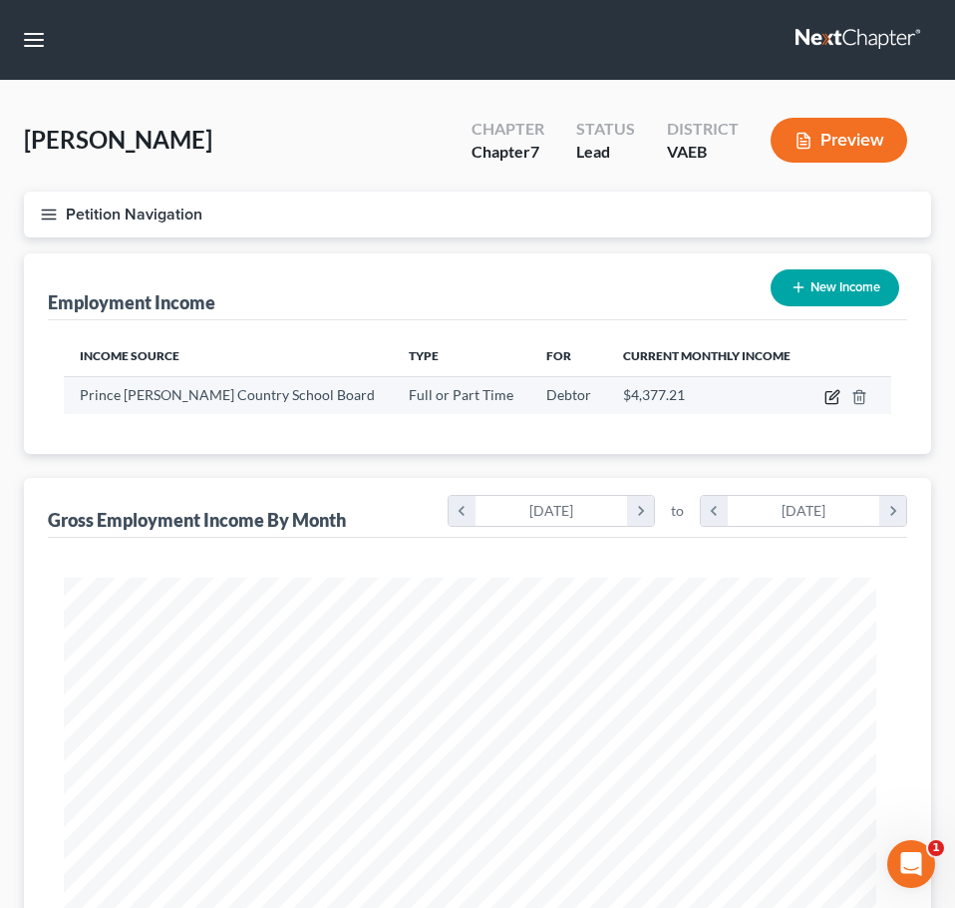
scroll to position [414, 868]
select select "0"
select select "48"
select select "2"
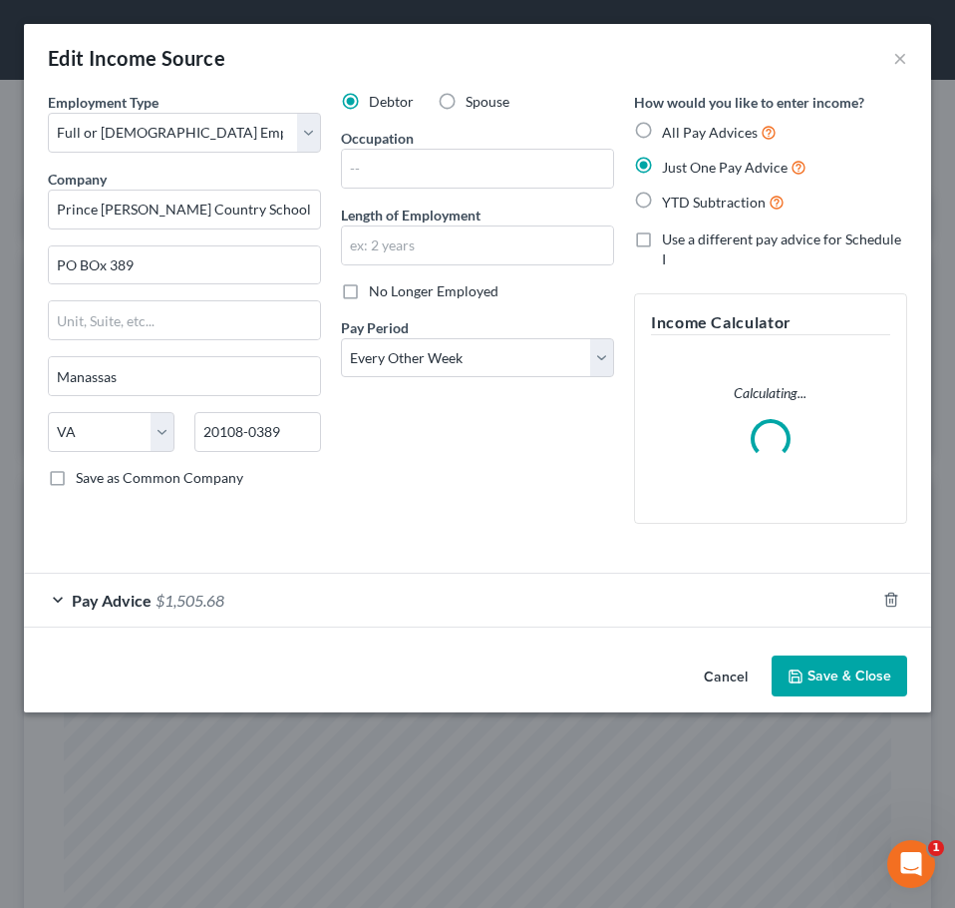
click at [257, 578] on div "Pay Advice $1,505.68" at bounding box center [450, 599] width 852 height 53
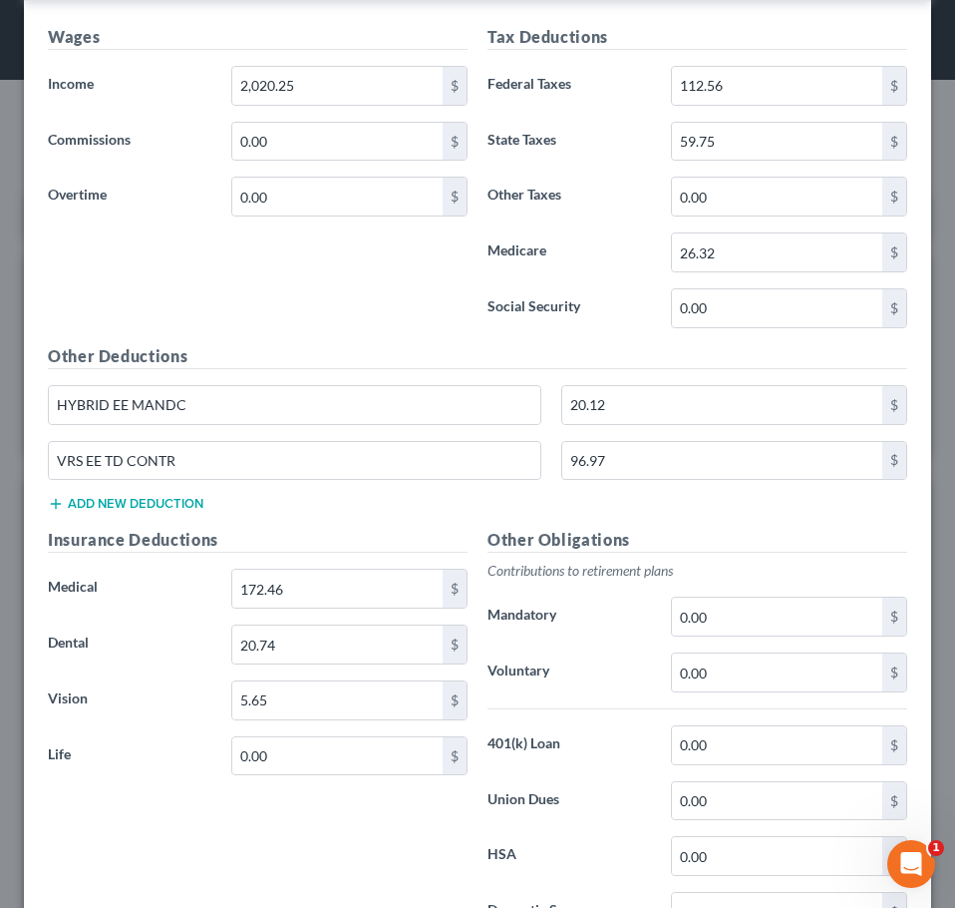
scroll to position [703, 0]
click at [767, 473] on input "96.97" at bounding box center [723, 460] width 321 height 38
click at [387, 445] on input "VRS EE TD CONTR" at bounding box center [295, 460] width 492 height 38
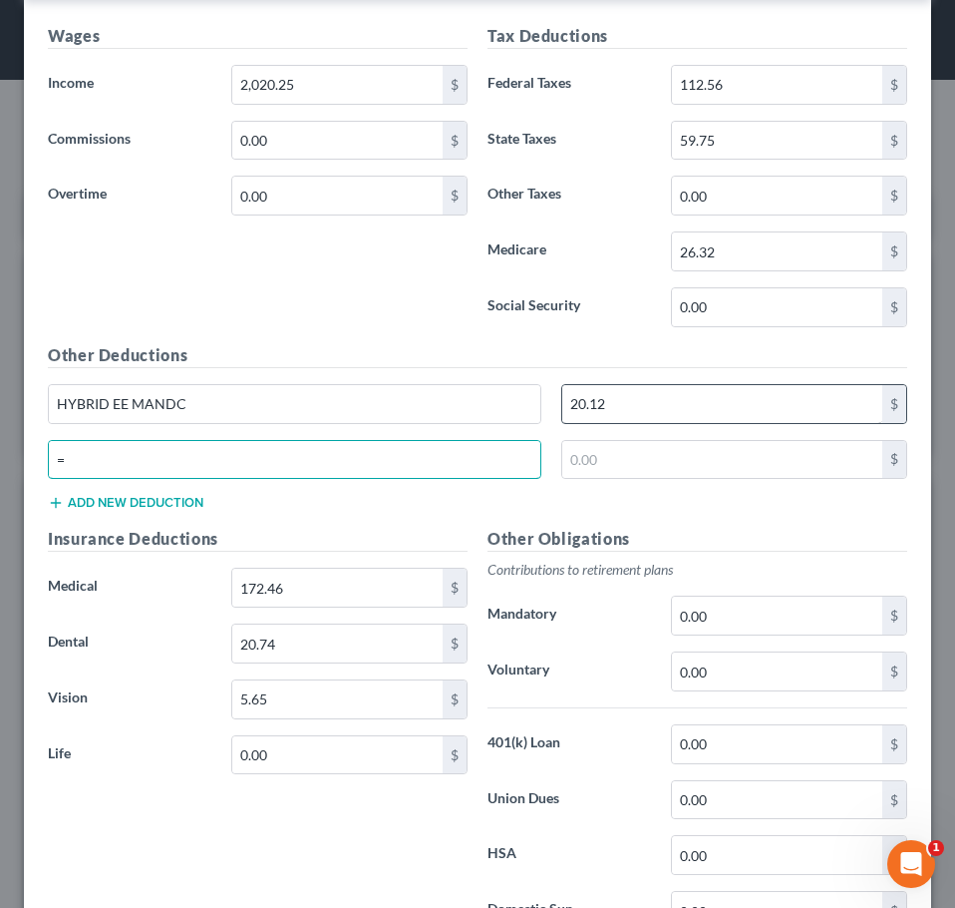
type input "="
click at [624, 392] on input "20.12" at bounding box center [723, 404] width 321 height 38
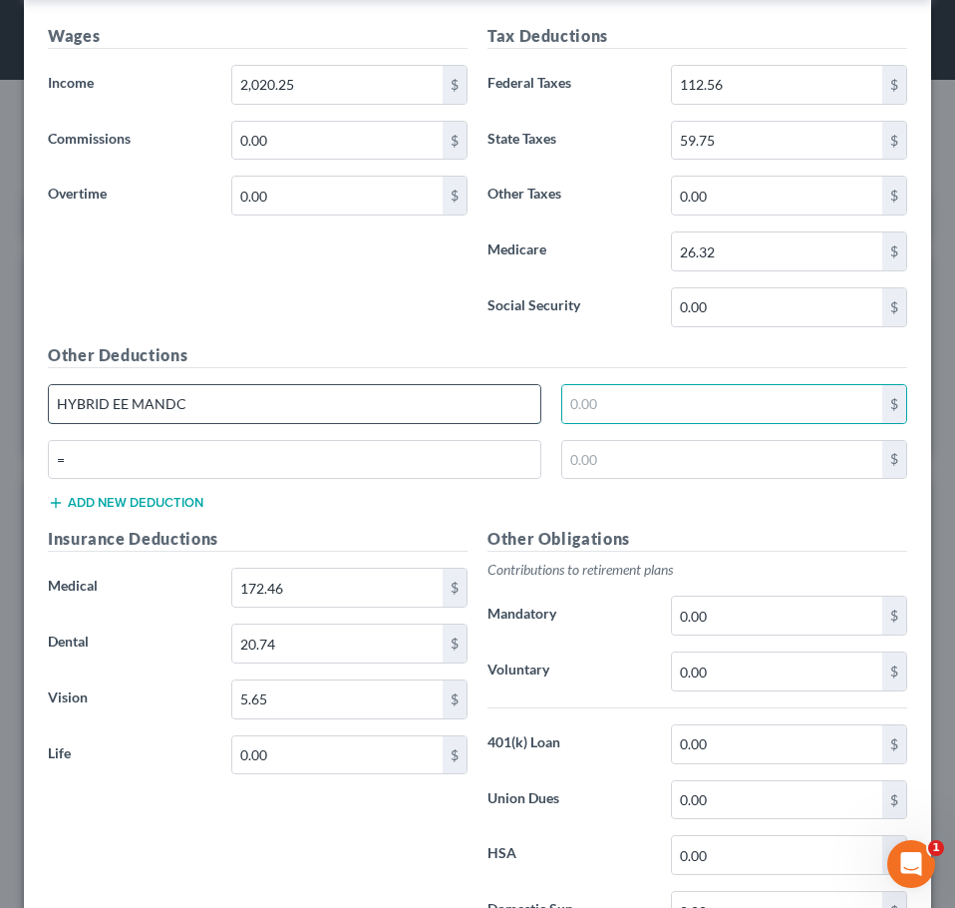
click at [427, 401] on input "HYBRID EE MANDC" at bounding box center [295, 404] width 492 height 38
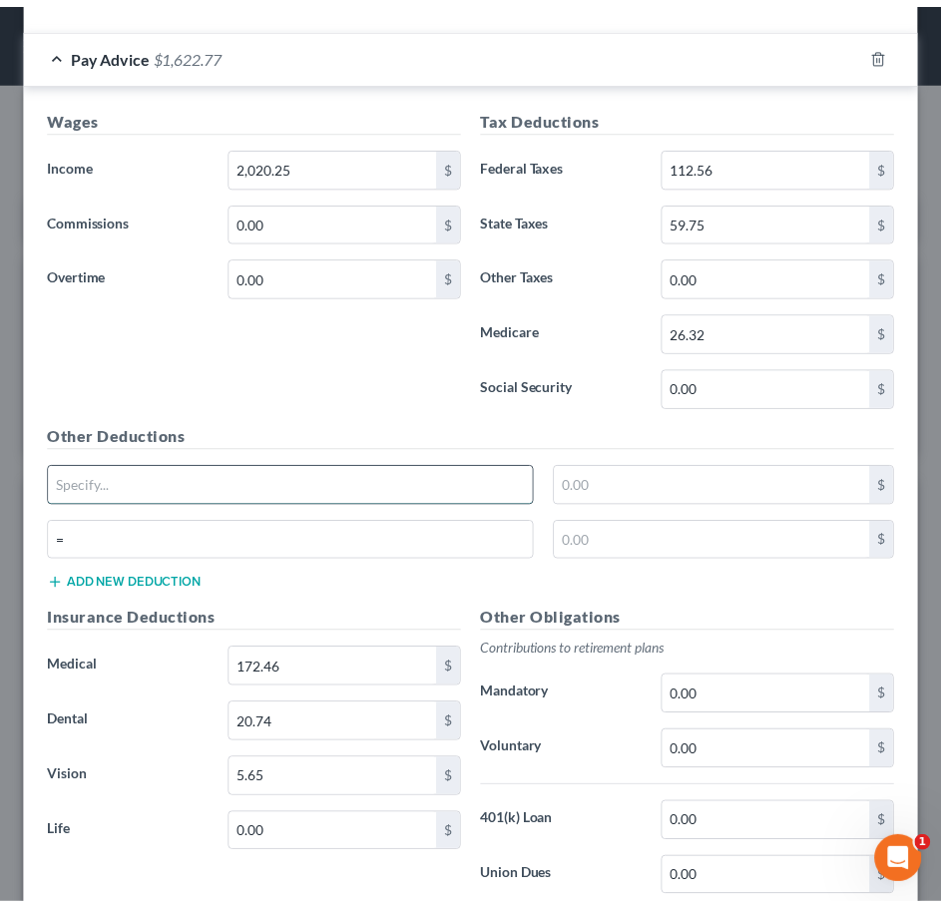
scroll to position [868, 0]
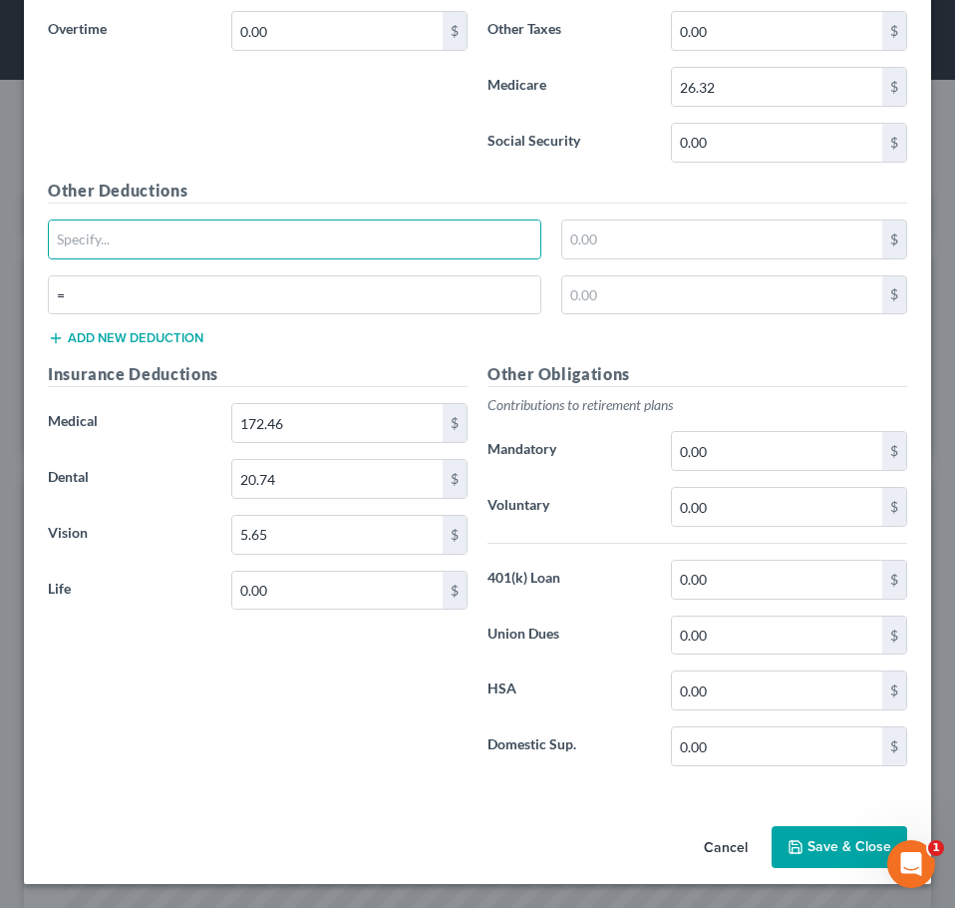
click at [788, 839] on icon "button" at bounding box center [796, 847] width 16 height 16
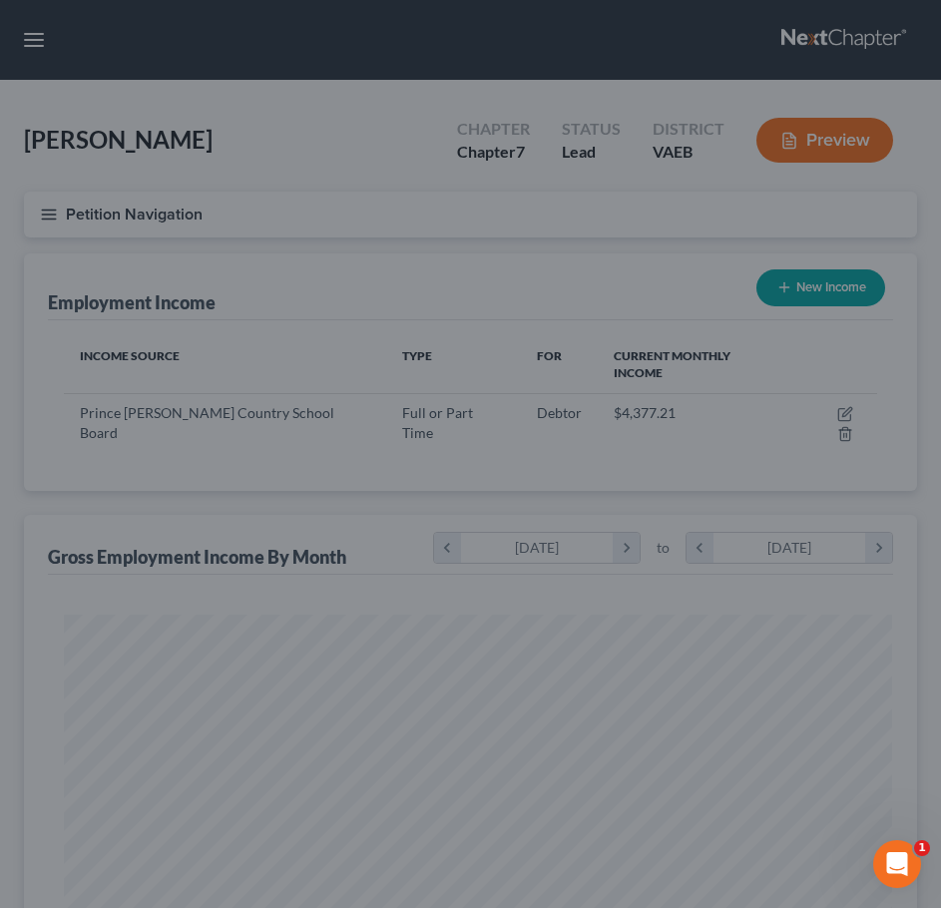
scroll to position [996961, 996515]
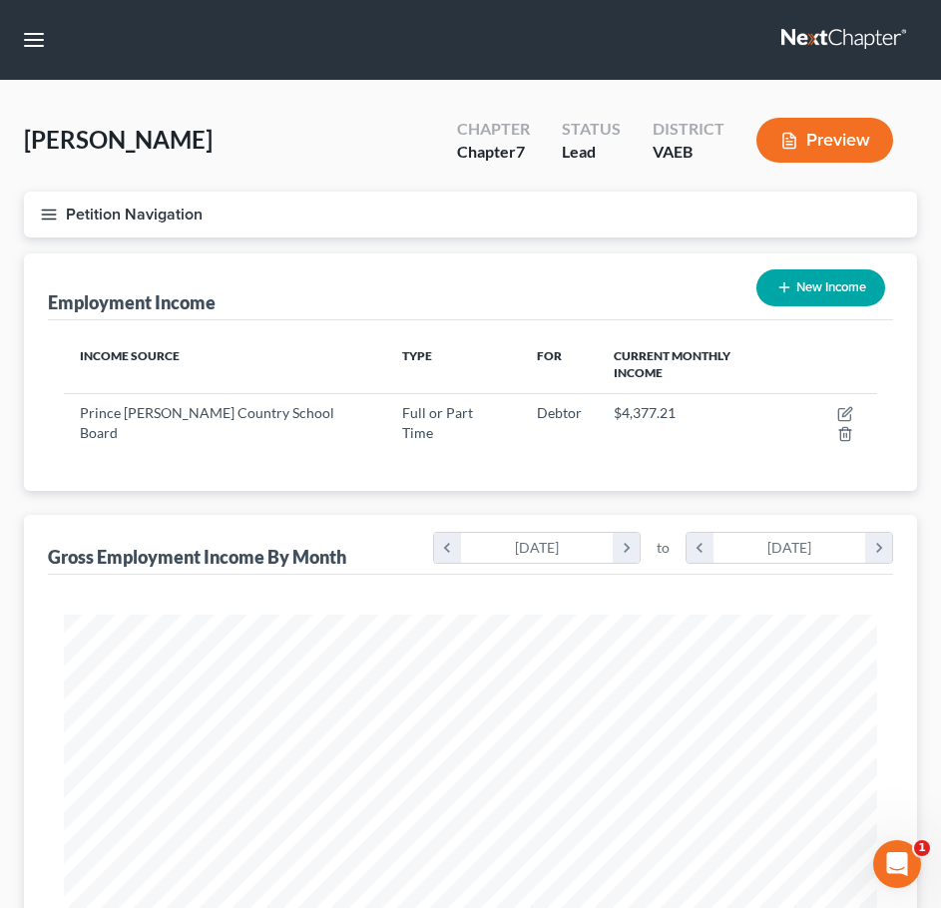
click at [58, 219] on button "Petition Navigation" at bounding box center [470, 214] width 893 height 46
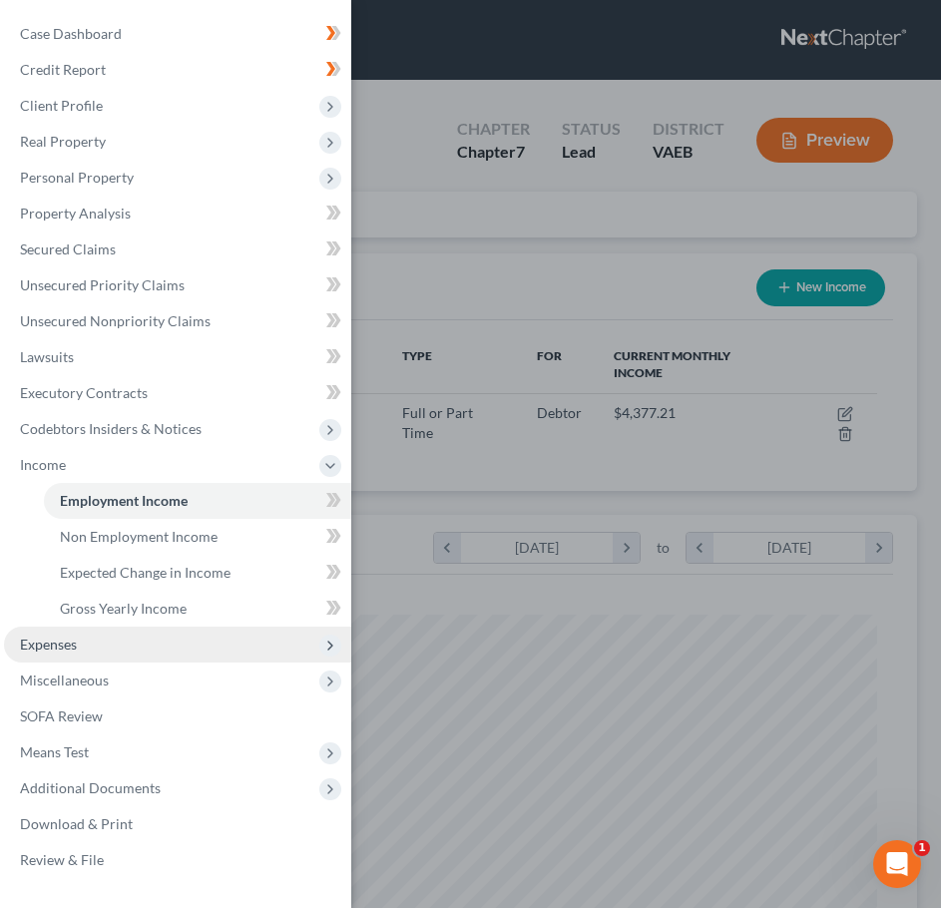
click at [81, 652] on span "Expenses" at bounding box center [177, 644] width 347 height 36
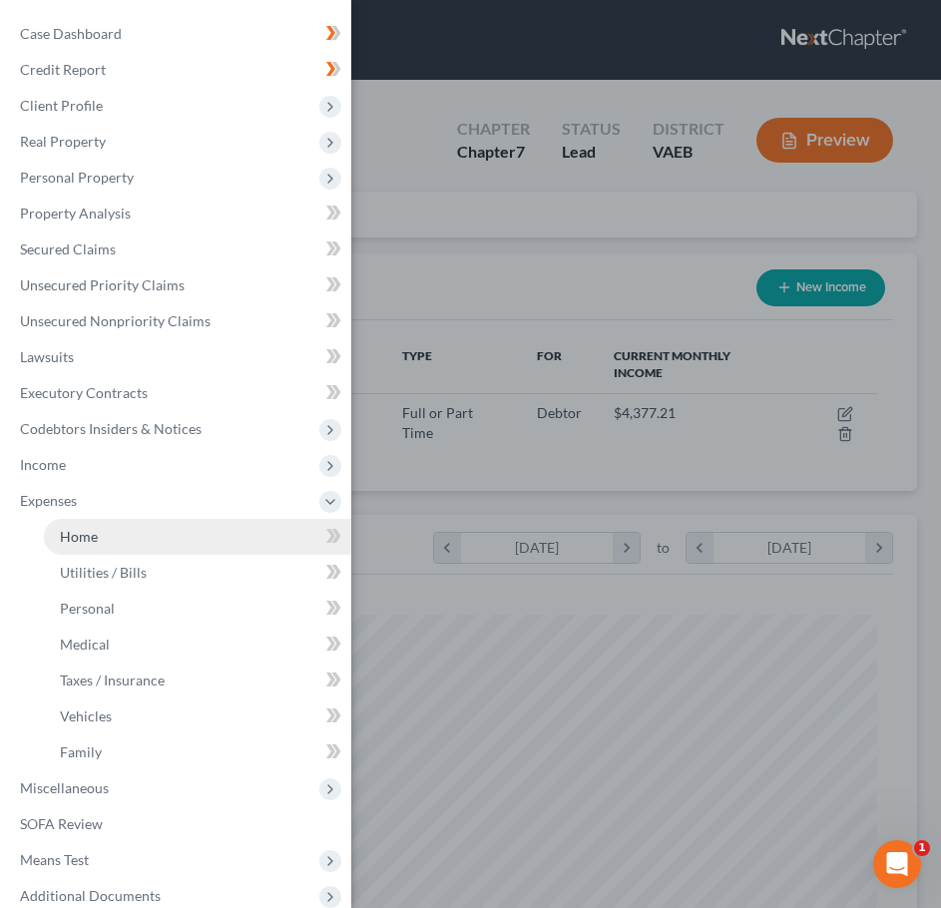
click at [149, 548] on link "Home" at bounding box center [197, 537] width 307 height 36
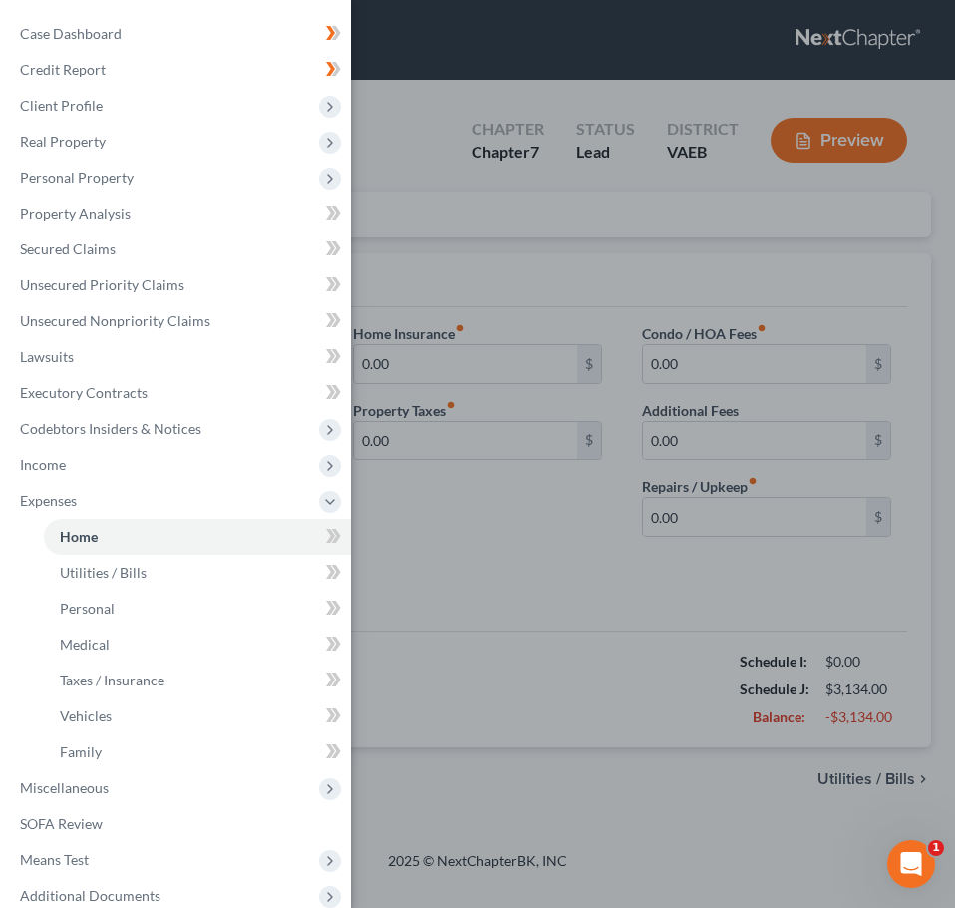
click at [508, 573] on div "Case Dashboard Payments Invoices Payments Payments Credit Report Client Profile" at bounding box center [477, 454] width 955 height 908
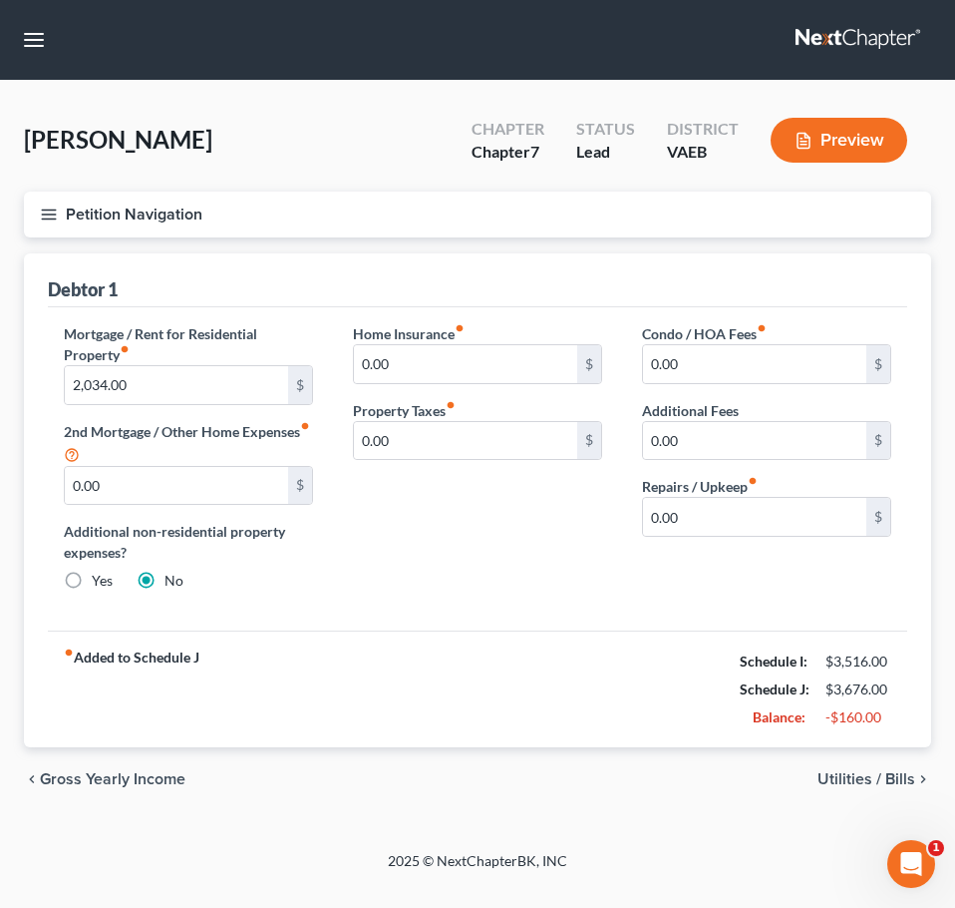
click at [856, 786] on span "Utilities / Bills" at bounding box center [867, 779] width 98 height 16
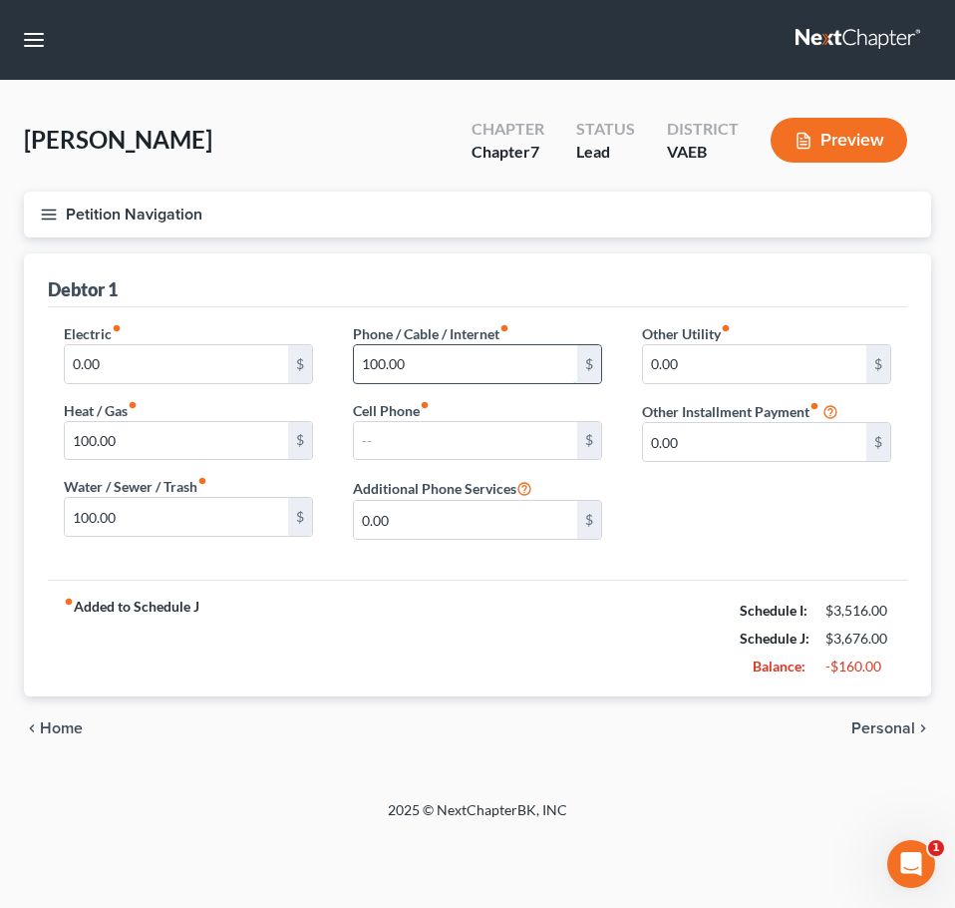
click at [421, 364] on input "100.00" at bounding box center [465, 364] width 223 height 38
click at [226, 516] on input "100.00" at bounding box center [176, 517] width 223 height 38
click at [399, 620] on div "fiber_manual_record Added to Schedule J Schedule I: $3,516.00 Schedule J: $3,57…" at bounding box center [478, 637] width 860 height 117
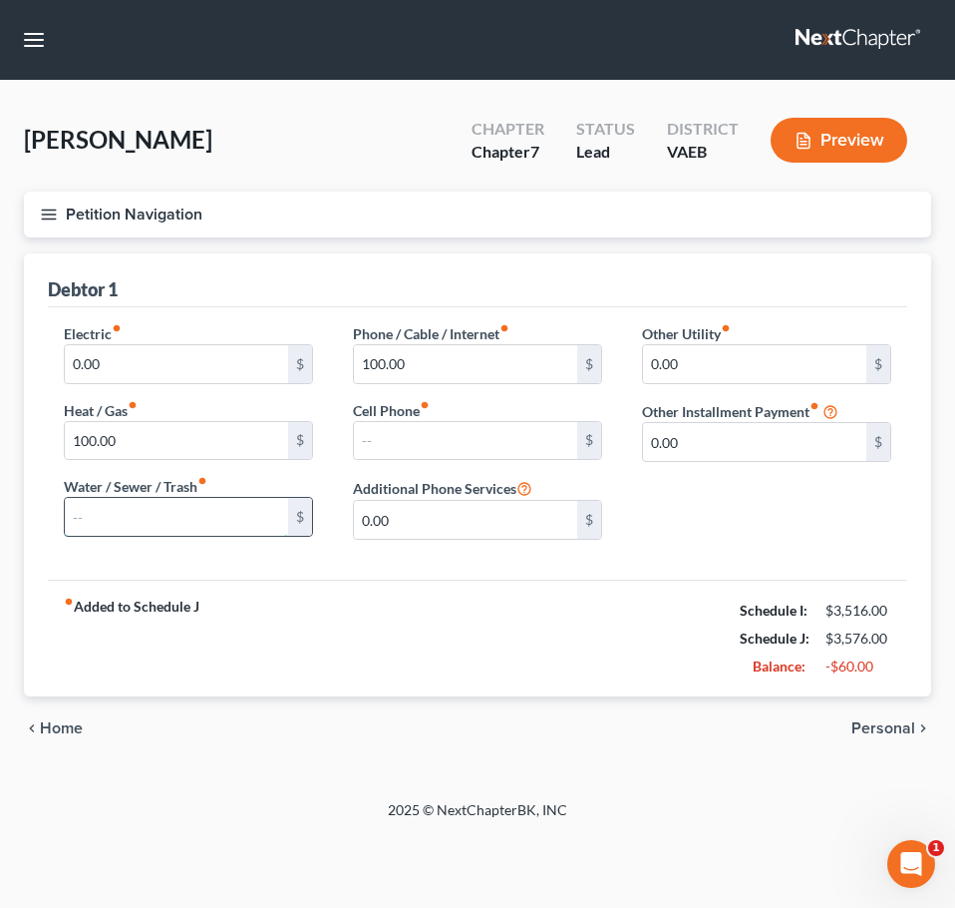
click at [206, 505] on input "text" at bounding box center [176, 517] width 223 height 38
type input "100"
click at [875, 723] on span "Personal" at bounding box center [884, 728] width 64 height 16
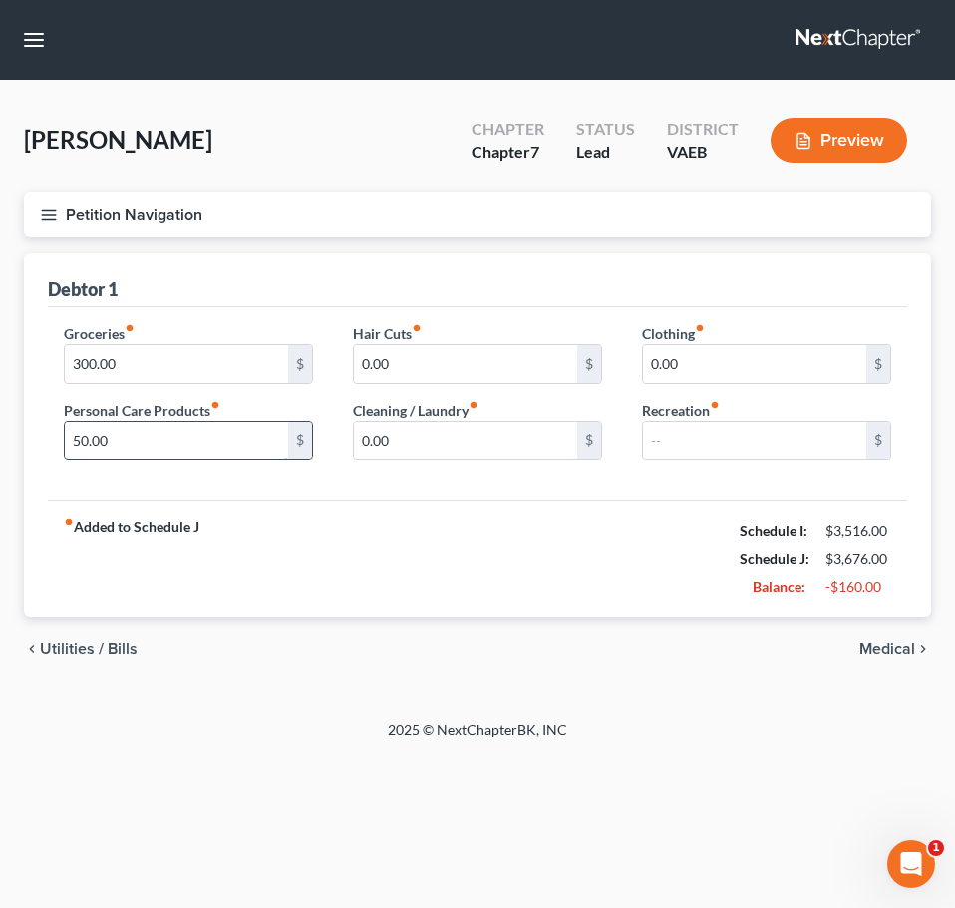
click at [233, 437] on input "50.00" at bounding box center [176, 441] width 223 height 38
click at [884, 655] on span "Medical" at bounding box center [888, 648] width 56 height 16
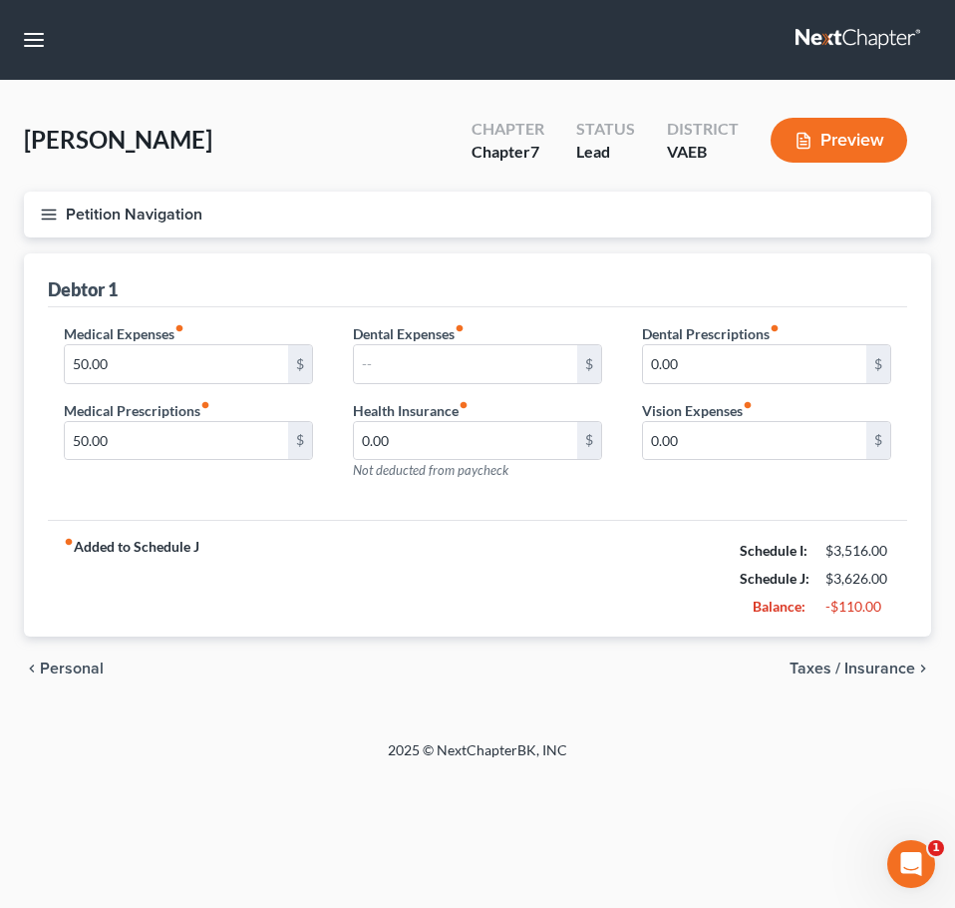
click at [877, 670] on span "Taxes / Insurance" at bounding box center [853, 668] width 126 height 16
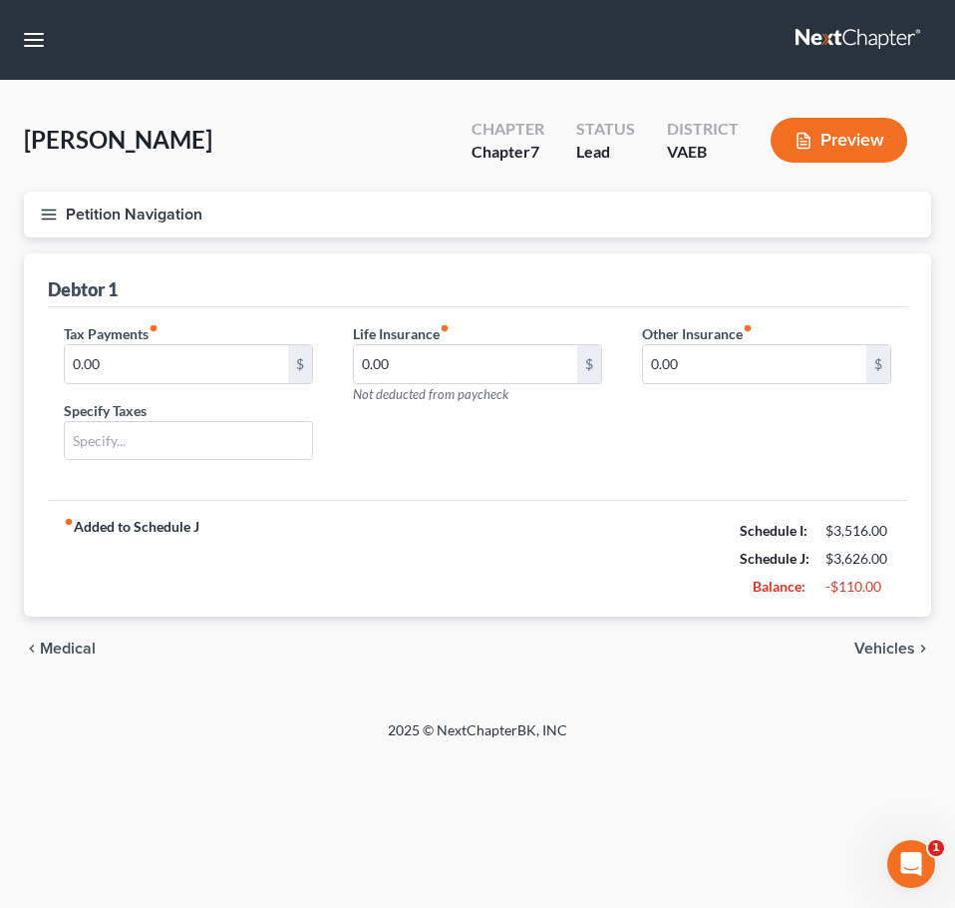
click at [881, 647] on span "Vehicles" at bounding box center [885, 648] width 61 height 16
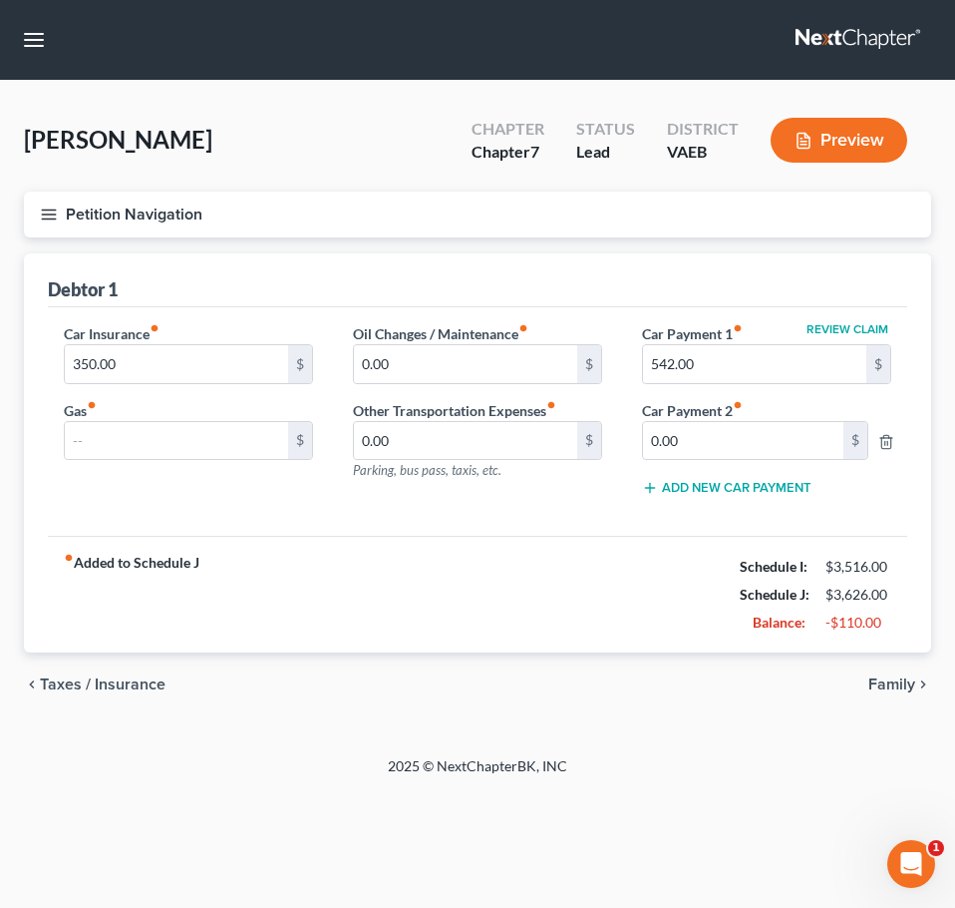
click at [880, 682] on span "Family" at bounding box center [892, 684] width 47 height 16
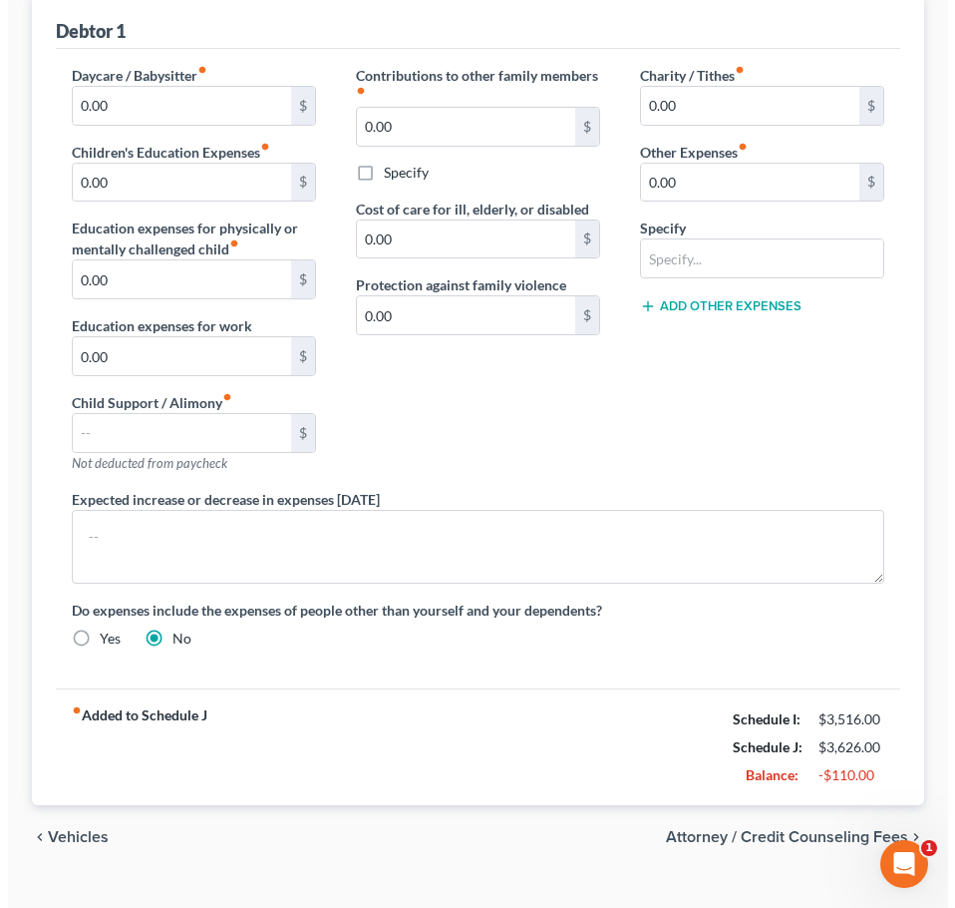
scroll to position [295, 0]
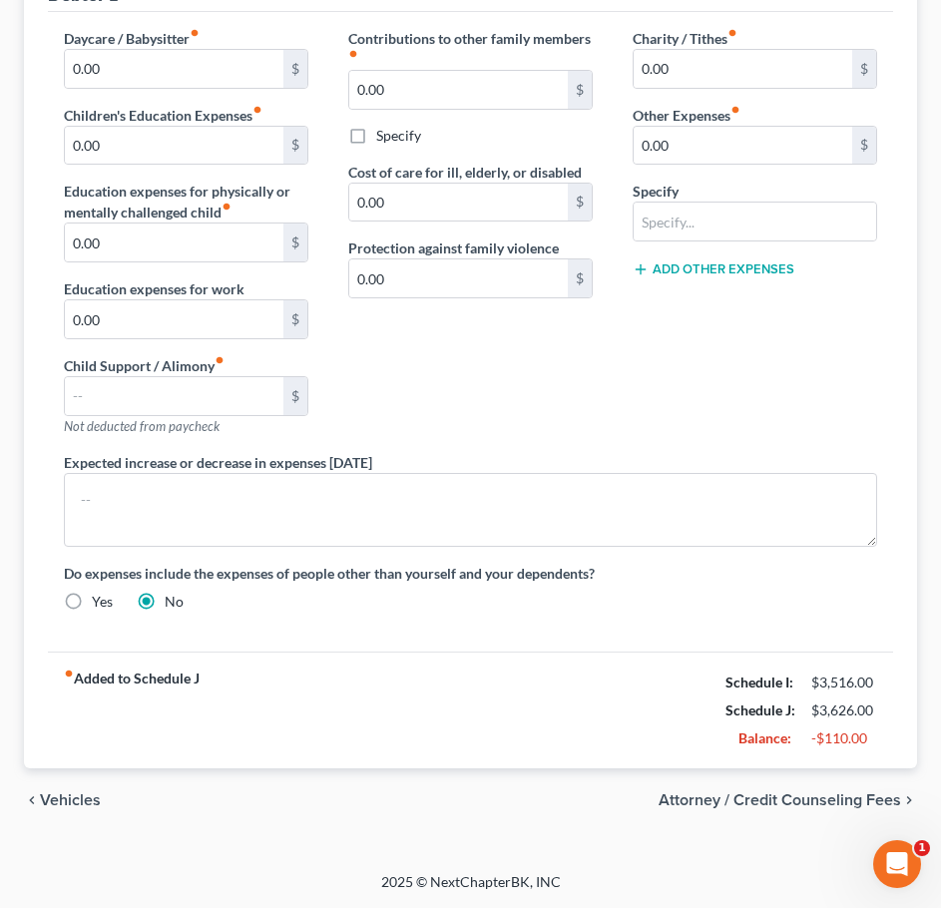
click at [730, 792] on span "Attorney / Credit Counseling Fees" at bounding box center [779, 800] width 242 height 16
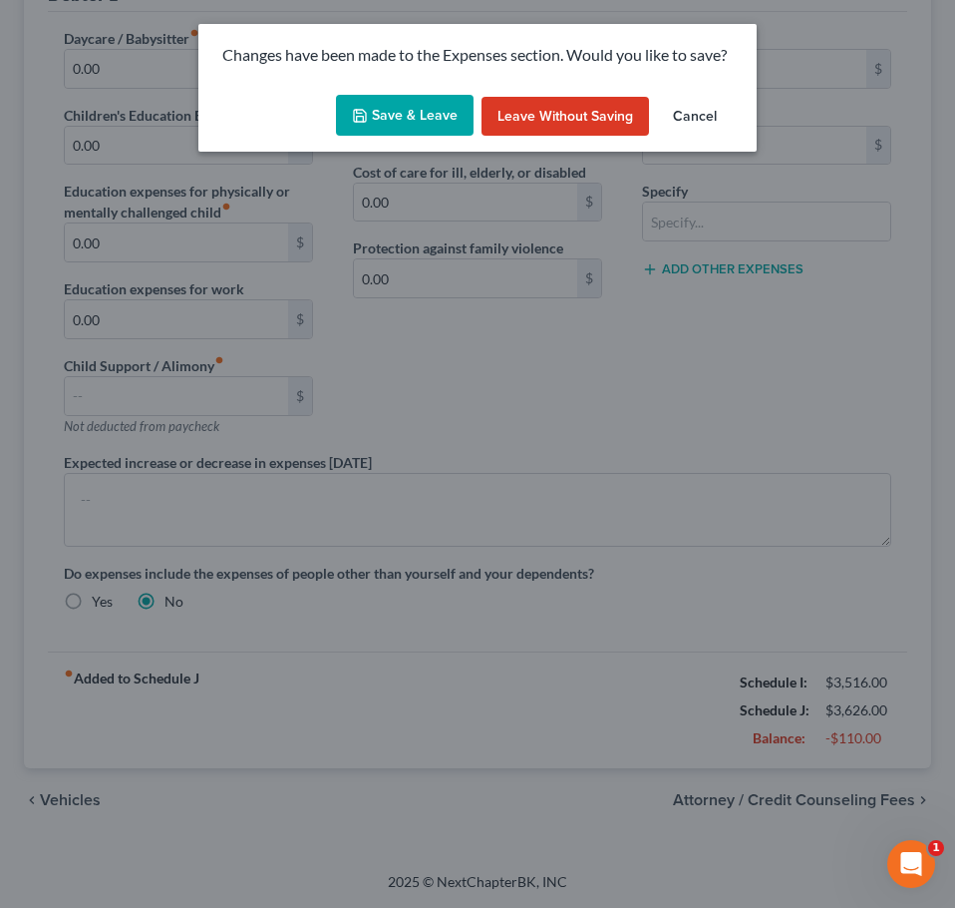
click at [396, 114] on button "Save & Leave" at bounding box center [405, 116] width 138 height 42
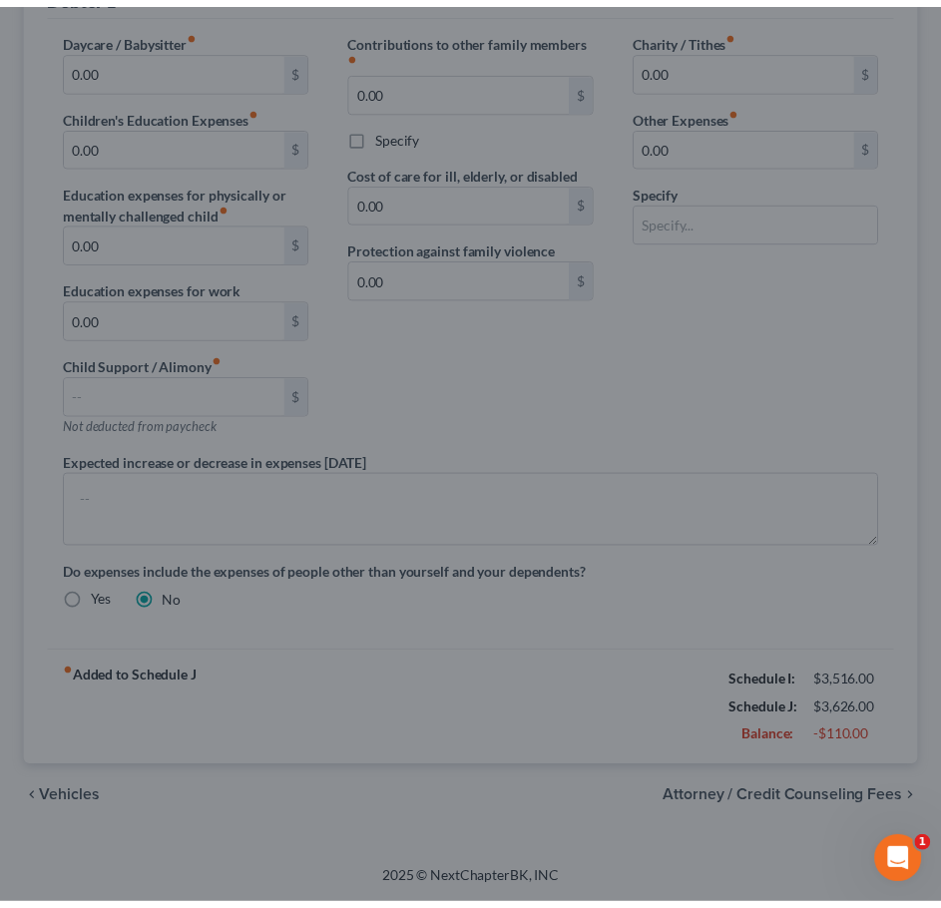
scroll to position [53, 0]
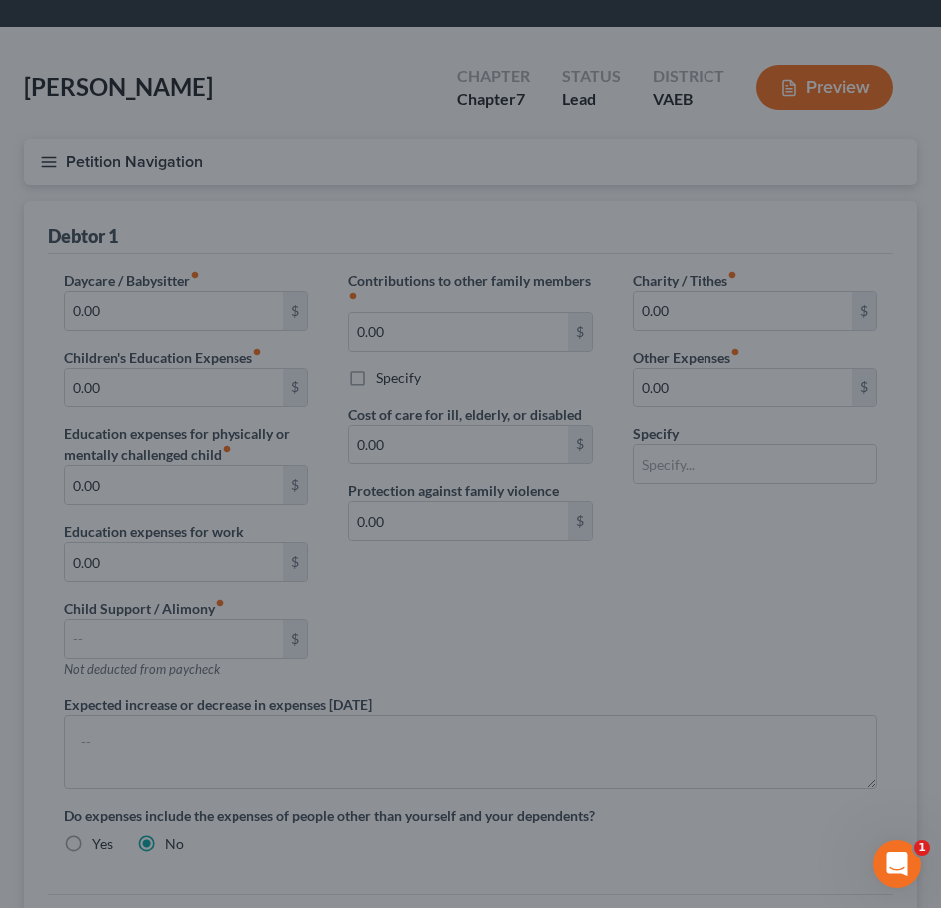
select select "0"
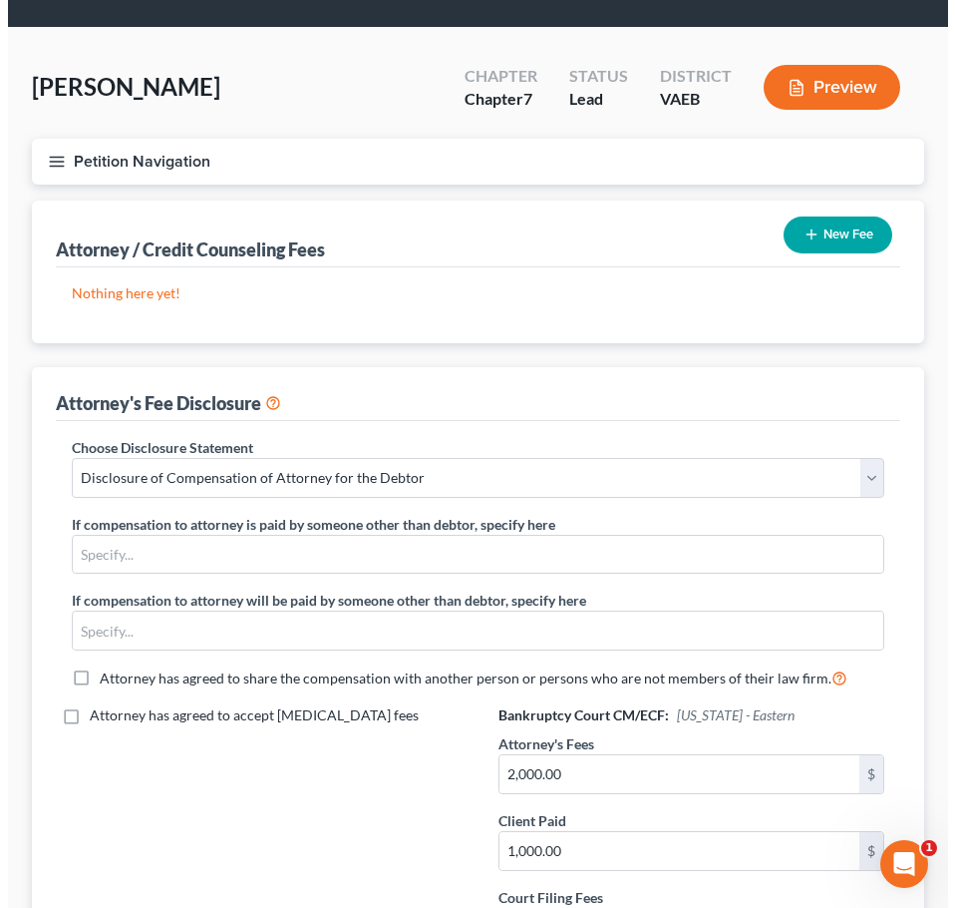
scroll to position [0, 0]
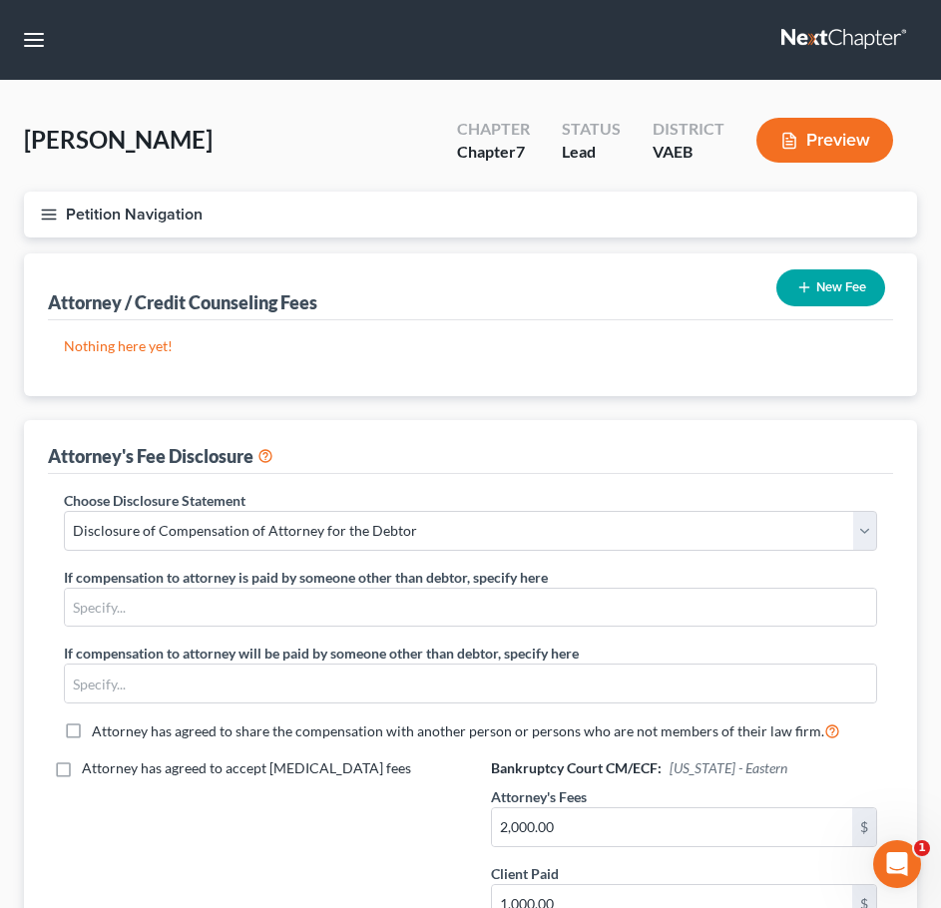
click at [68, 202] on button "Petition Navigation" at bounding box center [470, 214] width 893 height 46
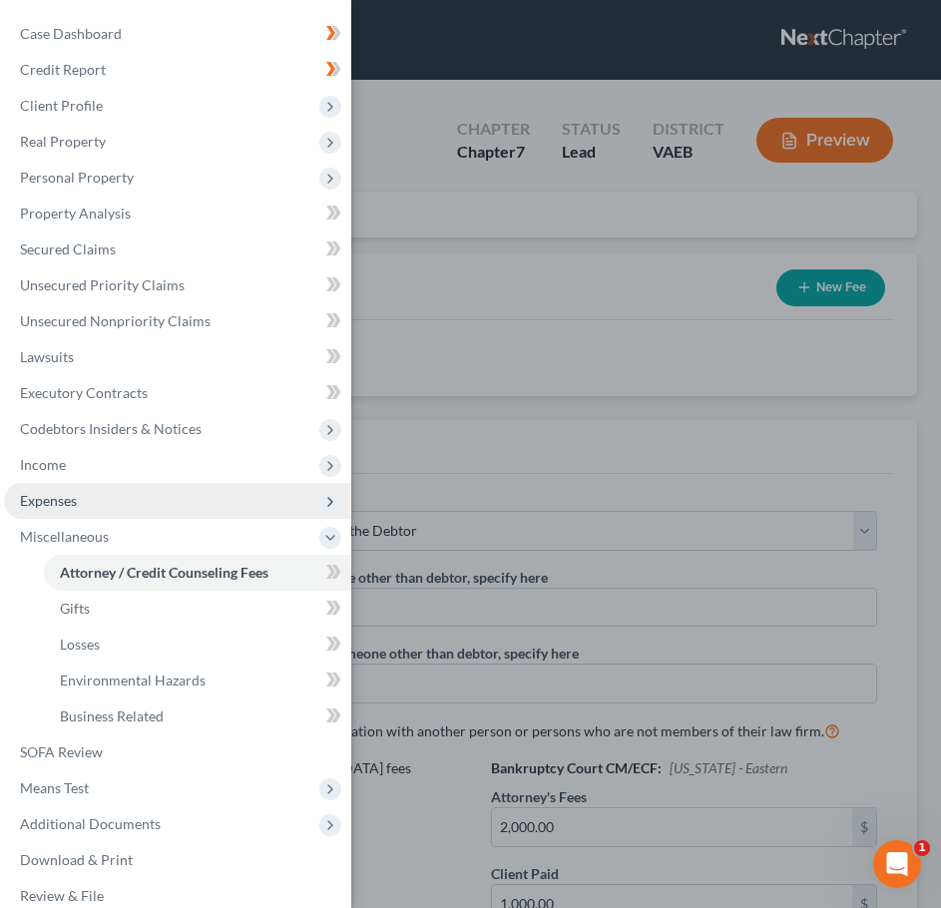
click at [143, 493] on span "Expenses" at bounding box center [177, 501] width 347 height 36
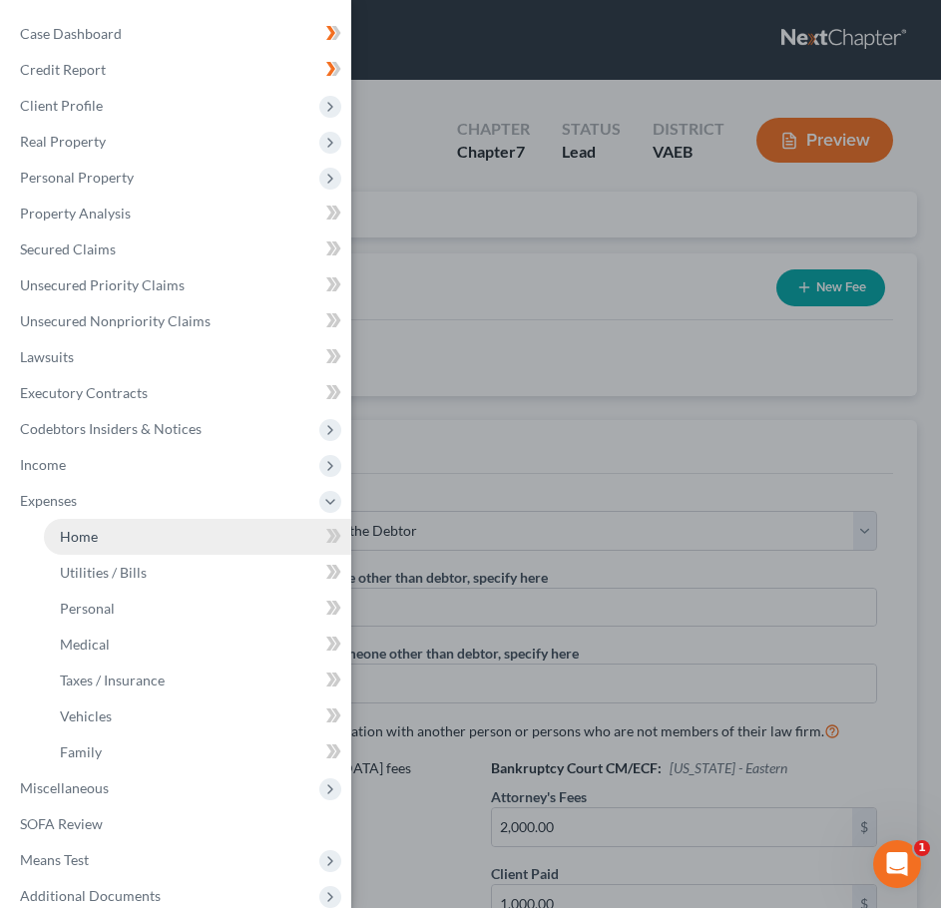
click at [167, 542] on link "Home" at bounding box center [197, 537] width 307 height 36
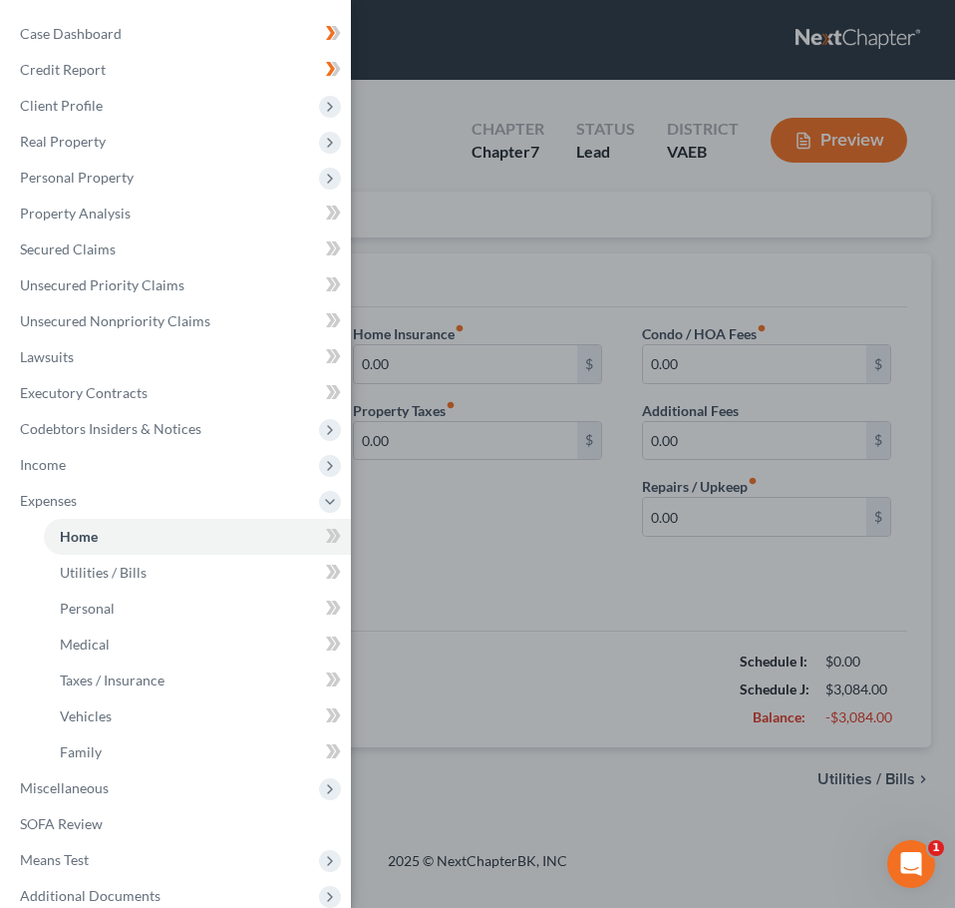
click at [566, 564] on div "Case Dashboard Payments Invoices Payments Payments Credit Report Client Profile" at bounding box center [477, 454] width 955 height 908
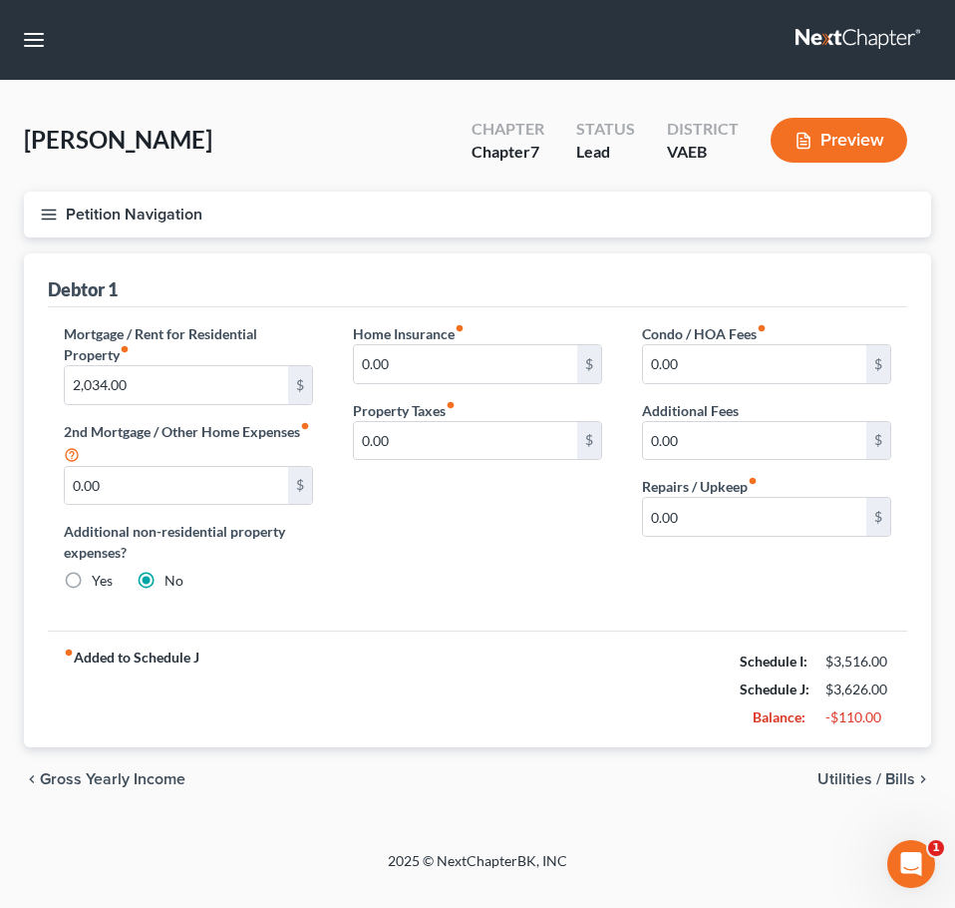
click at [869, 775] on span "Utilities / Bills" at bounding box center [867, 779] width 98 height 16
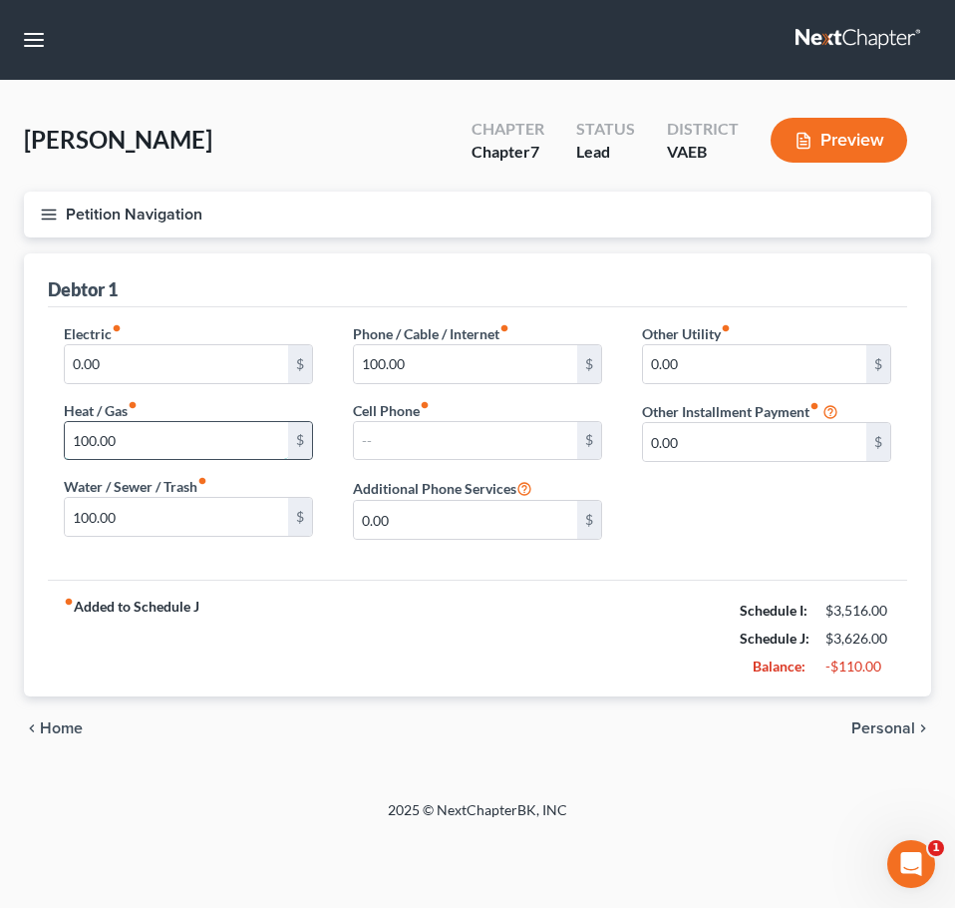
click at [225, 441] on input "100.00" at bounding box center [176, 441] width 223 height 38
type input "60"
click at [177, 510] on input "100.00" at bounding box center [176, 517] width 223 height 38
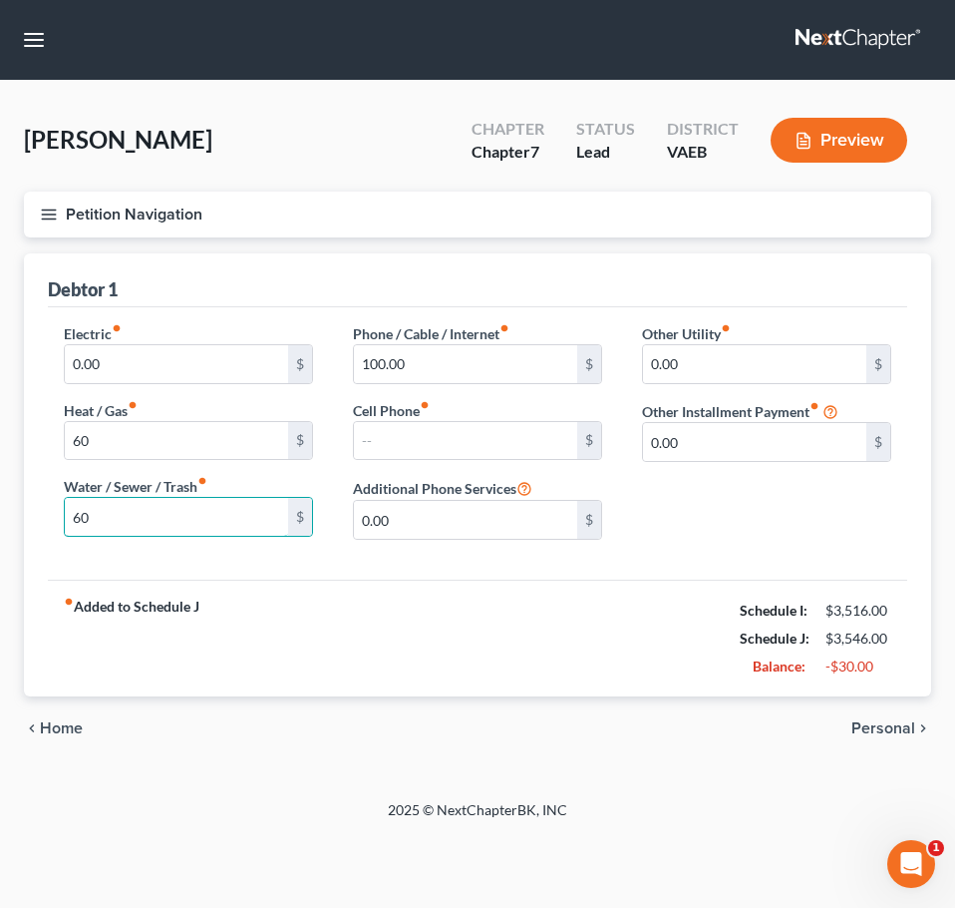
type input "60"
click at [365, 563] on div "Electric fiber_manual_record 0.00 $ Heat / Gas fiber_manual_record 60 $ Water /…" at bounding box center [478, 443] width 860 height 272
click at [166, 361] on input "0.00" at bounding box center [176, 364] width 223 height 38
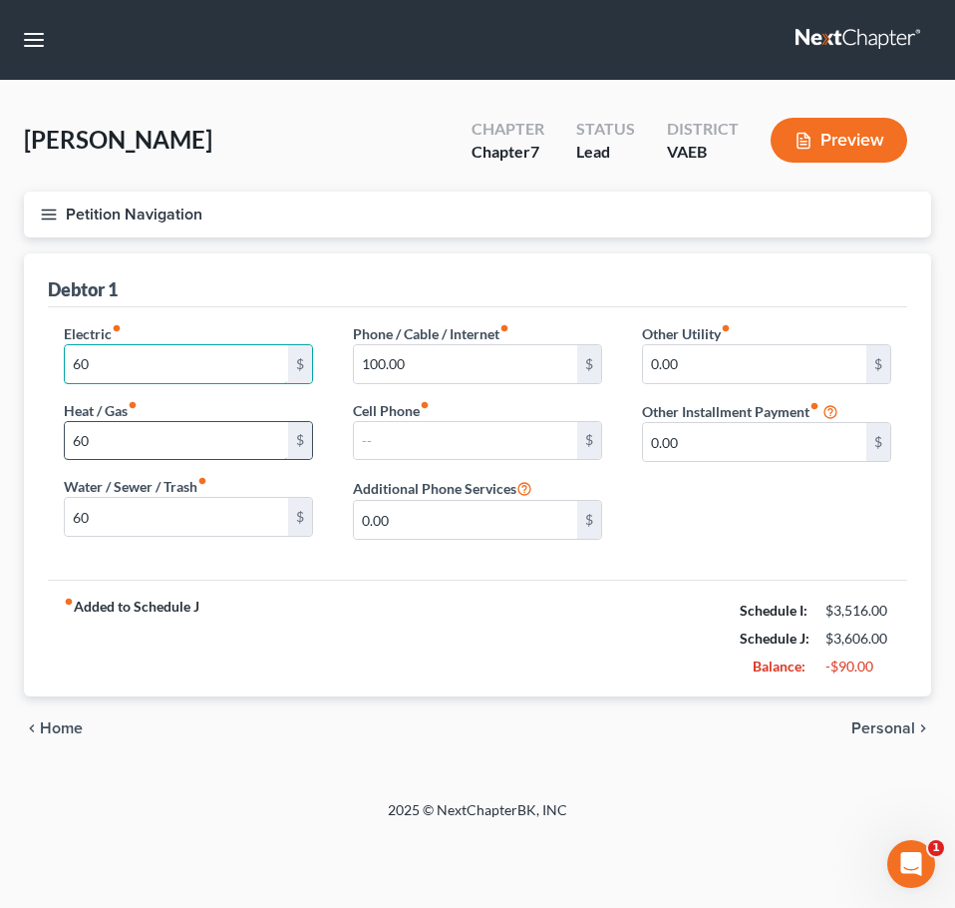
type input "60"
click at [162, 432] on input "60" at bounding box center [176, 441] width 223 height 38
click at [612, 581] on div "fiber_manual_record Added to Schedule J Schedule I: $3,516.00 Schedule J: $3,54…" at bounding box center [478, 637] width 860 height 117
click at [879, 725] on span "Personal" at bounding box center [884, 728] width 64 height 16
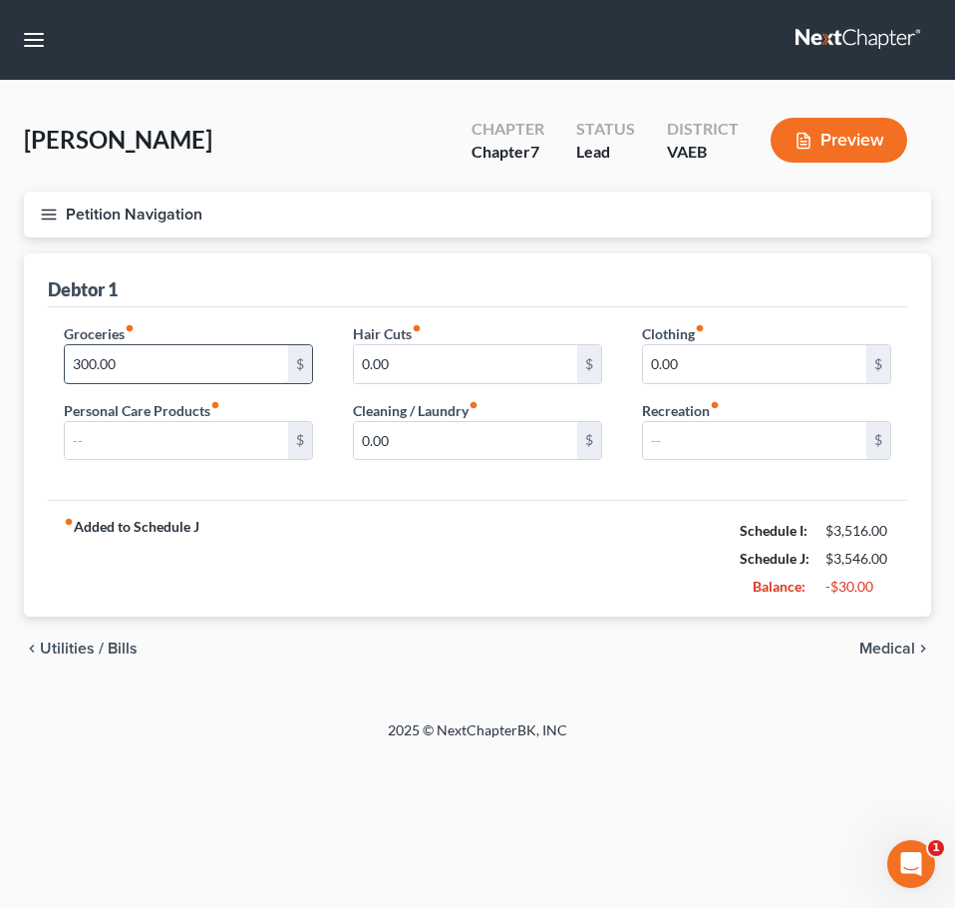
click at [193, 369] on input "300.00" at bounding box center [176, 364] width 223 height 38
click at [384, 601] on div "fiber_manual_record Added to Schedule J Schedule I: $3,516.00 Schedule J: $3,49…" at bounding box center [478, 558] width 860 height 117
click at [702, 729] on div "2025 © NextChapterBK, INC" at bounding box center [478, 738] width 718 height 36
click at [825, 151] on button "Preview" at bounding box center [839, 140] width 137 height 45
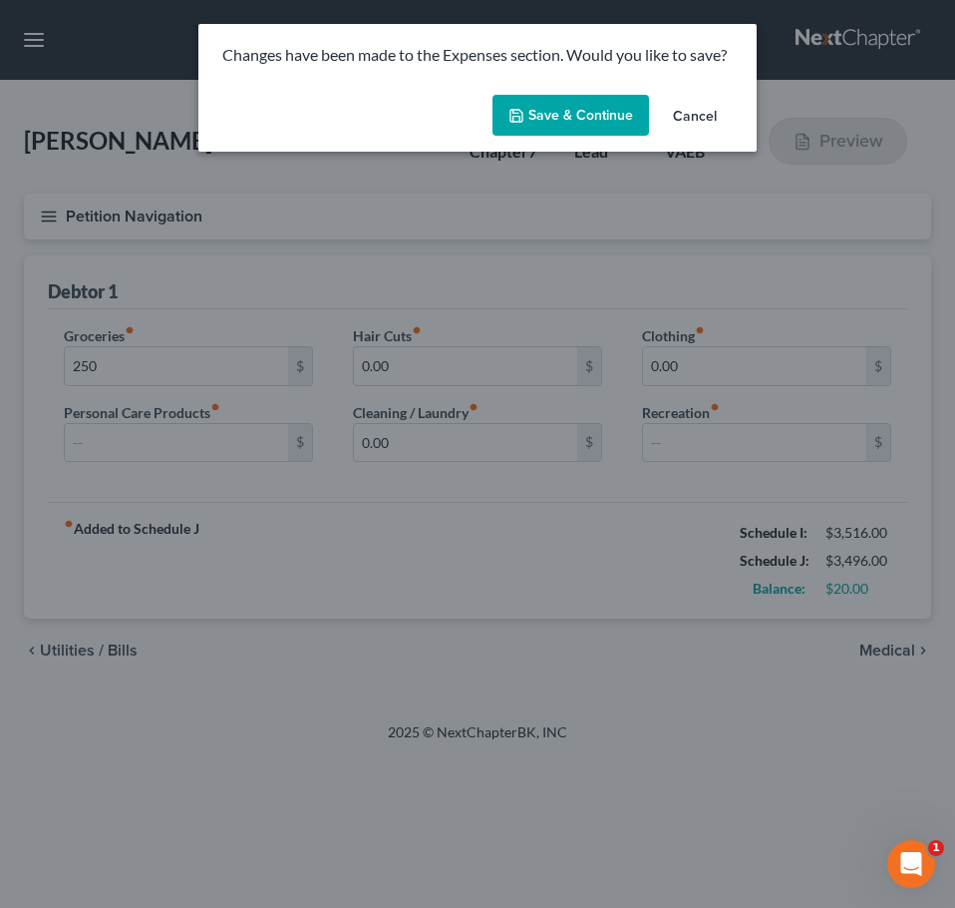
click at [608, 104] on button "Save & Continue" at bounding box center [571, 116] width 157 height 42
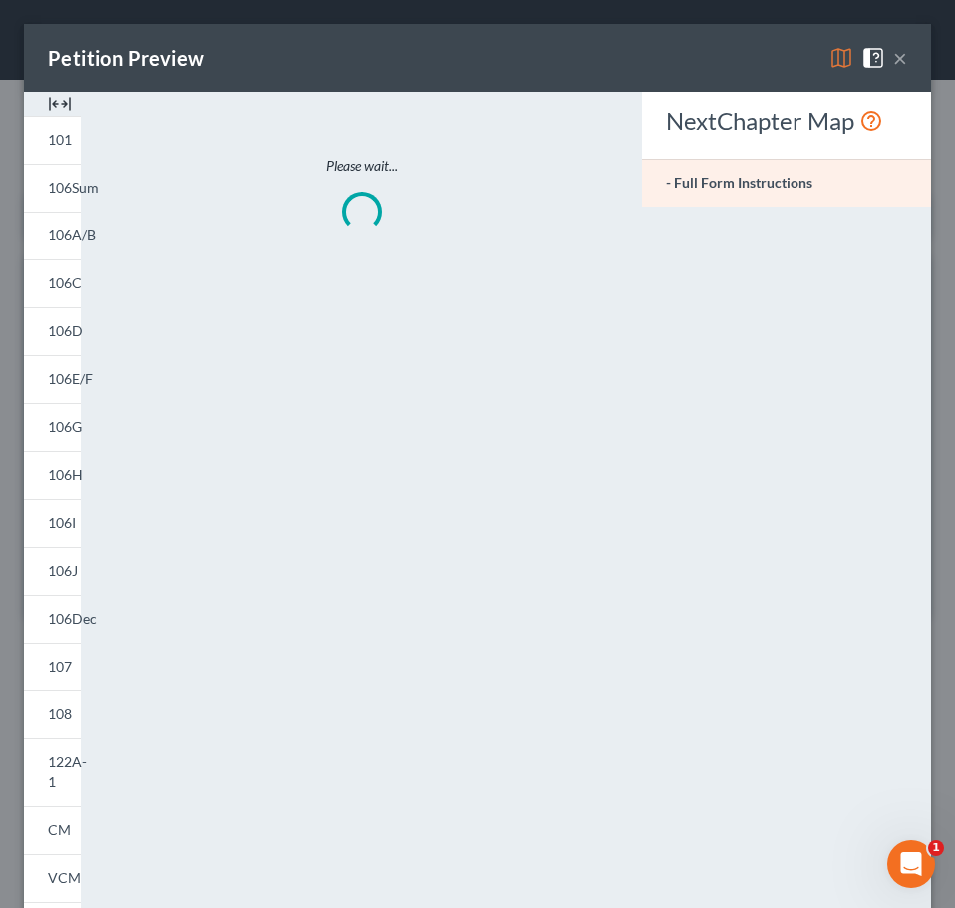
type input "250.00"
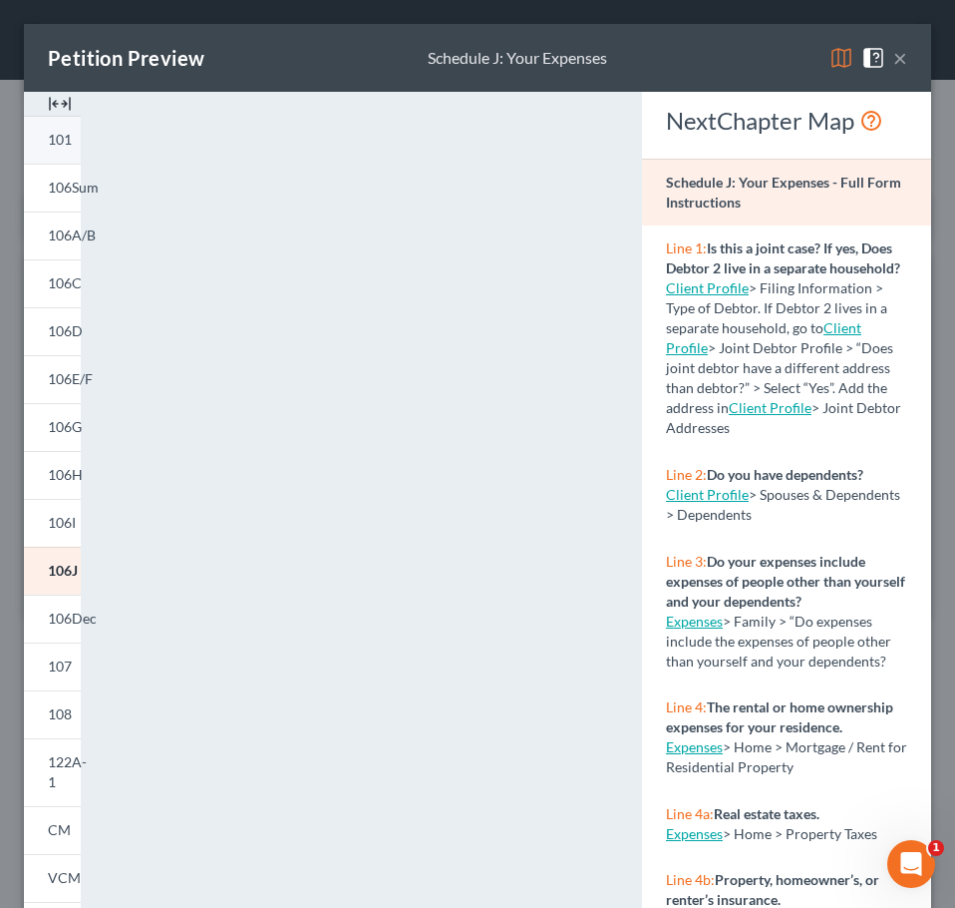
click at [58, 144] on span "101" at bounding box center [60, 139] width 24 height 17
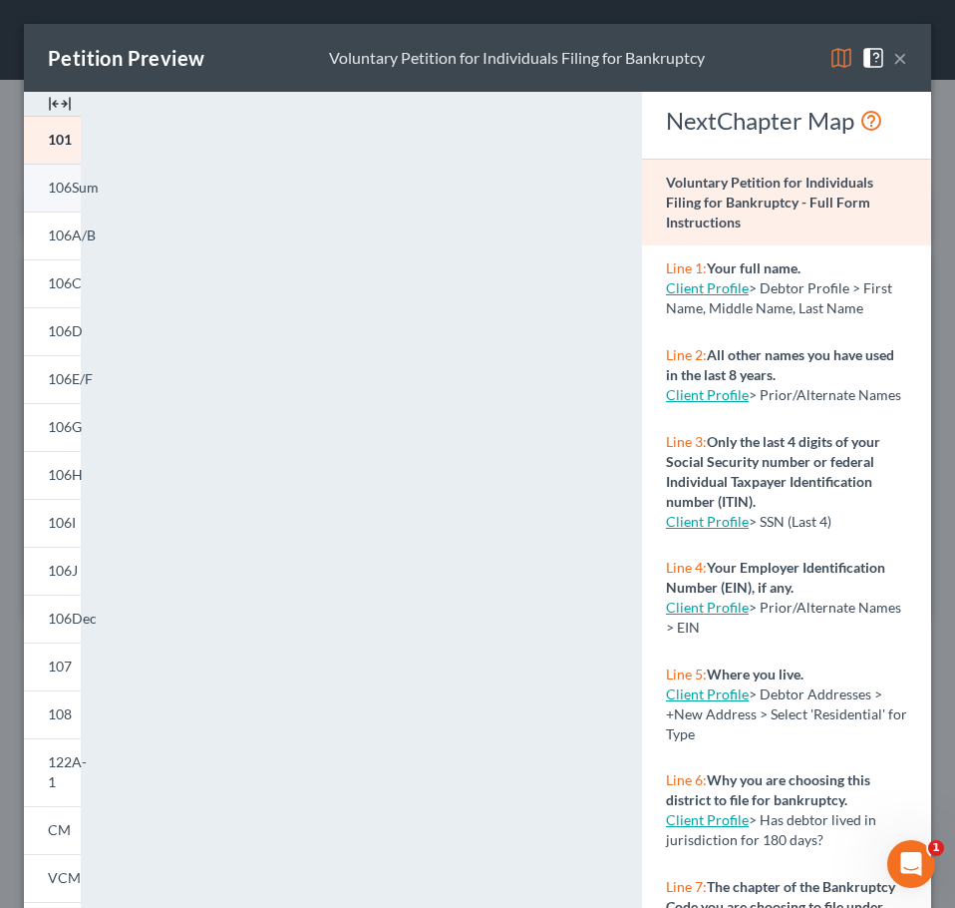
click at [64, 181] on span "106Sum" at bounding box center [73, 187] width 51 height 17
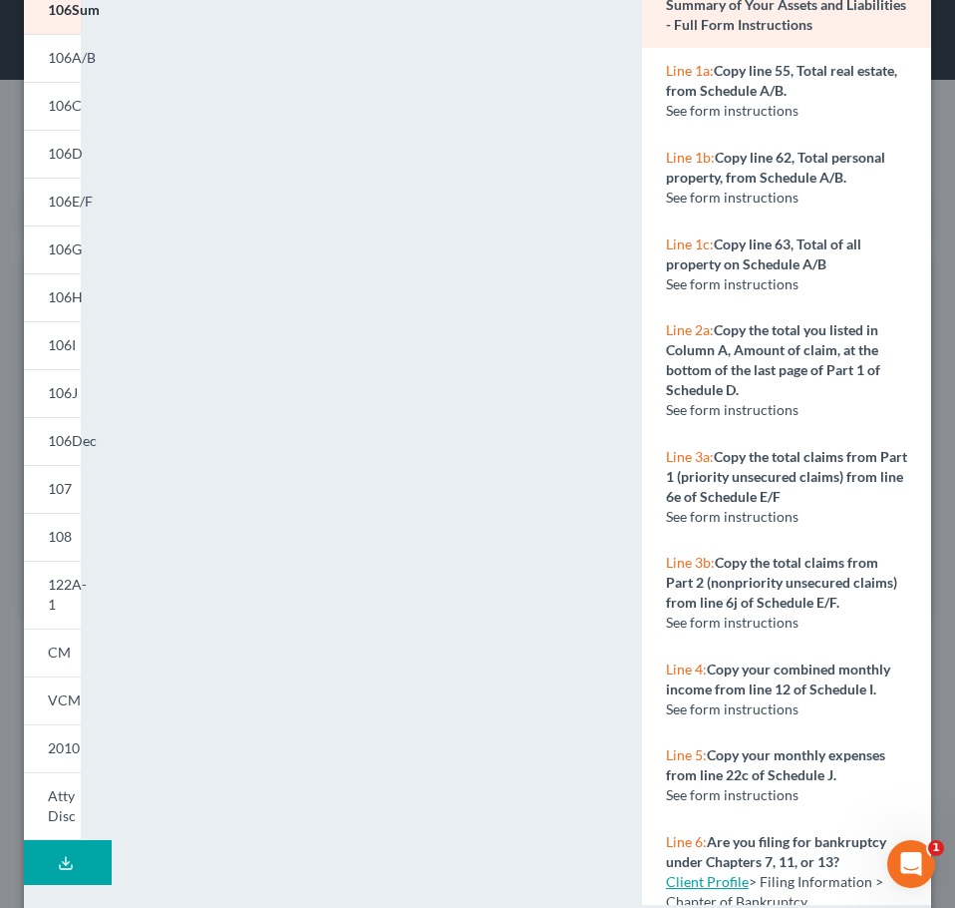
scroll to position [179, 0]
click at [73, 126] on link "106C" at bounding box center [52, 105] width 57 height 48
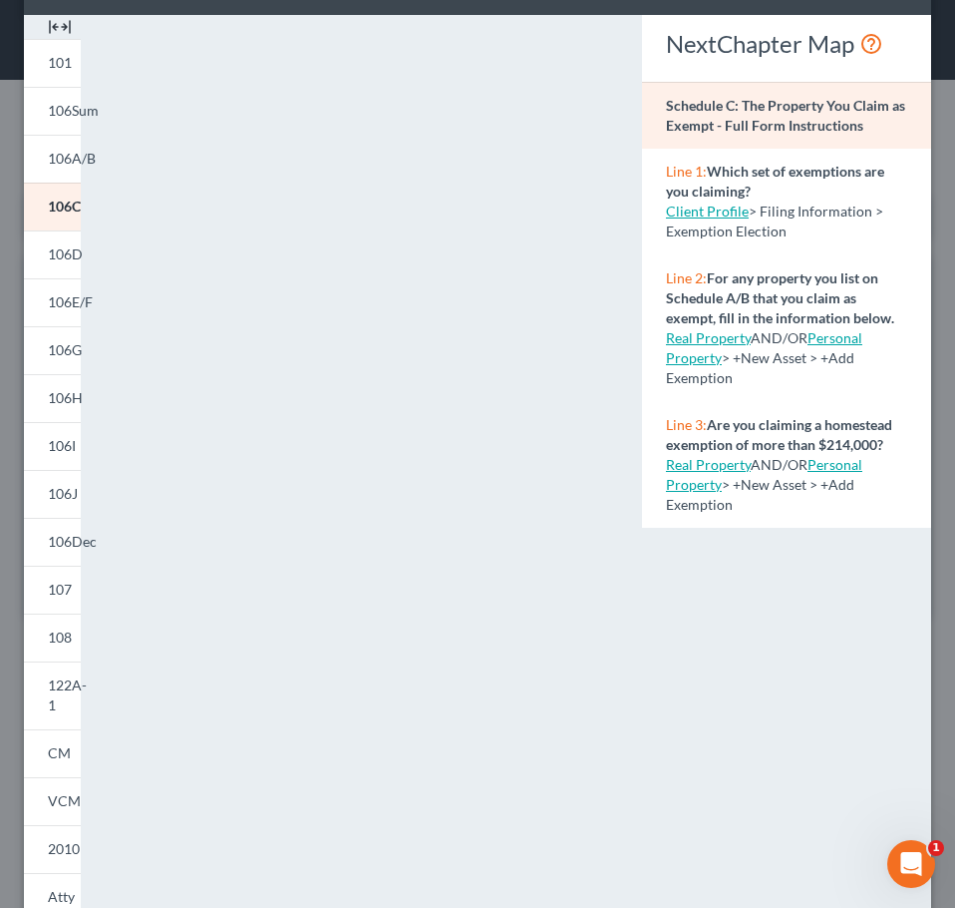
scroll to position [78, 0]
click at [47, 251] on link "106D" at bounding box center [52, 253] width 57 height 48
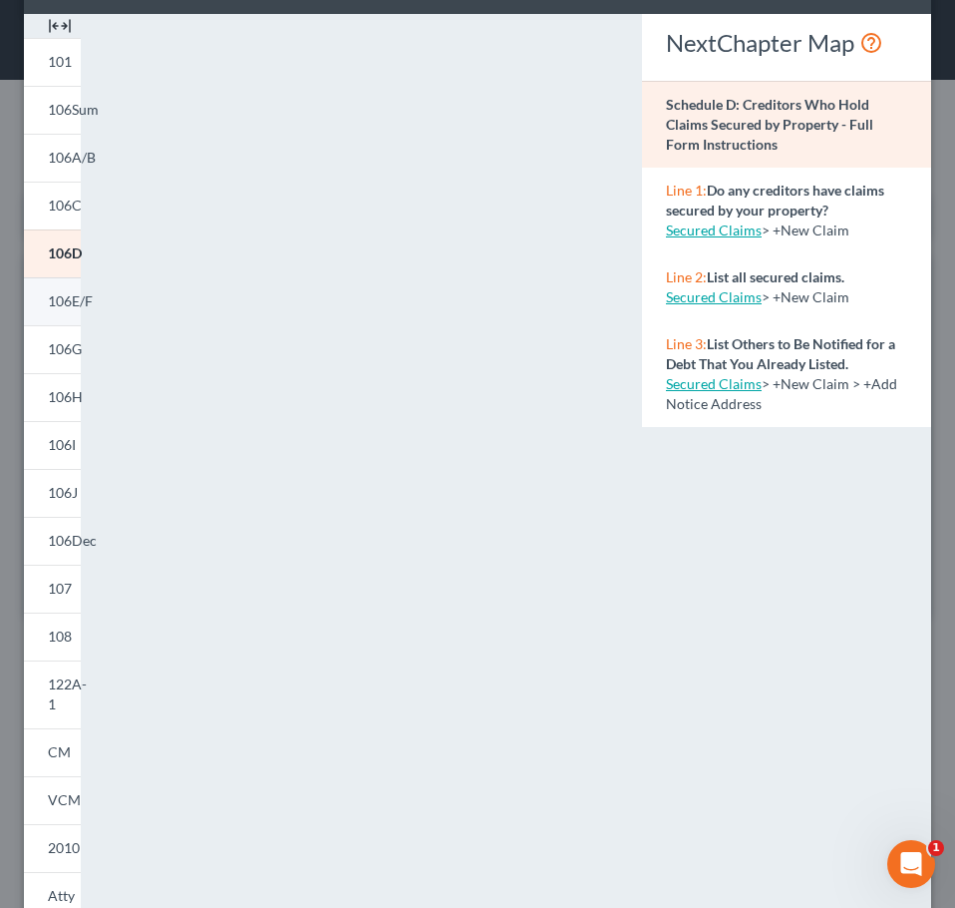
click at [54, 306] on span "106E/F" at bounding box center [70, 300] width 45 height 17
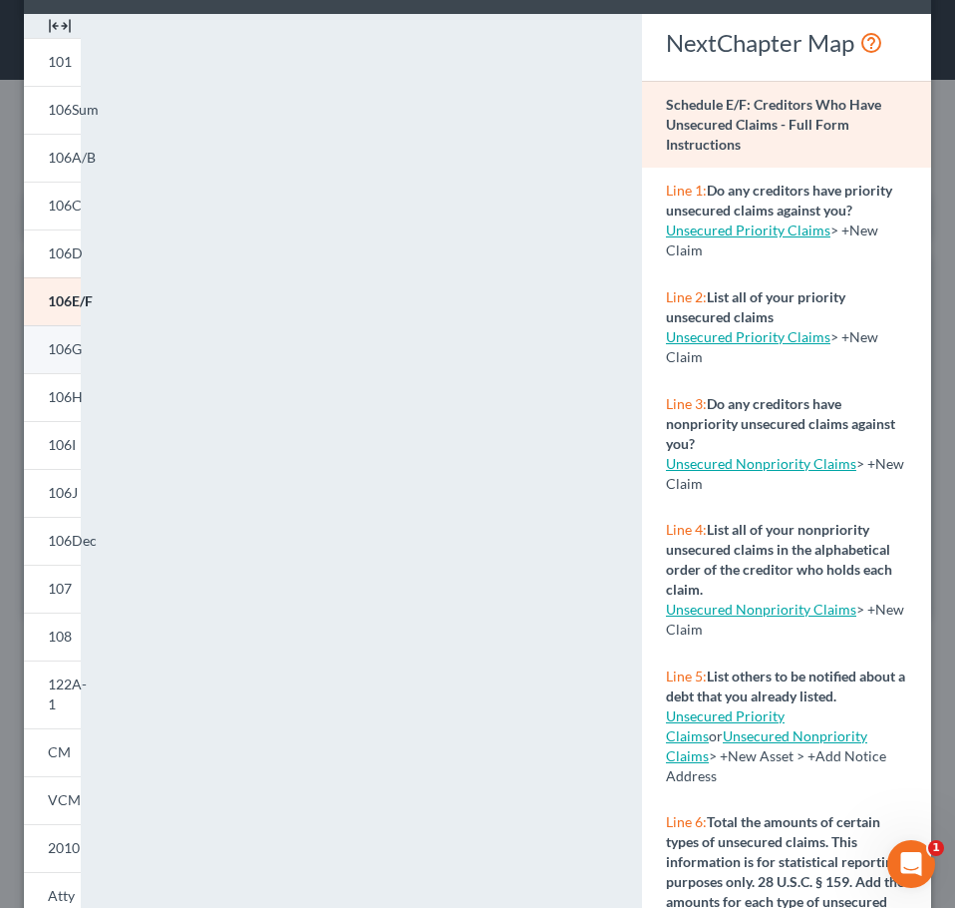
click at [69, 352] on span "106G" at bounding box center [65, 348] width 34 height 17
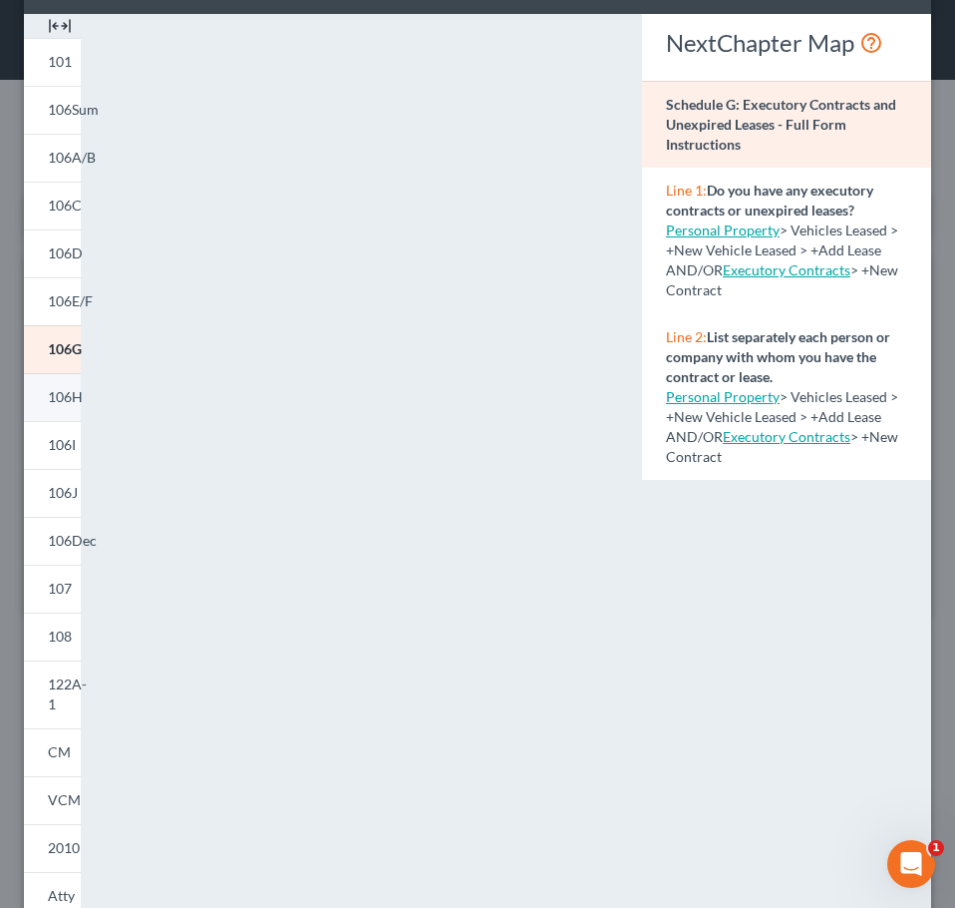
click at [71, 393] on span "106H" at bounding box center [65, 396] width 35 height 17
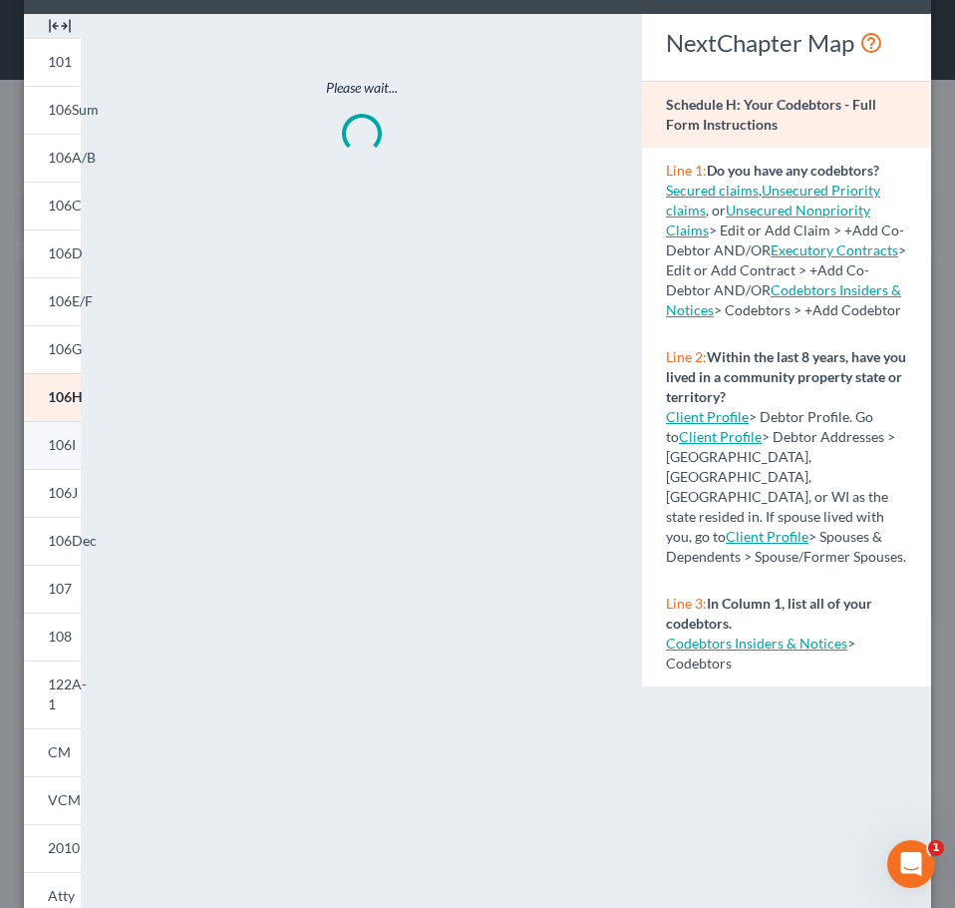
click at [61, 435] on link "106I" at bounding box center [52, 445] width 57 height 48
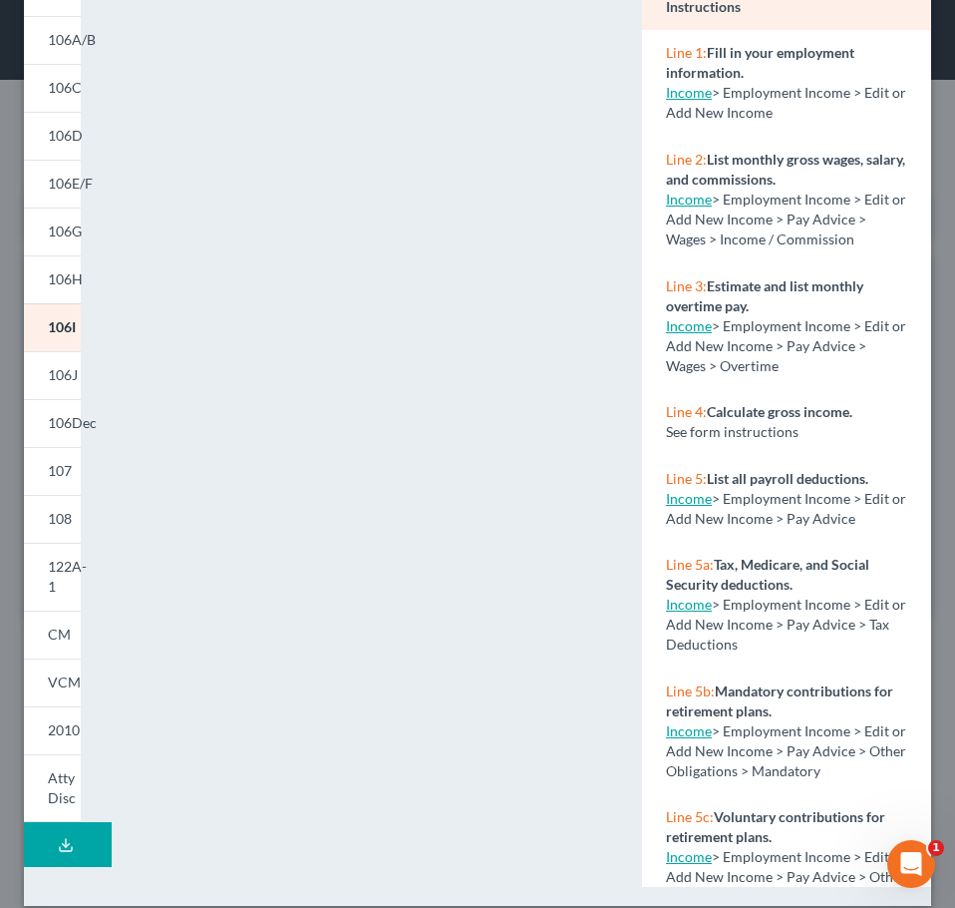
scroll to position [217, 0]
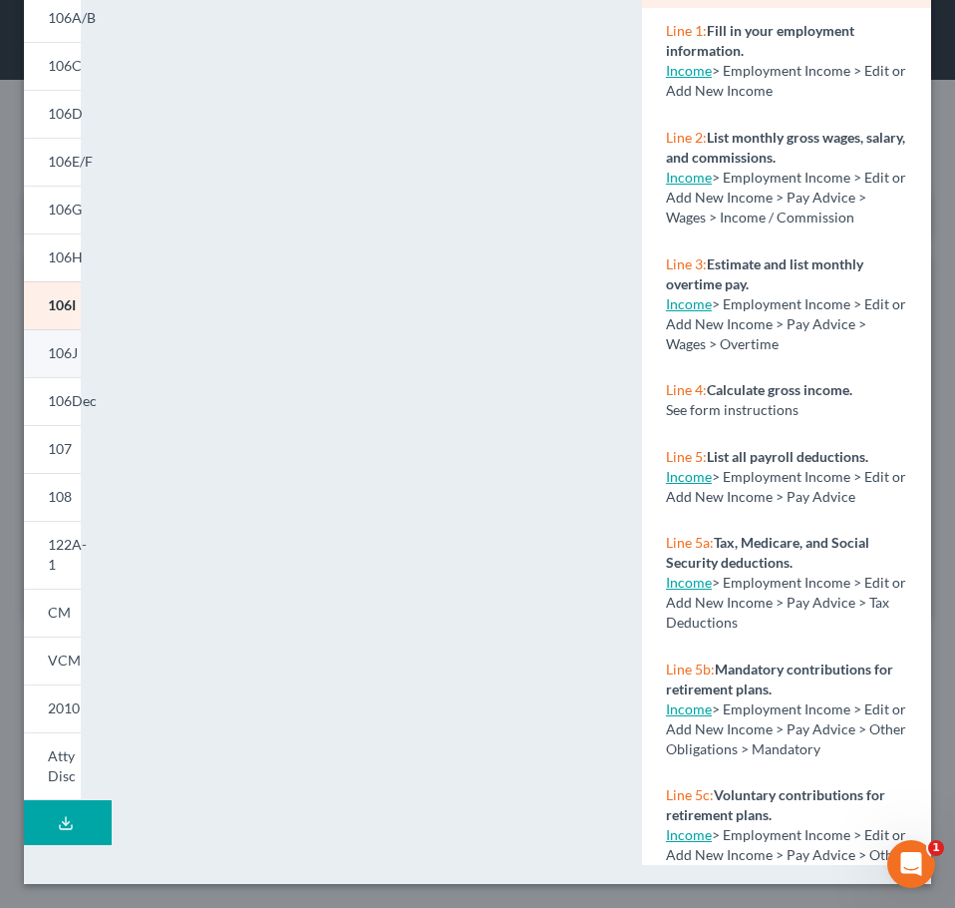
click at [72, 338] on link "106J" at bounding box center [52, 353] width 57 height 48
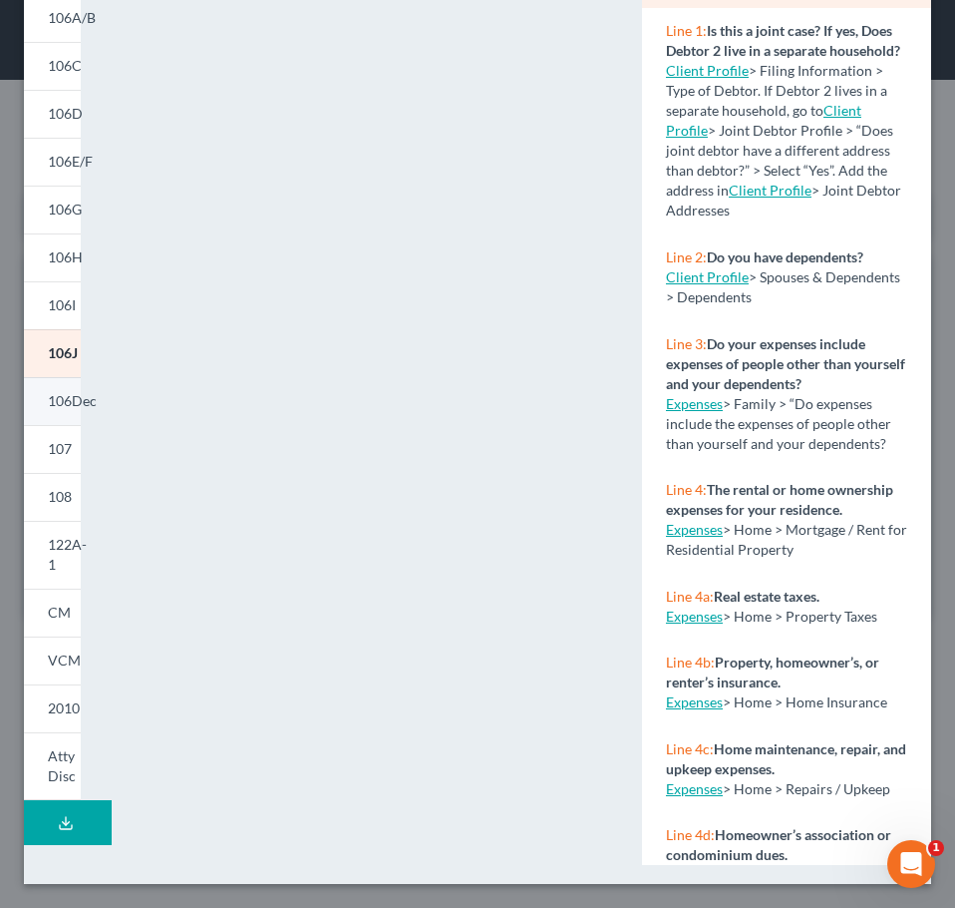
click at [58, 387] on link "106Dec" at bounding box center [52, 401] width 57 height 48
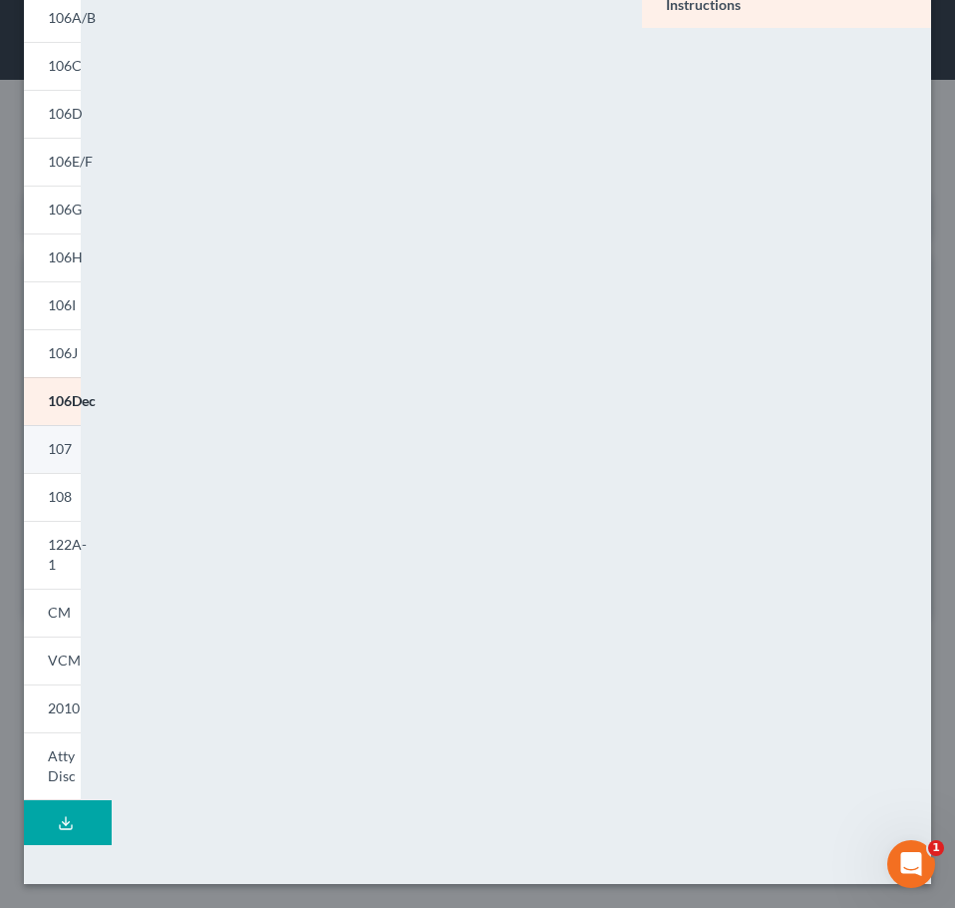
click at [55, 452] on span "107" at bounding box center [60, 448] width 24 height 17
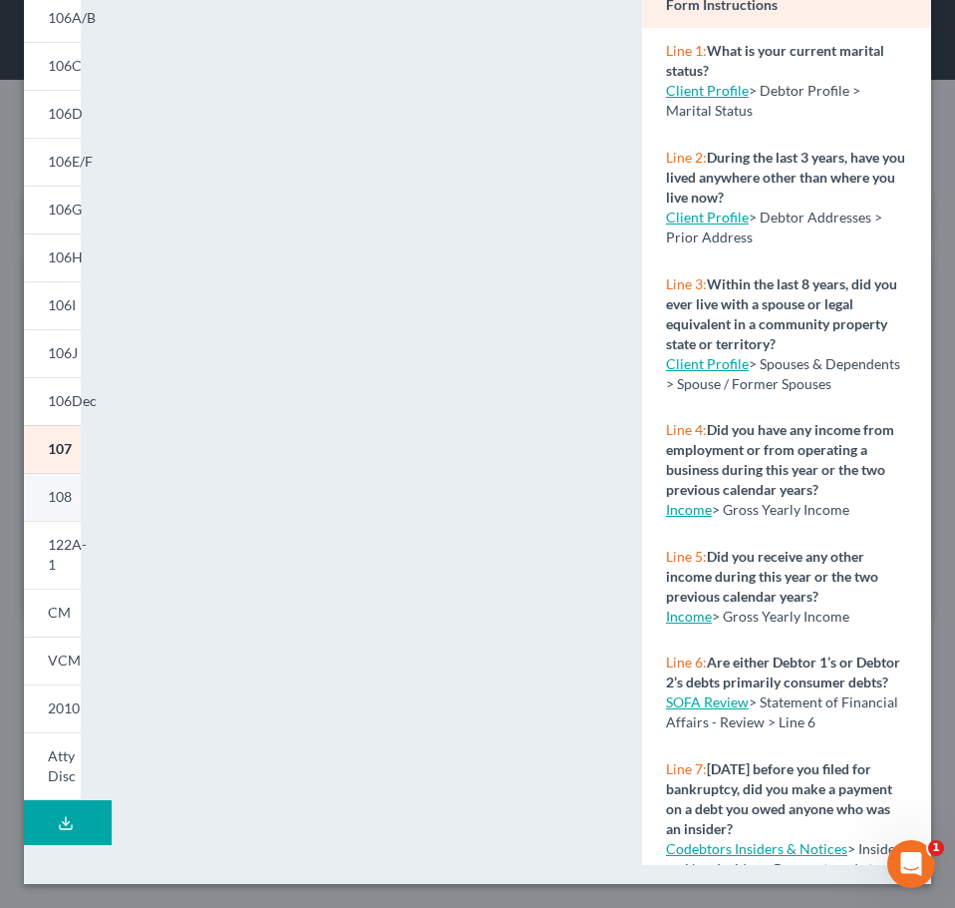
click at [51, 503] on span "108" at bounding box center [60, 496] width 24 height 17
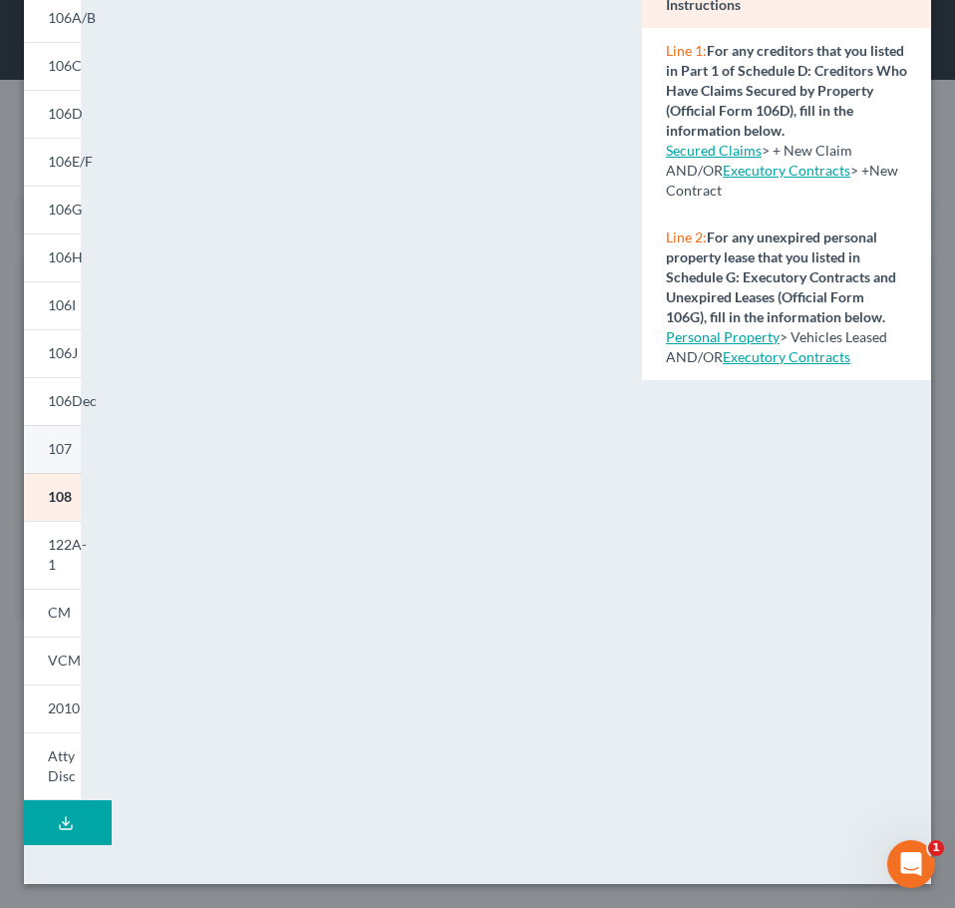
click at [73, 443] on link "107" at bounding box center [52, 449] width 57 height 48
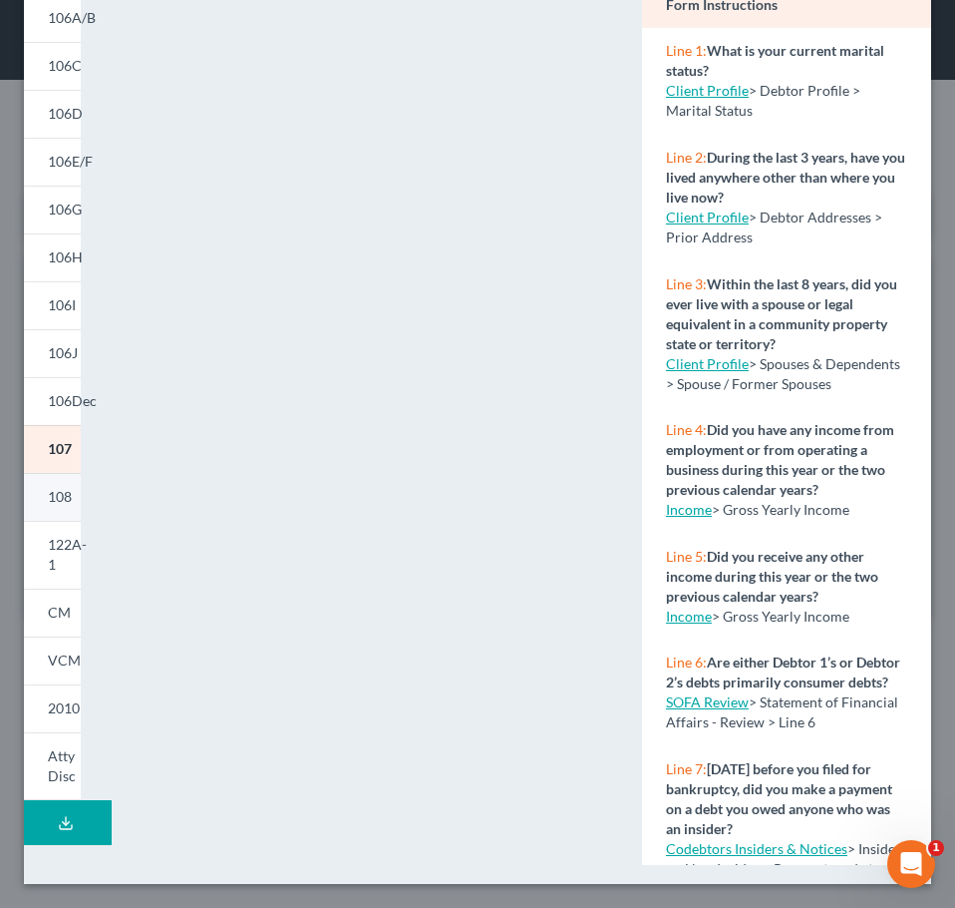
click at [64, 508] on link "108" at bounding box center [52, 497] width 57 height 48
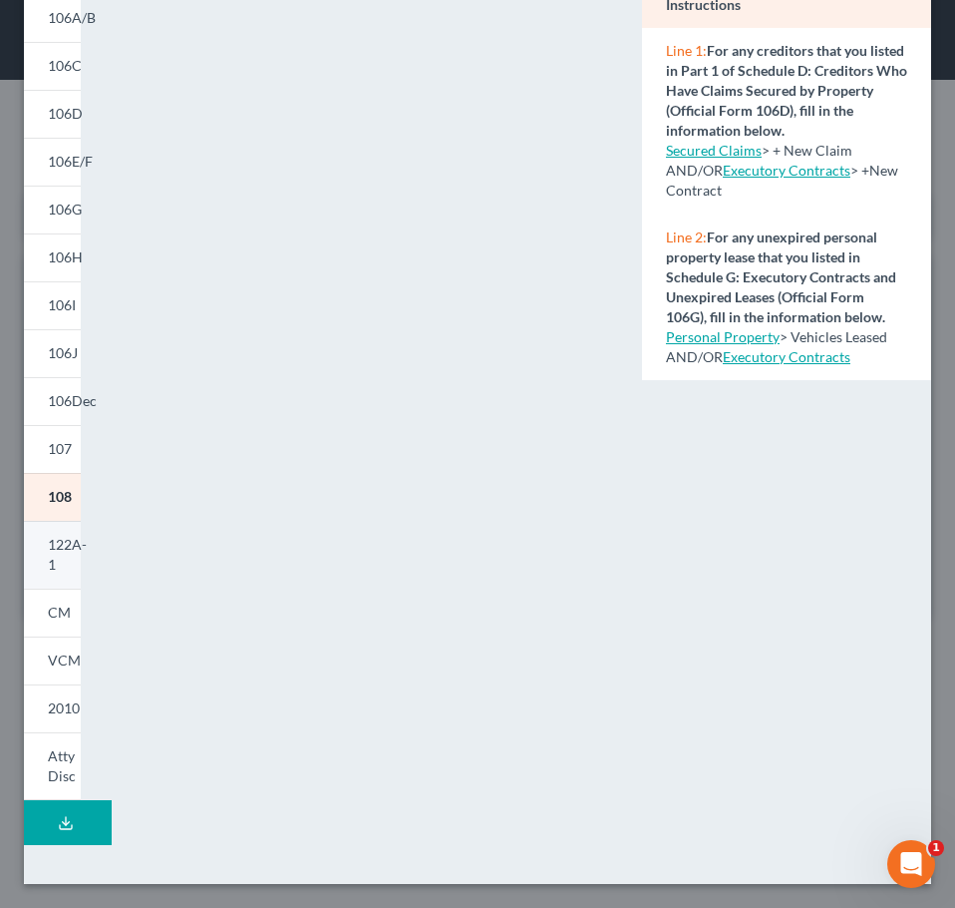
click at [65, 552] on span "122A-1" at bounding box center [67, 554] width 39 height 37
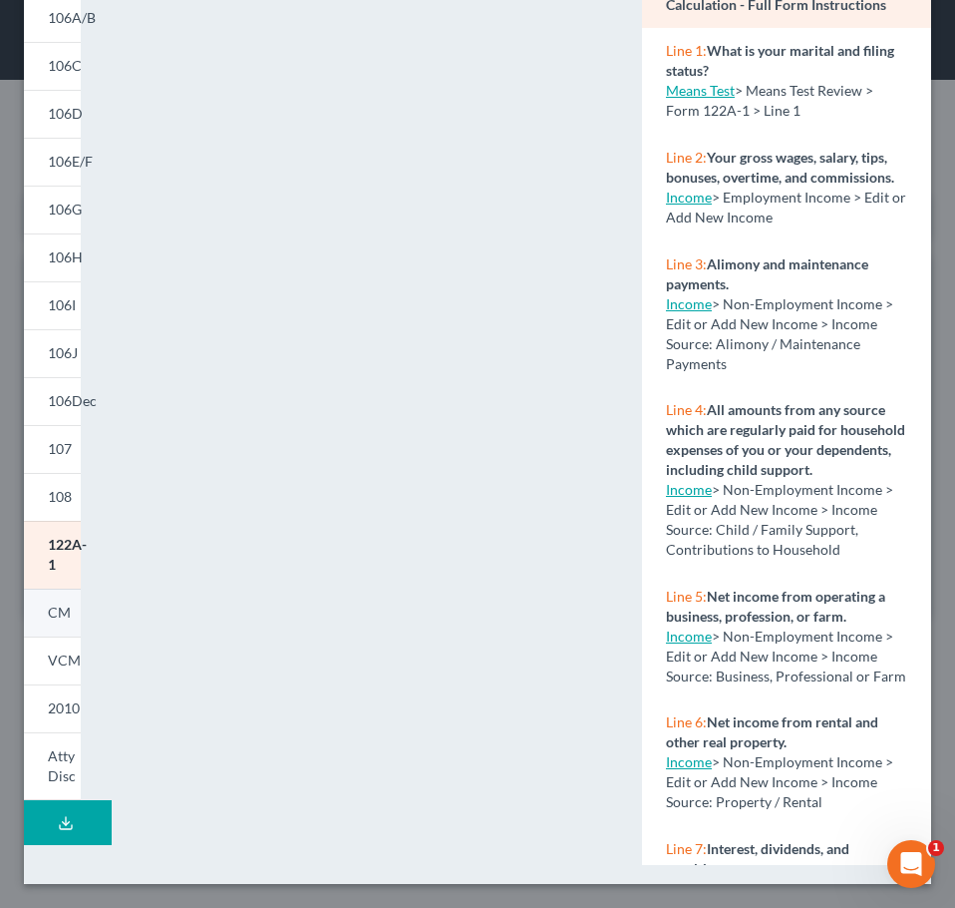
click at [42, 588] on link "CM" at bounding box center [52, 612] width 57 height 48
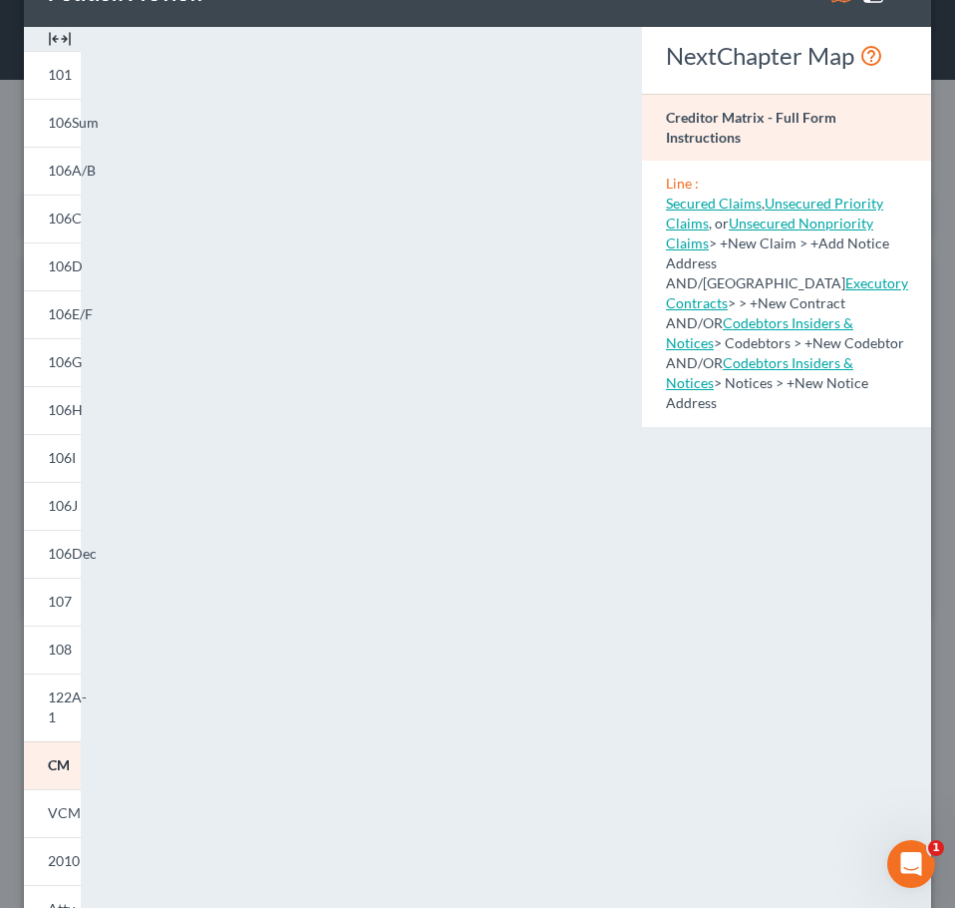
scroll to position [64, 0]
click at [64, 801] on link "VCM" at bounding box center [52, 814] width 57 height 48
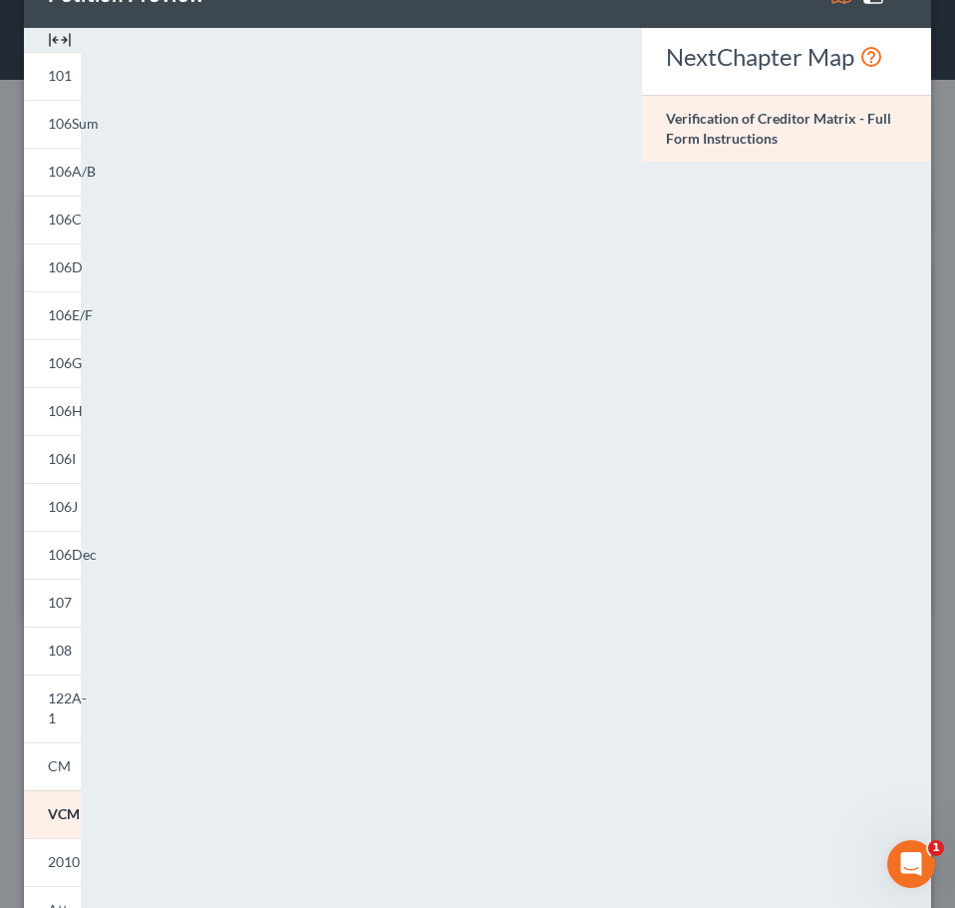
scroll to position [217, 0]
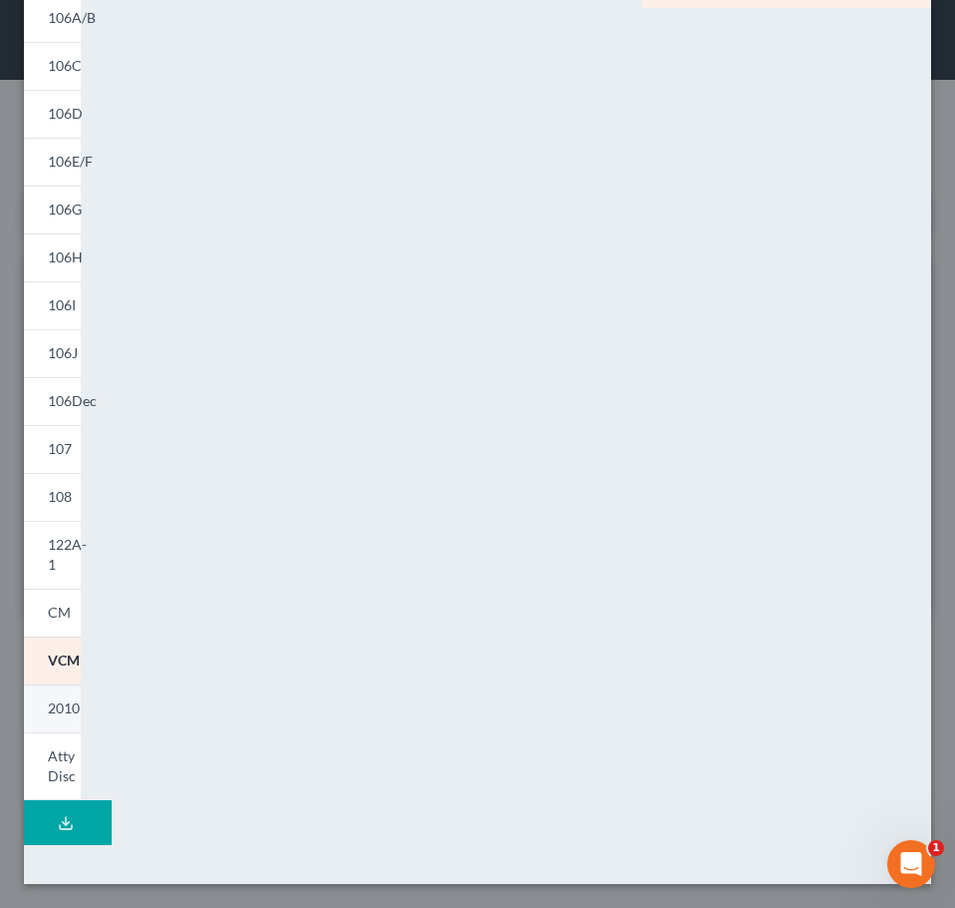
click at [56, 693] on link "2010" at bounding box center [52, 708] width 57 height 48
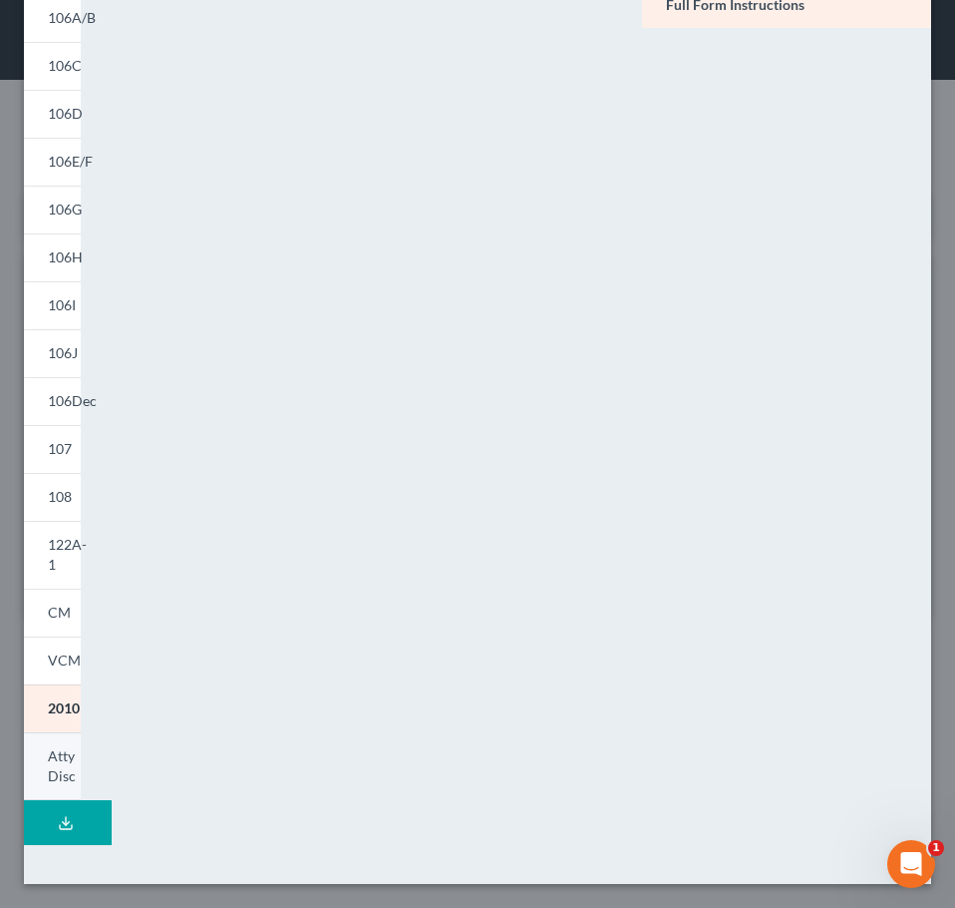
click at [42, 751] on link "Atty Disc" at bounding box center [52, 766] width 57 height 69
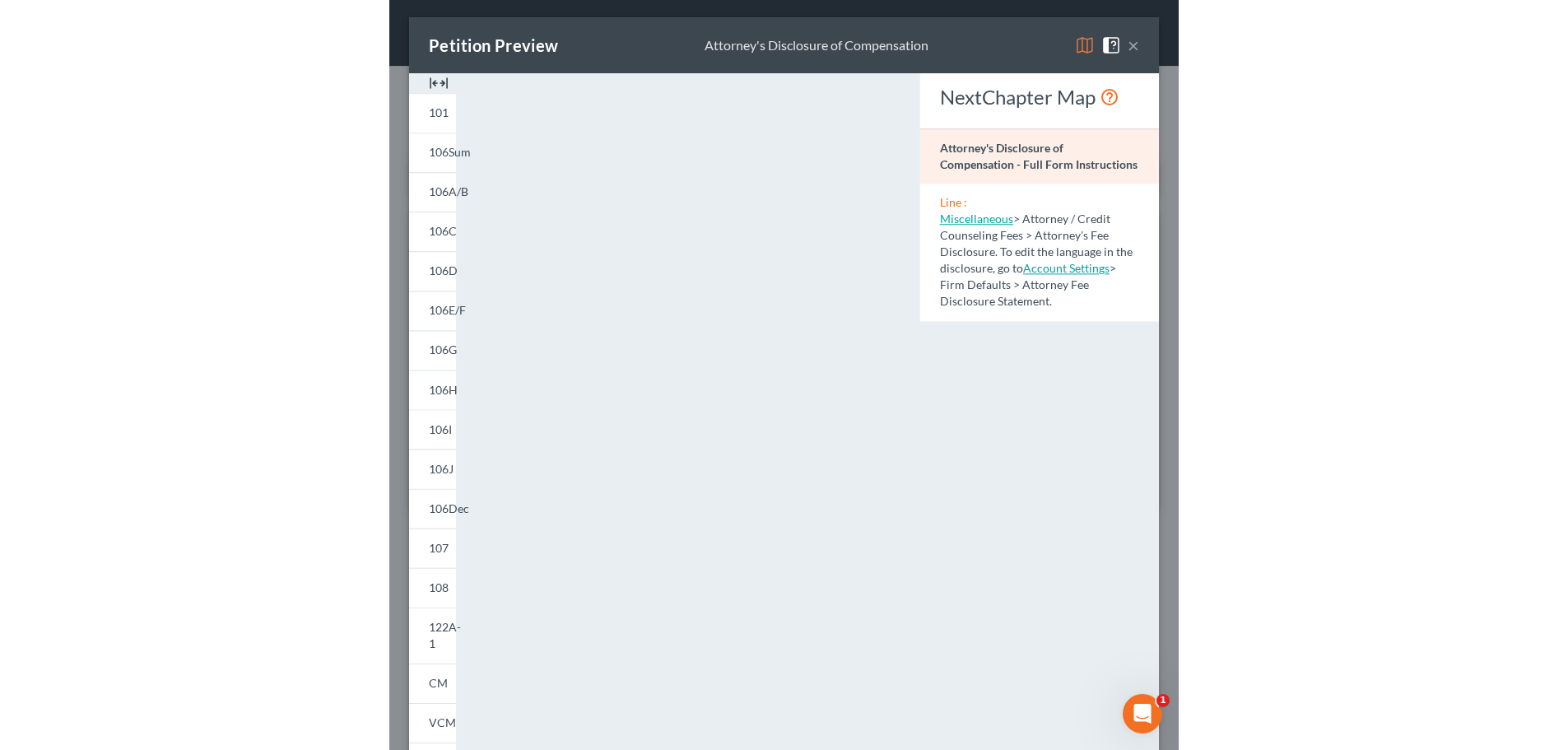
scroll to position [0, 0]
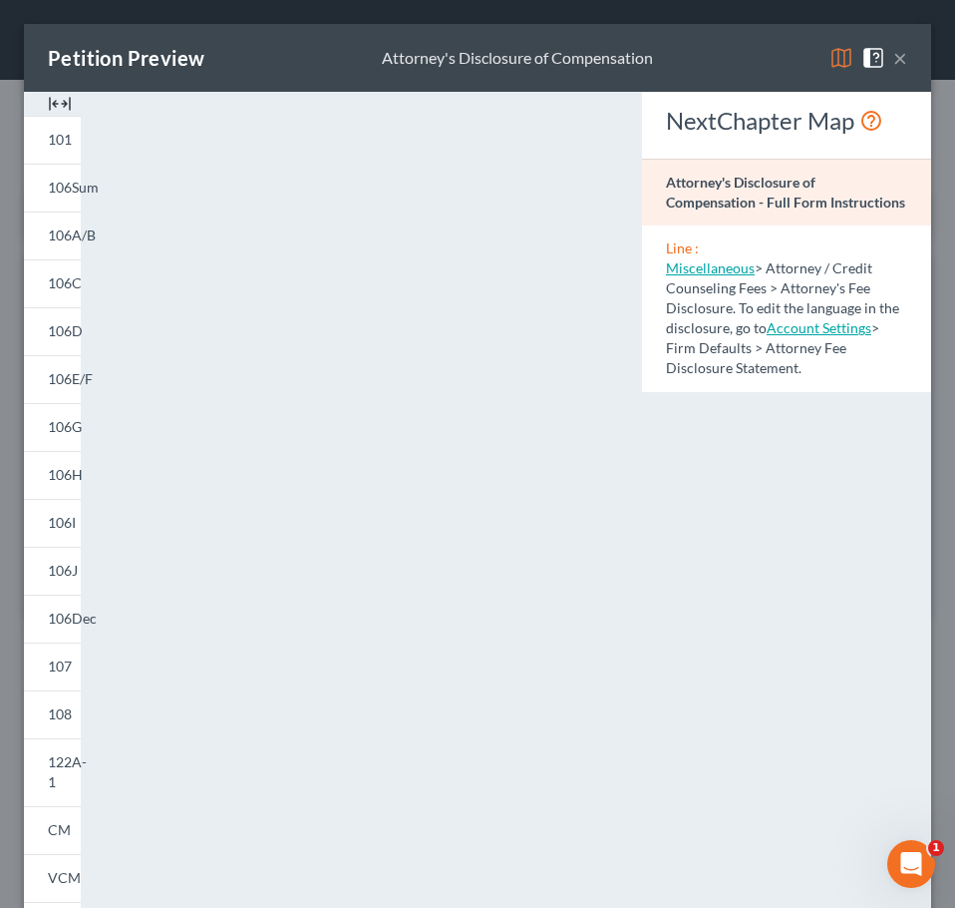
click at [894, 63] on button "×" at bounding box center [901, 58] width 14 height 24
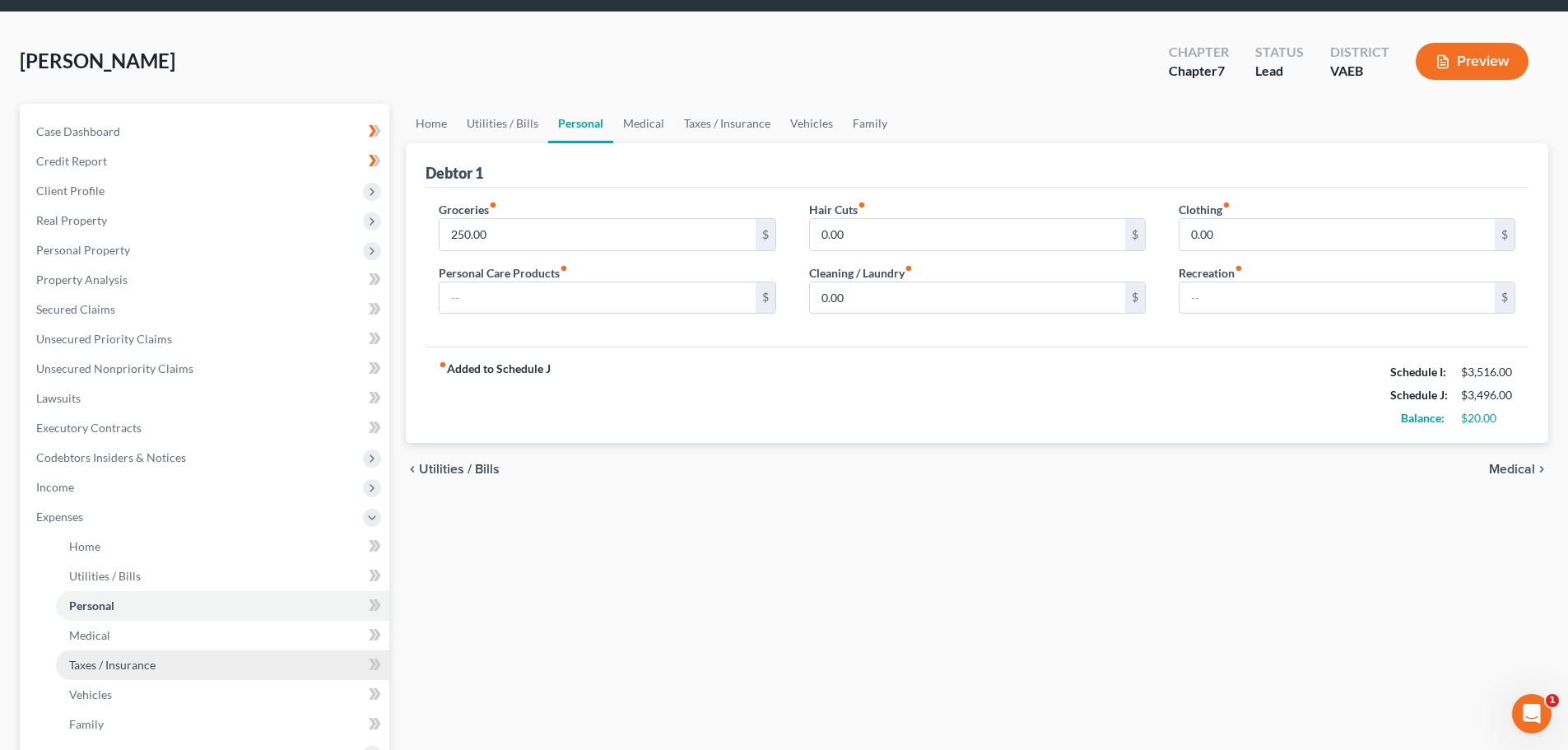
scroll to position [333, 0]
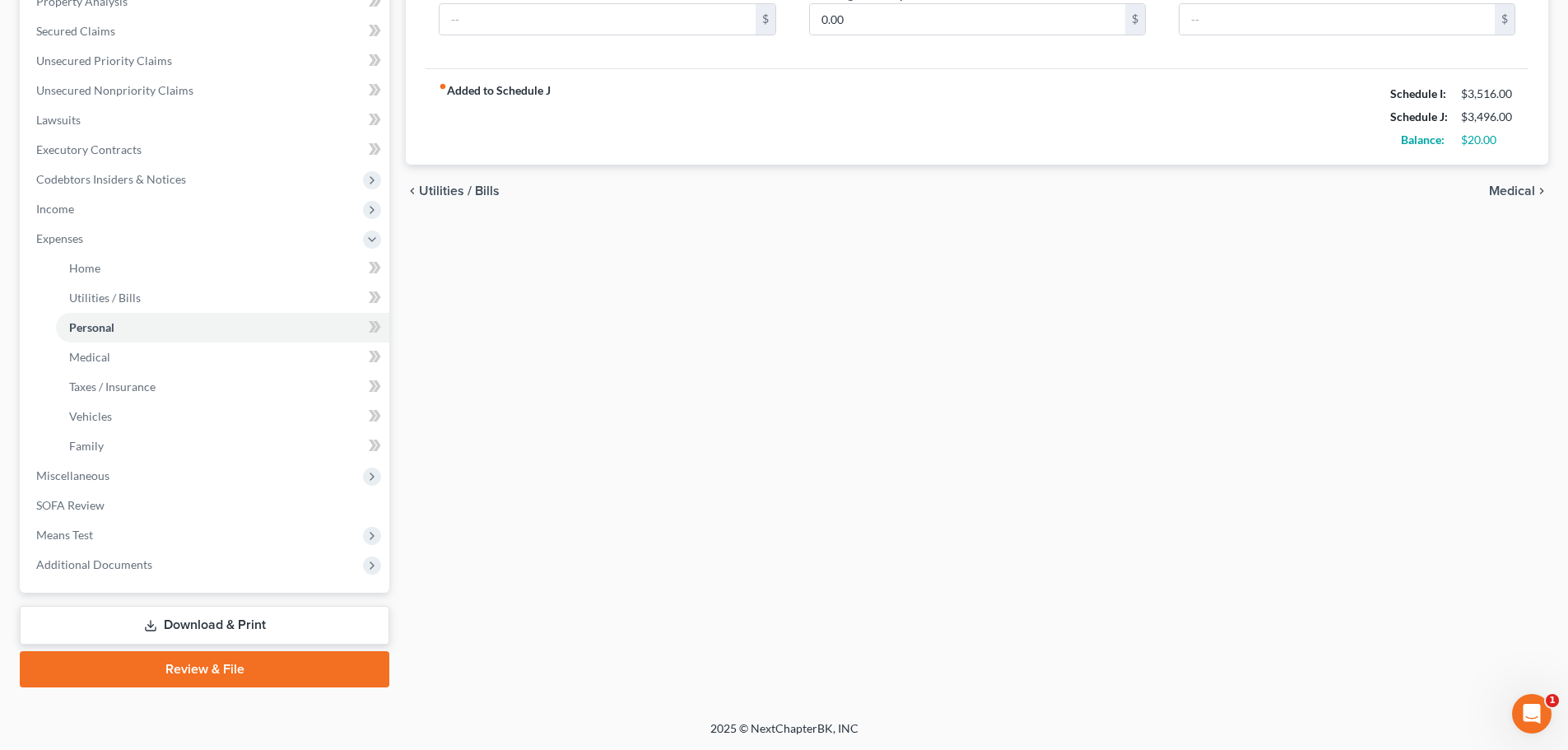
click at [240, 619] on link "Download & Print" at bounding box center [205, 625] width 370 height 39
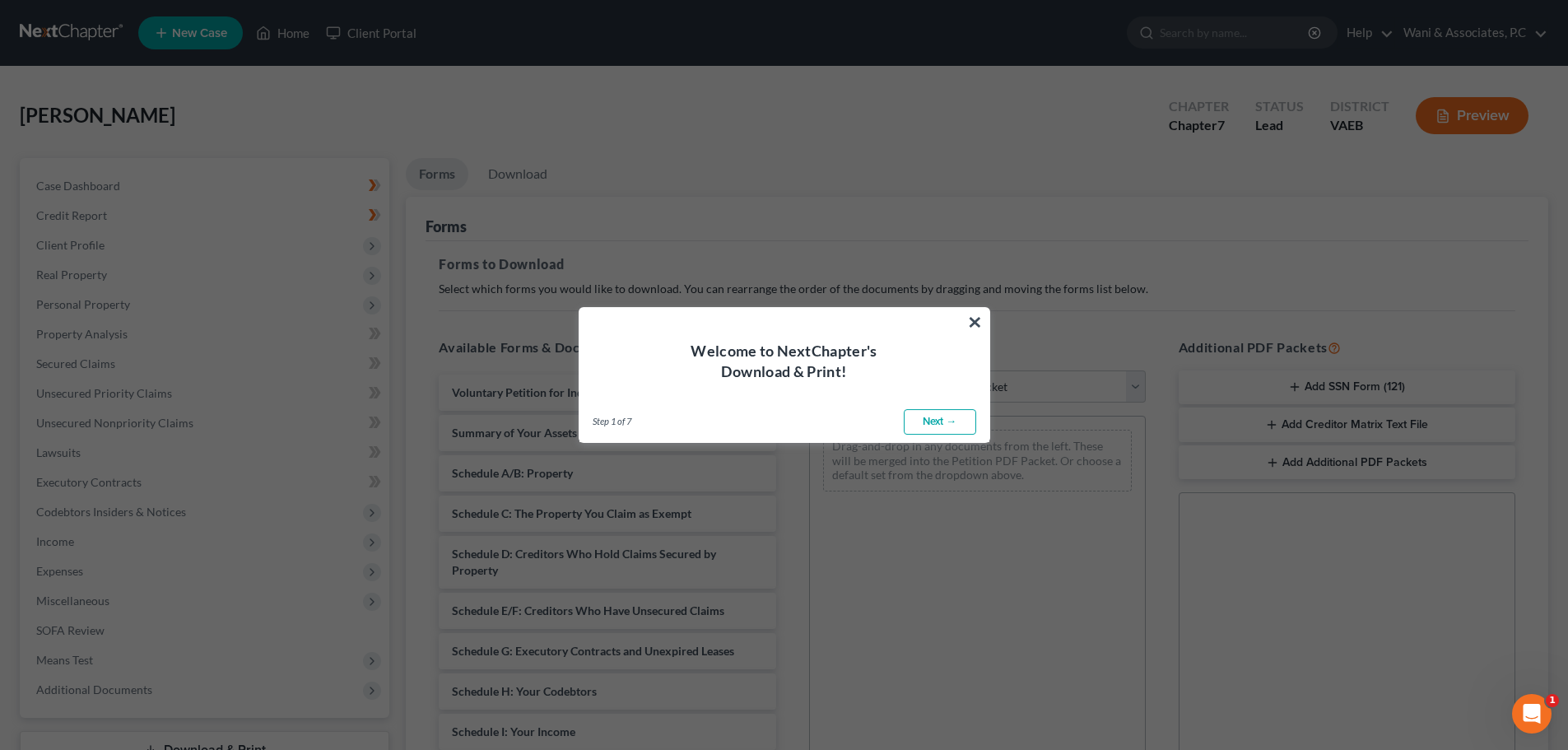
click at [787, 429] on link "Next →" at bounding box center [940, 422] width 73 height 26
select select "0"
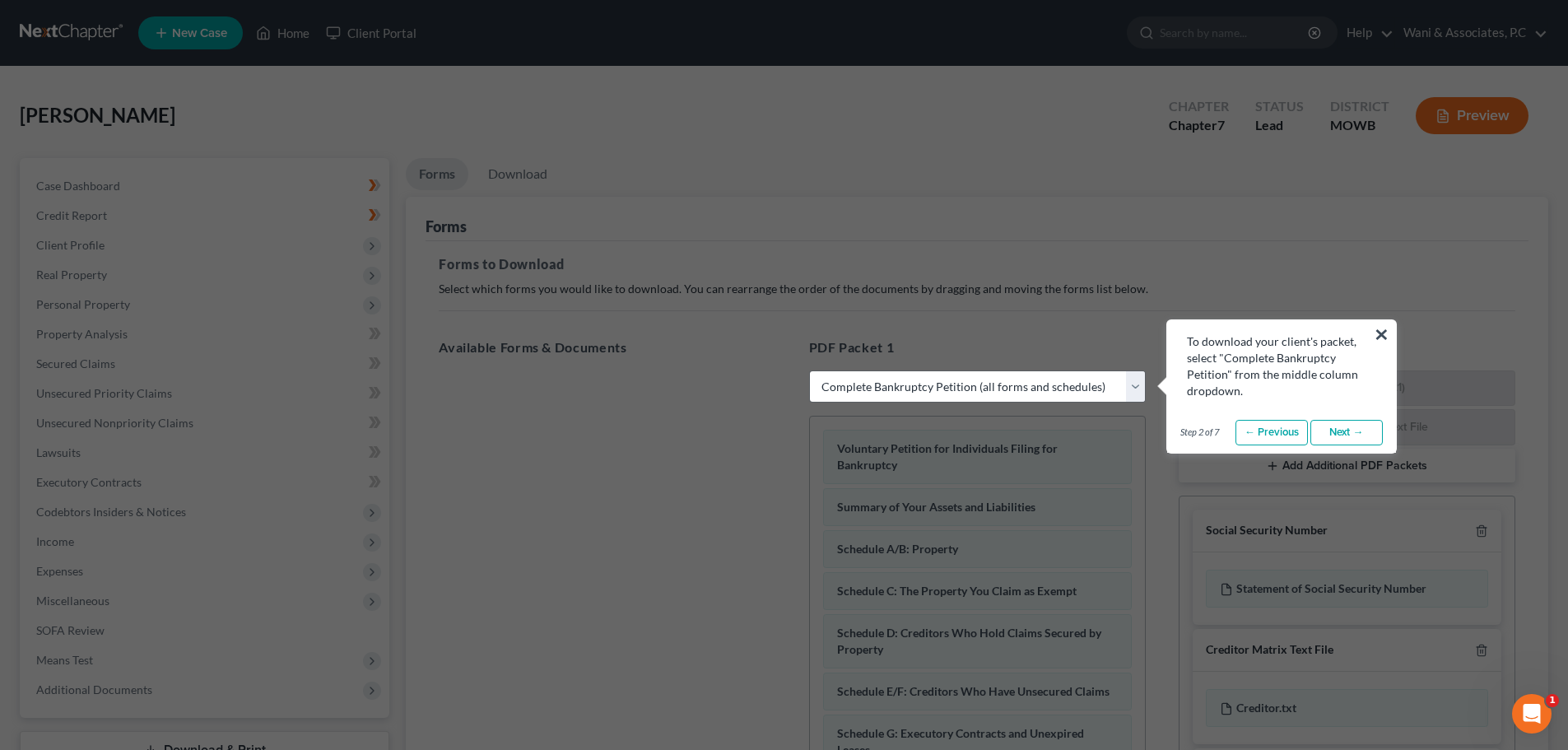
click at [787, 433] on link "Next →" at bounding box center [1347, 433] width 73 height 26
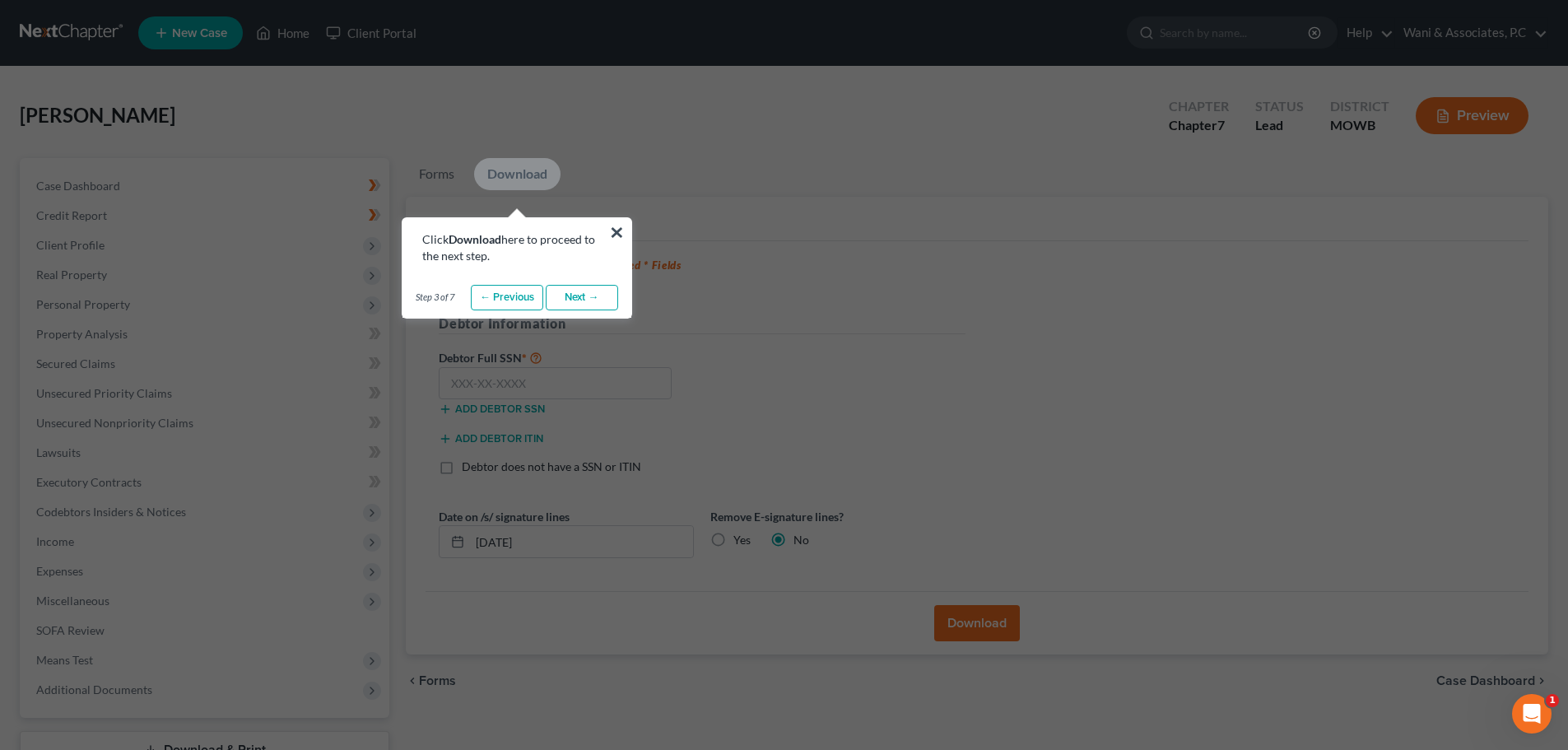
click at [606, 304] on link "Next →" at bounding box center [582, 298] width 73 height 26
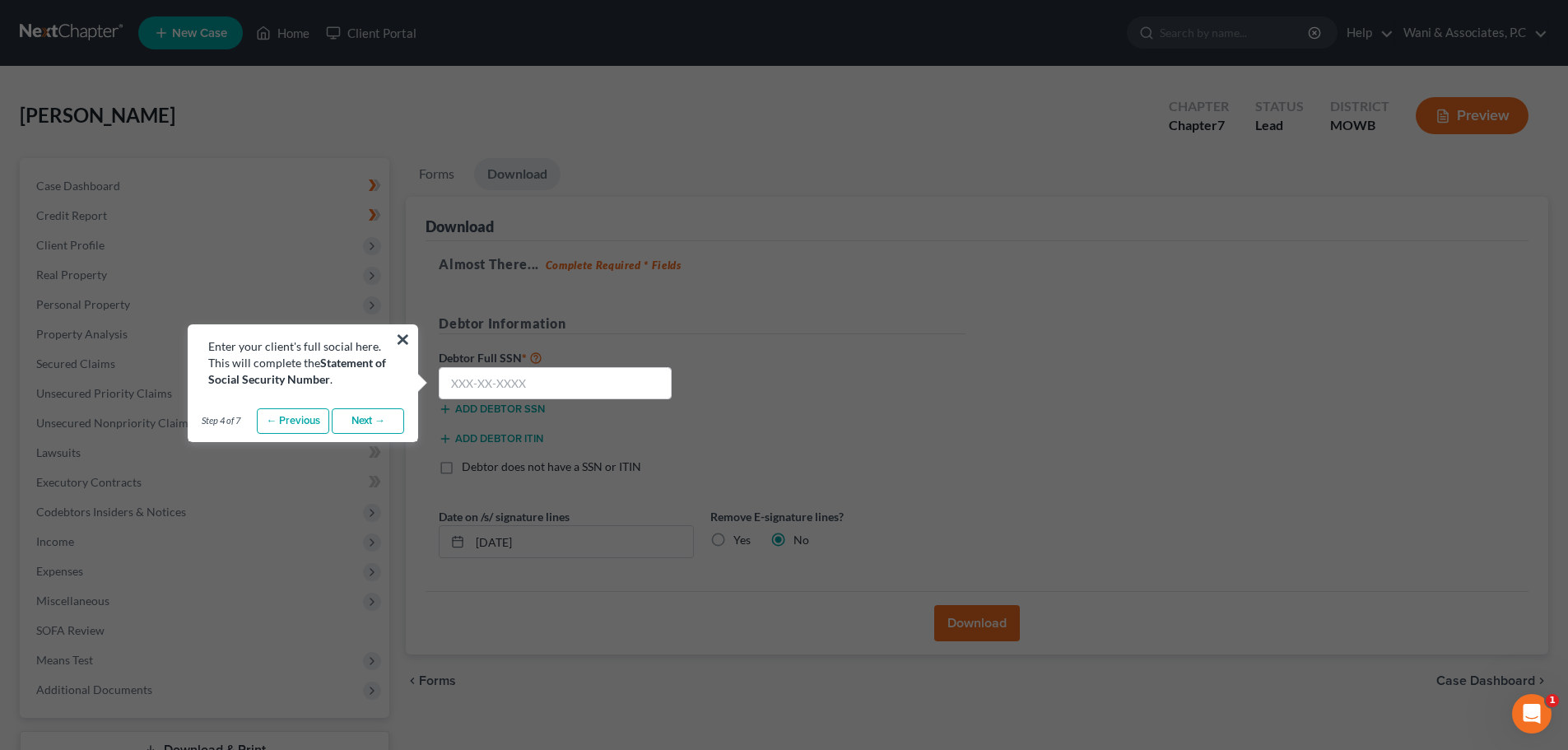
click at [385, 415] on link "Next →" at bounding box center [368, 422] width 73 height 26
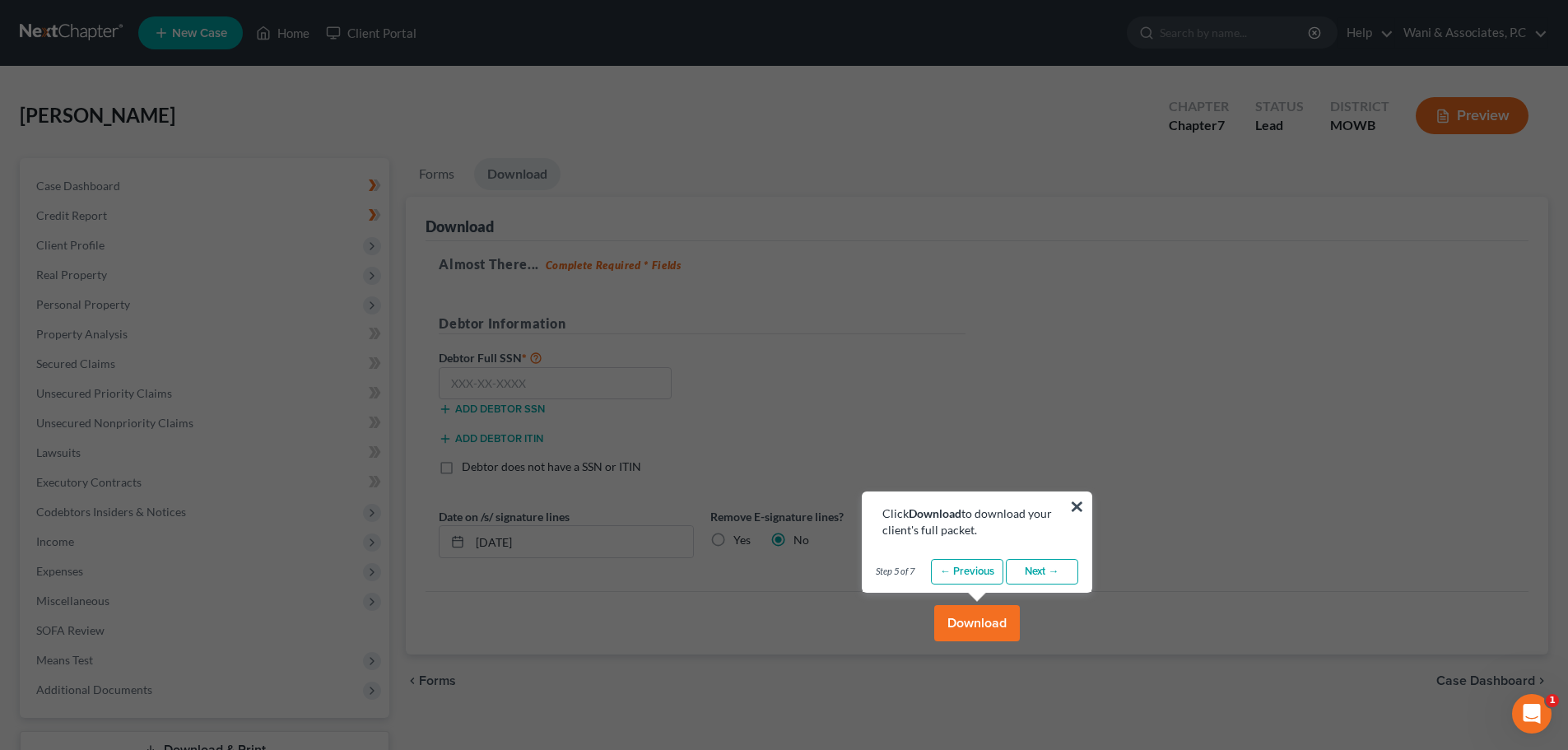
click at [787, 566] on link "Next →" at bounding box center [1042, 572] width 73 height 26
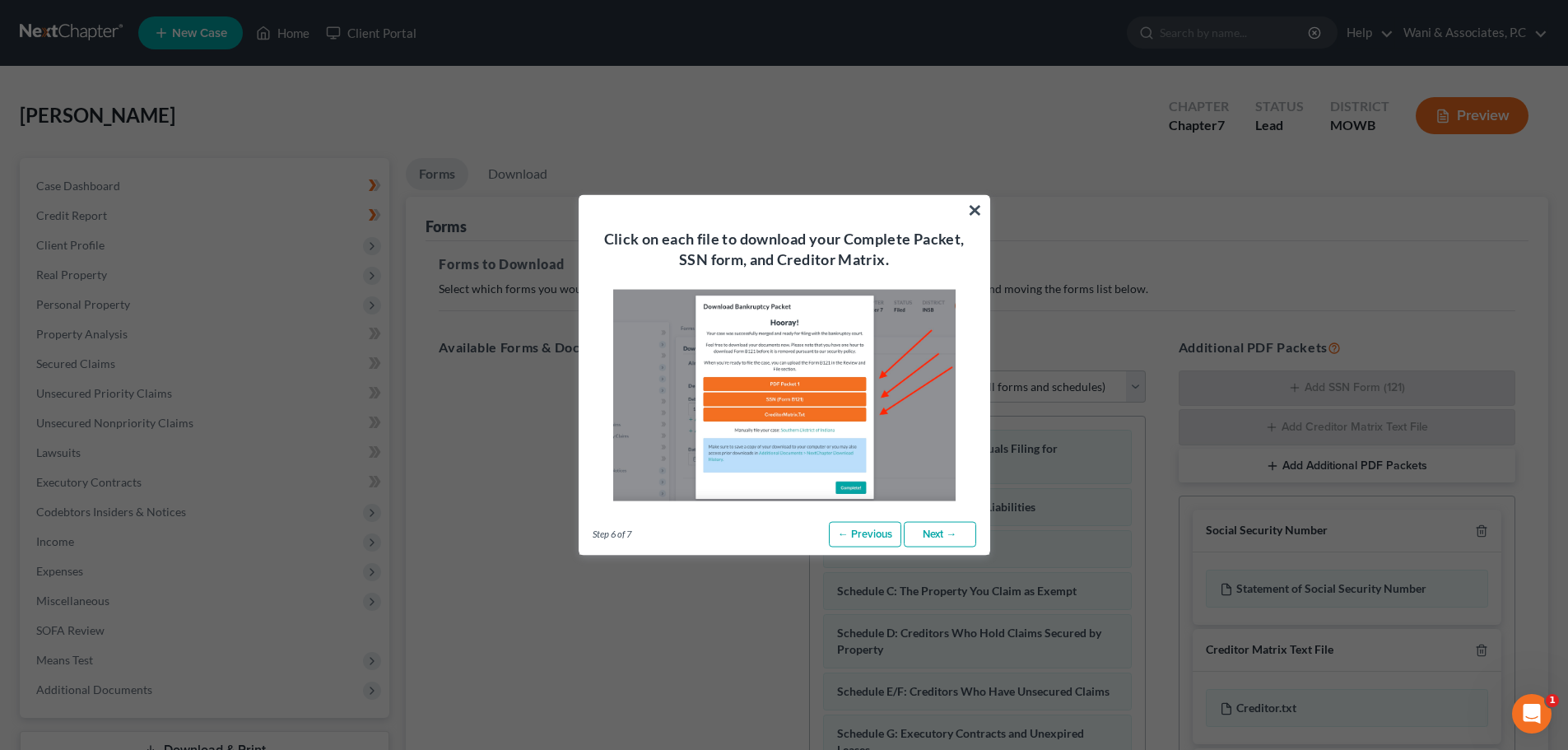
click at [787, 536] on div "Step 6 of 7 ← Previous Next → Done" at bounding box center [784, 534] width 410 height 41
click at [787, 535] on link "Next →" at bounding box center [940, 534] width 73 height 26
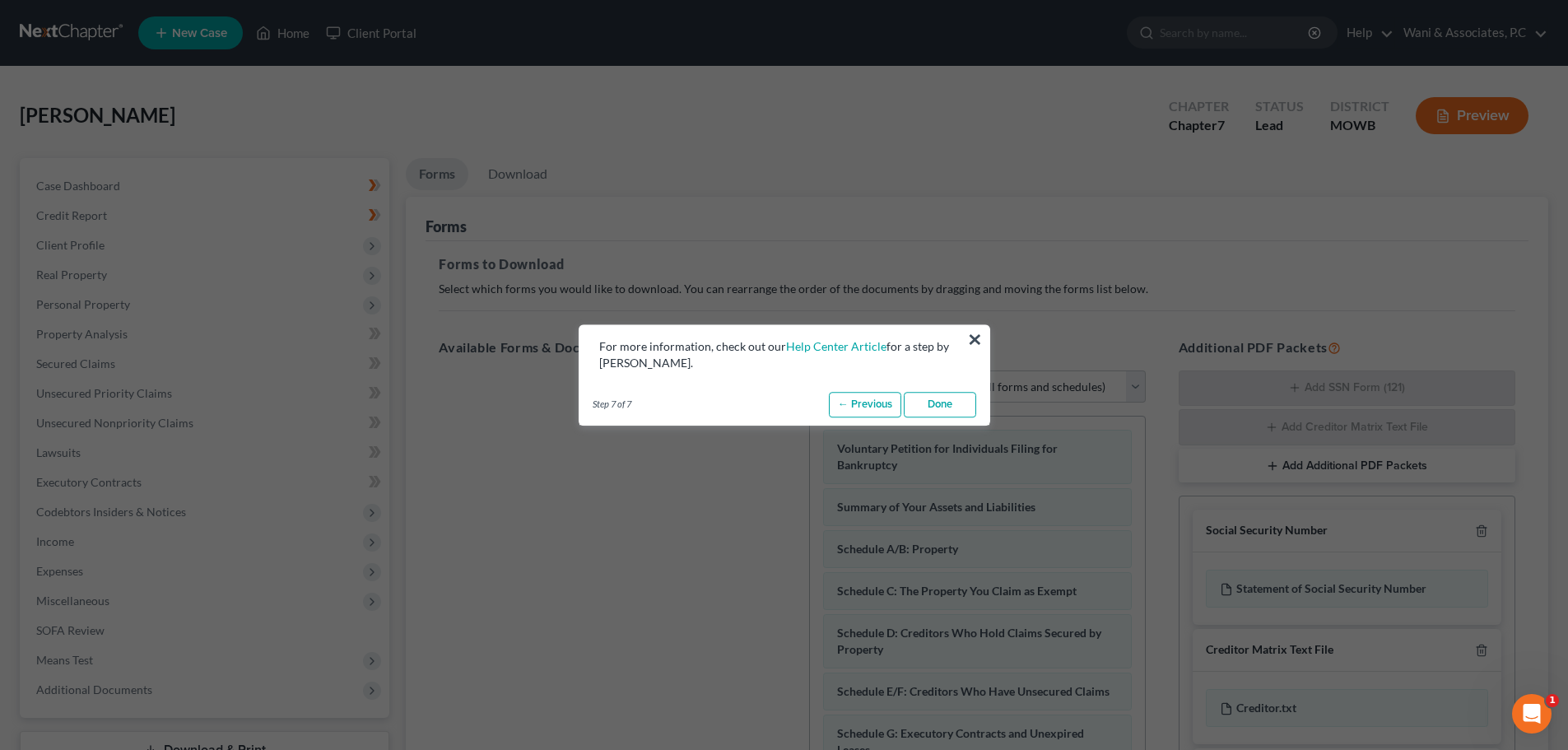
click at [787, 408] on link "Done" at bounding box center [940, 405] width 73 height 26
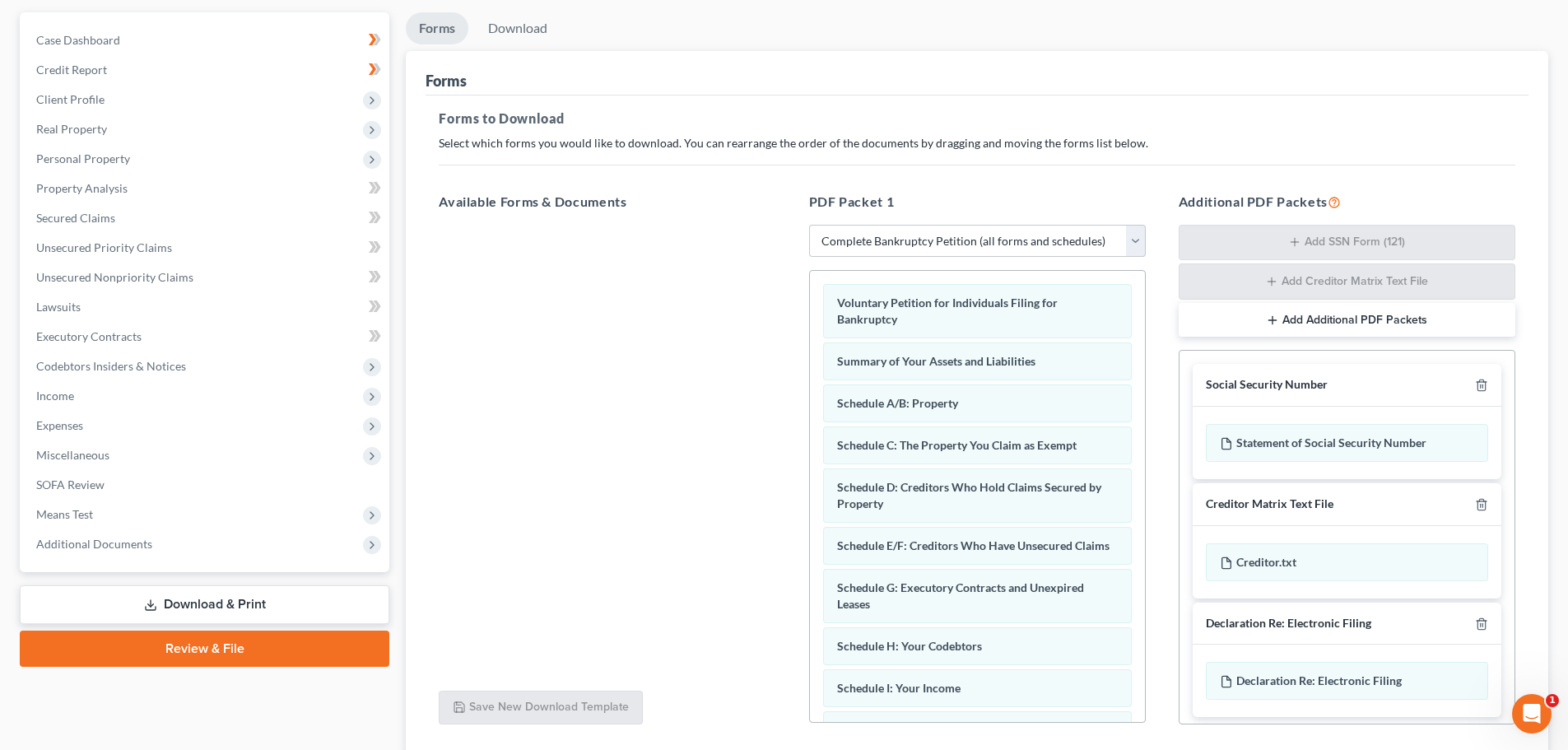
scroll to position [164, 0]
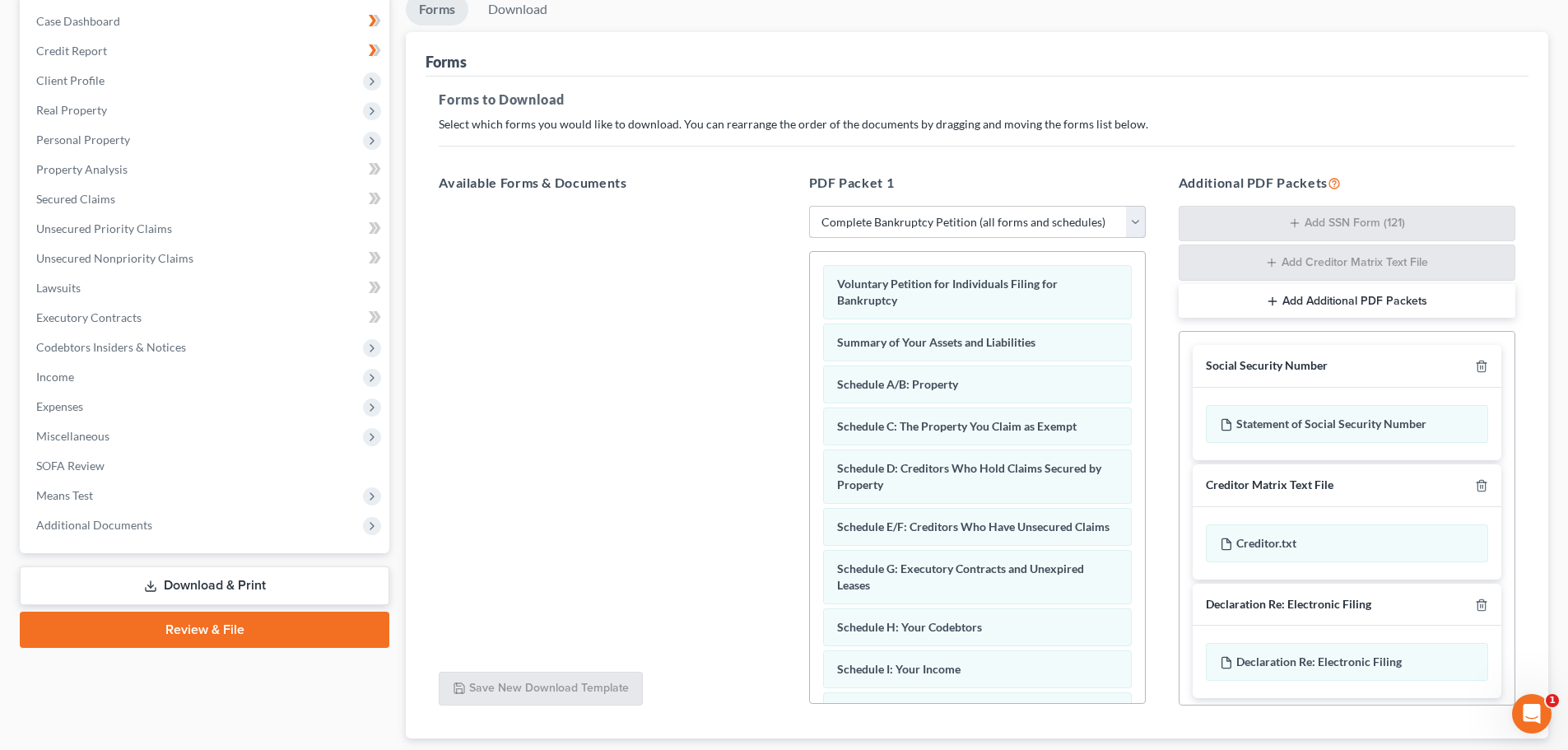
click at [787, 223] on select "Choose Default Petition PDF Packet Complete Bankruptcy Petition (all forms and …" at bounding box center [977, 222] width 337 height 33
click at [787, 205] on select "Choose Default Petition PDF Packet Complete Bankruptcy Petition (all forms and …" at bounding box center [977, 222] width 337 height 33
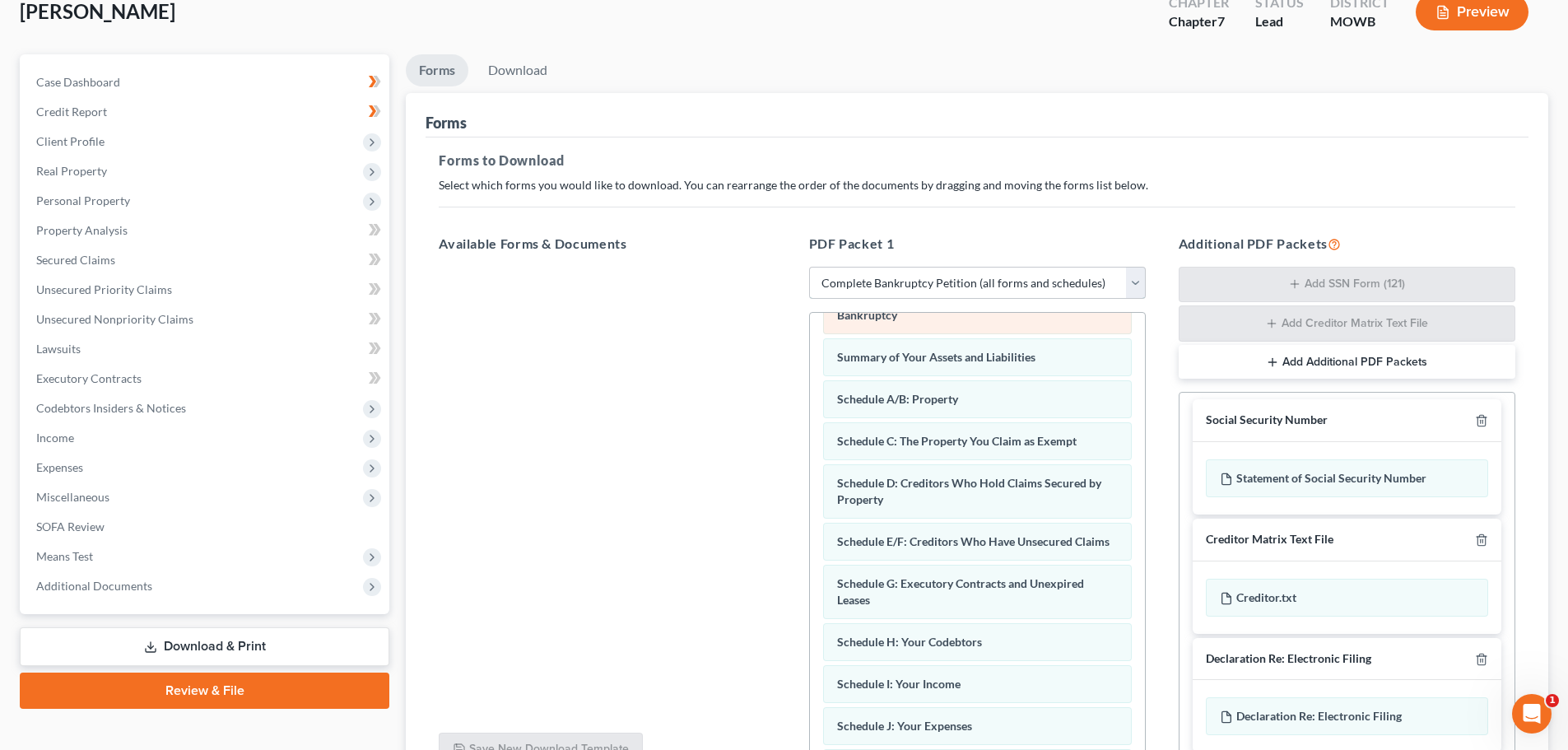
scroll to position [83, 0]
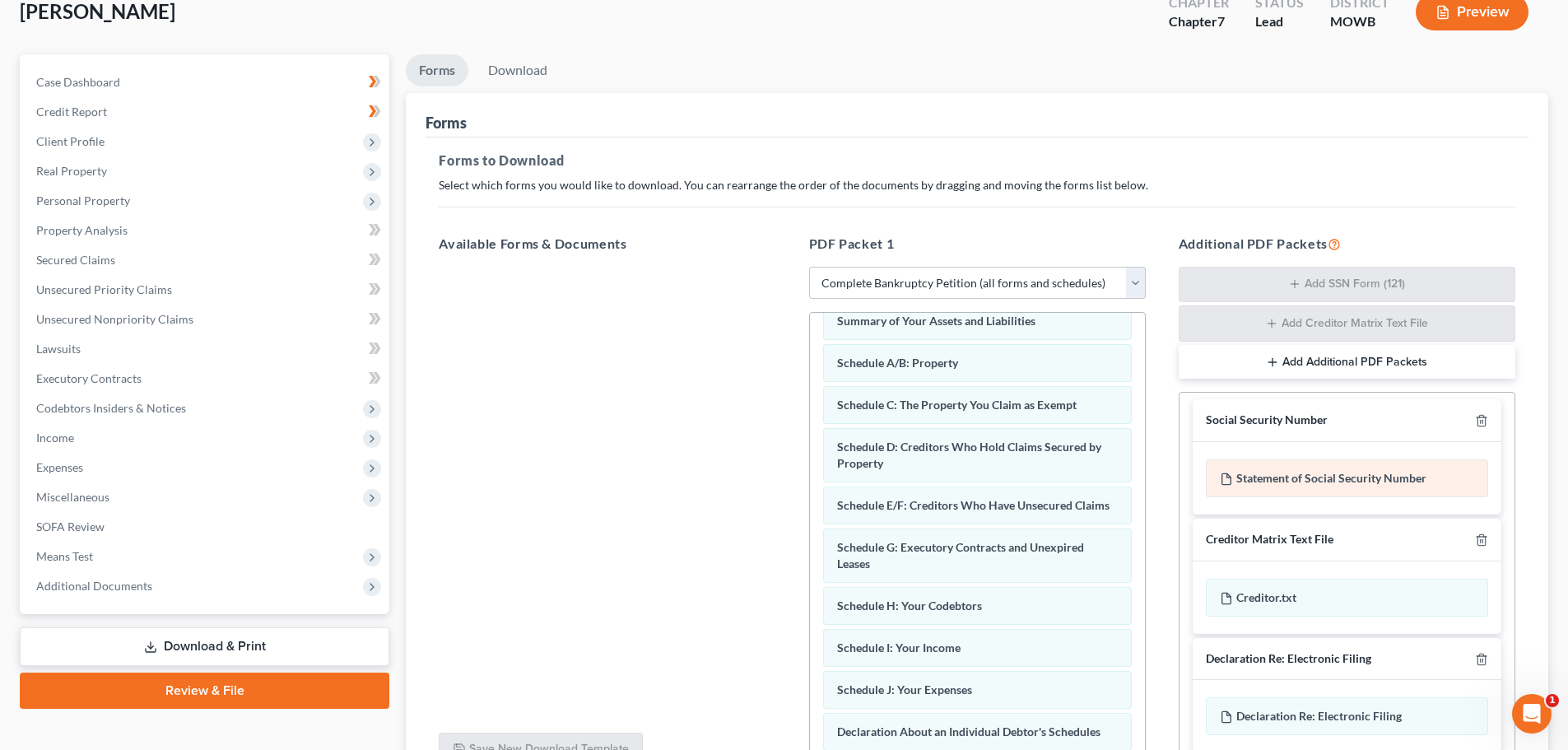
click at [787, 472] on div "Statement of Social Security Number" at bounding box center [1347, 479] width 282 height 38
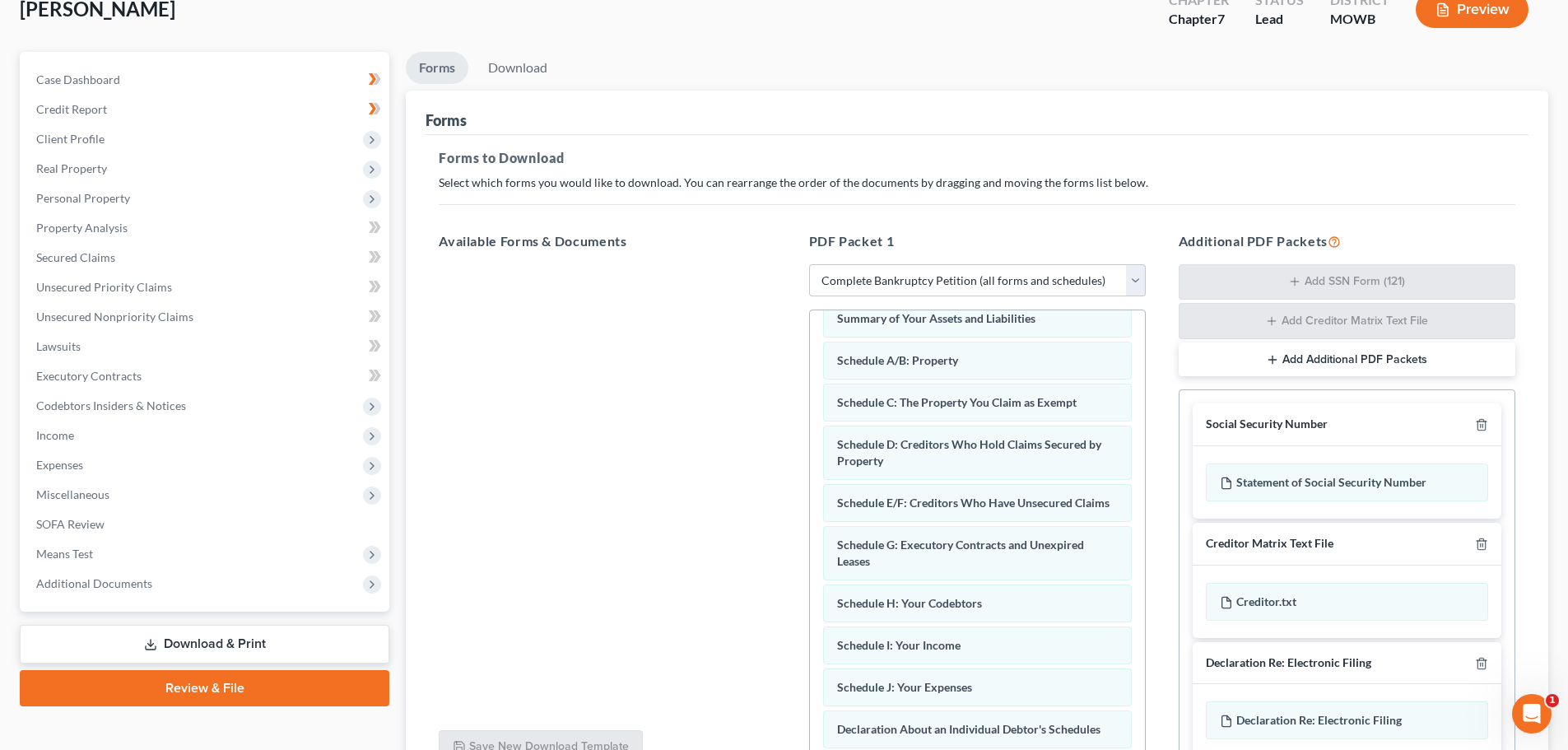
scroll to position [268, 0]
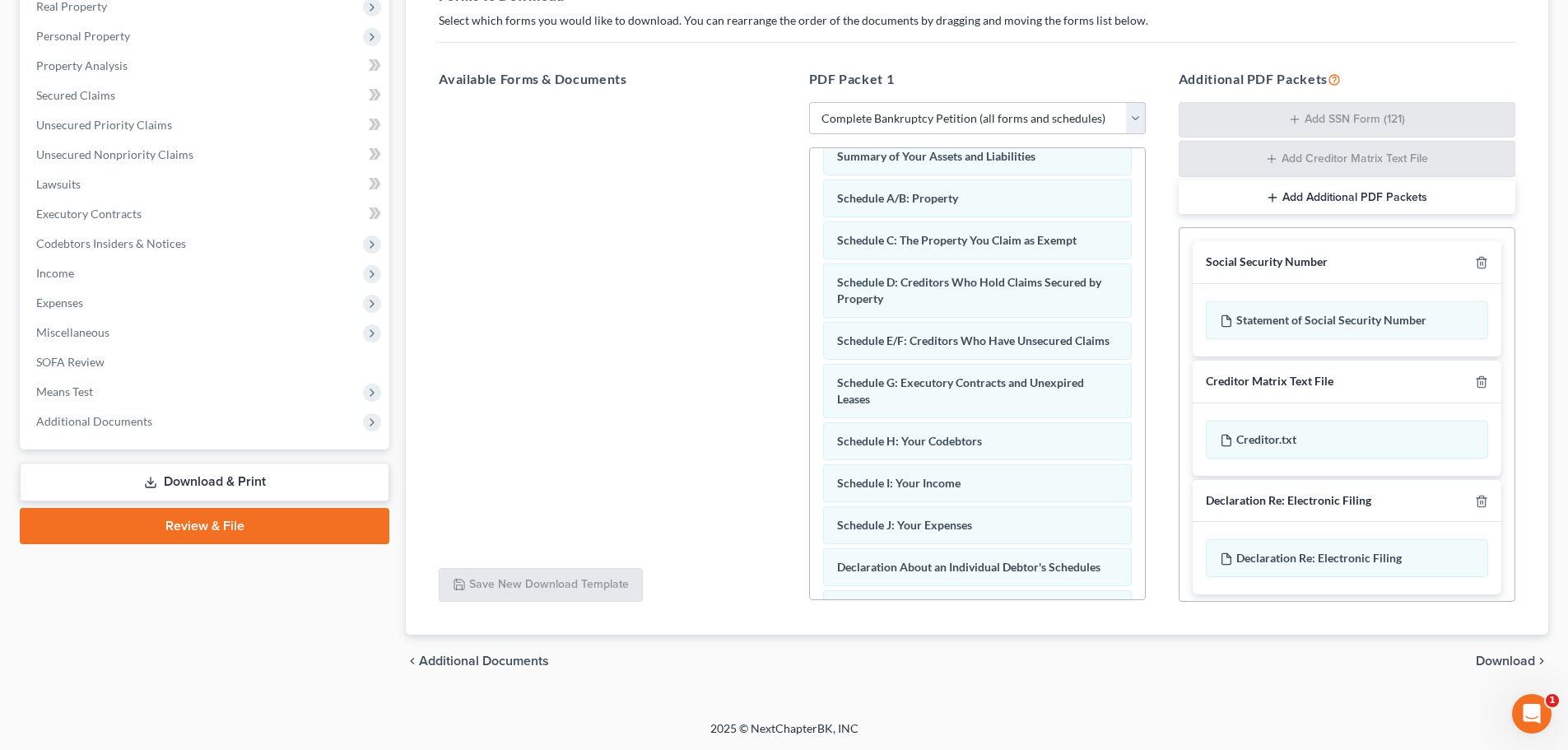
click at [787, 657] on span "Download" at bounding box center [1505, 661] width 59 height 13
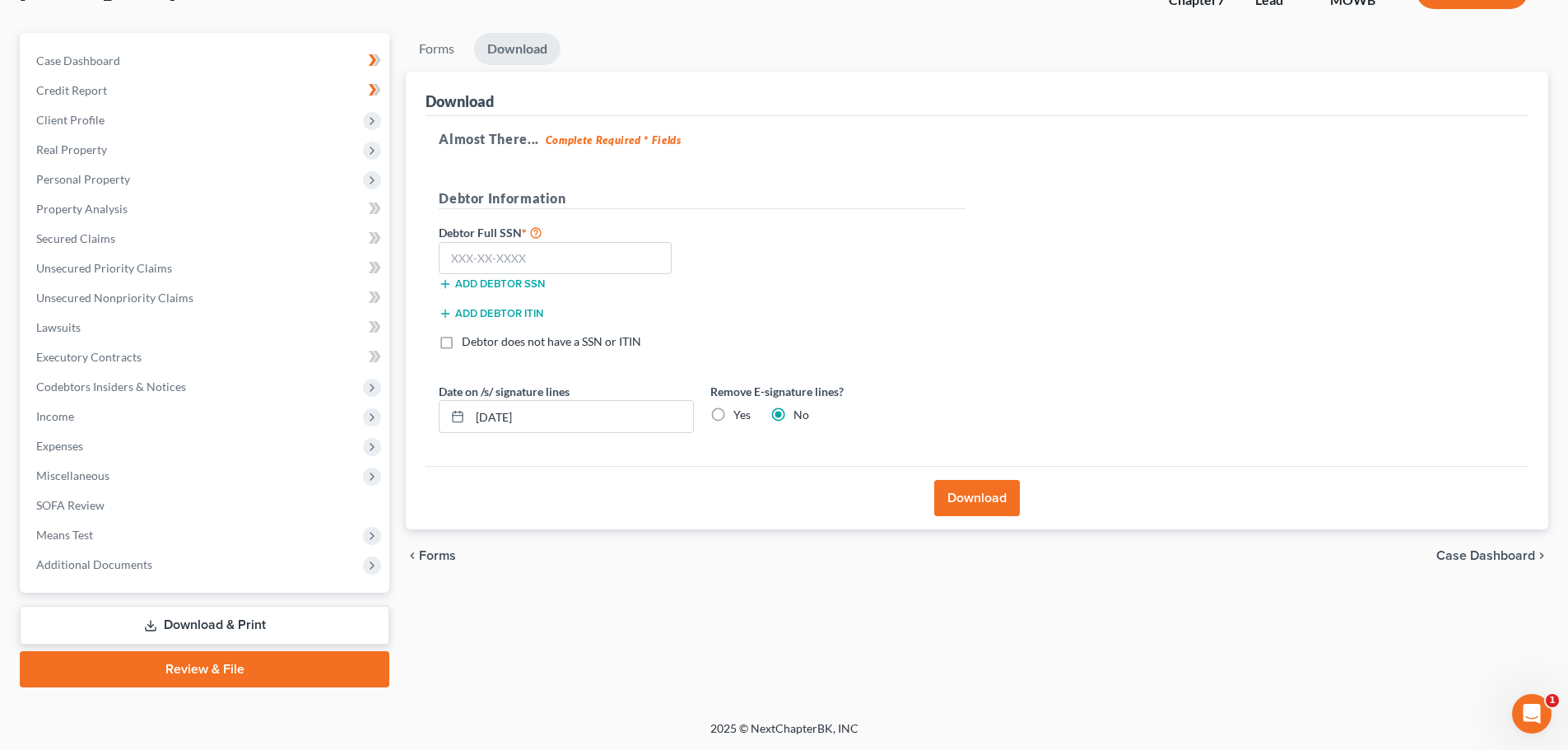
scroll to position [125, 0]
click at [507, 254] on input "text" at bounding box center [555, 258] width 233 height 33
click at [734, 420] on label "Yes" at bounding box center [742, 415] width 17 height 17
click at [740, 417] on input "Yes" at bounding box center [745, 412] width 11 height 11
radio input "true"
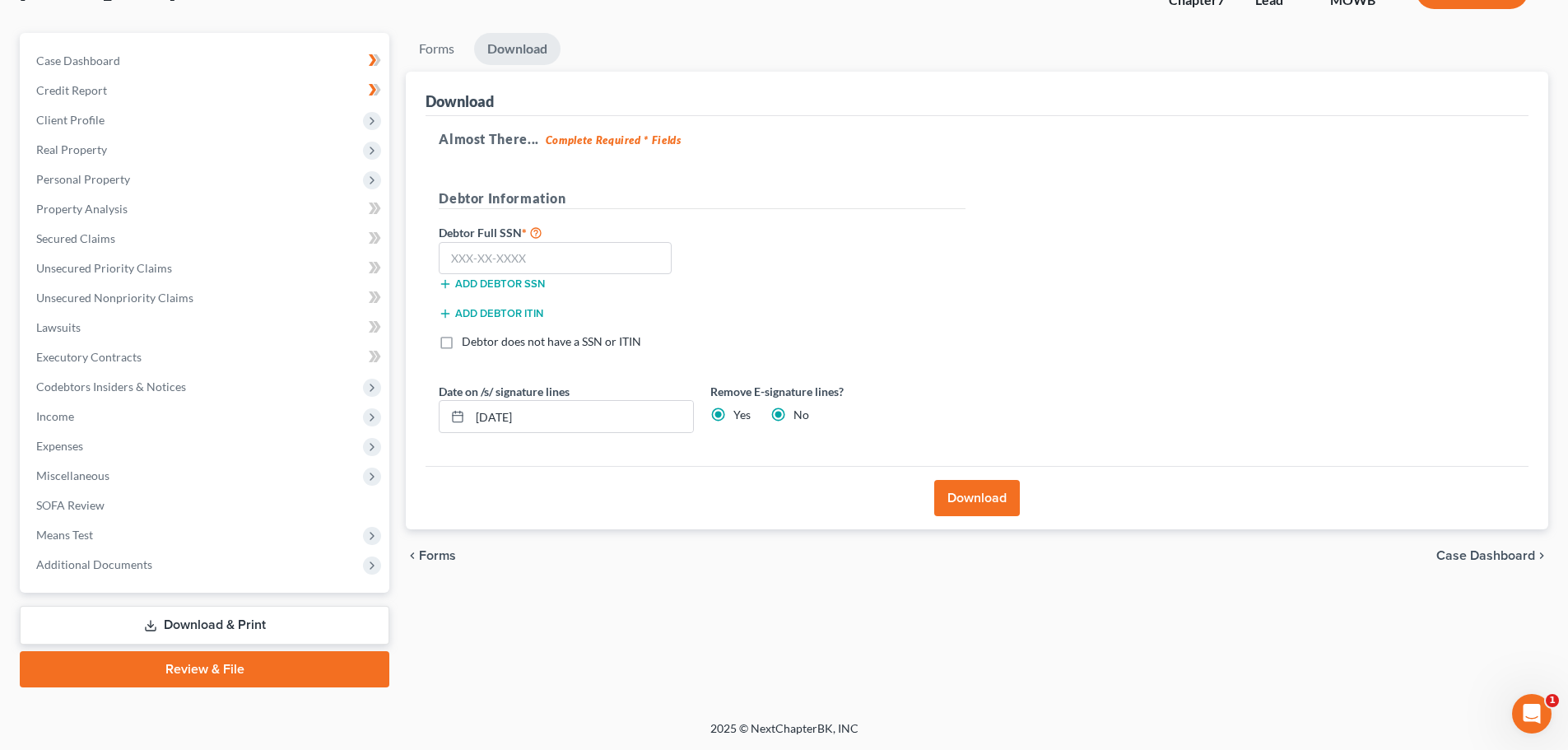
radio input "false"
drag, startPoint x: 621, startPoint y: 421, endPoint x: 376, endPoint y: 436, distance: 245.5
click at [376, 436] on div "Petition Navigation Case Dashboard Payments Invoices Payments Payments Credit R…" at bounding box center [784, 360] width 1545 height 654
click at [478, 262] on input "text" at bounding box center [555, 258] width 233 height 33
type input "227-63-7996"
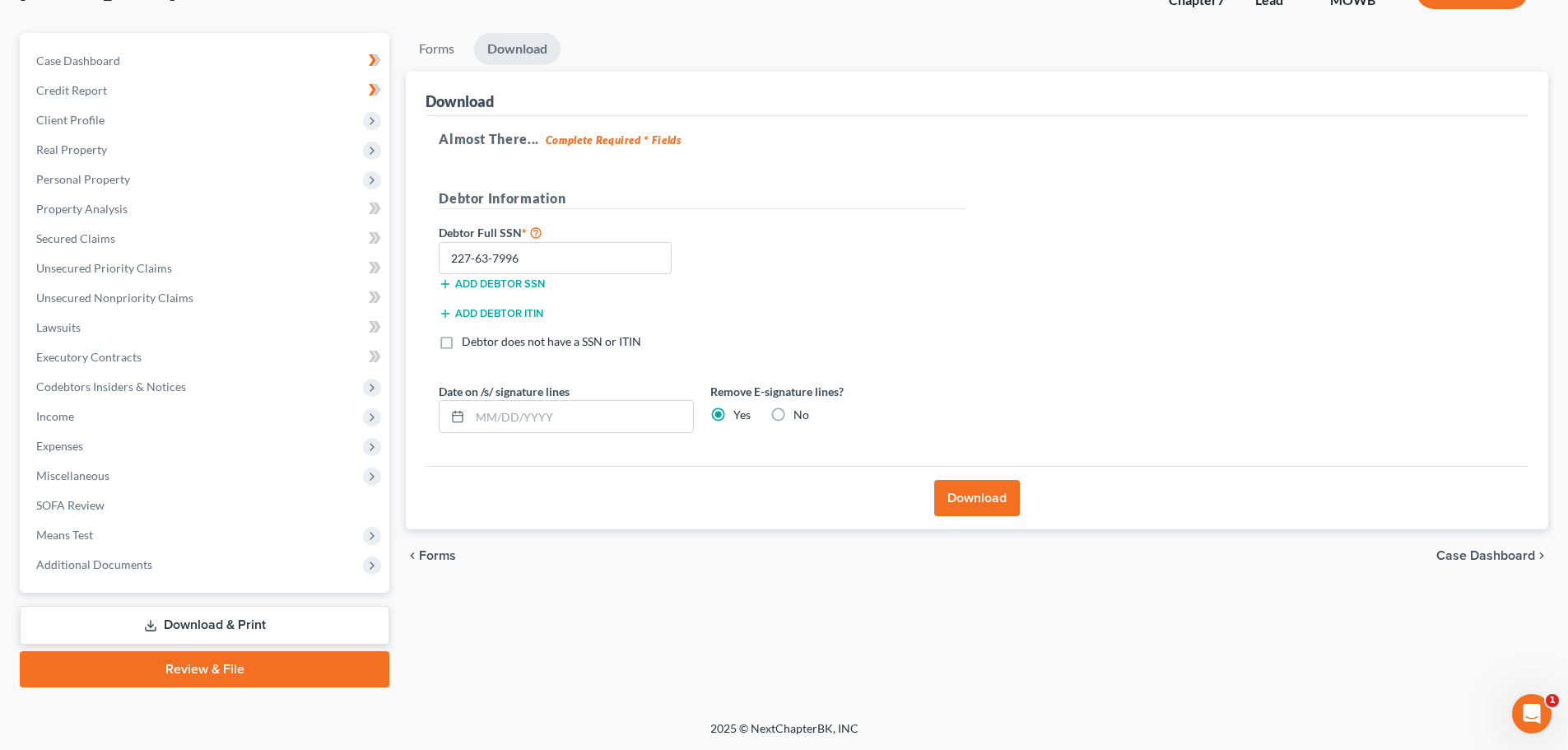
click at [787, 485] on button "Download" at bounding box center [977, 498] width 86 height 36
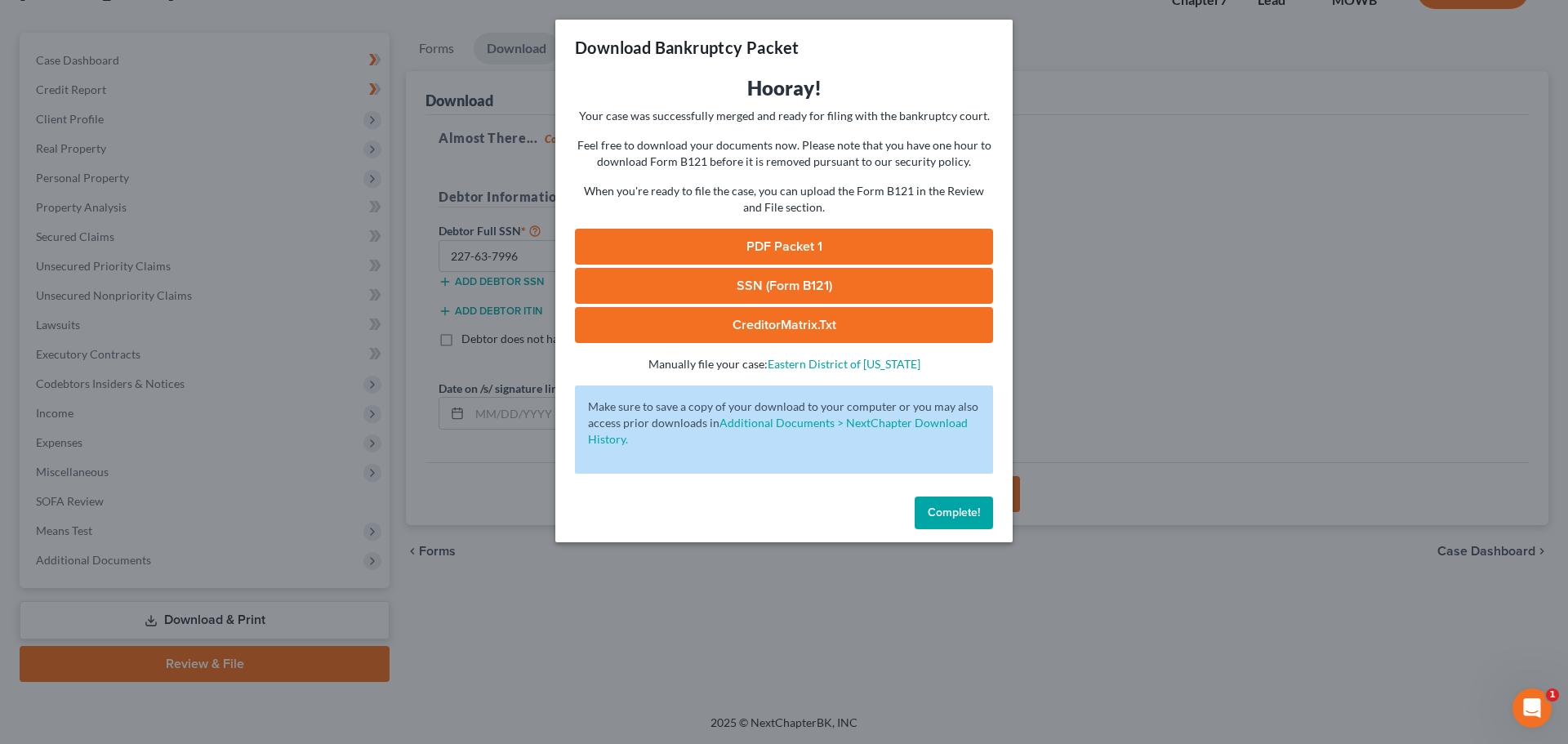
click at [781, 208] on div "Download Bankruptcy Packet Hooray! Your case was successfully merged and ready …" at bounding box center [784, 372] width 1568 height 744
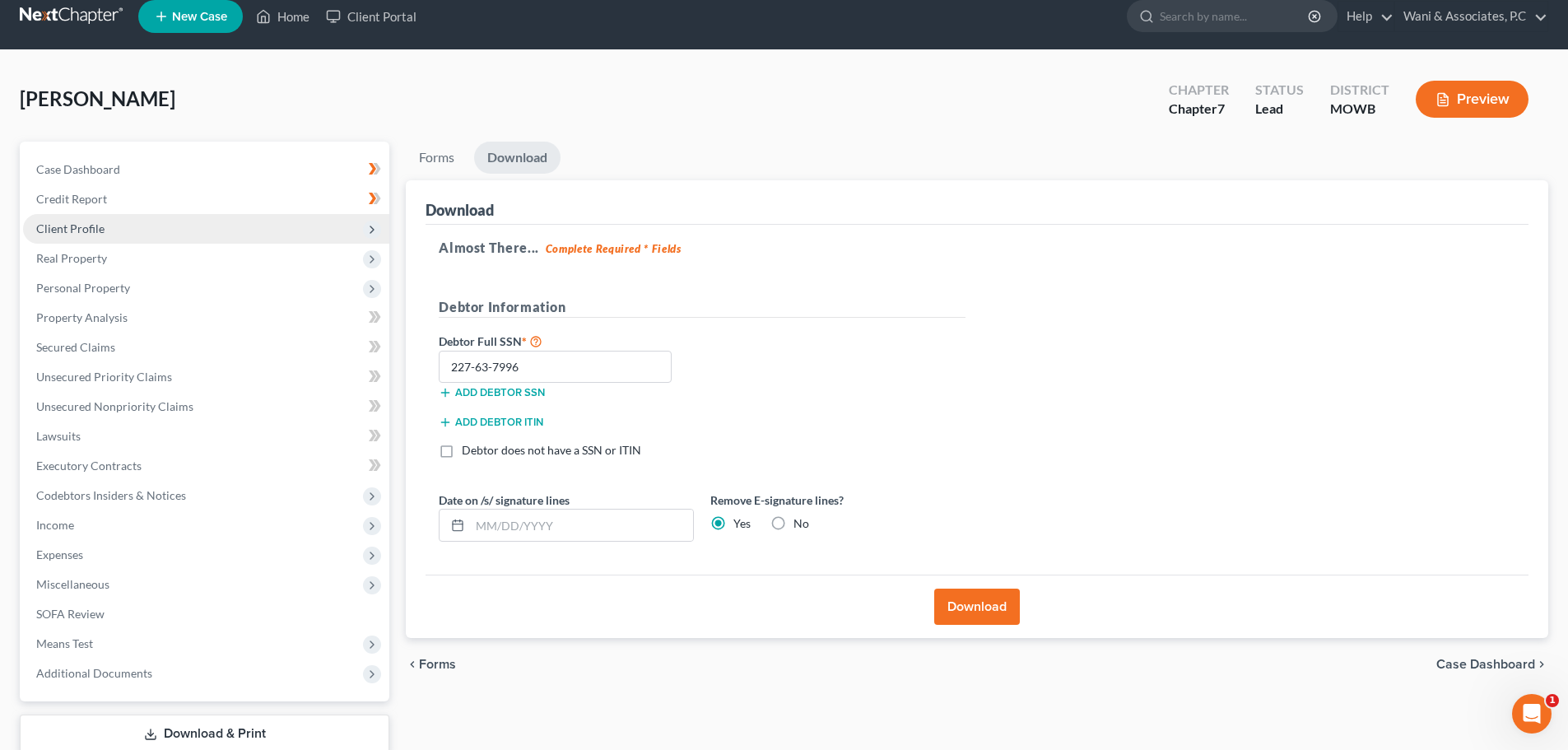
scroll to position [0, 0]
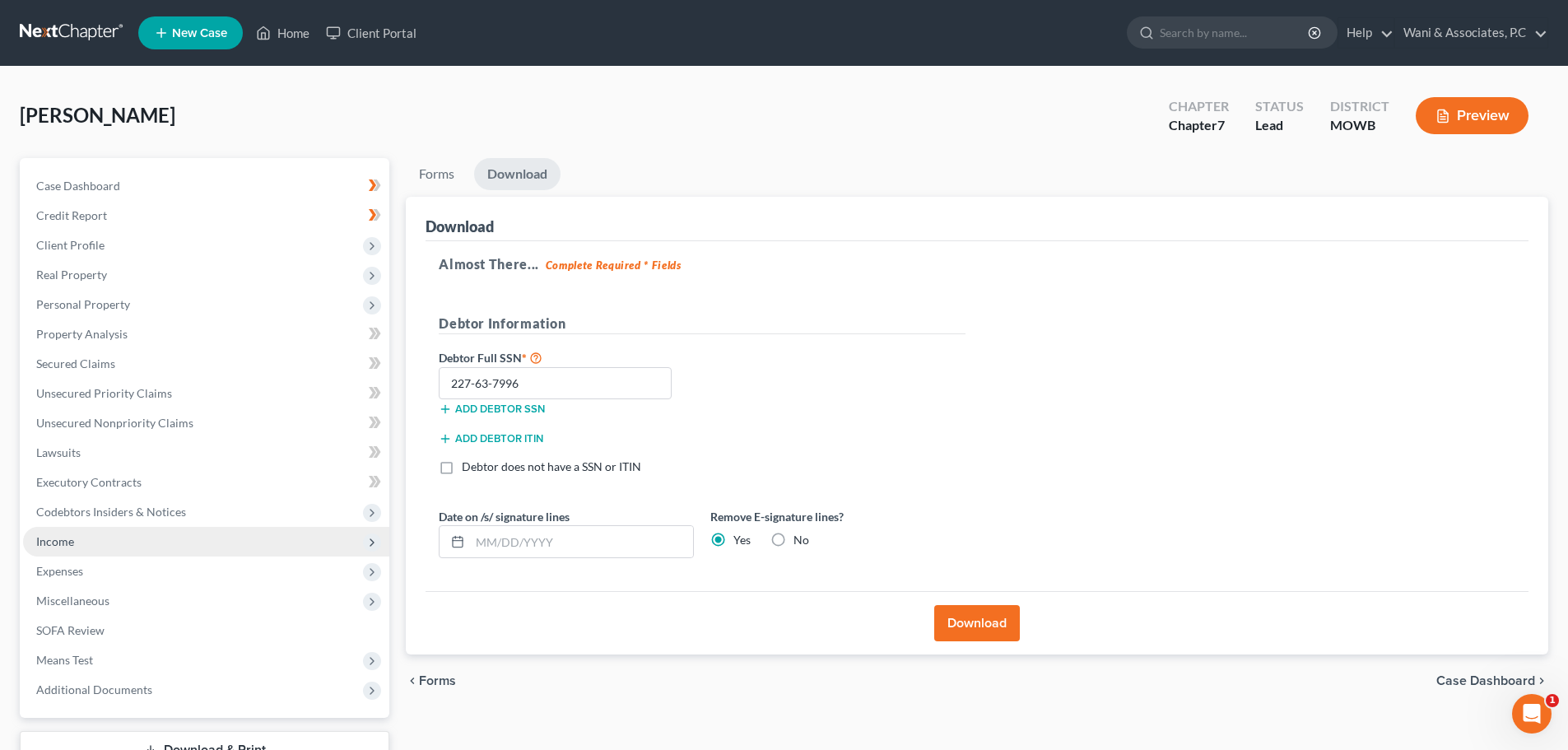
click at [120, 540] on span "Income" at bounding box center [206, 541] width 366 height 30
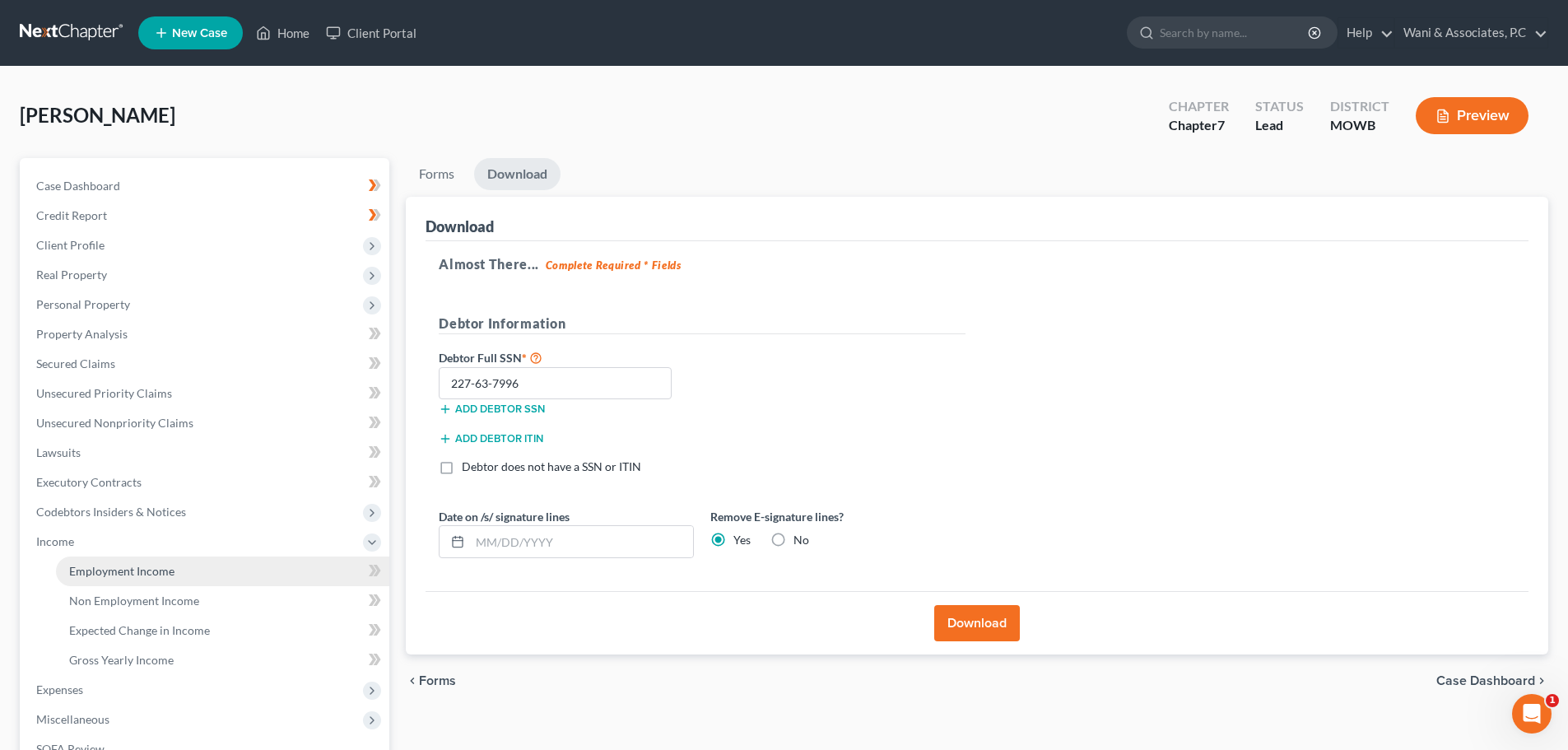
click at [140, 566] on span "Employment Income" at bounding box center [122, 570] width 106 height 14
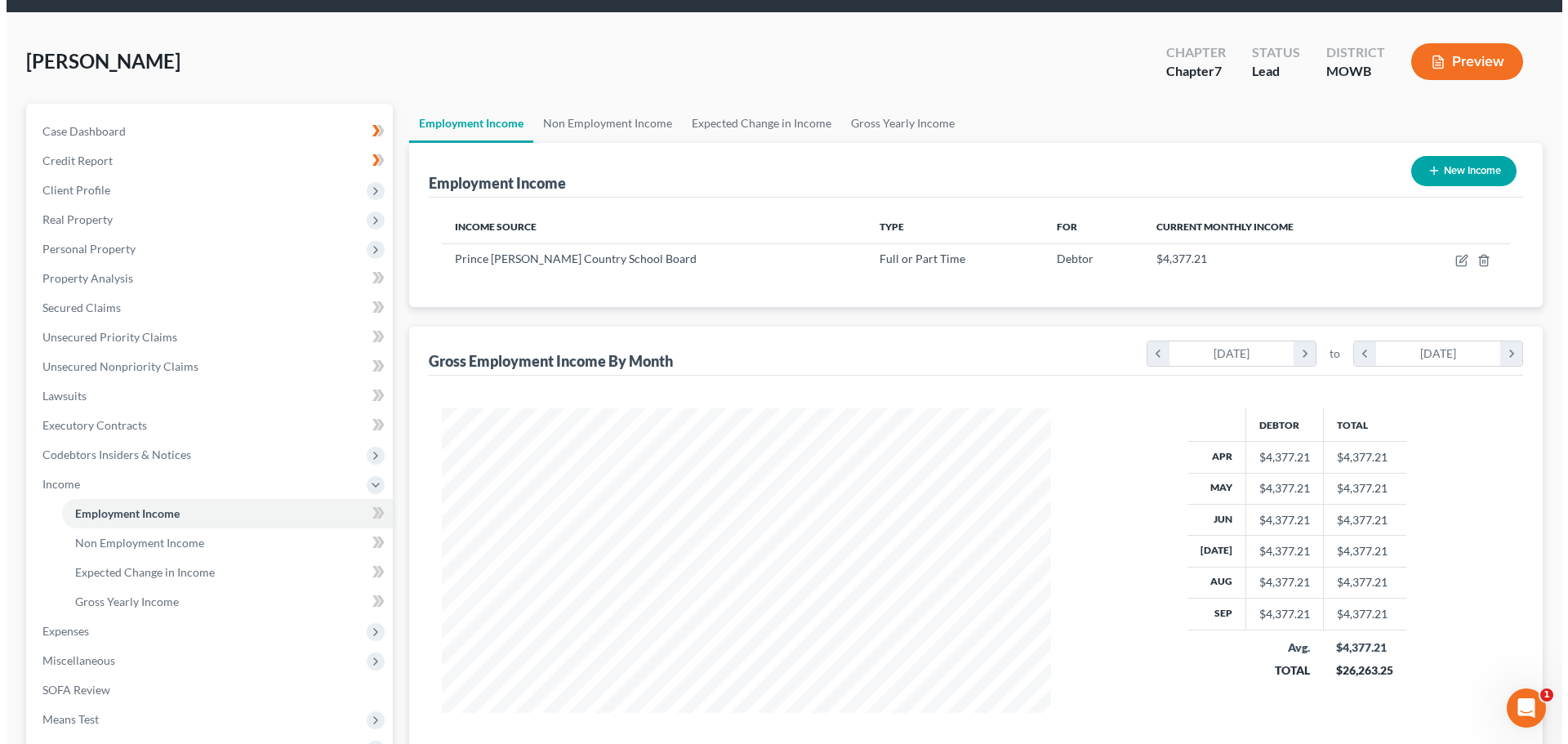
scroll to position [82, 0]
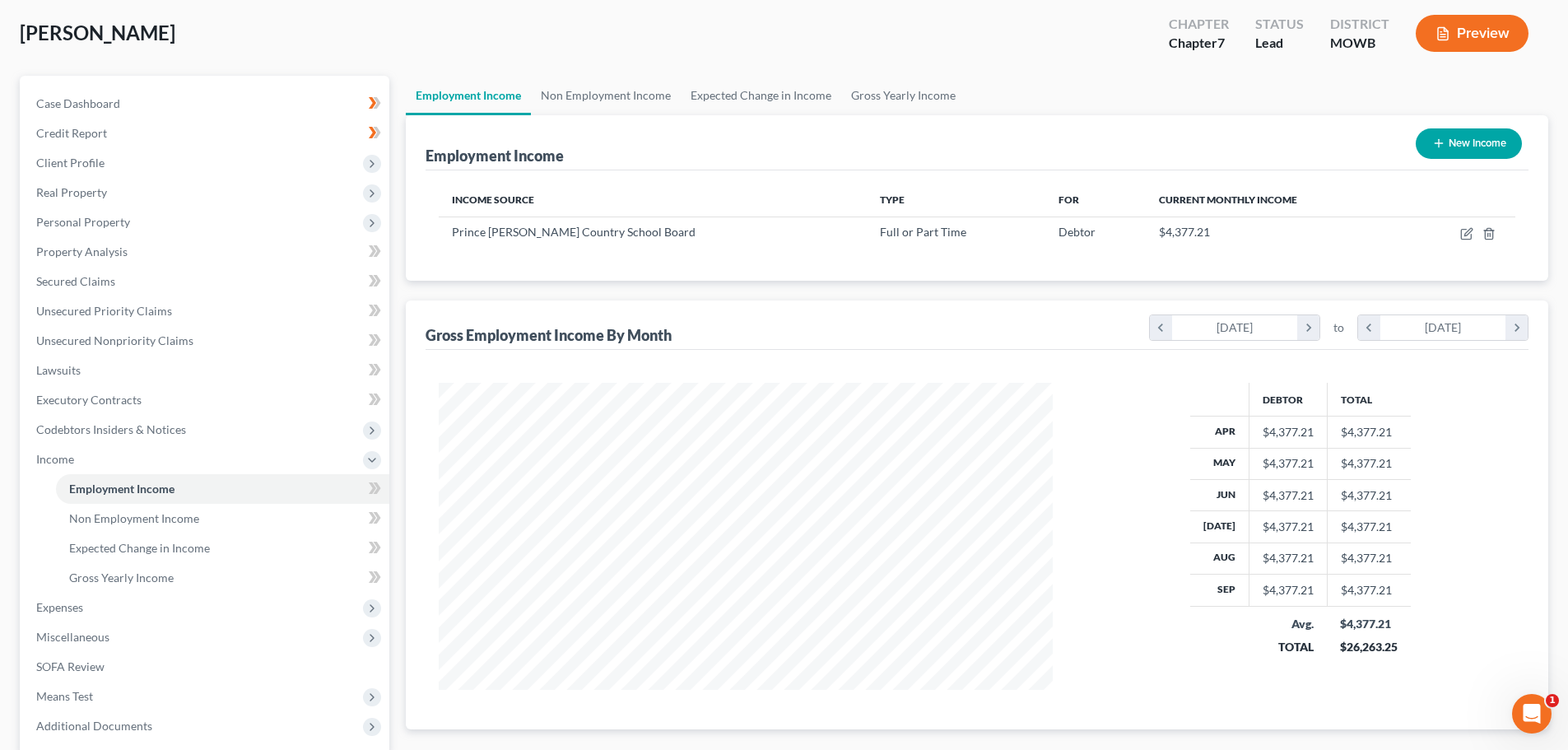
click at [787, 149] on button "New Income" at bounding box center [1468, 144] width 106 height 31
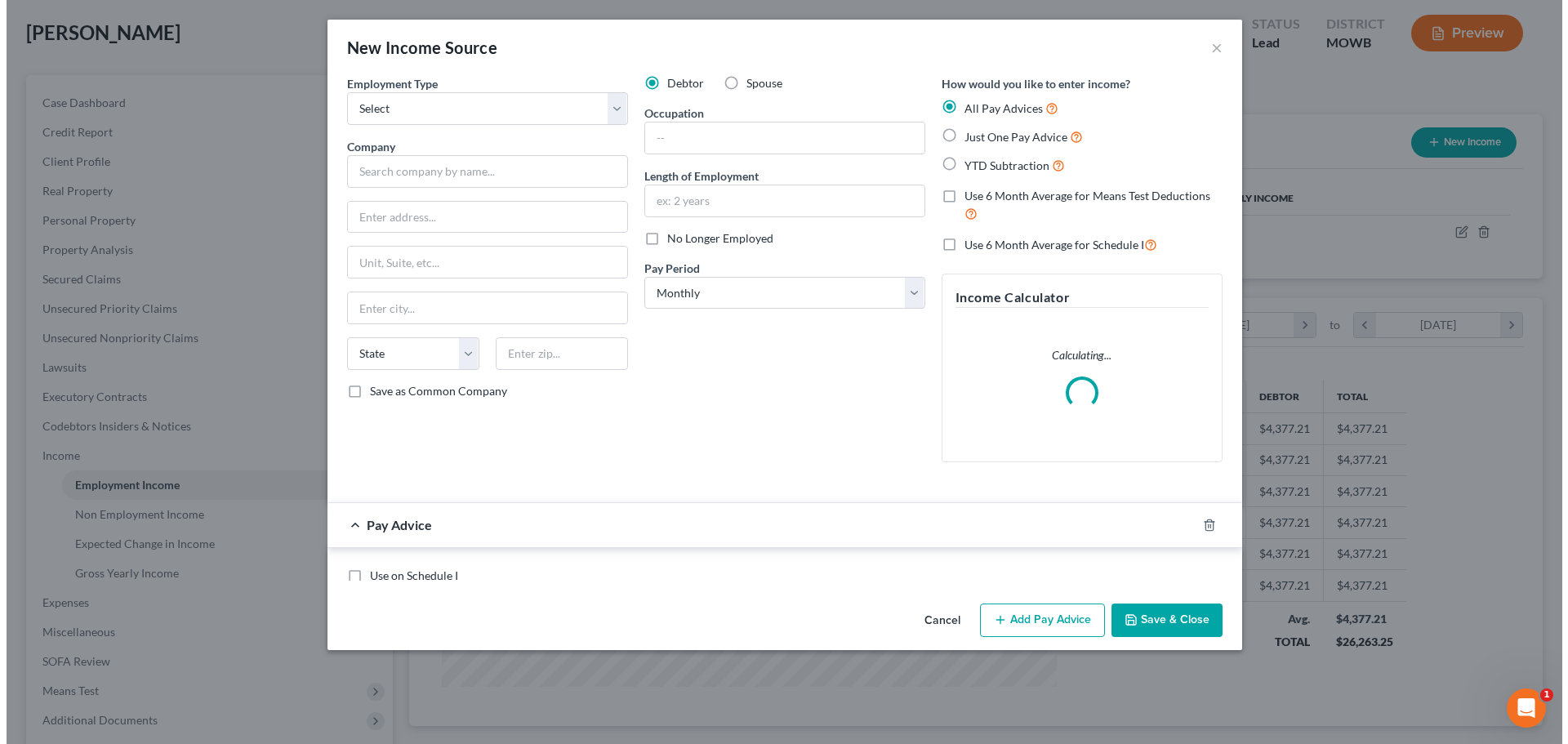
scroll to position [307, 648]
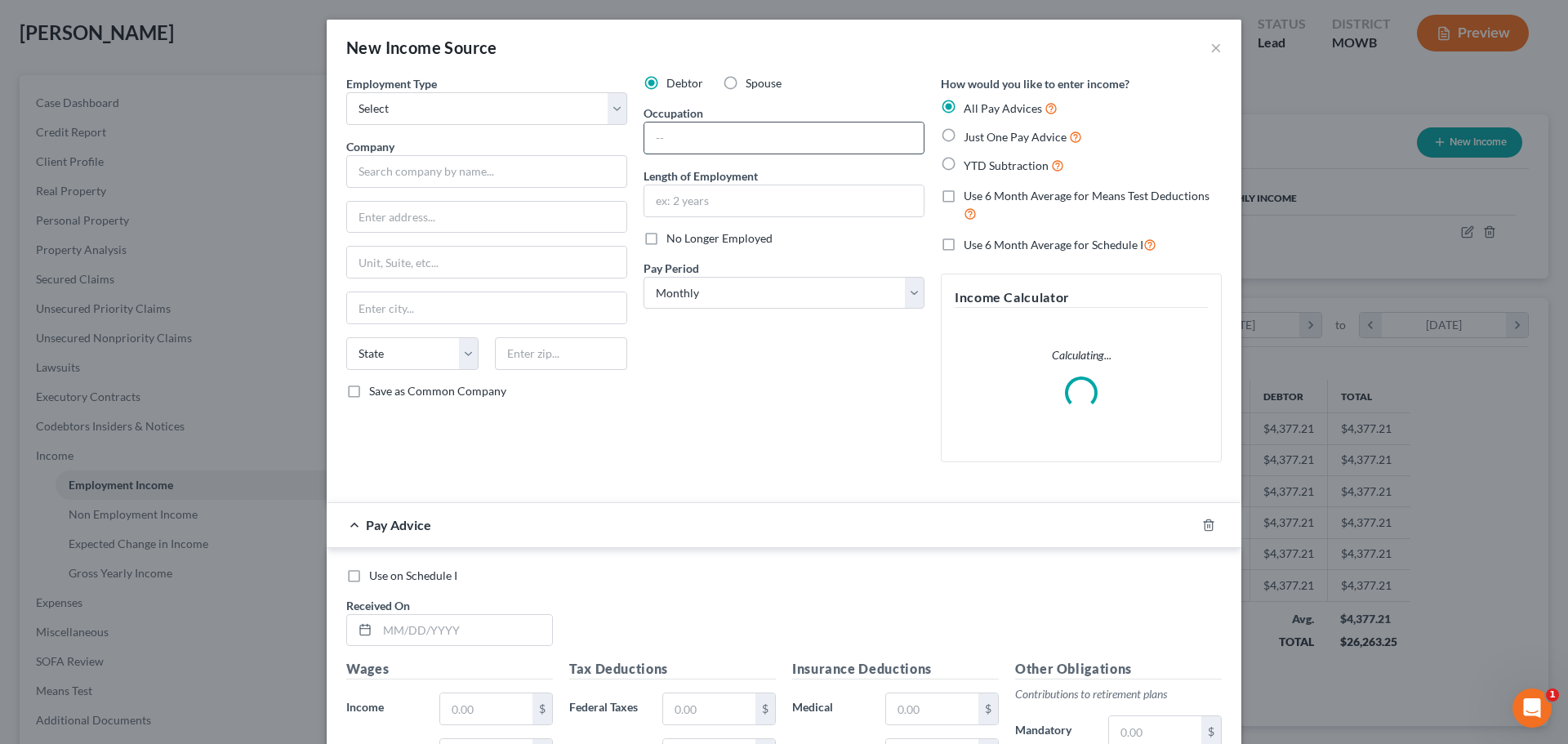
click at [728, 138] on input "text" at bounding box center [784, 138] width 279 height 31
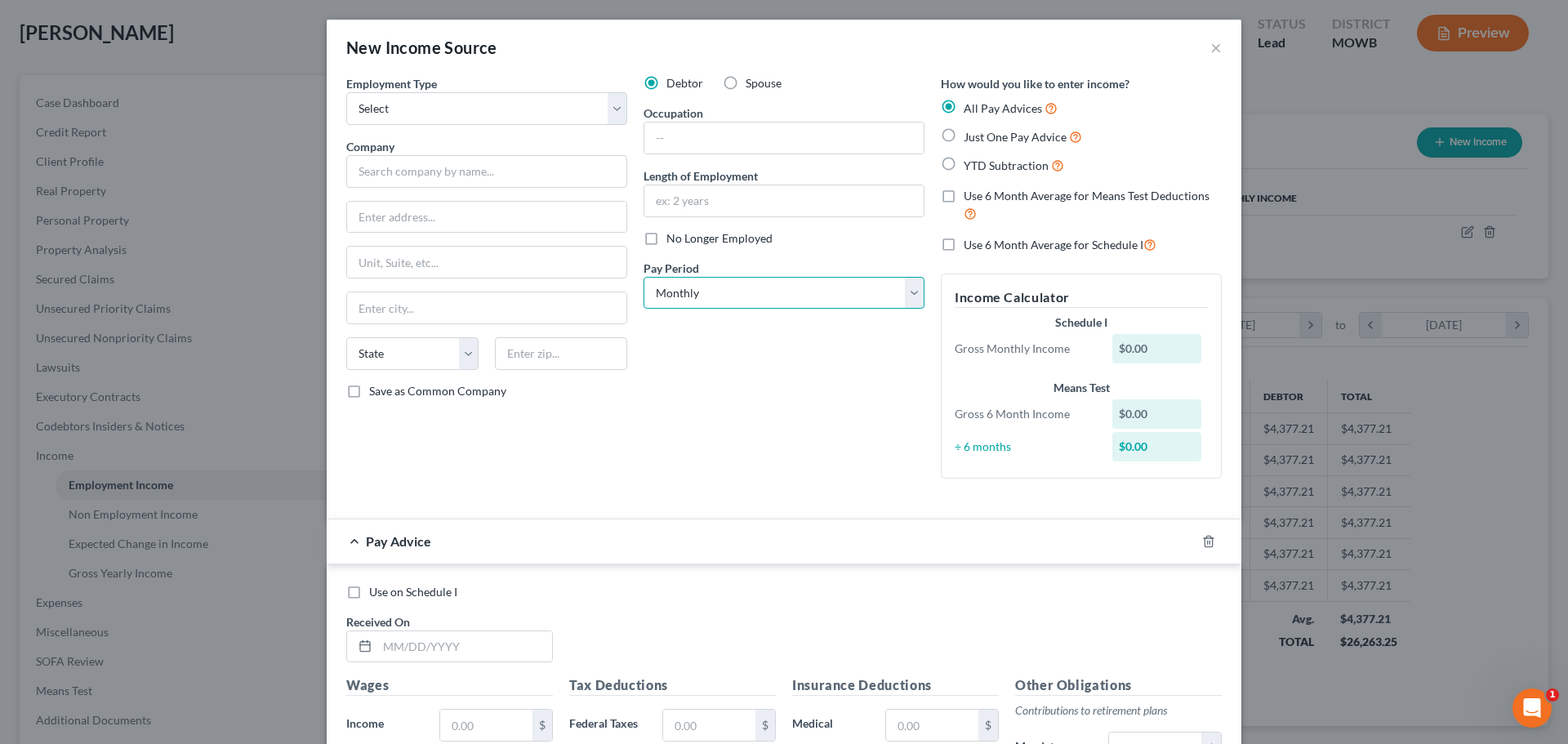
click at [676, 301] on select "Select Monthly Twice Monthly Every Other Week Weekly" at bounding box center [784, 293] width 281 height 33
select select "1"
click at [644, 277] on select "Select Monthly Twice Monthly Every Other Week Weekly" at bounding box center [784, 293] width 281 height 33
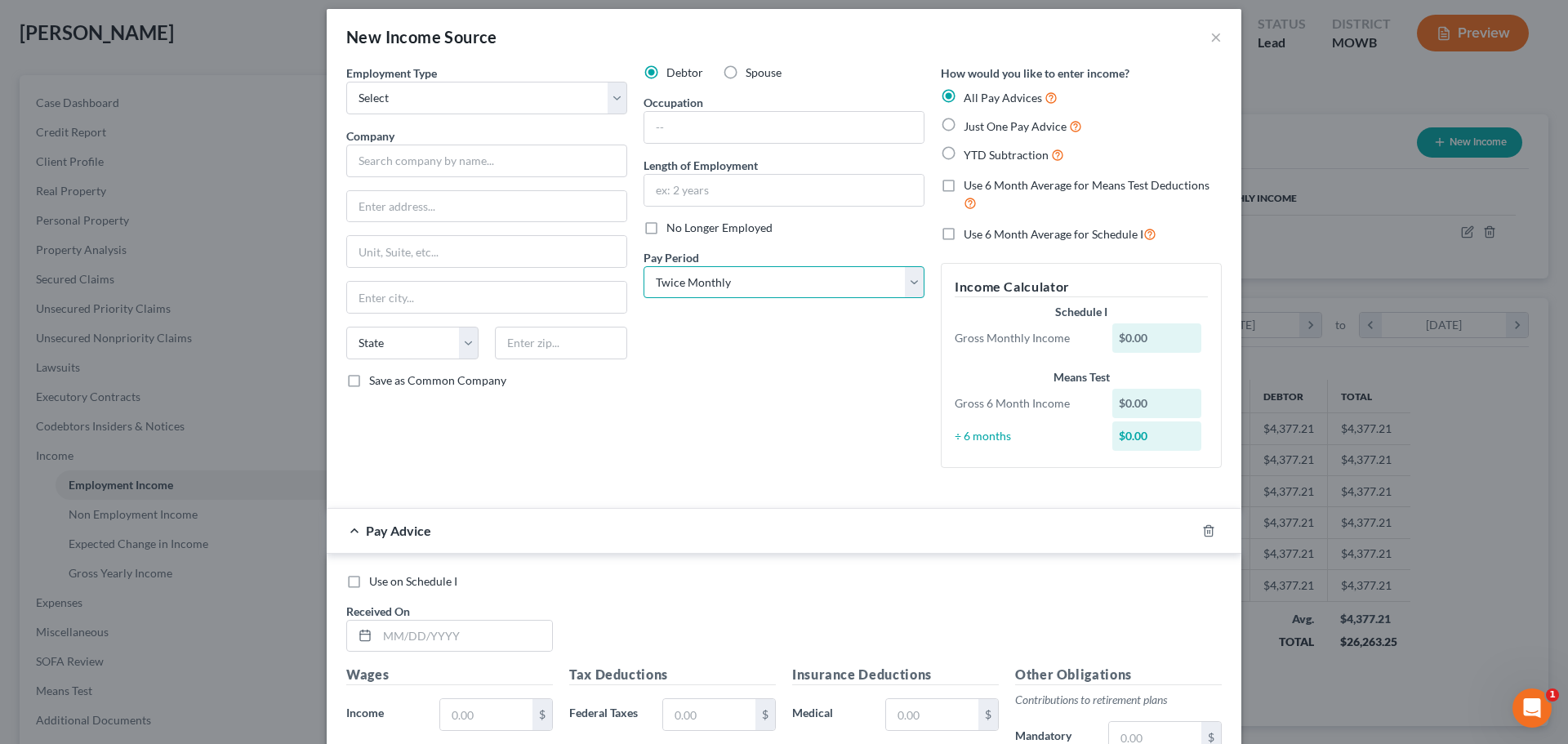
scroll to position [16, 0]
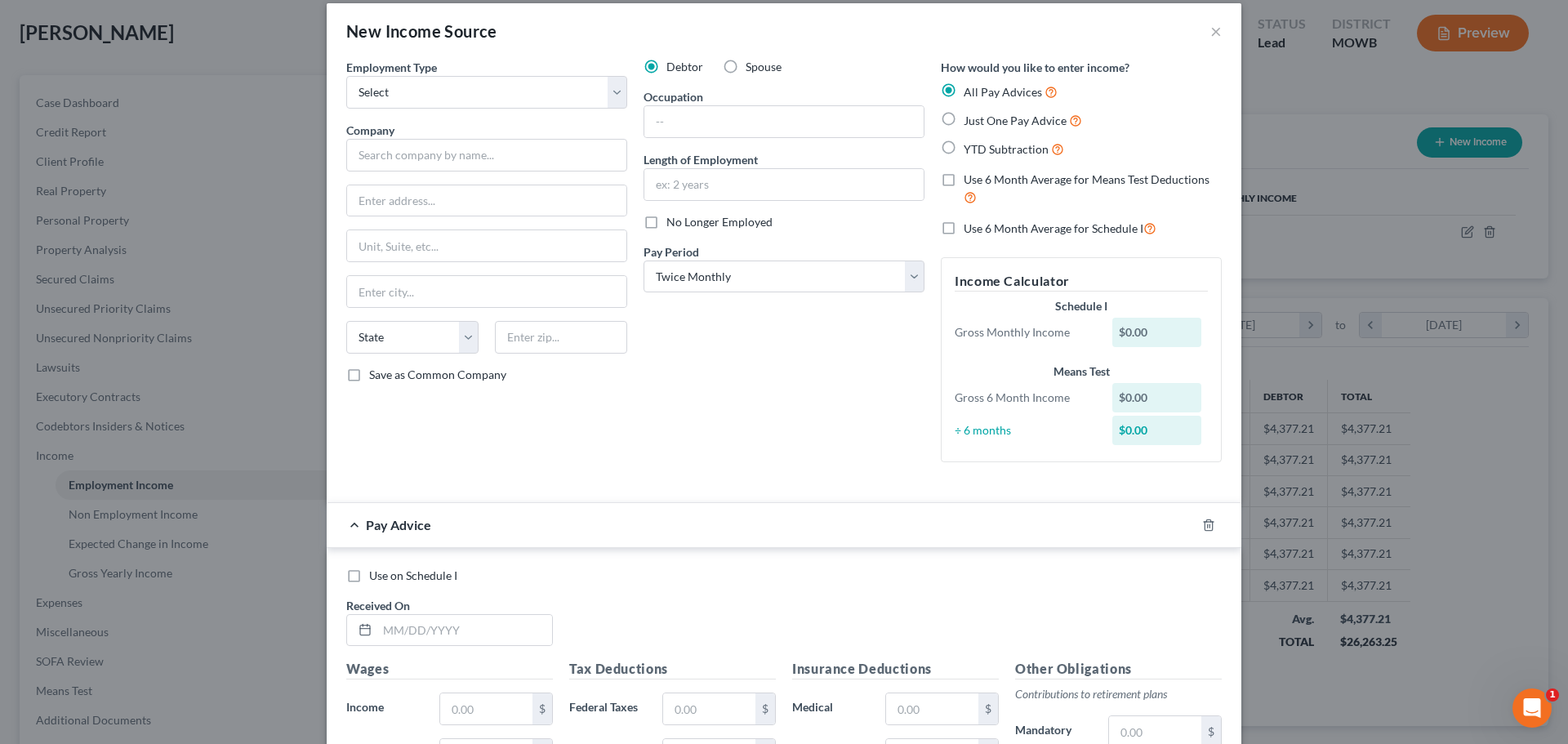
click at [781, 119] on label "Just One Pay Advice" at bounding box center [1023, 120] width 119 height 19
click at [781, 119] on input "Just One Pay Advice" at bounding box center [975, 116] width 11 height 11
radio input "true"
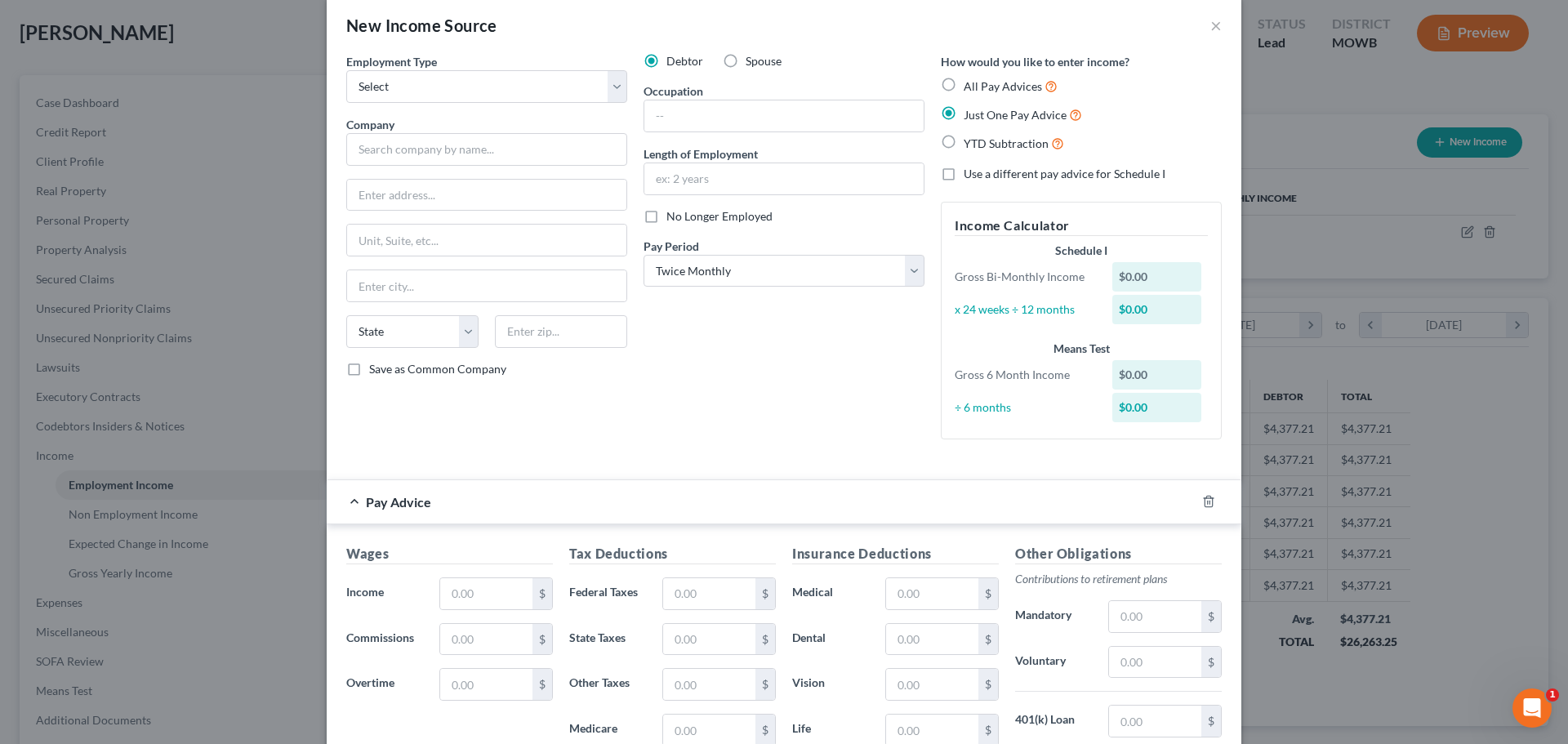
scroll to position [20, 0]
click at [528, 94] on select "Select Full or [DEMOGRAPHIC_DATA] Employment Self Employment" at bounding box center [486, 89] width 281 height 33
select select "0"
click at [346, 73] on select "Select Full or [DEMOGRAPHIC_DATA] Employment Self Employment" at bounding box center [486, 89] width 281 height 33
click at [470, 147] on input "text" at bounding box center [486, 152] width 281 height 33
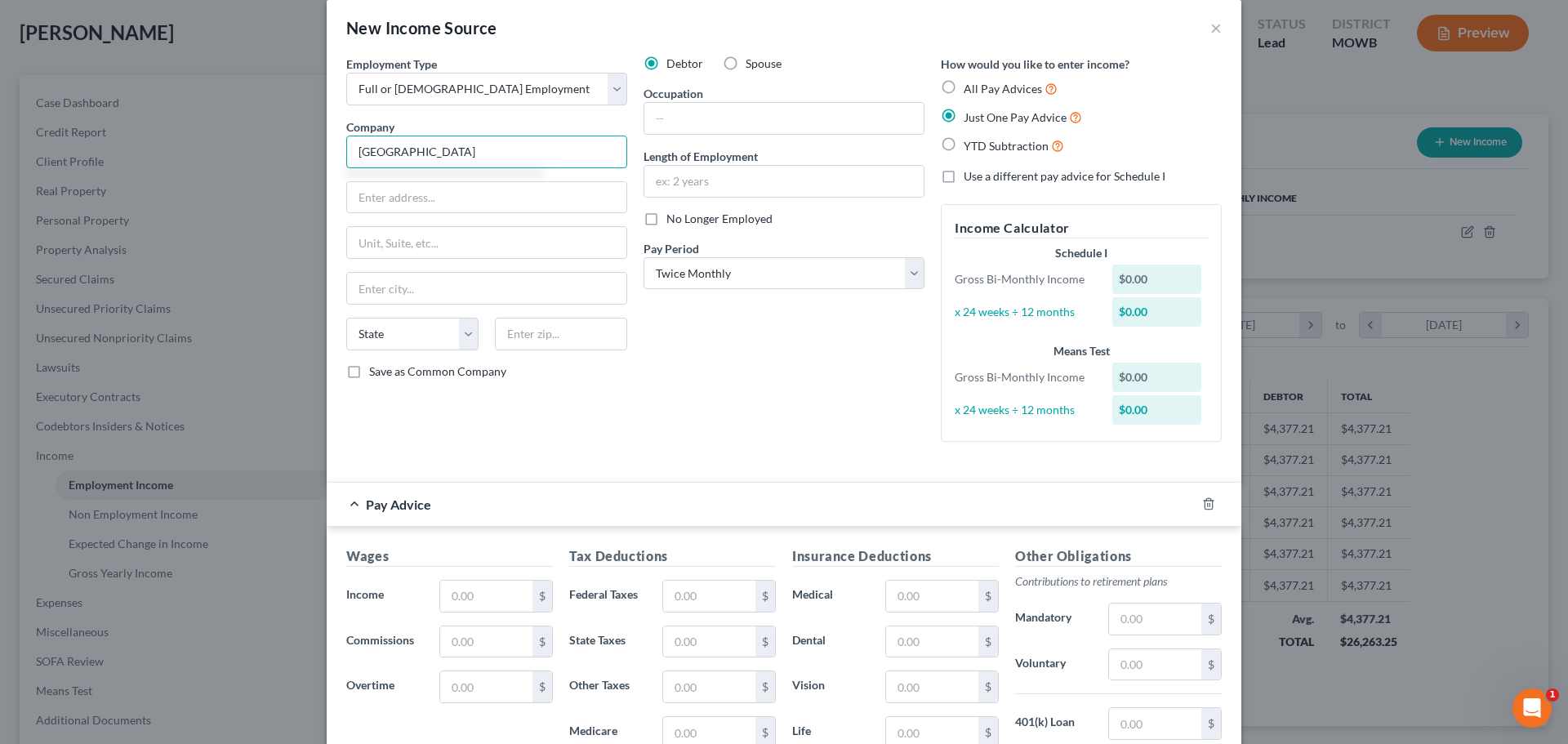
type input "[GEOGRAPHIC_DATA]"
click at [667, 215] on label "No Longer Employed" at bounding box center [720, 219] width 106 height 16
click at [673, 215] on input "No Longer Employed" at bounding box center [678, 215] width 11 height 11
checkbox input "true"
click at [553, 205] on input "text" at bounding box center [486, 197] width 279 height 31
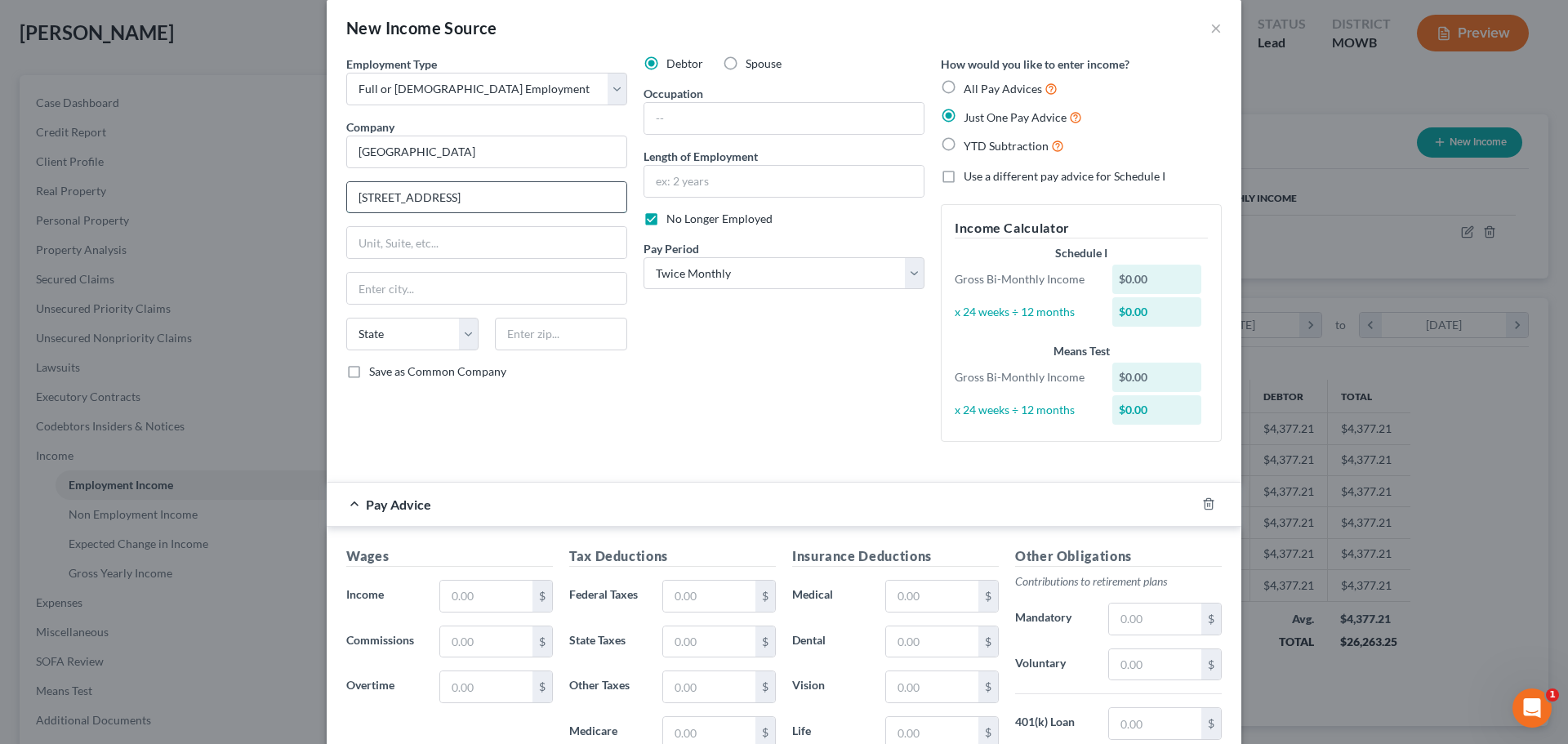
type input "[STREET_ADDRESS]"
type input "[GEOGRAPHIC_DATA]"
select select "48"
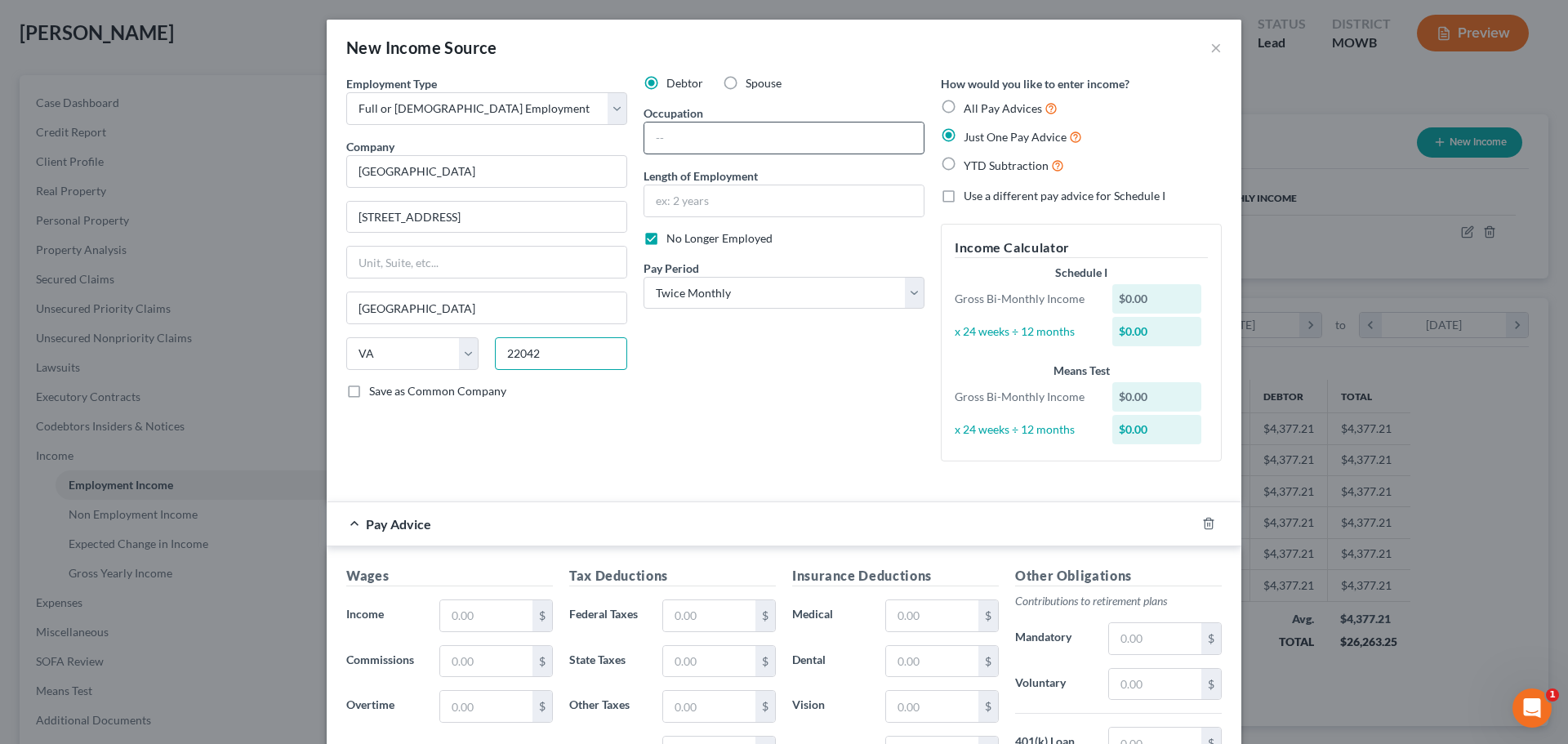
type input "22042"
click at [684, 140] on input "text" at bounding box center [784, 138] width 279 height 31
click at [700, 390] on div "Debtor Spouse Occupation Length of Employment No Longer Employed Pay Period * S…" at bounding box center [784, 275] width 297 height 399
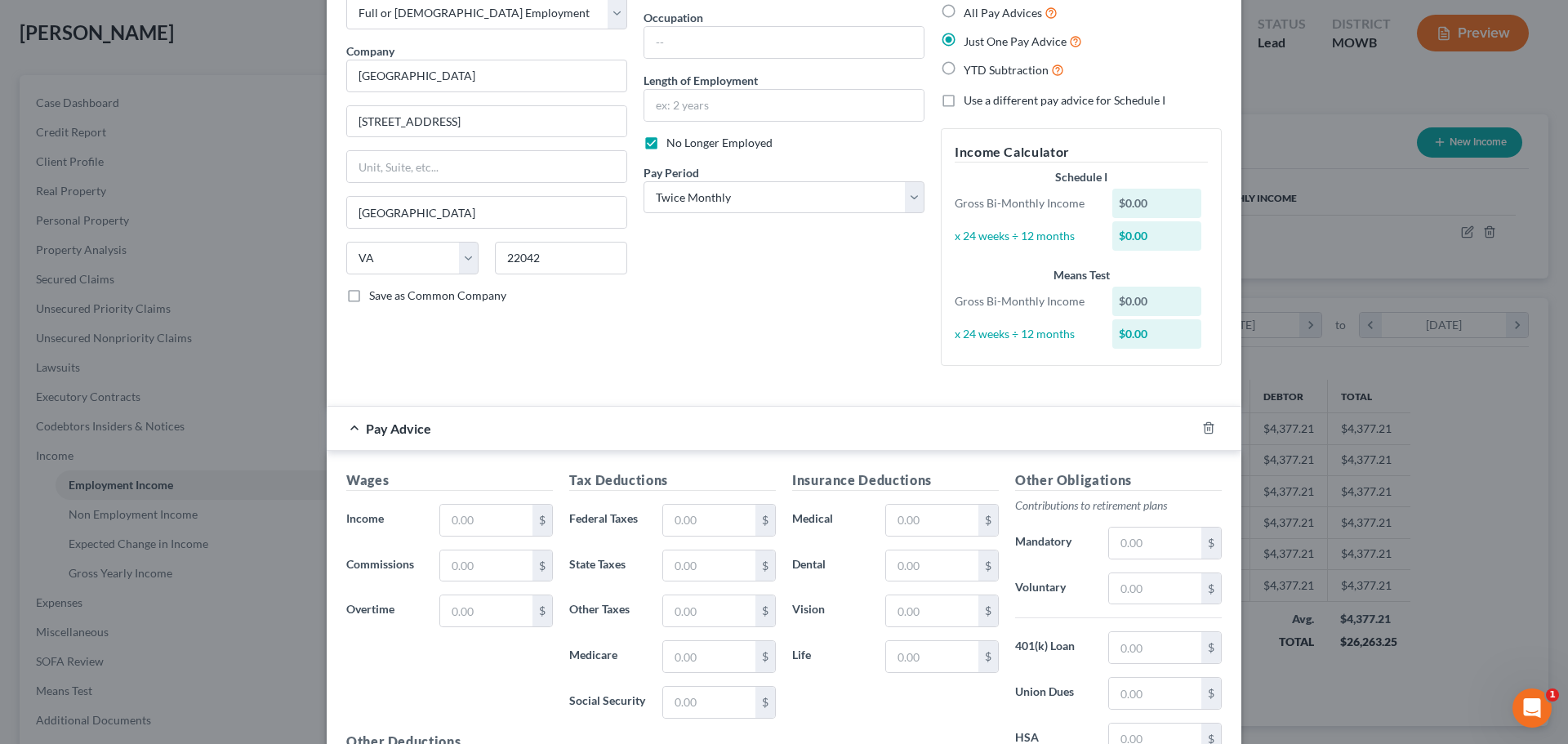
scroll to position [99, 0]
click at [470, 519] on input "text" at bounding box center [486, 516] width 93 height 31
type input "4,191"
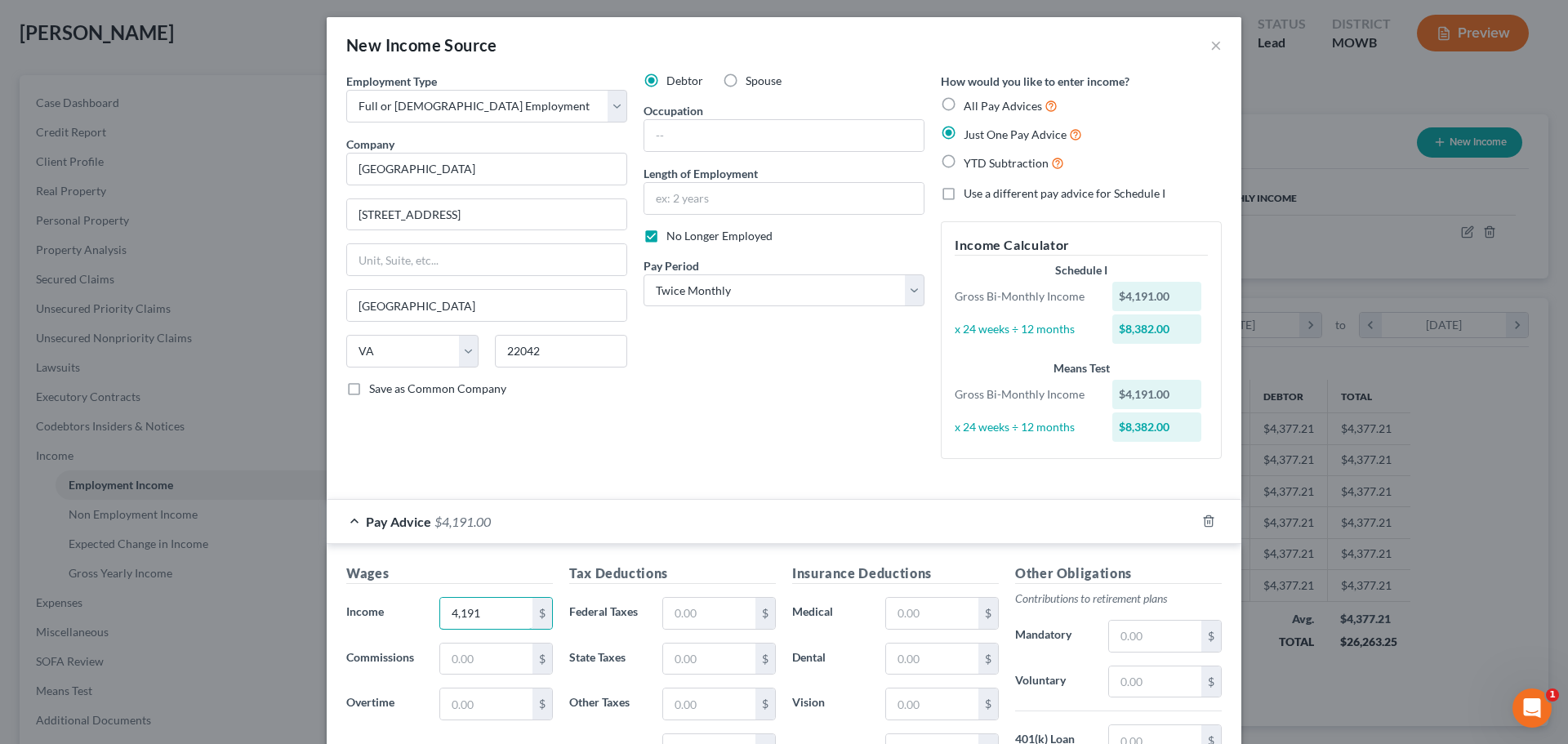
scroll to position [0, 0]
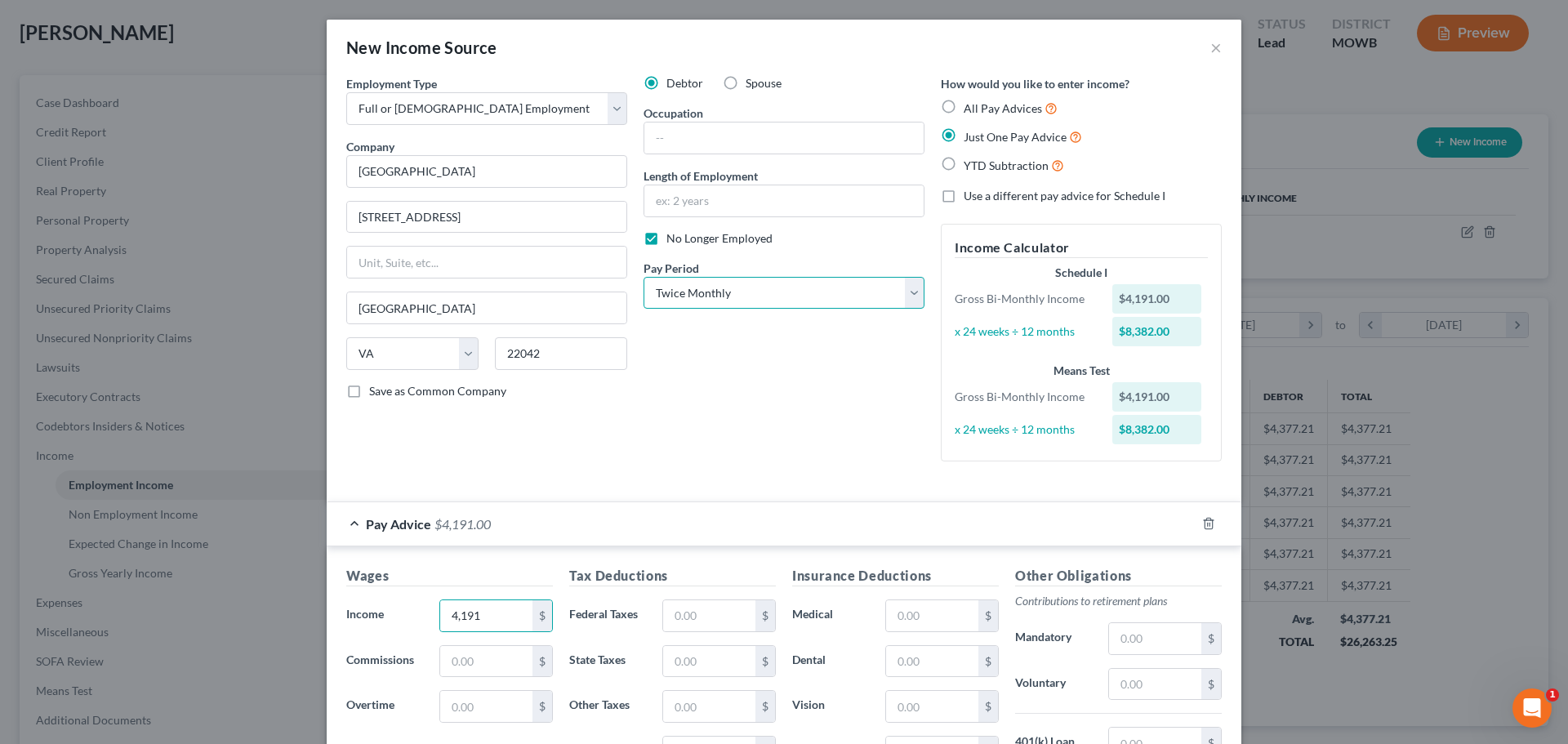
click at [709, 287] on select "Select Monthly Twice Monthly Every Other Week Weekly" at bounding box center [784, 293] width 281 height 33
select select "0"
click at [644, 277] on select "Select Monthly Twice Monthly Every Other Week Weekly" at bounding box center [784, 293] width 281 height 33
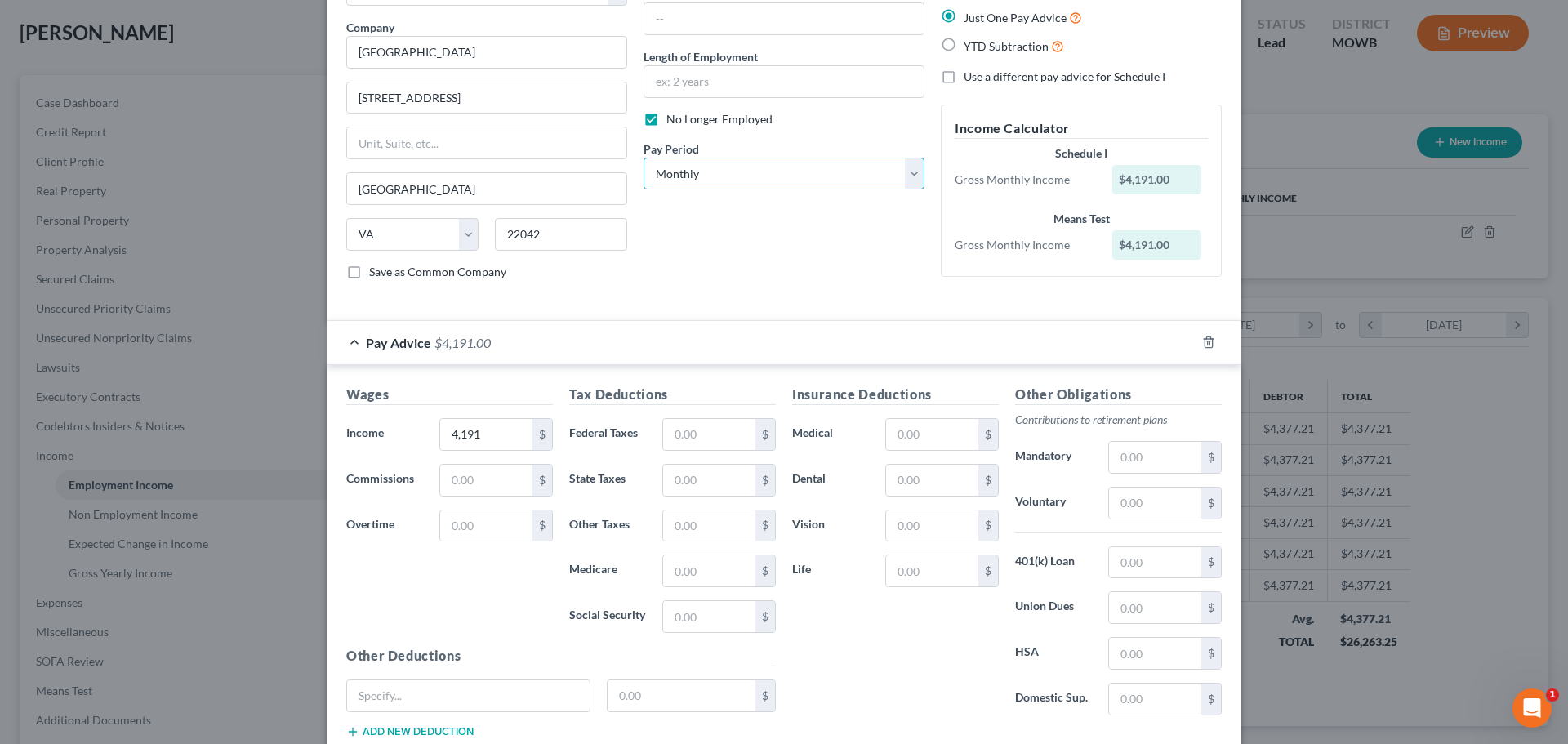
scroll to position [120, 0]
click at [781, 440] on input "text" at bounding box center [932, 434] width 93 height 31
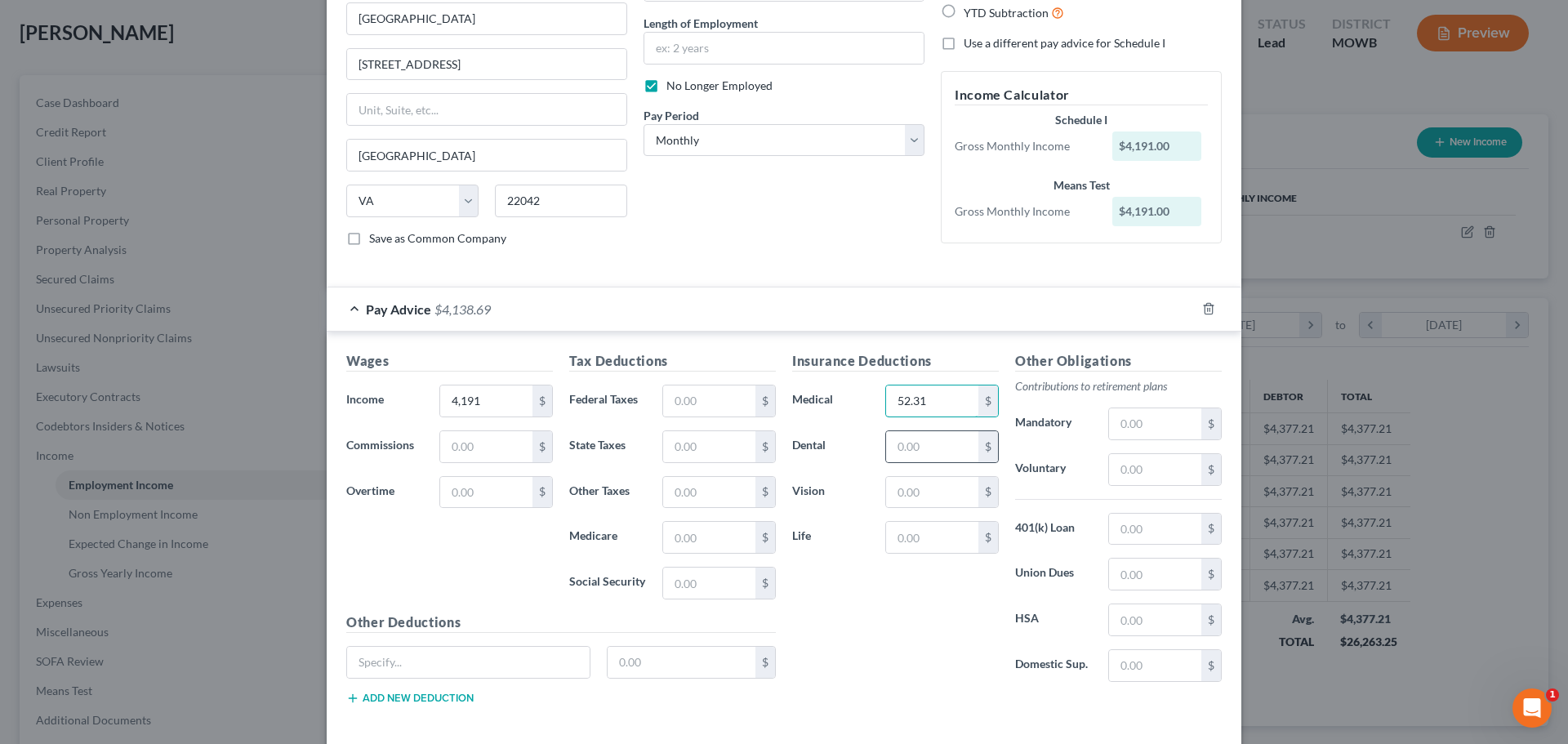
scroll to position [154, 0]
type input "52.31"
click at [713, 455] on input "text" at bounding box center [709, 446] width 93 height 31
type input "92.71"
click at [781, 414] on input "52.31" at bounding box center [932, 400] width 93 height 31
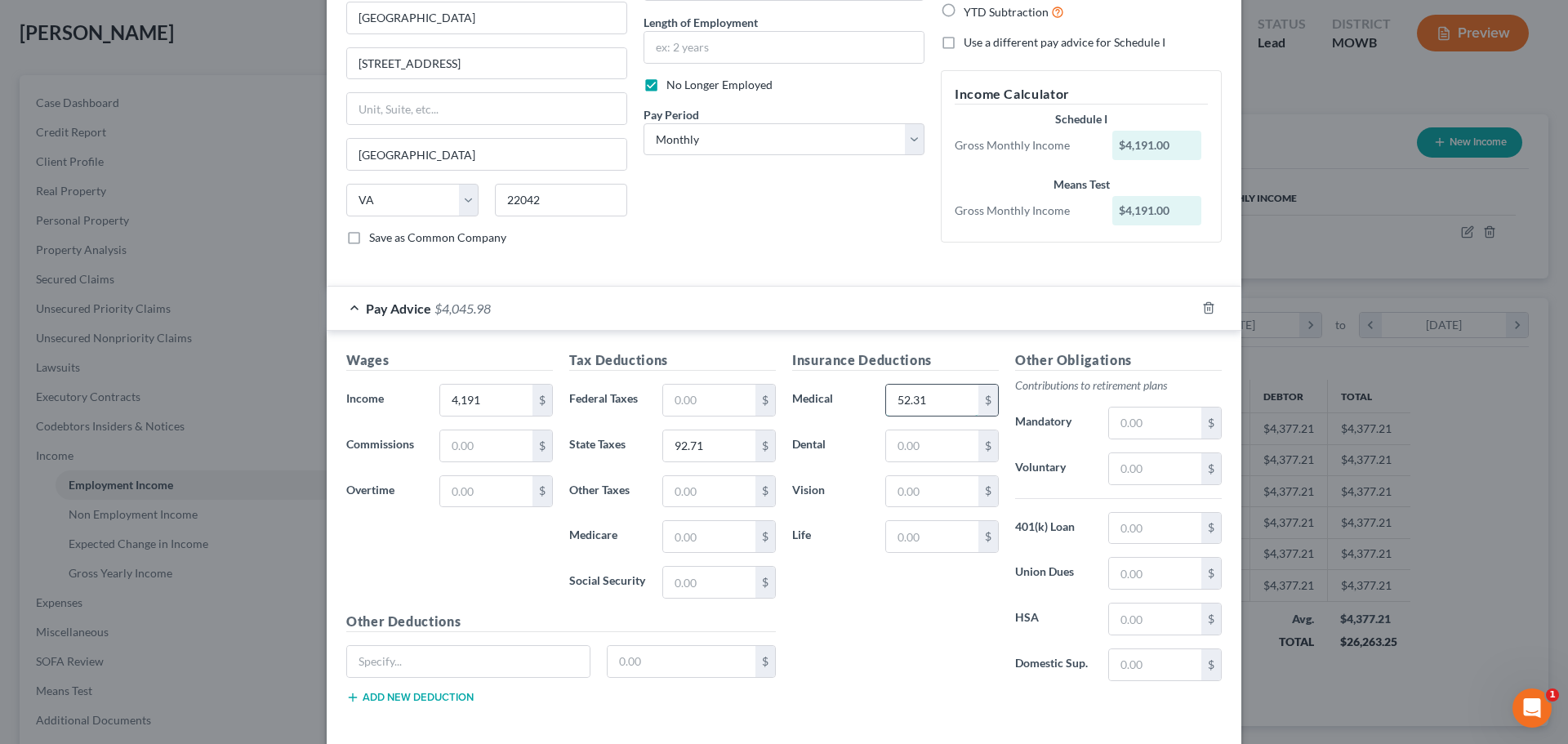
click at [781, 414] on input "52.31" at bounding box center [932, 400] width 93 height 31
click at [714, 528] on input "text" at bounding box center [709, 536] width 93 height 31
paste input "52.31"
type input "52.31"
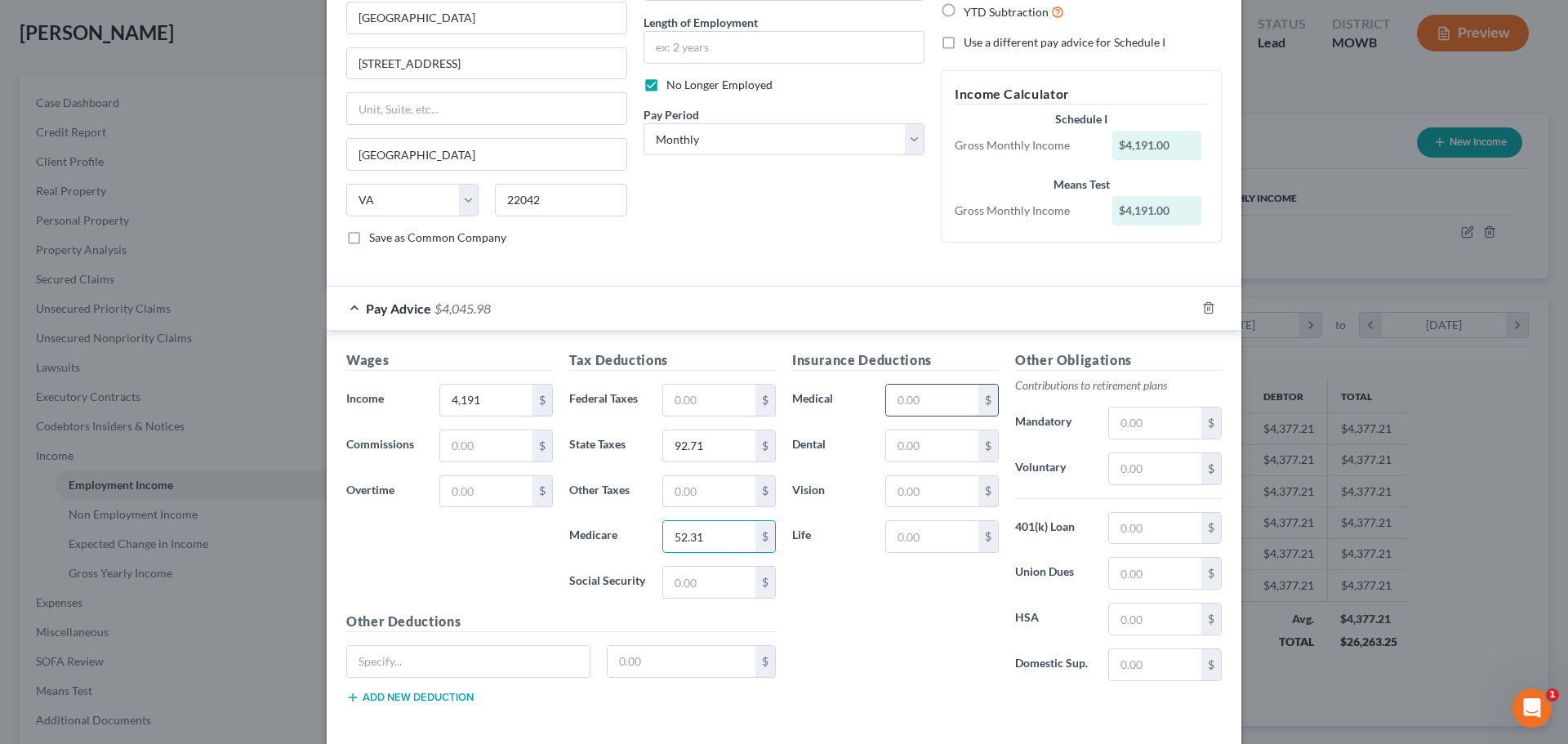
click at [781, 394] on input "text" at bounding box center [932, 400] width 93 height 31
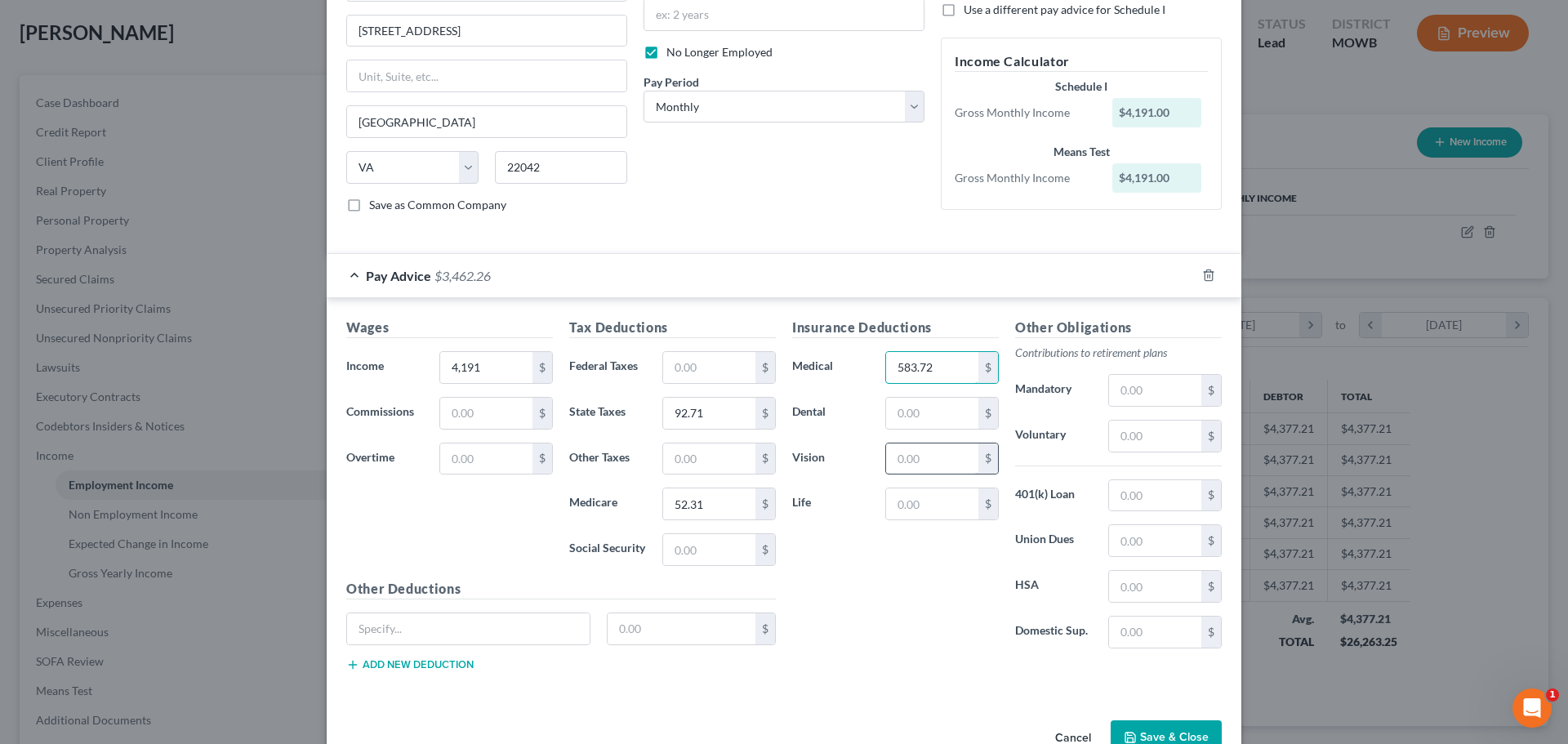
scroll to position [189, 0]
type input "583.72"
click at [781, 483] on input "text" at bounding box center [1155, 492] width 93 height 31
type input "4"
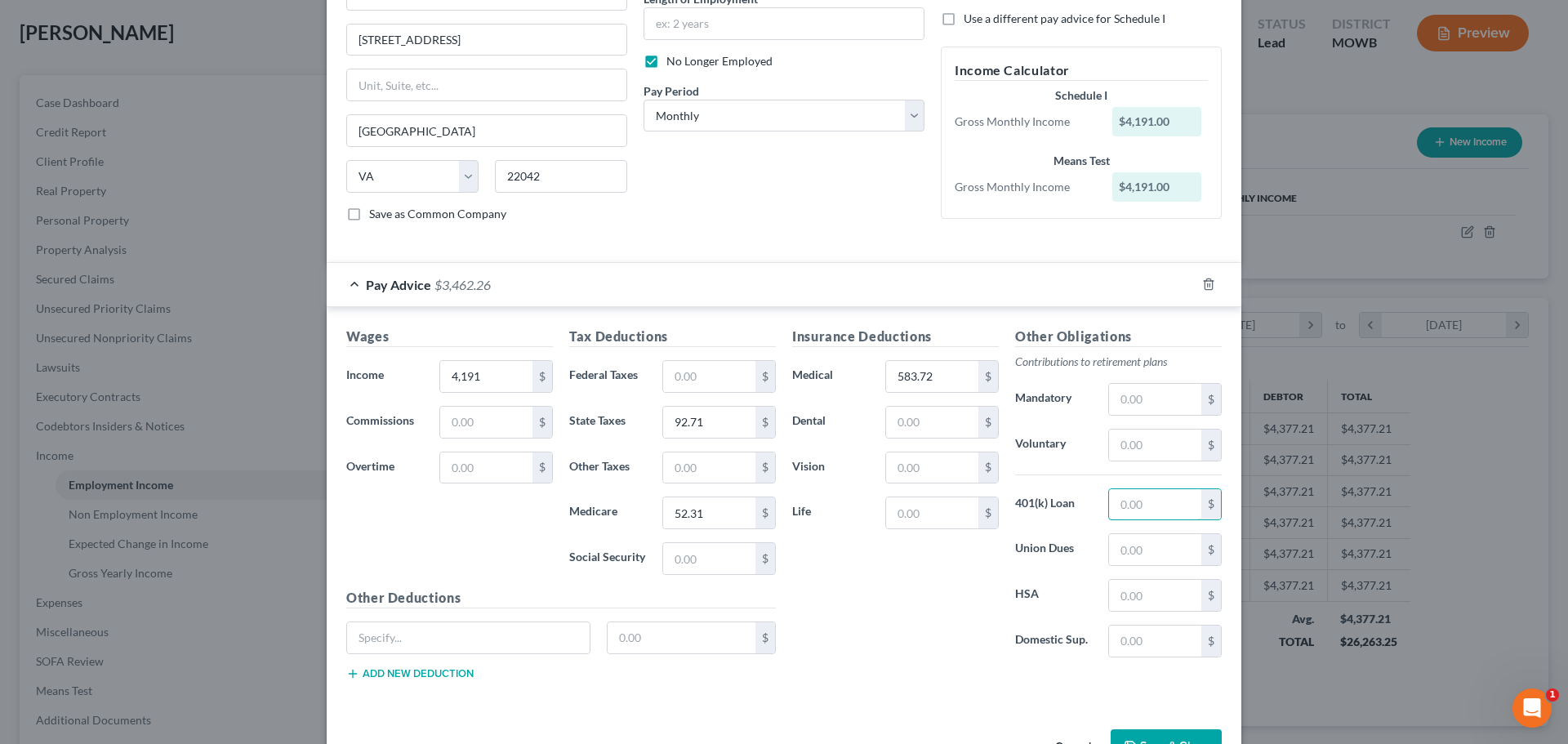
scroll to position [184, 0]
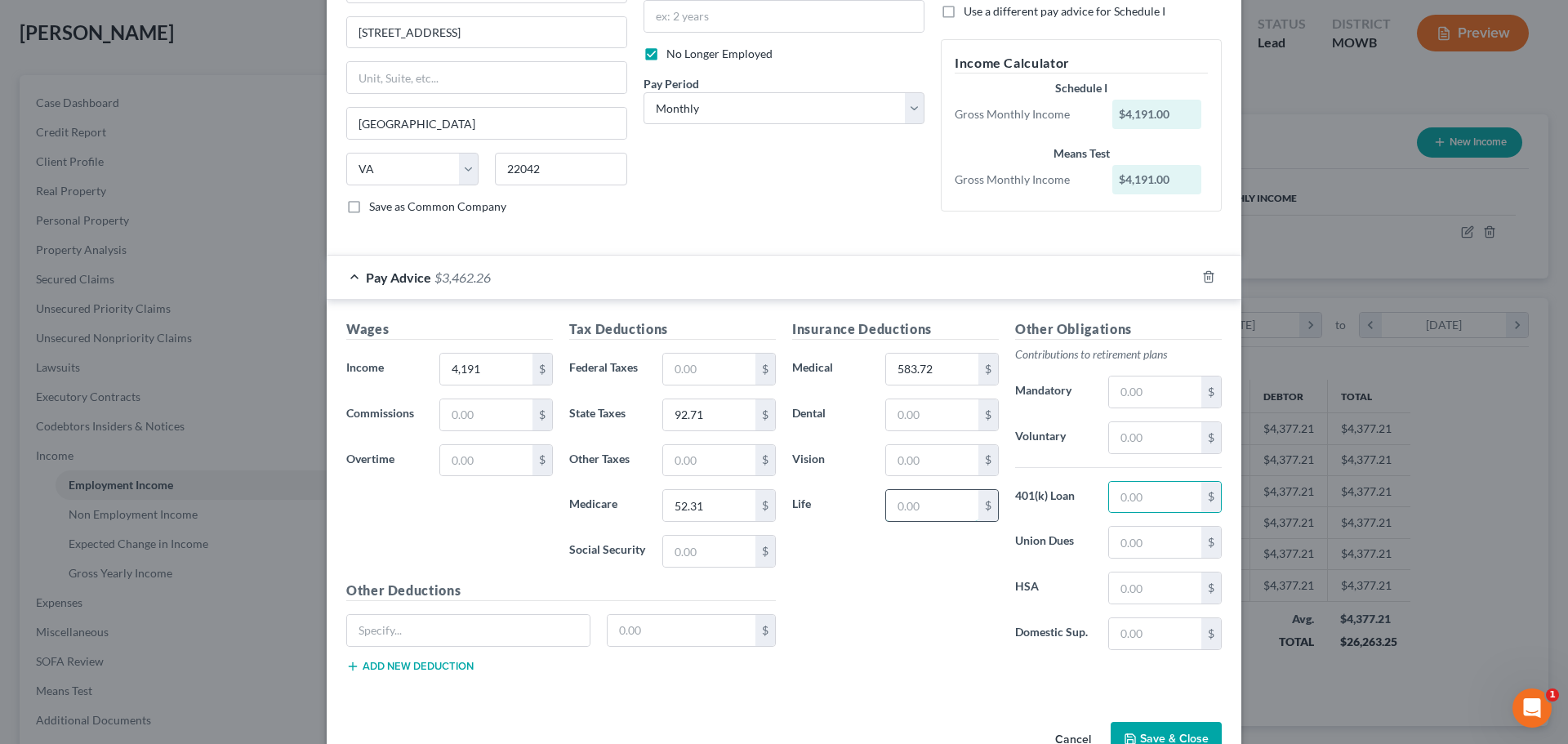
click at [781, 514] on input "text" at bounding box center [932, 505] width 93 height 31
type input "31.17"
click at [725, 372] on input "text" at bounding box center [709, 369] width 93 height 31
type input "223.65"
click at [706, 374] on input "223.65" at bounding box center [709, 369] width 93 height 31
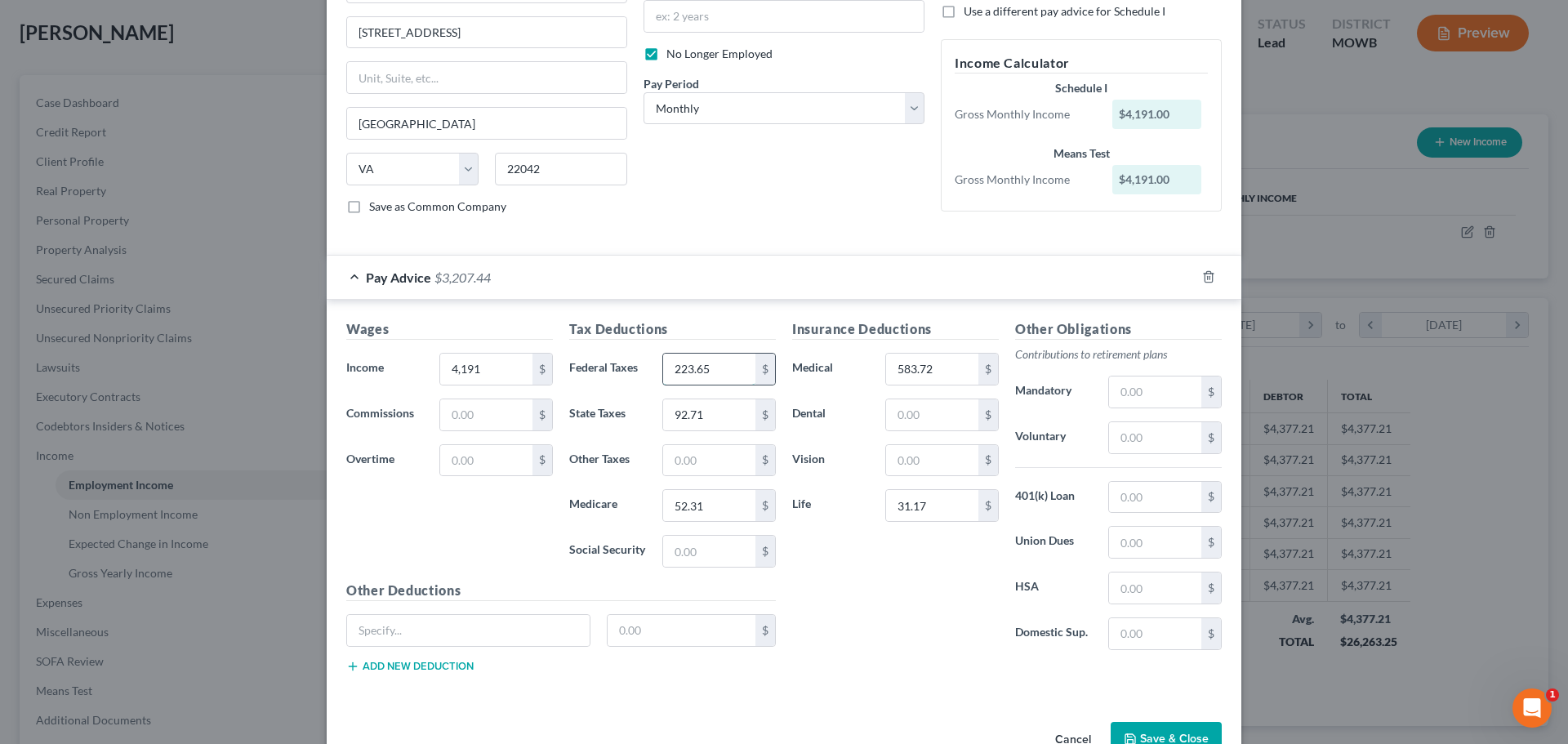
click at [706, 374] on input "223.65" at bounding box center [709, 369] width 93 height 31
click at [690, 547] on input "text" at bounding box center [709, 551] width 93 height 31
paste input "223.65"
type input "223.65"
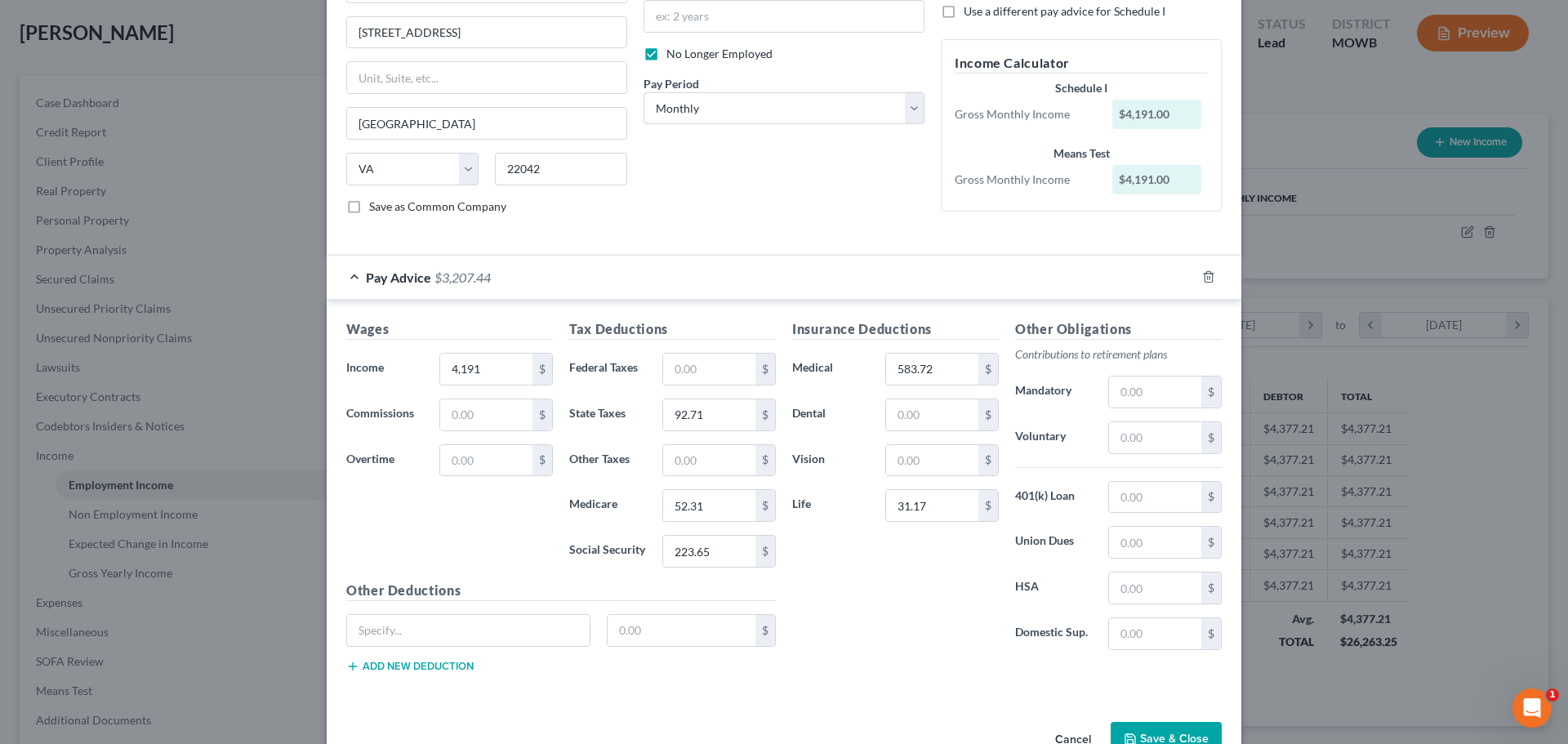
click at [781, 516] on label "Life" at bounding box center [830, 505] width 93 height 33
click at [781, 496] on input "text" at bounding box center [1155, 497] width 93 height 31
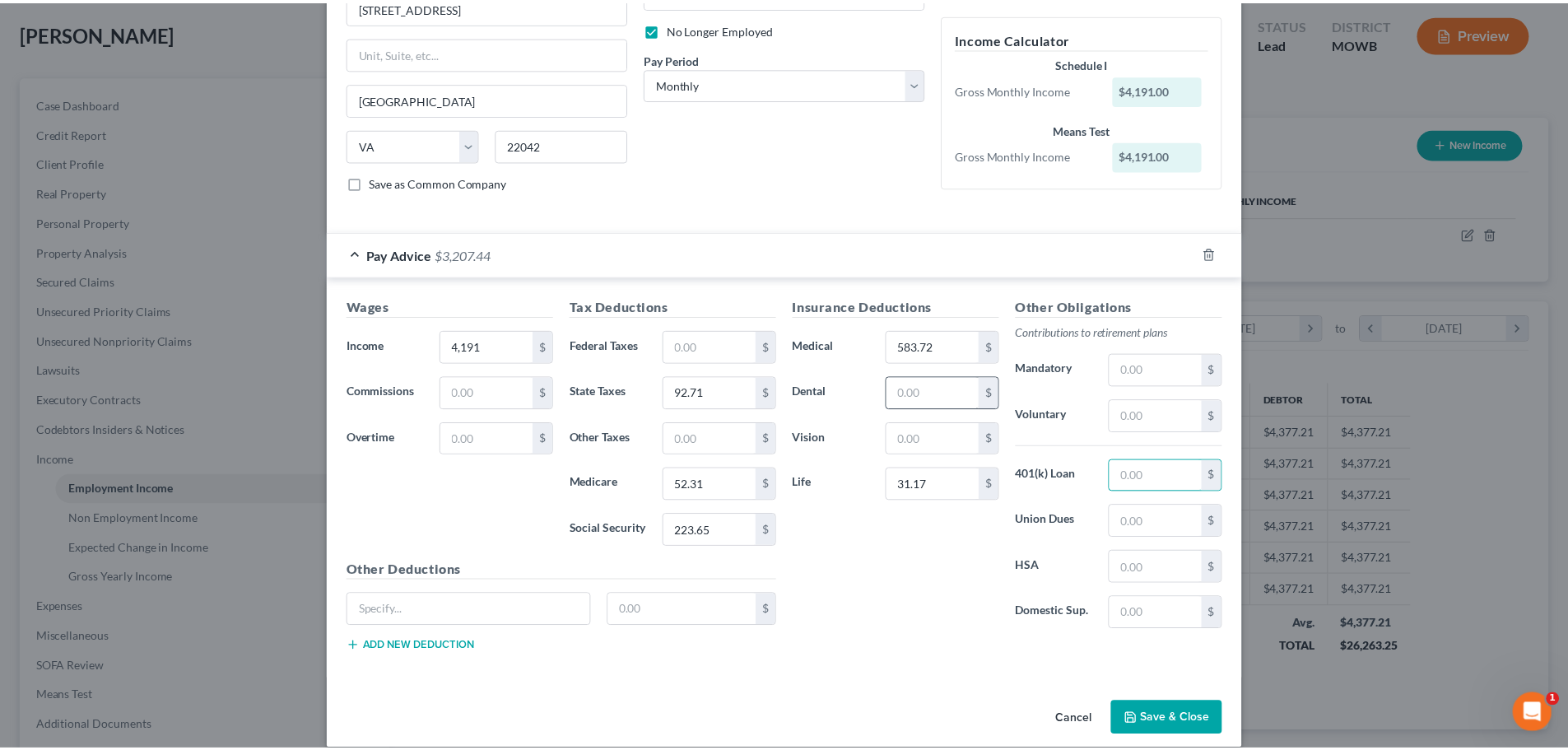
scroll to position [230, 0]
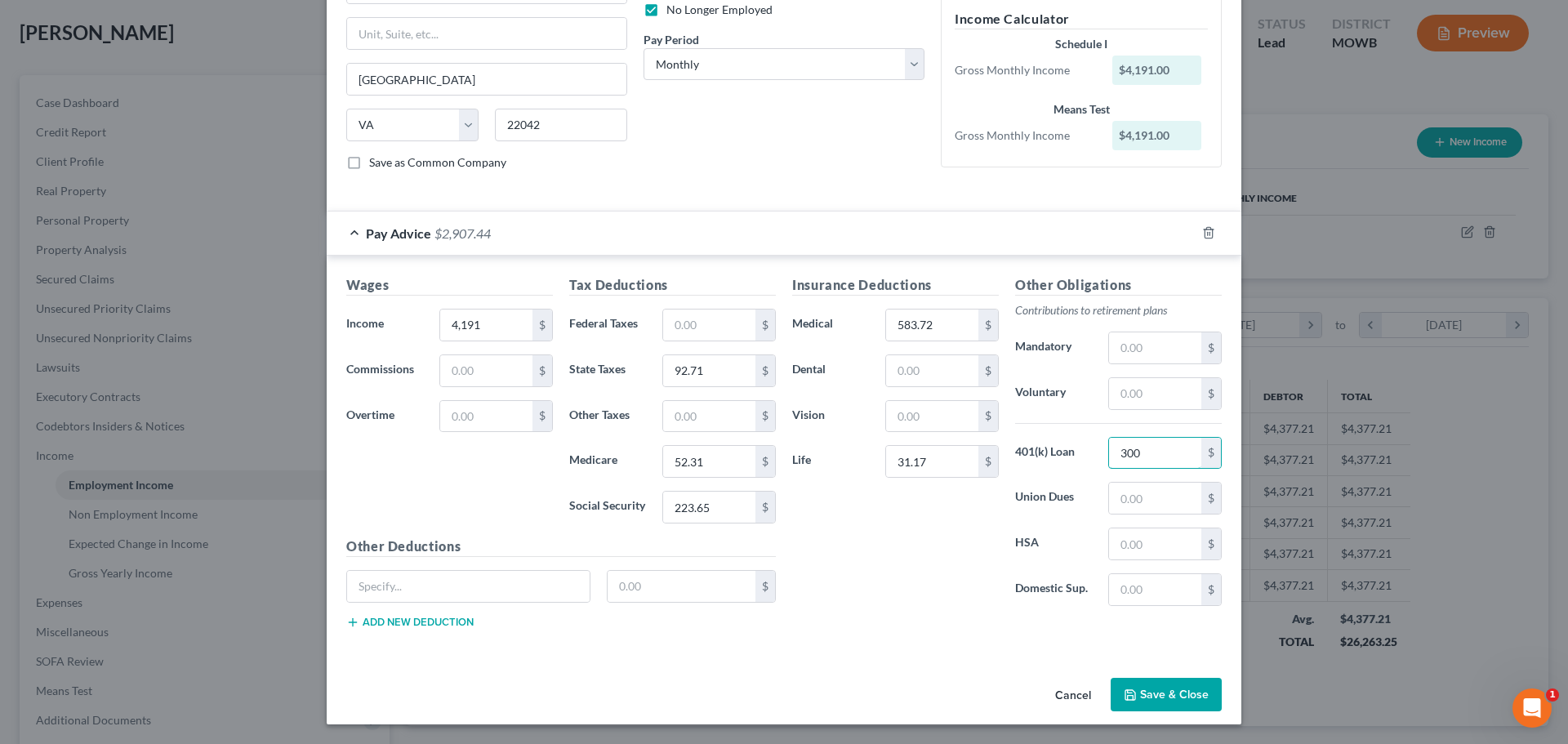
type input "300"
click at [781, 703] on button "Save & Close" at bounding box center [1166, 695] width 111 height 34
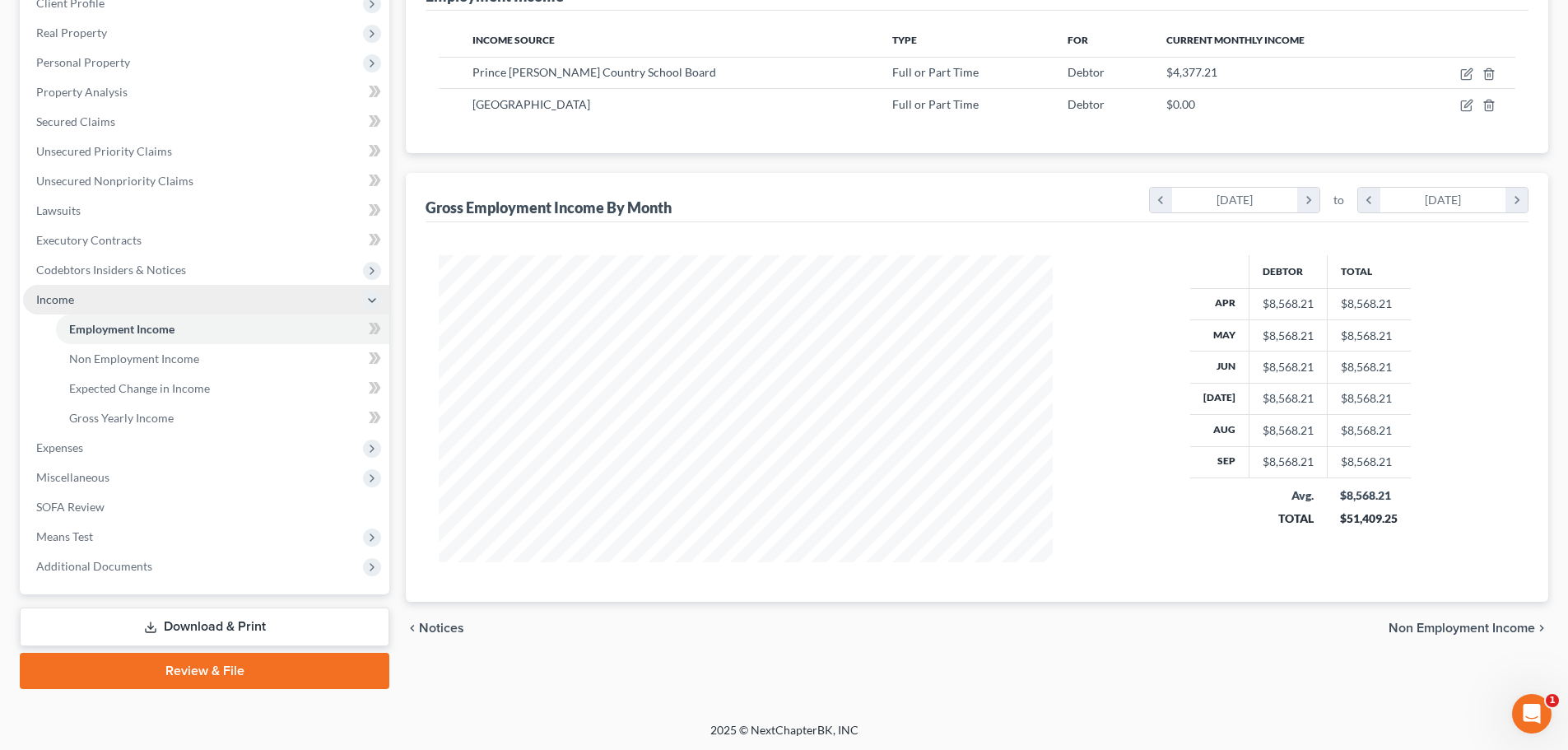
scroll to position [243, 0]
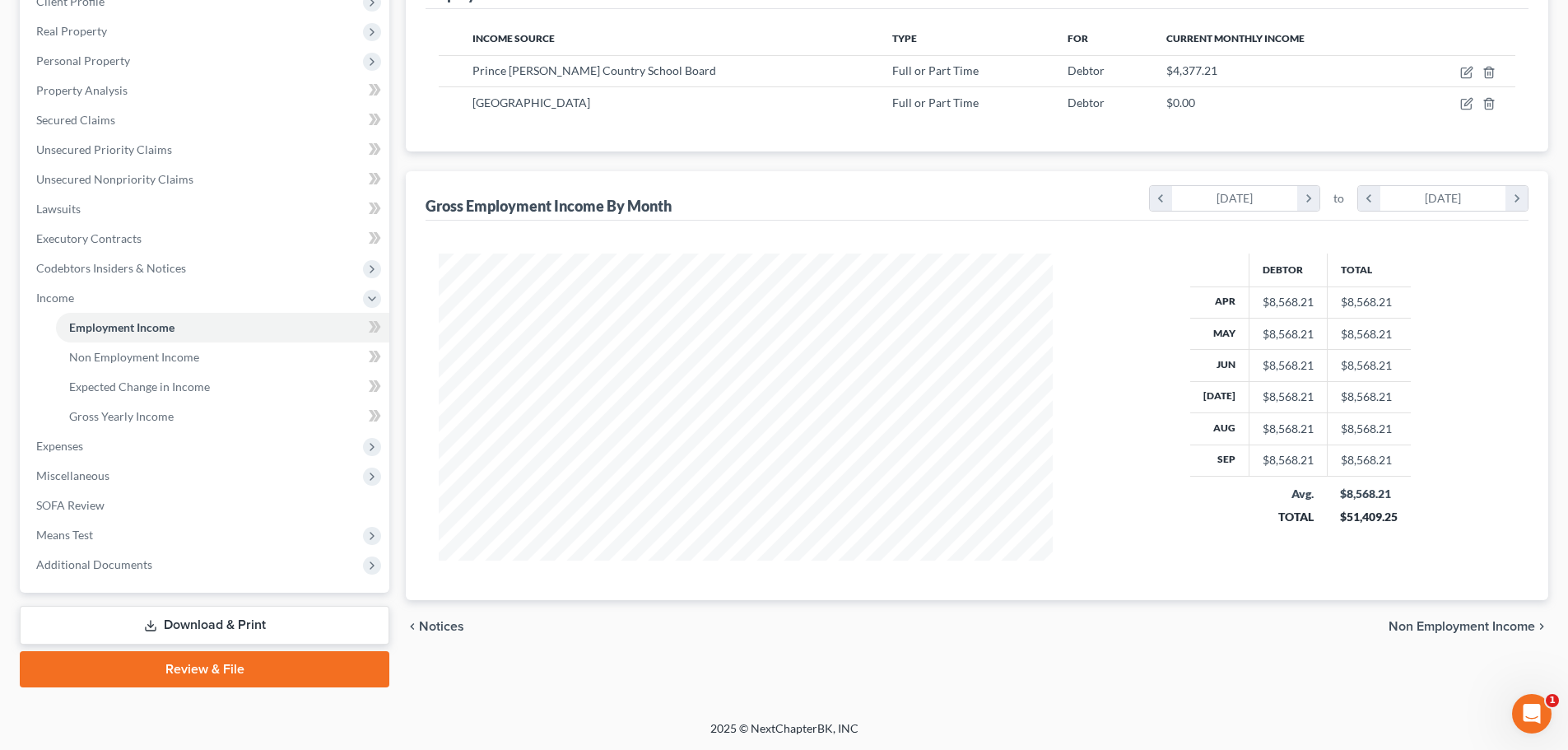
click at [247, 623] on link "Download & Print" at bounding box center [205, 625] width 370 height 39
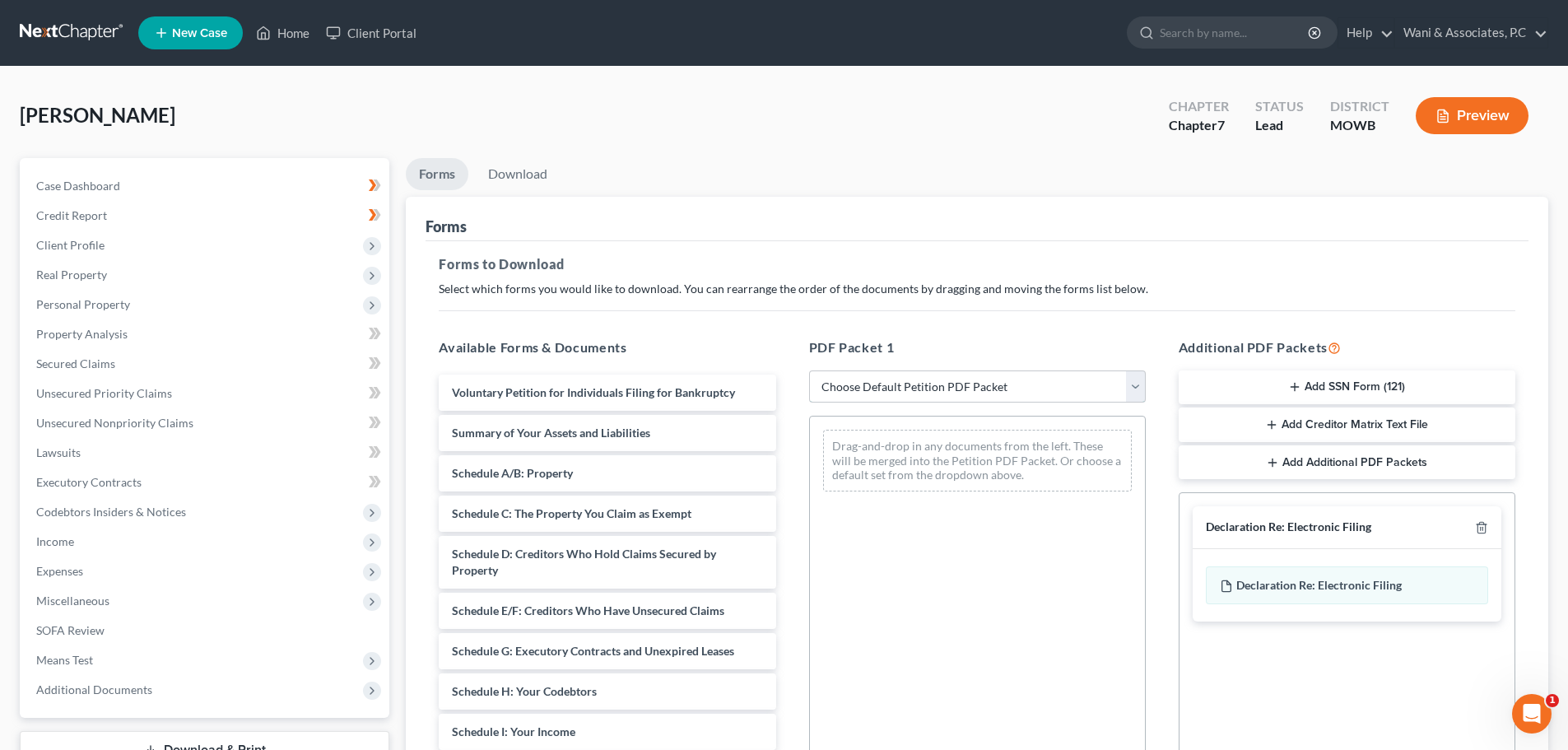
click at [787, 382] on select "Choose Default Petition PDF Packet Complete Bankruptcy Petition (all forms and …" at bounding box center [977, 387] width 337 height 33
select select "0"
click at [787, 370] on select "Choose Default Petition PDF Packet Complete Bankruptcy Petition (all forms and …" at bounding box center [977, 387] width 337 height 33
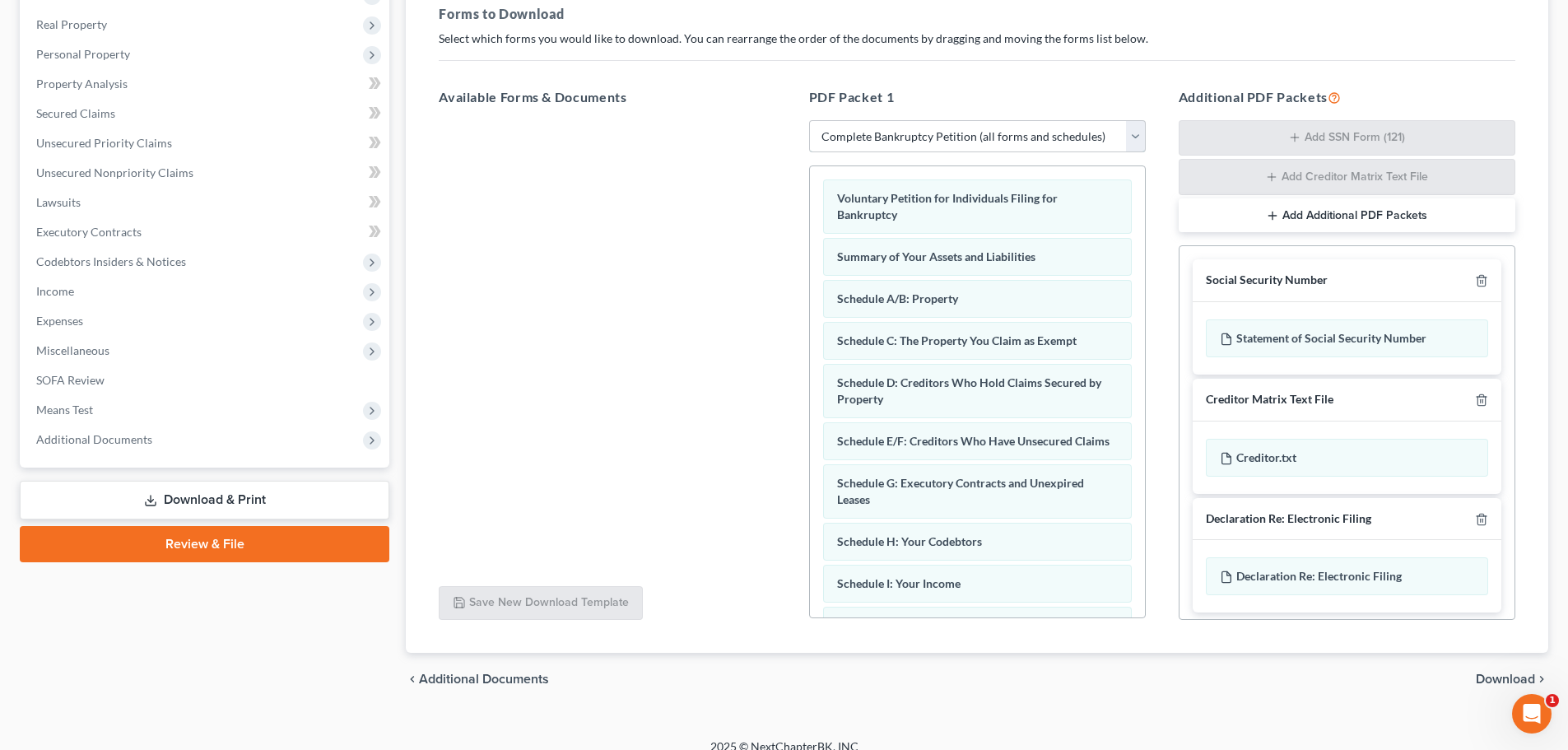
scroll to position [268, 0]
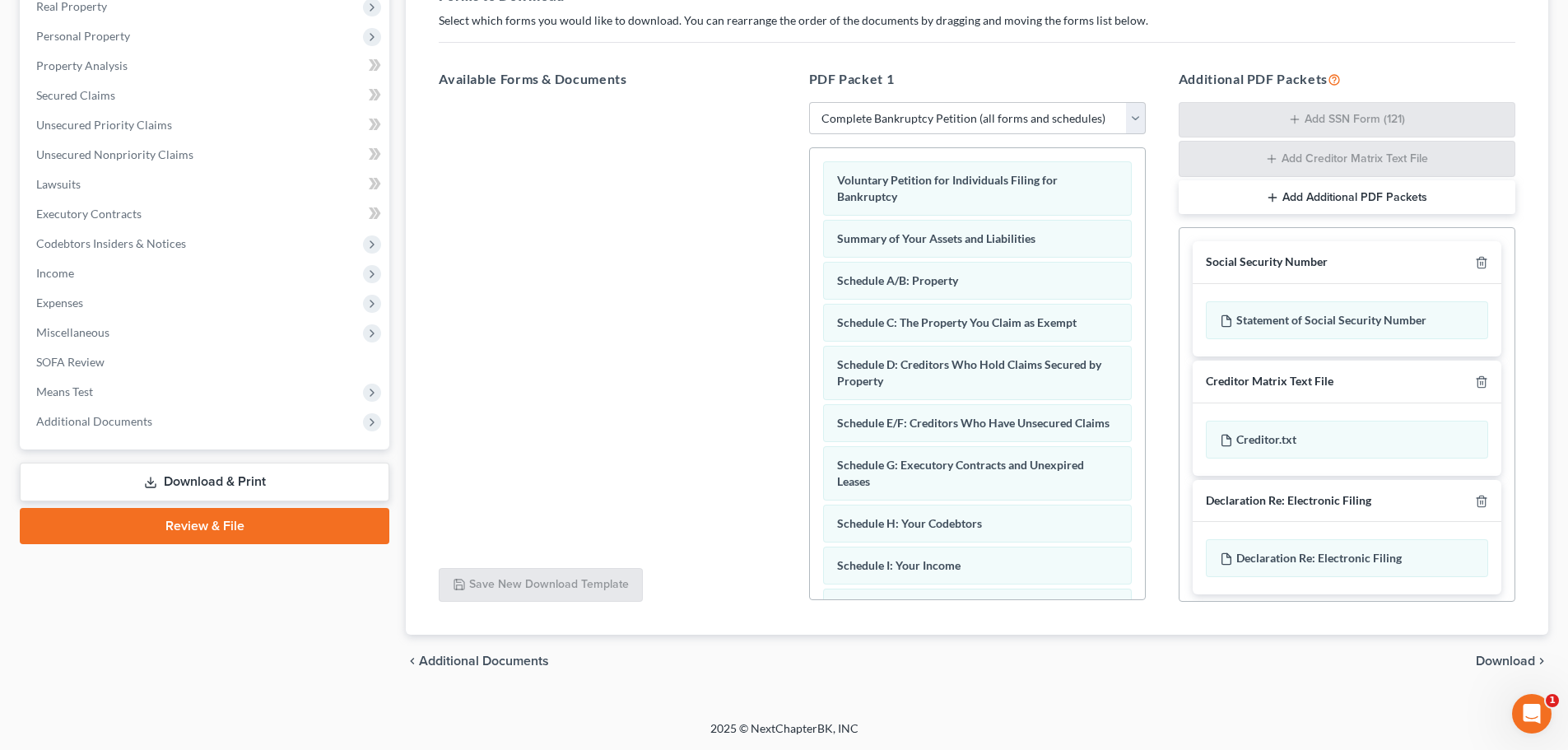
click at [787, 665] on span "Download" at bounding box center [1505, 661] width 59 height 13
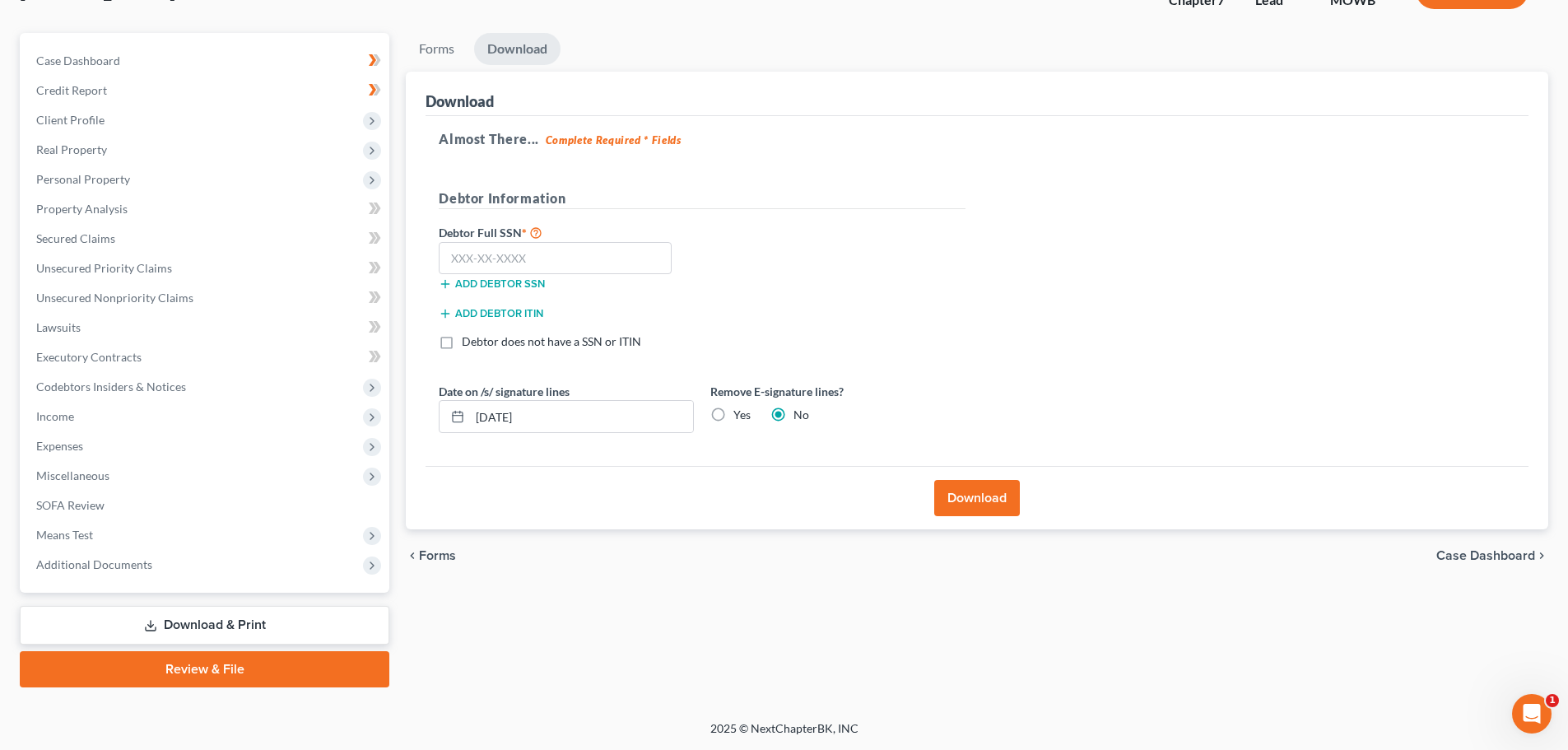
scroll to position [125, 0]
click at [505, 262] on input "text" at bounding box center [555, 258] width 233 height 33
type input "227-63-7996"
click at [734, 412] on label "Yes" at bounding box center [742, 415] width 17 height 17
click at [740, 412] on input "Yes" at bounding box center [745, 412] width 11 height 11
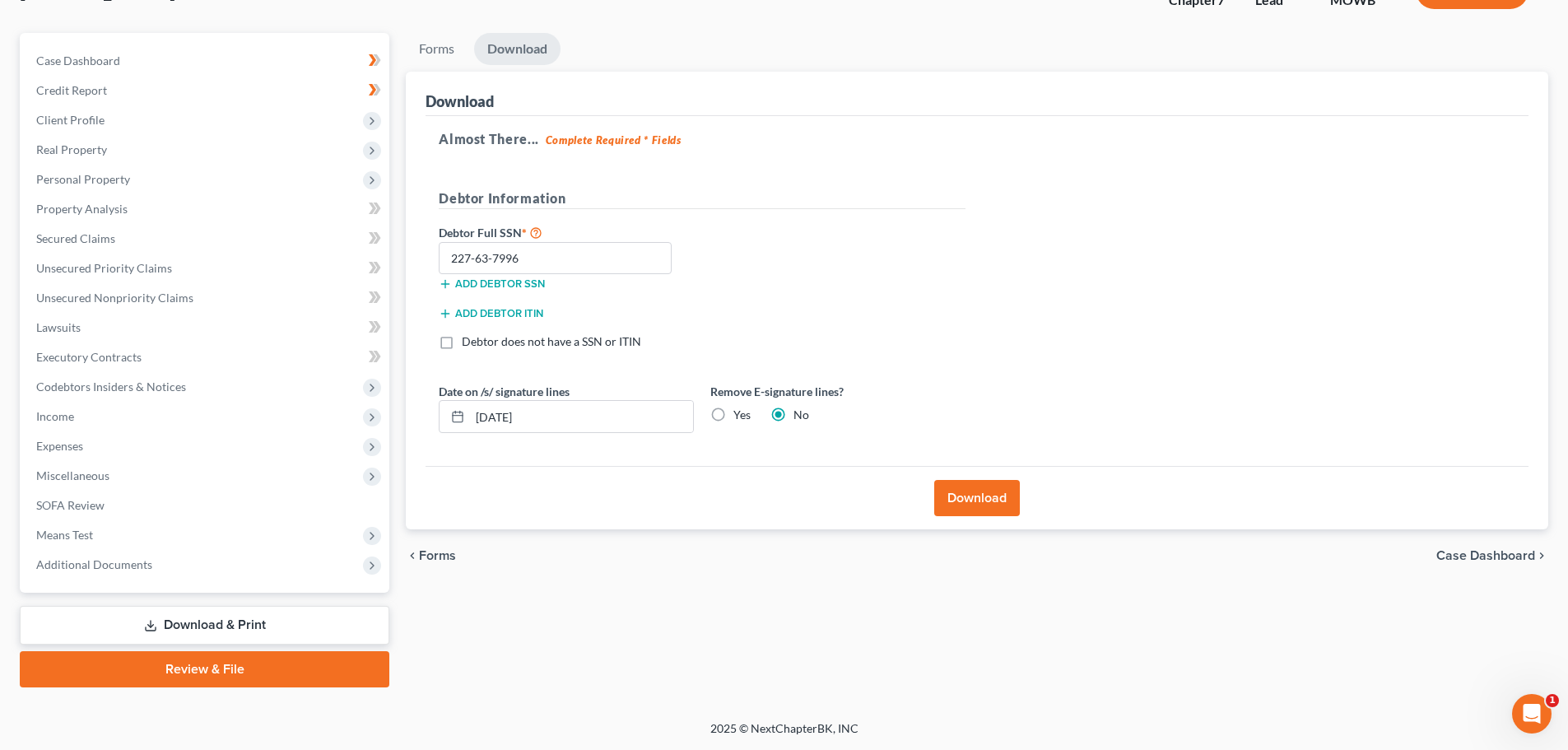
radio input "true"
radio input "false"
drag, startPoint x: 642, startPoint y: 424, endPoint x: 269, endPoint y: 455, distance: 374.3
click at [269, 455] on div "Petition Navigation Case Dashboard Payments Invoices Payments Payments Credit R…" at bounding box center [784, 360] width 1545 height 654
click at [787, 486] on button "Download" at bounding box center [977, 498] width 86 height 36
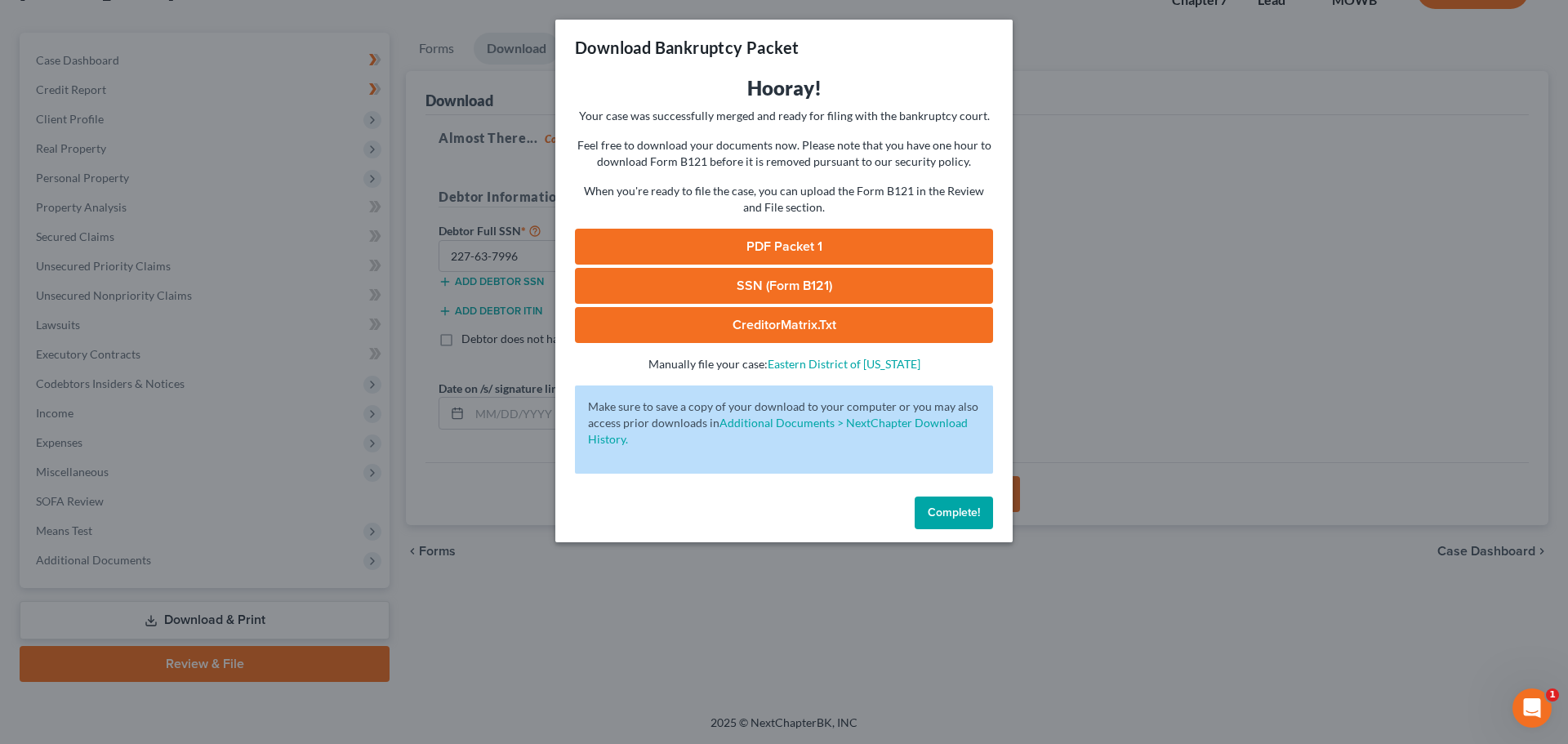
click at [781, 237] on link "PDF Packet 1" at bounding box center [784, 246] width 418 height 36
click at [781, 290] on link "SSN (Form B121)" at bounding box center [784, 286] width 418 height 36
click at [781, 297] on div "Download Bankruptcy Packet Hooray! Your case was successfully merged and ready …" at bounding box center [784, 372] width 1568 height 744
